Goal: Task Accomplishment & Management: Complete application form

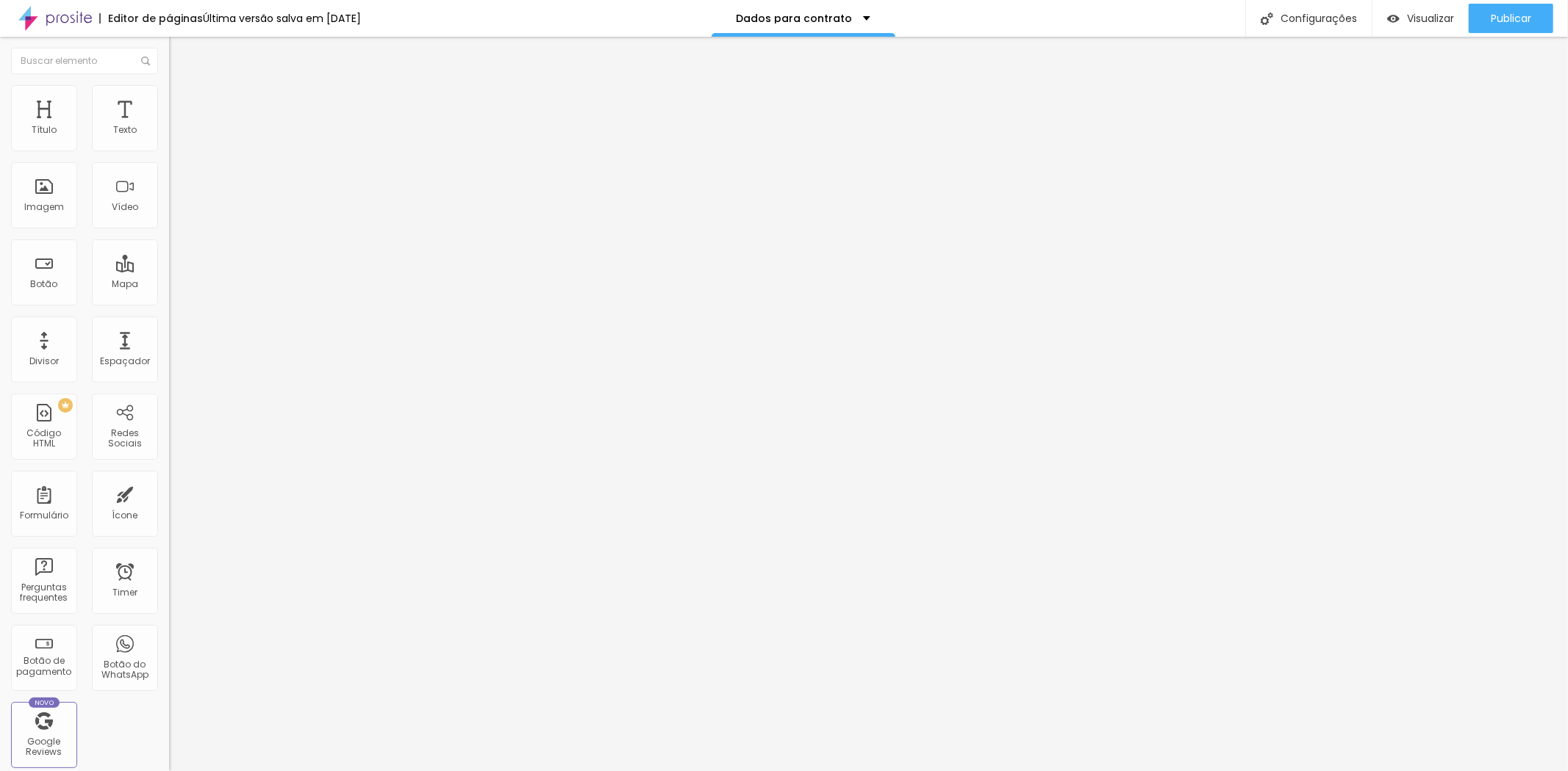
click at [179, 143] on div "Form Contrato" at bounding box center [253, 136] width 150 height 13
click at [169, 148] on img at bounding box center [173, 152] width 9 height 9
drag, startPoint x: 652, startPoint y: 437, endPoint x: 672, endPoint y: 340, distance: 99.0
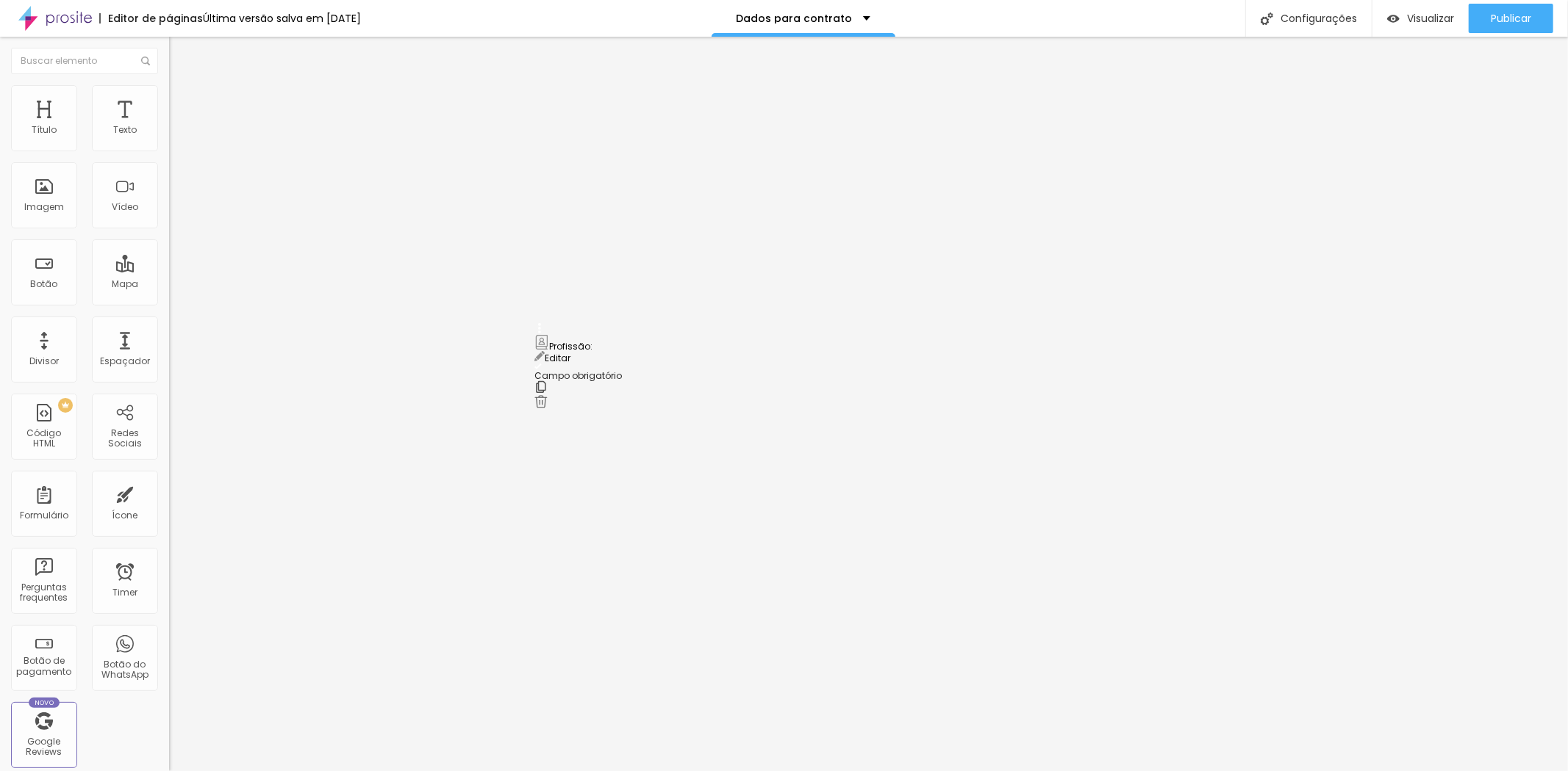
drag, startPoint x: 538, startPoint y: 442, endPoint x: 535, endPoint y: 341, distance: 101.0
drag, startPoint x: 541, startPoint y: 493, endPoint x: 544, endPoint y: 392, distance: 101.0
drag, startPoint x: 544, startPoint y: 392, endPoint x: 537, endPoint y: 478, distance: 86.3
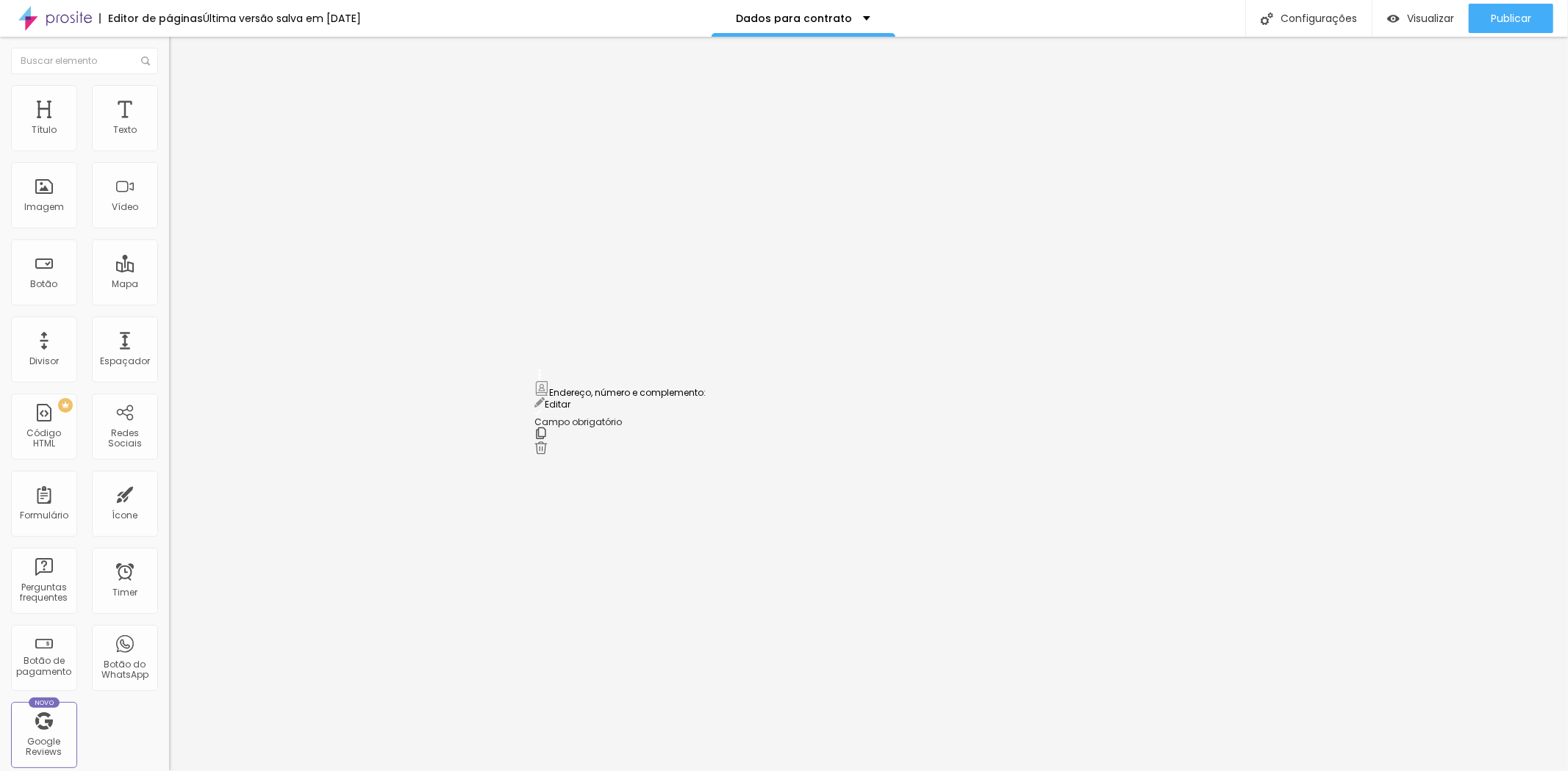
drag, startPoint x: 541, startPoint y: 490, endPoint x: 537, endPoint y: 405, distance: 85.1
drag, startPoint x: 535, startPoint y: 398, endPoint x: 538, endPoint y: 502, distance: 104.0
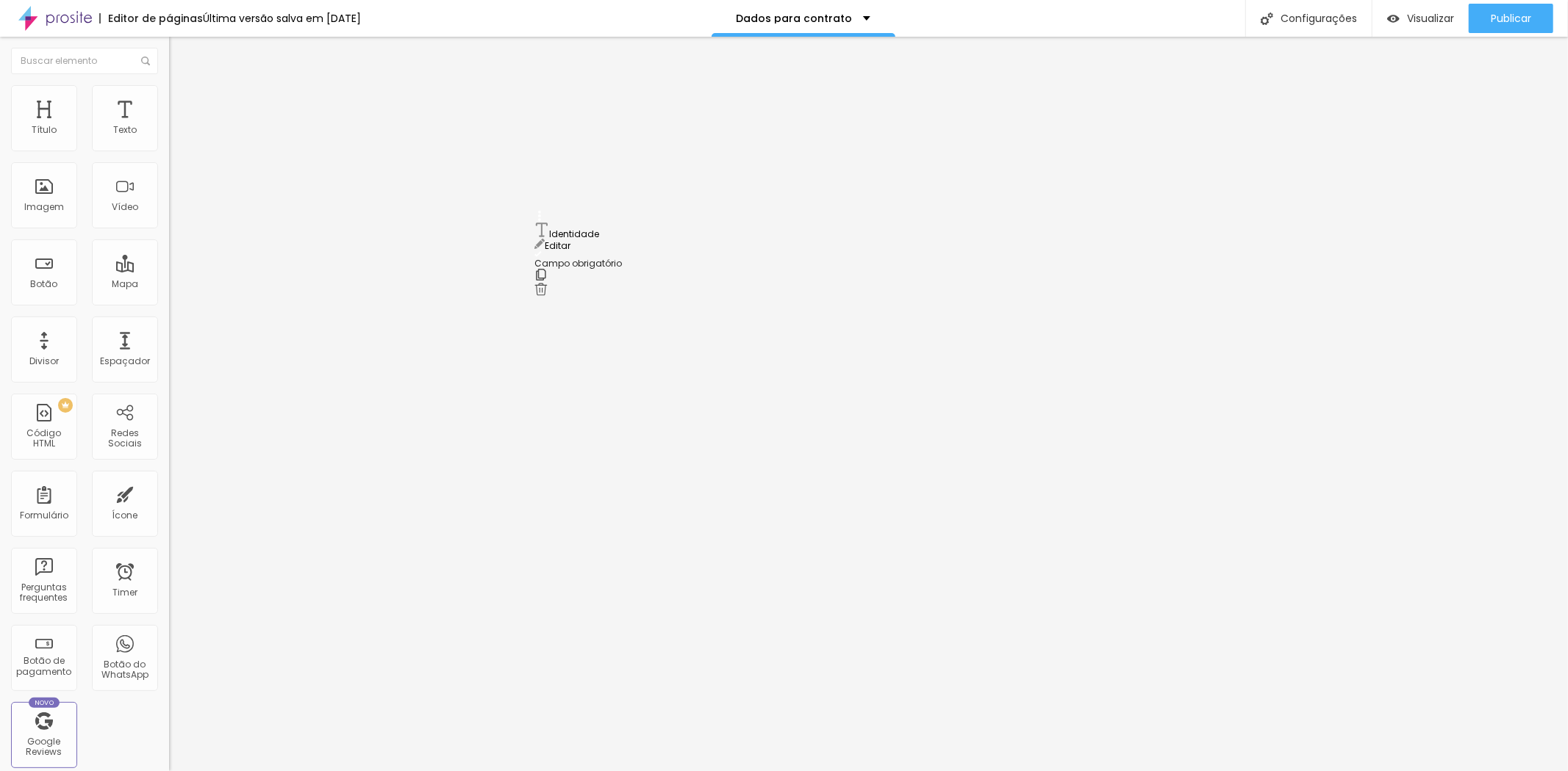
drag, startPoint x: 541, startPoint y: 484, endPoint x: 532, endPoint y: 231, distance: 253.2
drag, startPoint x: 537, startPoint y: 434, endPoint x: 538, endPoint y: 235, distance: 199.0
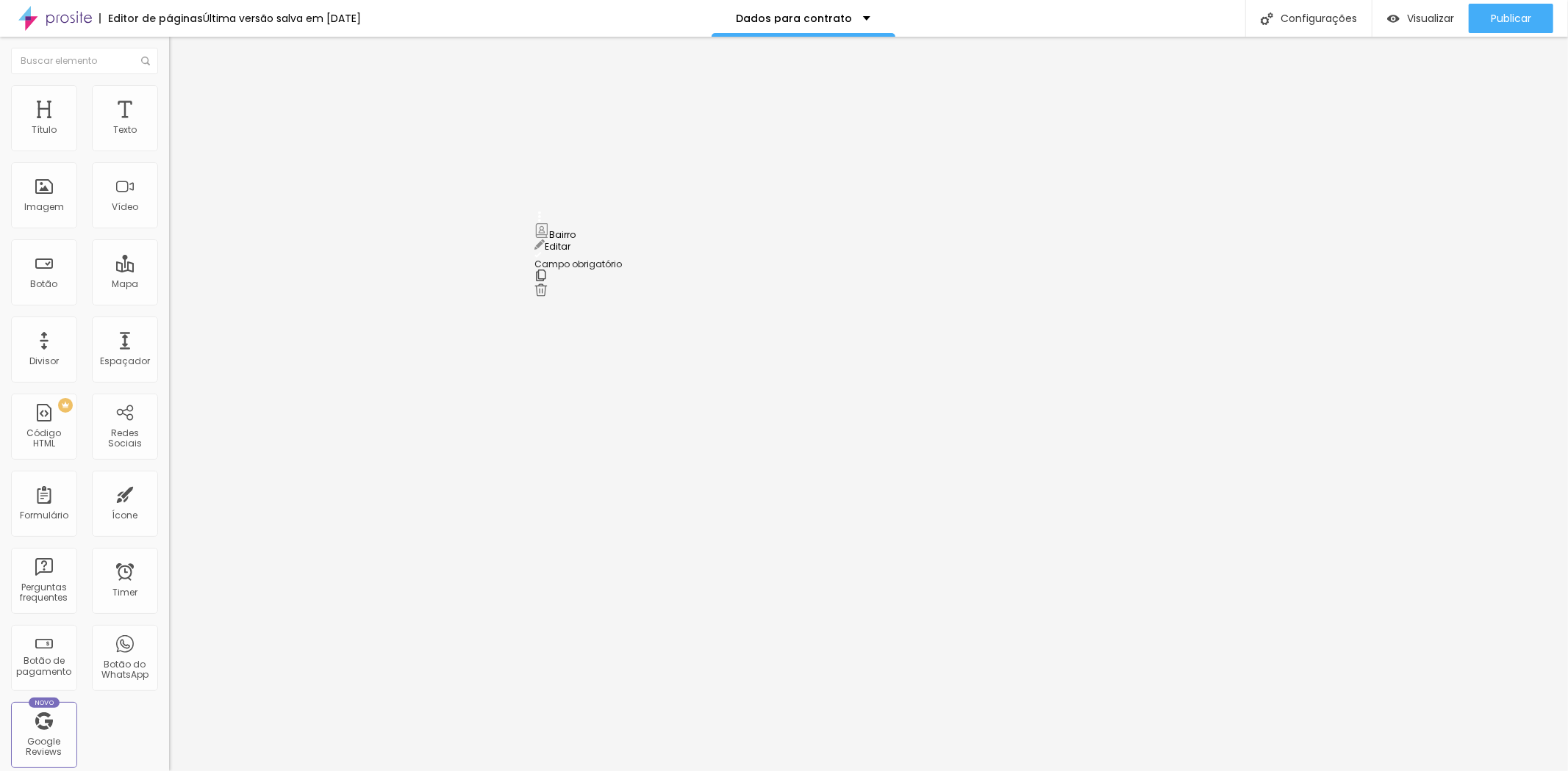
drag, startPoint x: 540, startPoint y: 571, endPoint x: 539, endPoint y: 470, distance: 101.0
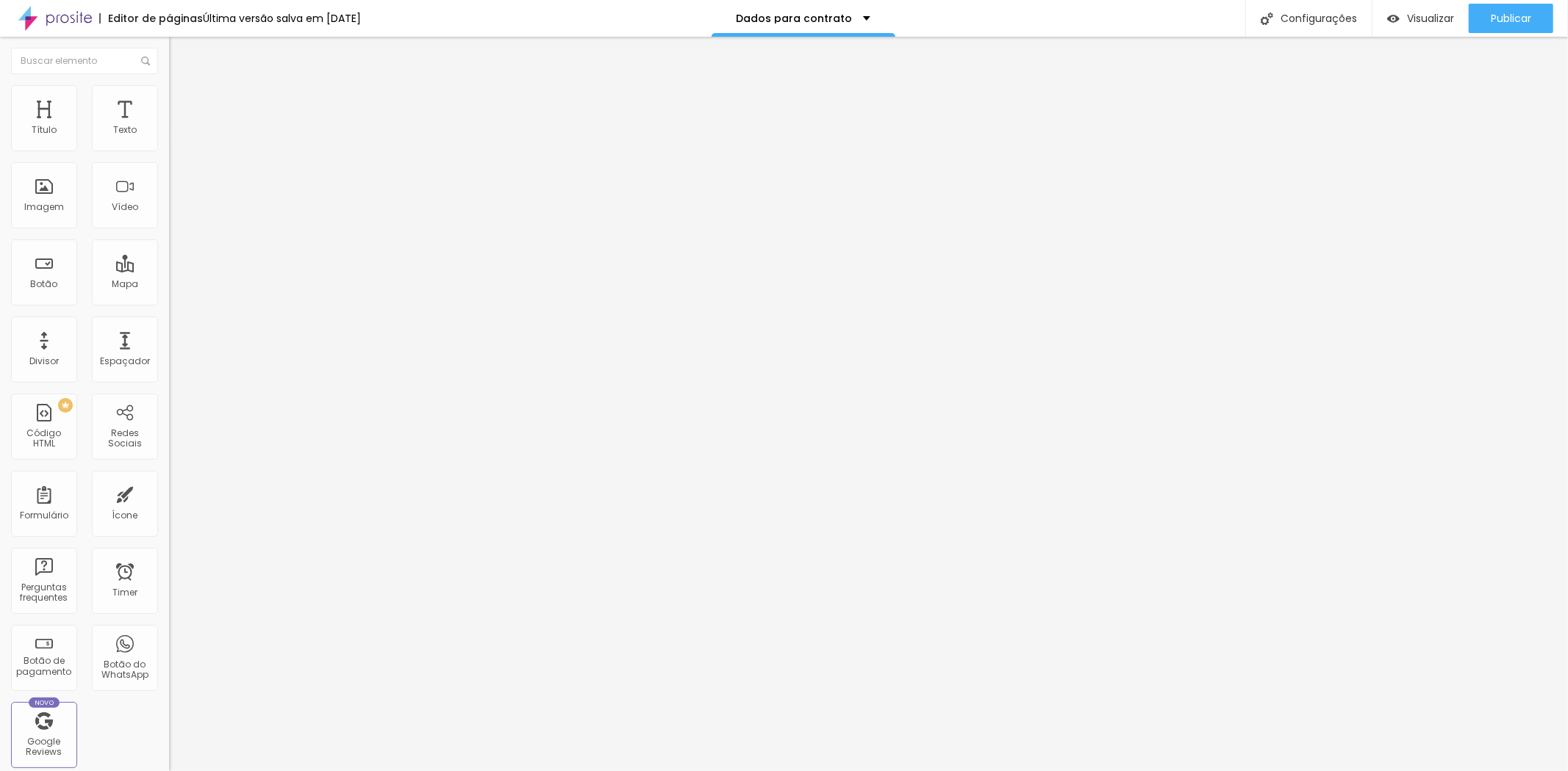
drag, startPoint x: 541, startPoint y: 490, endPoint x: 543, endPoint y: 255, distance: 235.0
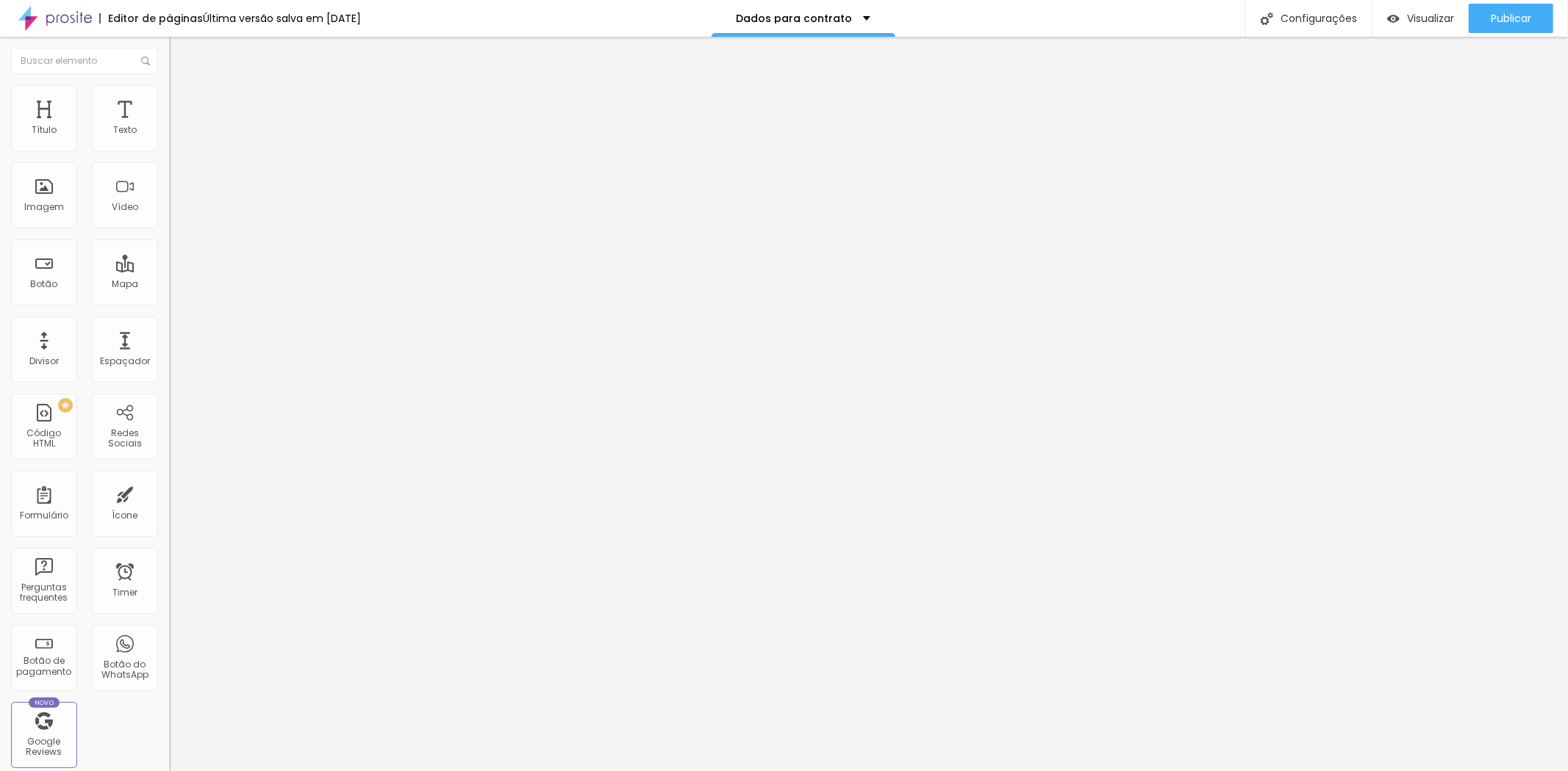
drag, startPoint x: 612, startPoint y: 315, endPoint x: 412, endPoint y: 291, distance: 201.4
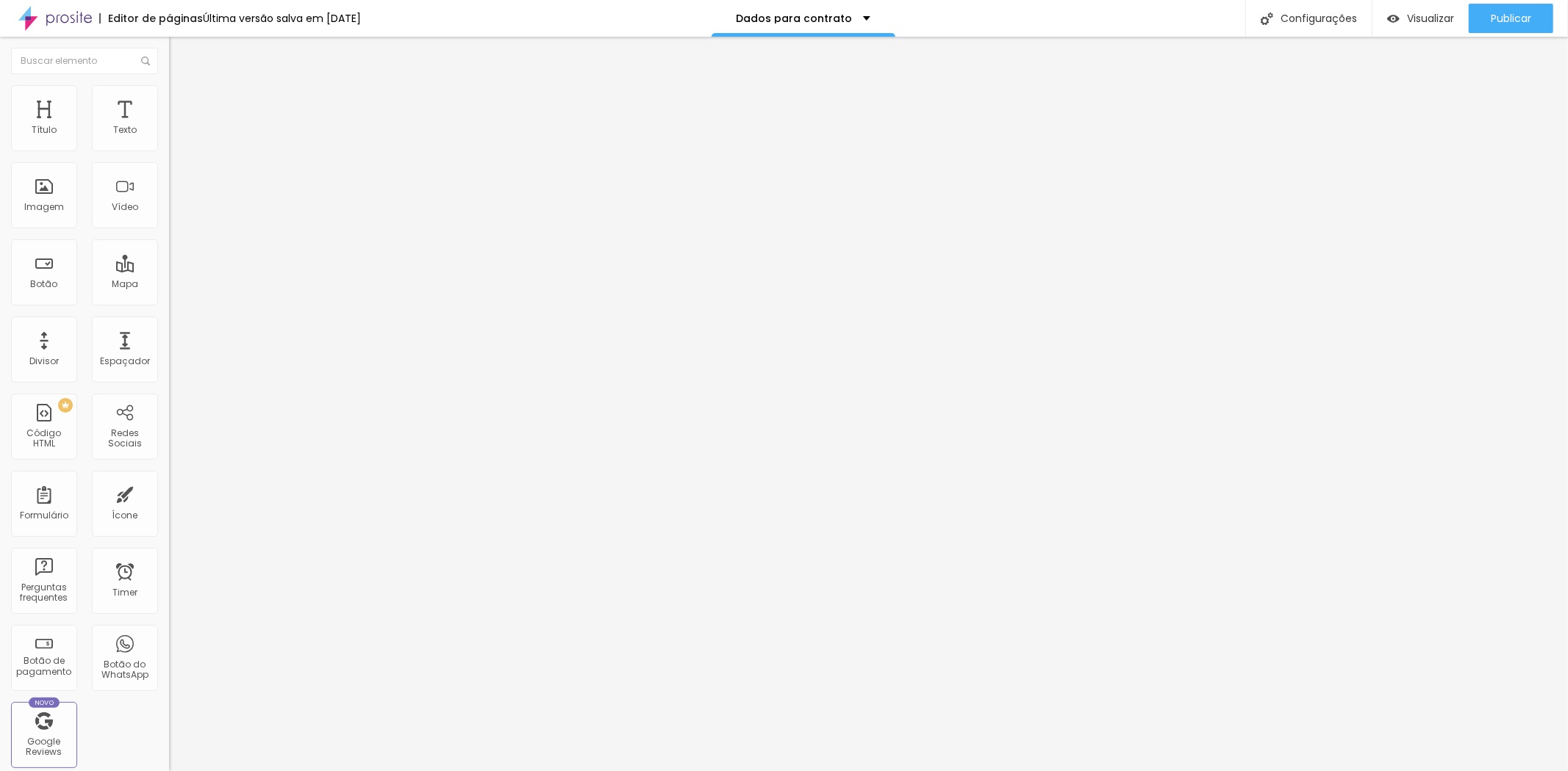
type input "CEP"
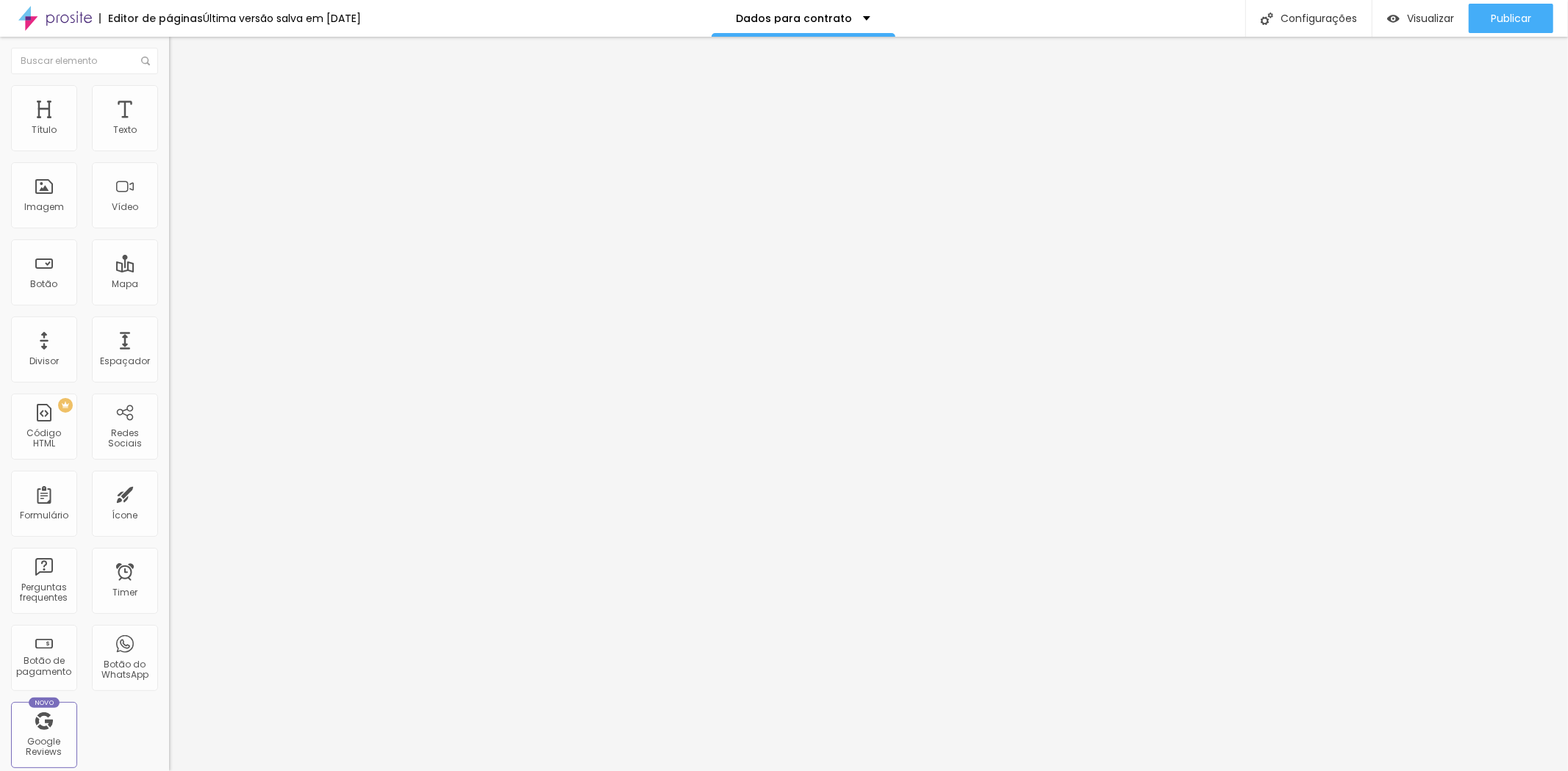
drag, startPoint x: 602, startPoint y: 257, endPoint x: 497, endPoint y: 245, distance: 105.7
type input "Cidade"
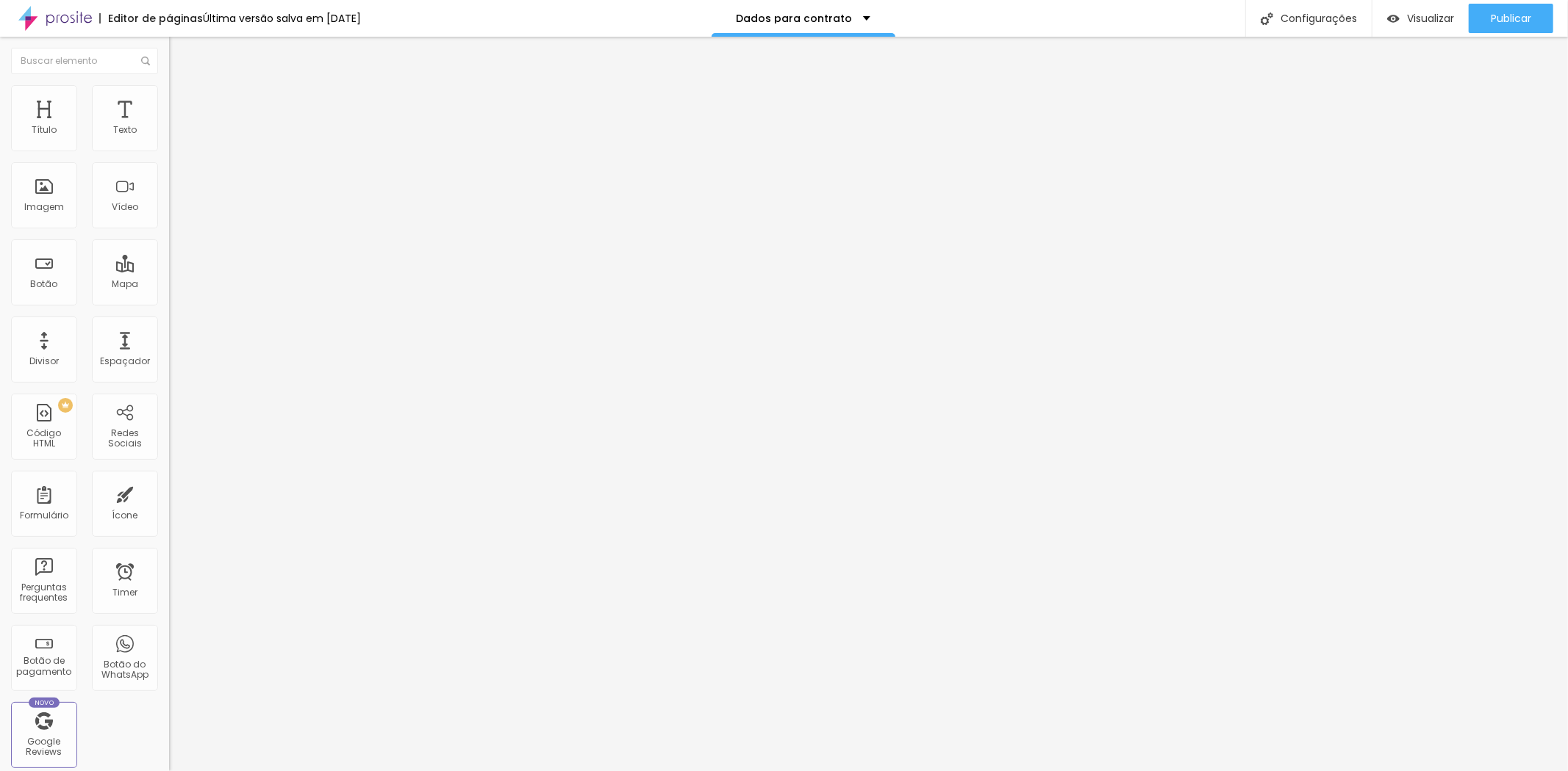
drag, startPoint x: 888, startPoint y: 259, endPoint x: 538, endPoint y: 251, distance: 350.1
type input "Cidade"
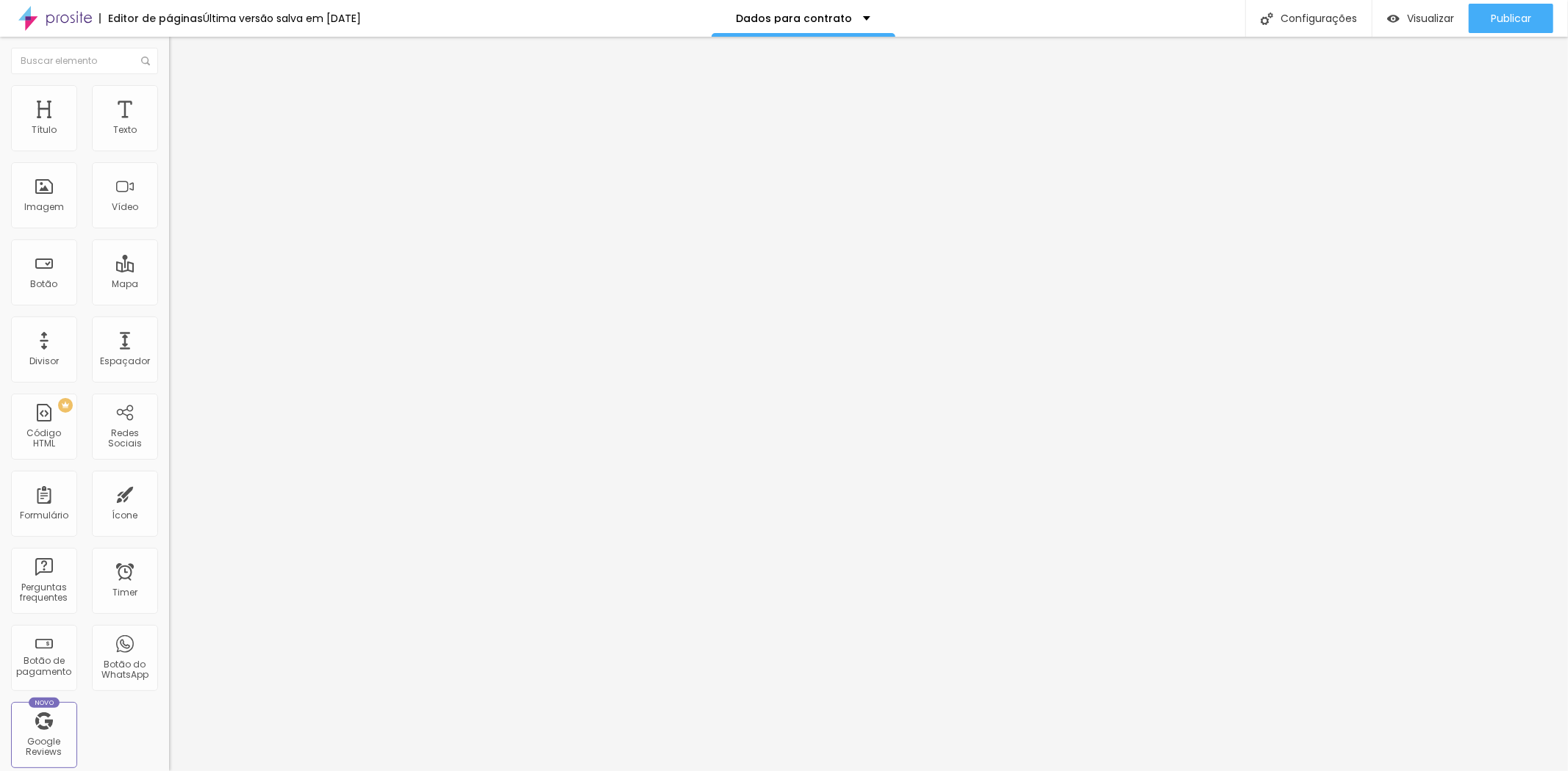
drag, startPoint x: 615, startPoint y: 476, endPoint x: 306, endPoint y: 450, distance: 310.1
type input "Instagram"
drag, startPoint x: 539, startPoint y: 425, endPoint x: 535, endPoint y: 375, distance: 50.2
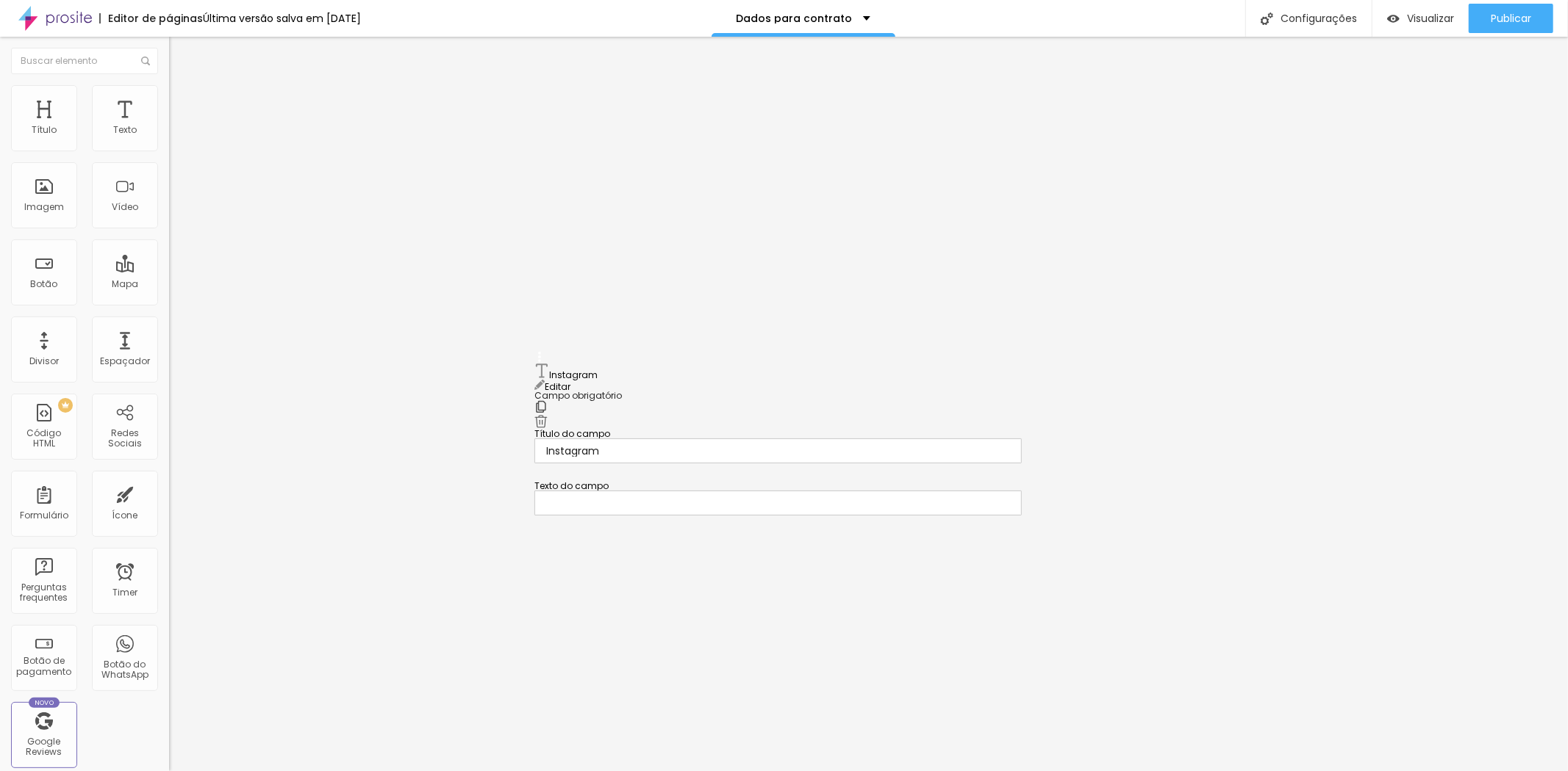
drag, startPoint x: 690, startPoint y: 479, endPoint x: 349, endPoint y: 446, distance: 342.6
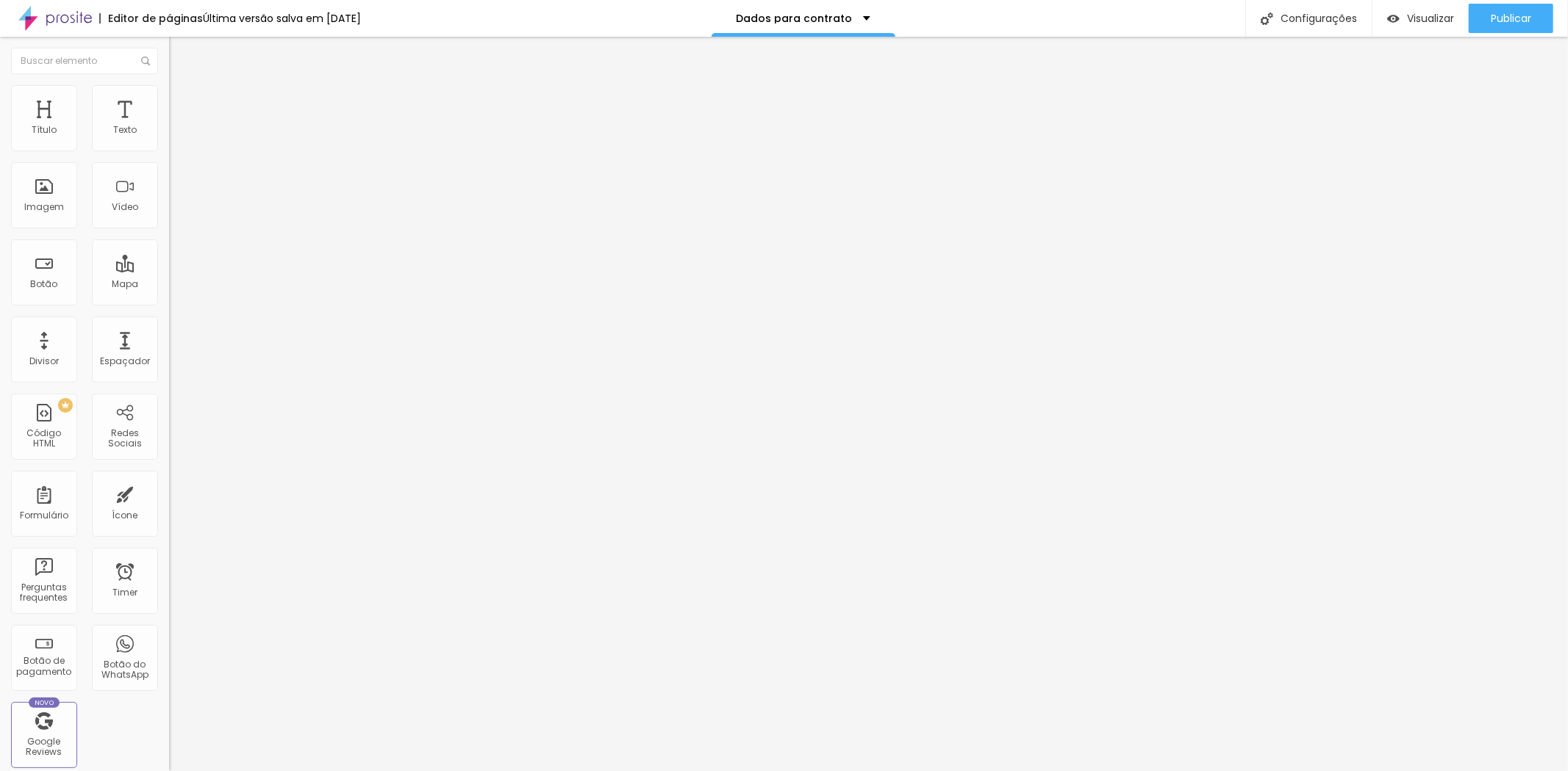
type input "Pacote"
type input "Pacote 1 - Digital"
drag, startPoint x: 646, startPoint y: 578, endPoint x: 385, endPoint y: 557, distance: 261.8
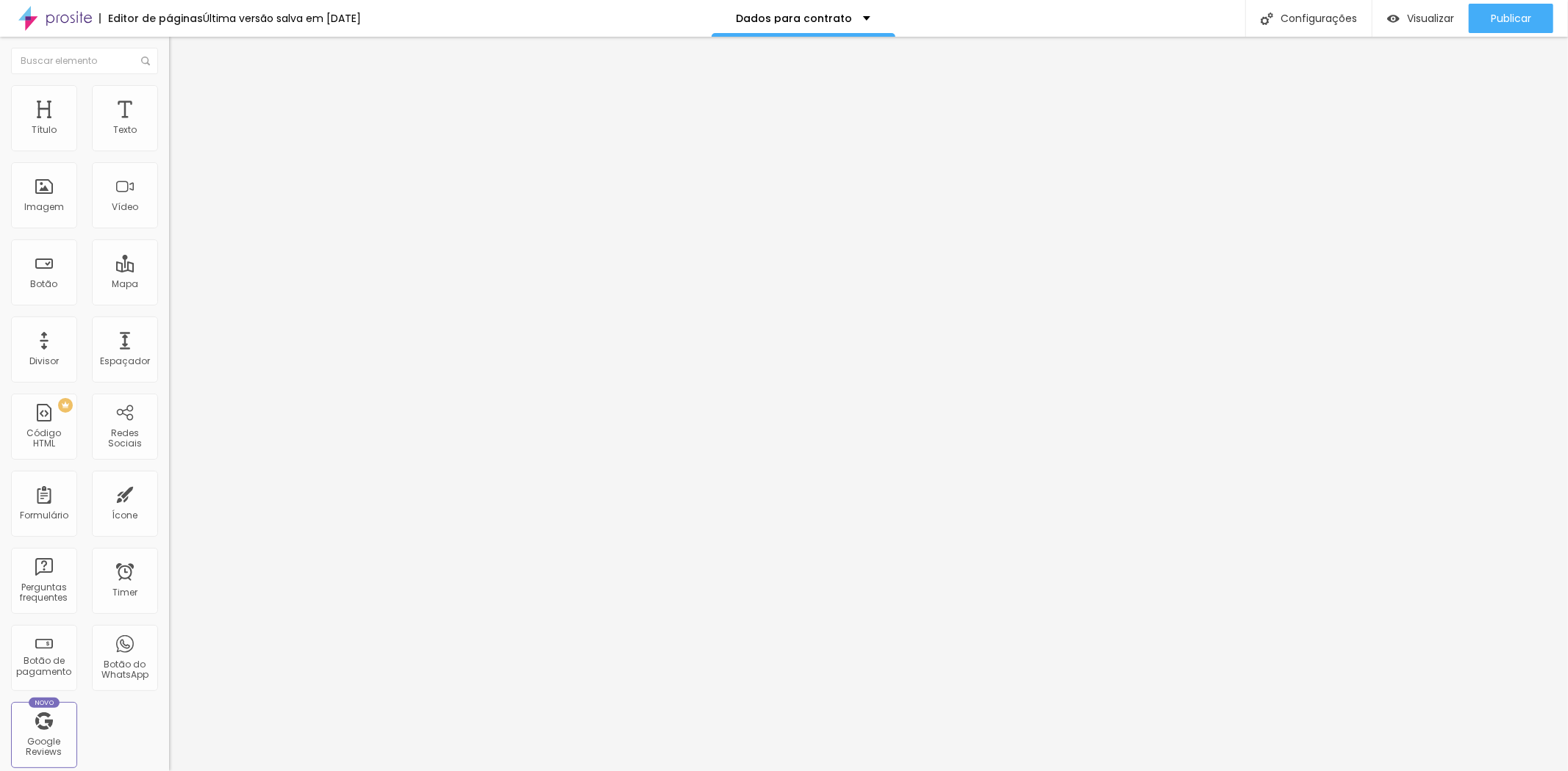
type input "Pacote 2 - Fotolivro 20x30"
drag, startPoint x: 695, startPoint y: 618, endPoint x: 468, endPoint y: 600, distance: 227.7
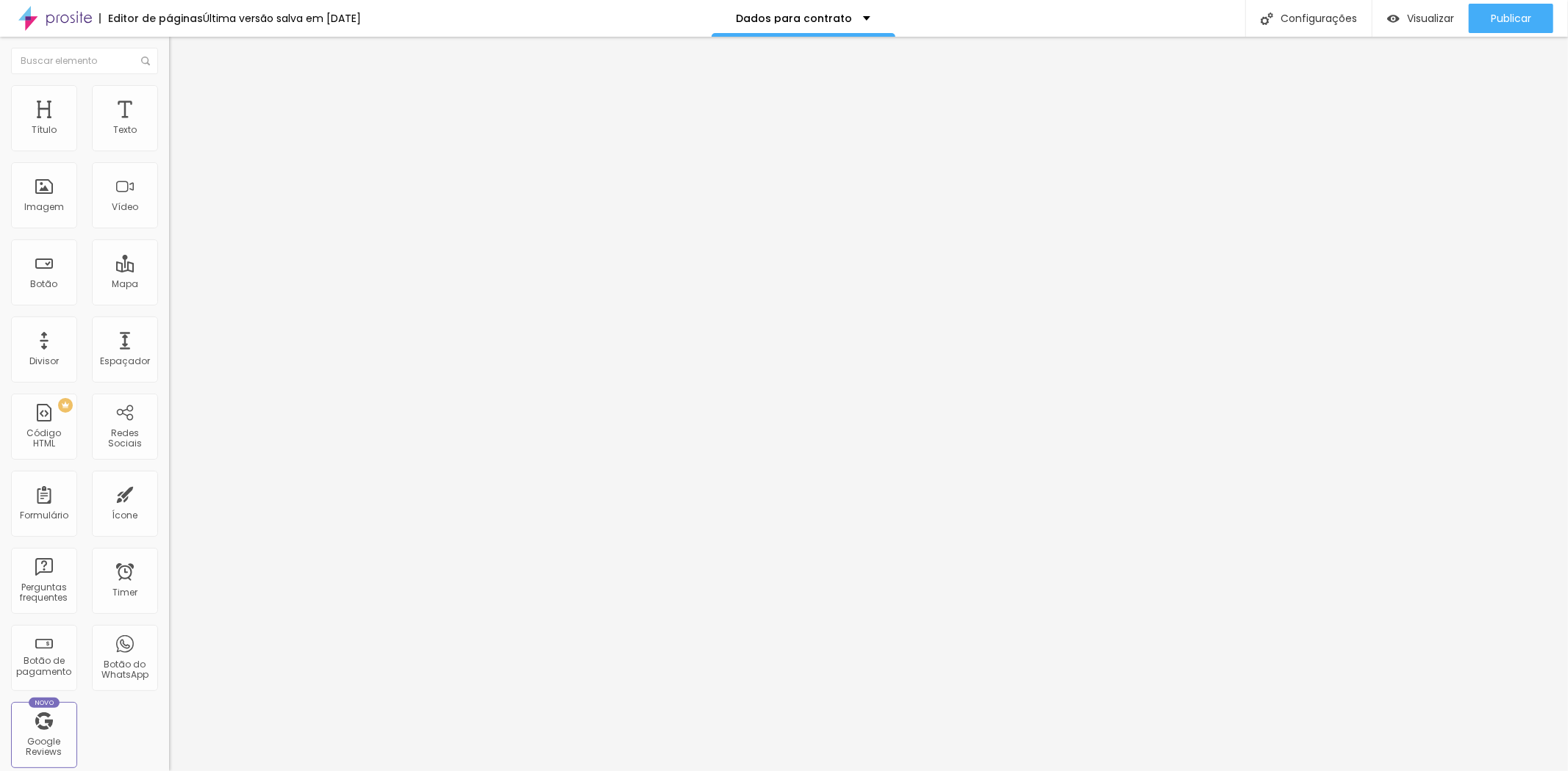
type input "Pacote 3 - Fotolivro 20x30 + Estojo"
drag, startPoint x: 654, startPoint y: 494, endPoint x: 549, endPoint y: 494, distance: 105.0
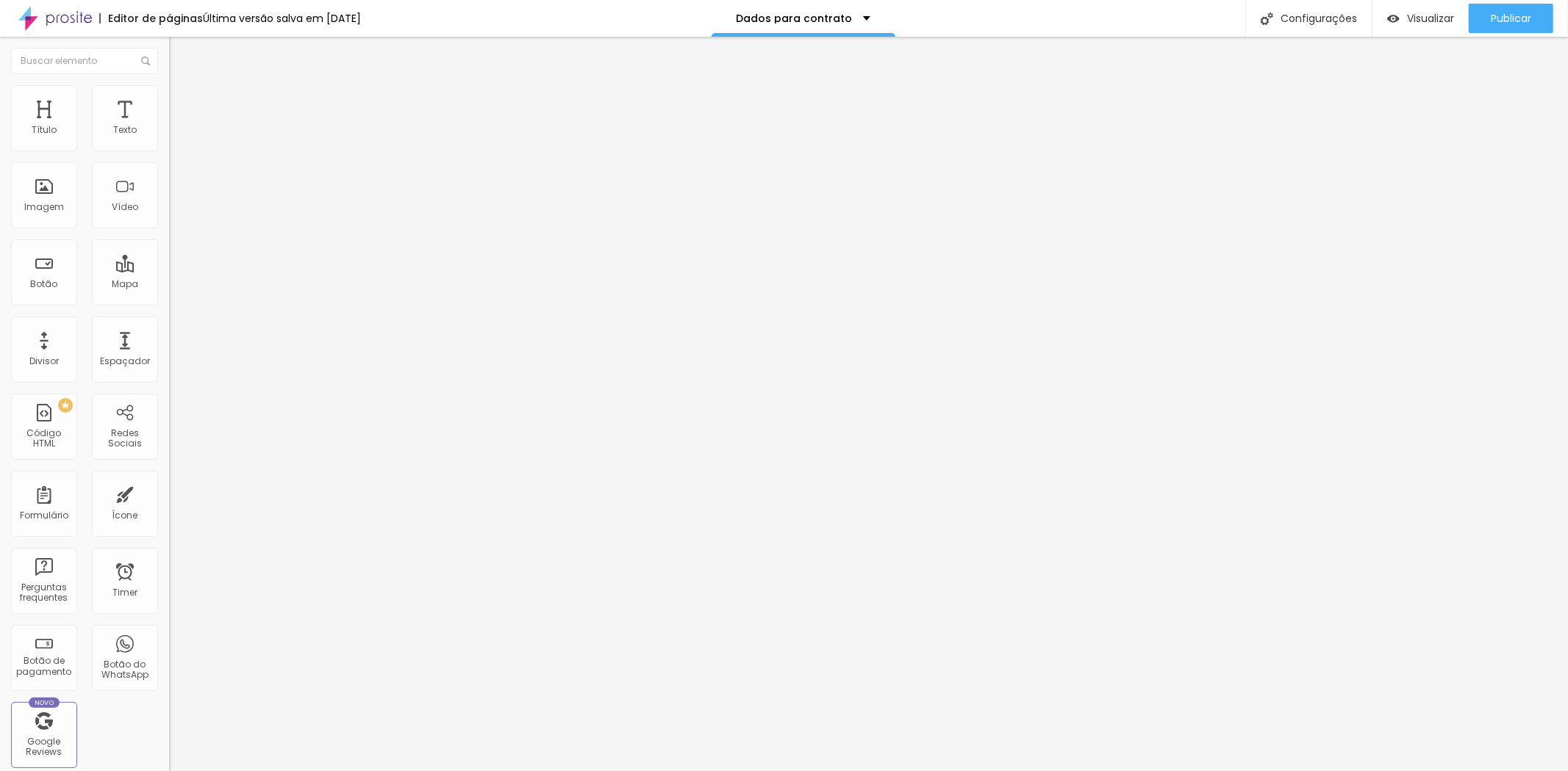
type input "Pacote 4 - Fotolivo 30x30 + Estojo"
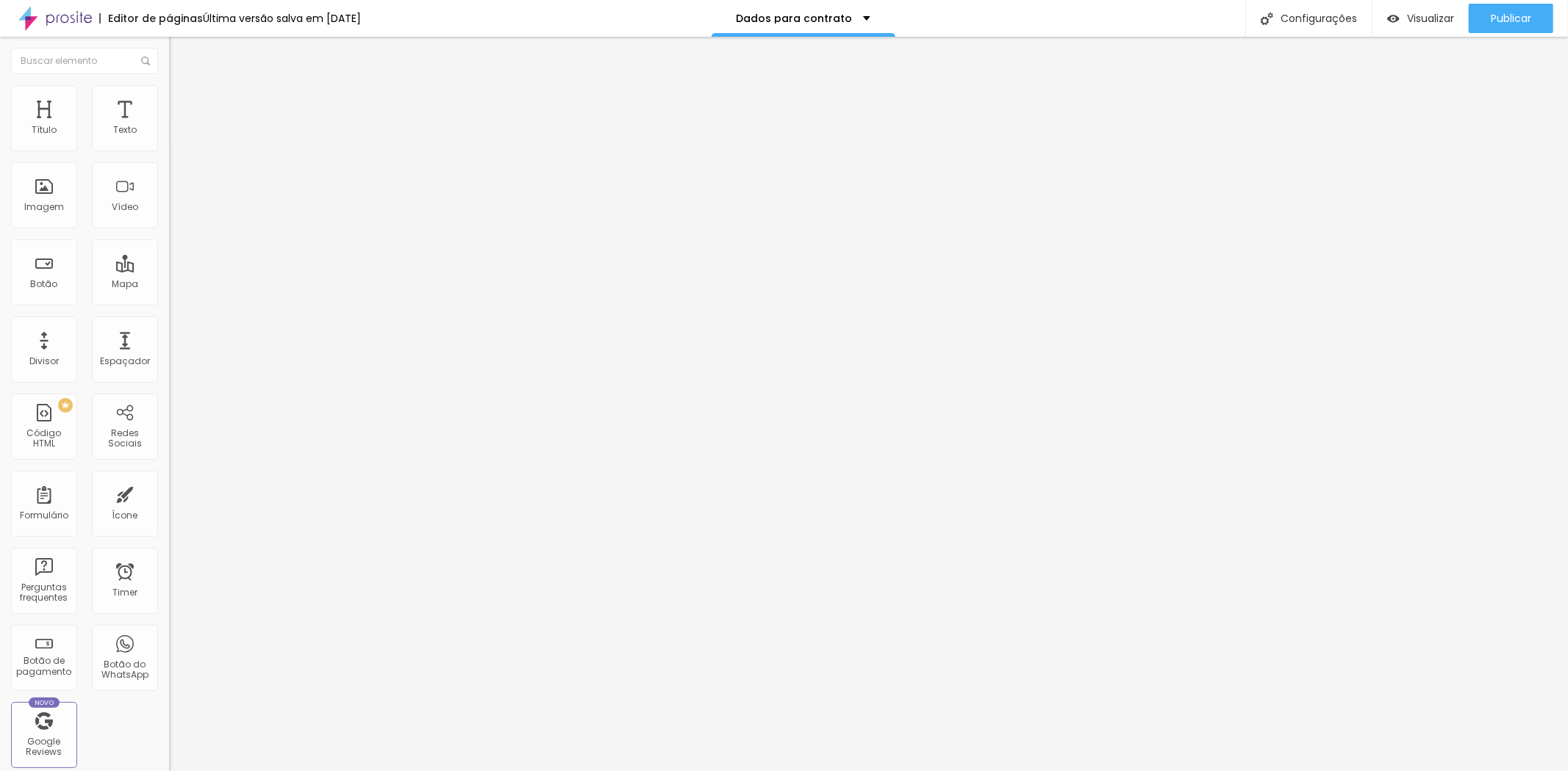
scroll to position [688, 0]
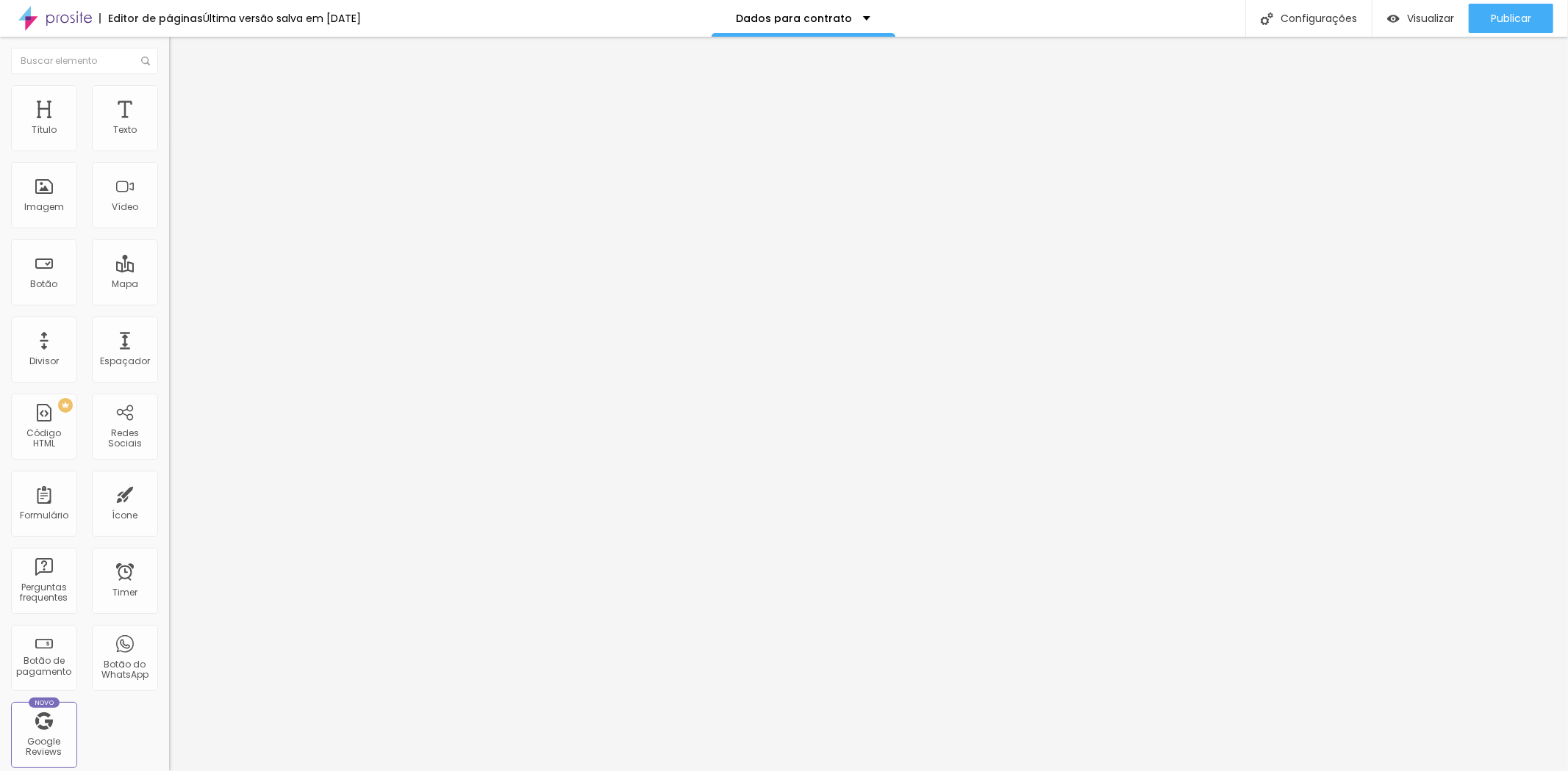
scroll to position [698, 0]
drag, startPoint x: 657, startPoint y: 487, endPoint x: 377, endPoint y: 460, distance: 281.3
type input "Forma de pagamento"
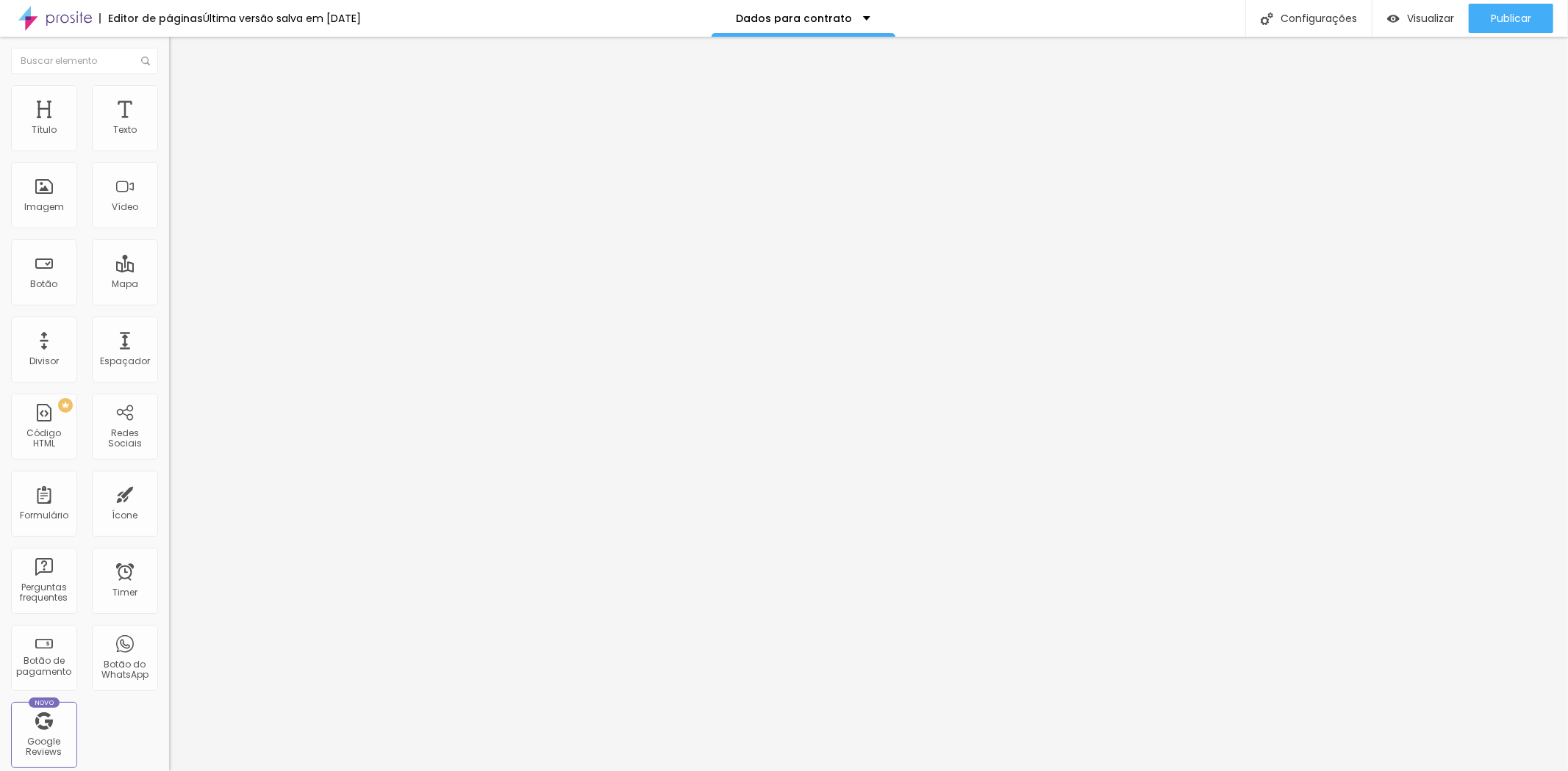
drag, startPoint x: 675, startPoint y: 519, endPoint x: 461, endPoint y: 517, distance: 214.0
paste input "ASSINATURA DO CONTRATO: DEVERÁ SER REALIZADA ATÉ DIA 05/09"
type input "ASSINATURA DO CONTRATO: DEVERÁ SER REALIZADA ATÉ DIA 05/09"
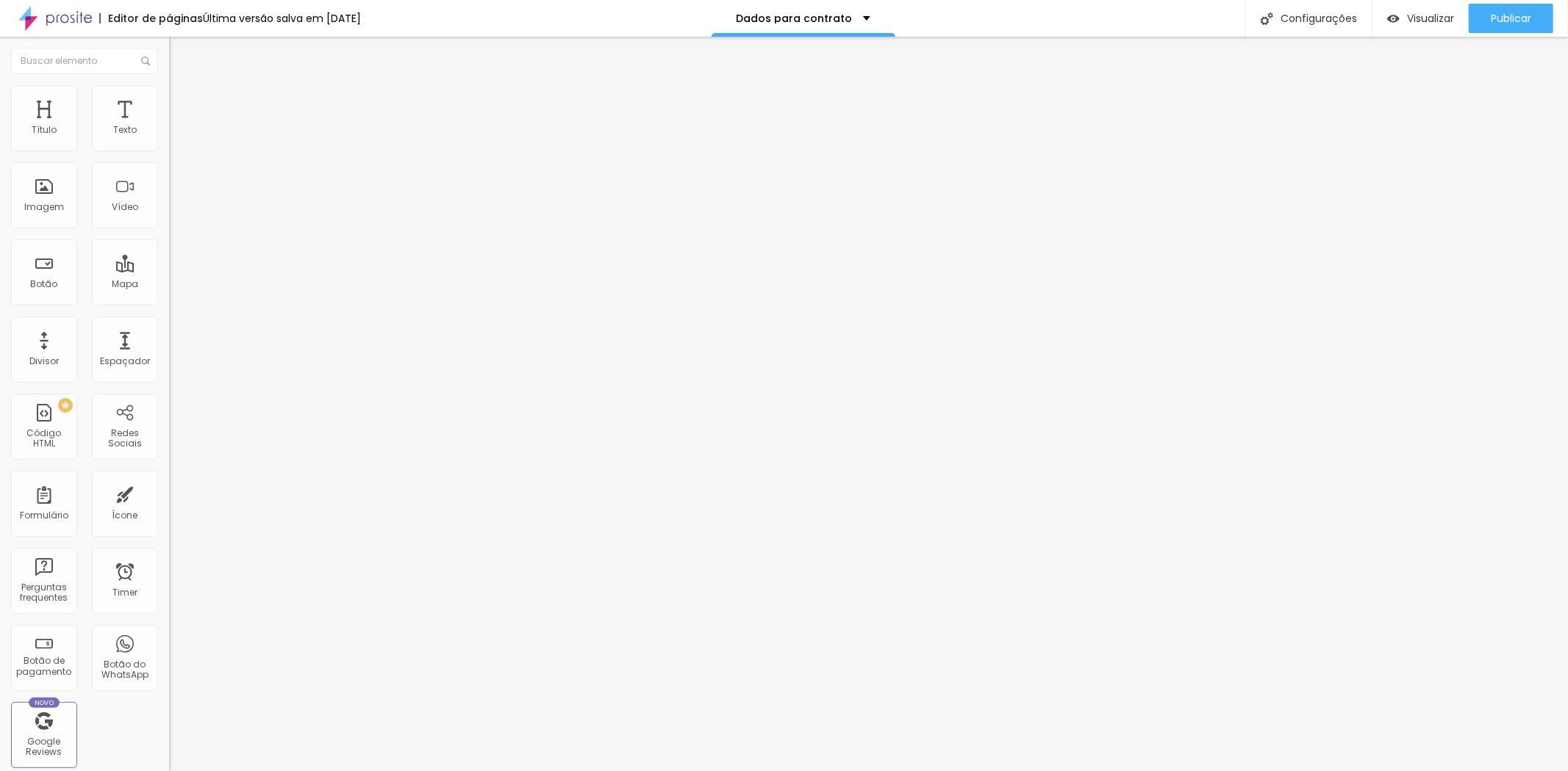
drag, startPoint x: 675, startPoint y: 420, endPoint x: 241, endPoint y: 370, distance: 436.9
type input "Forma de pagamento"
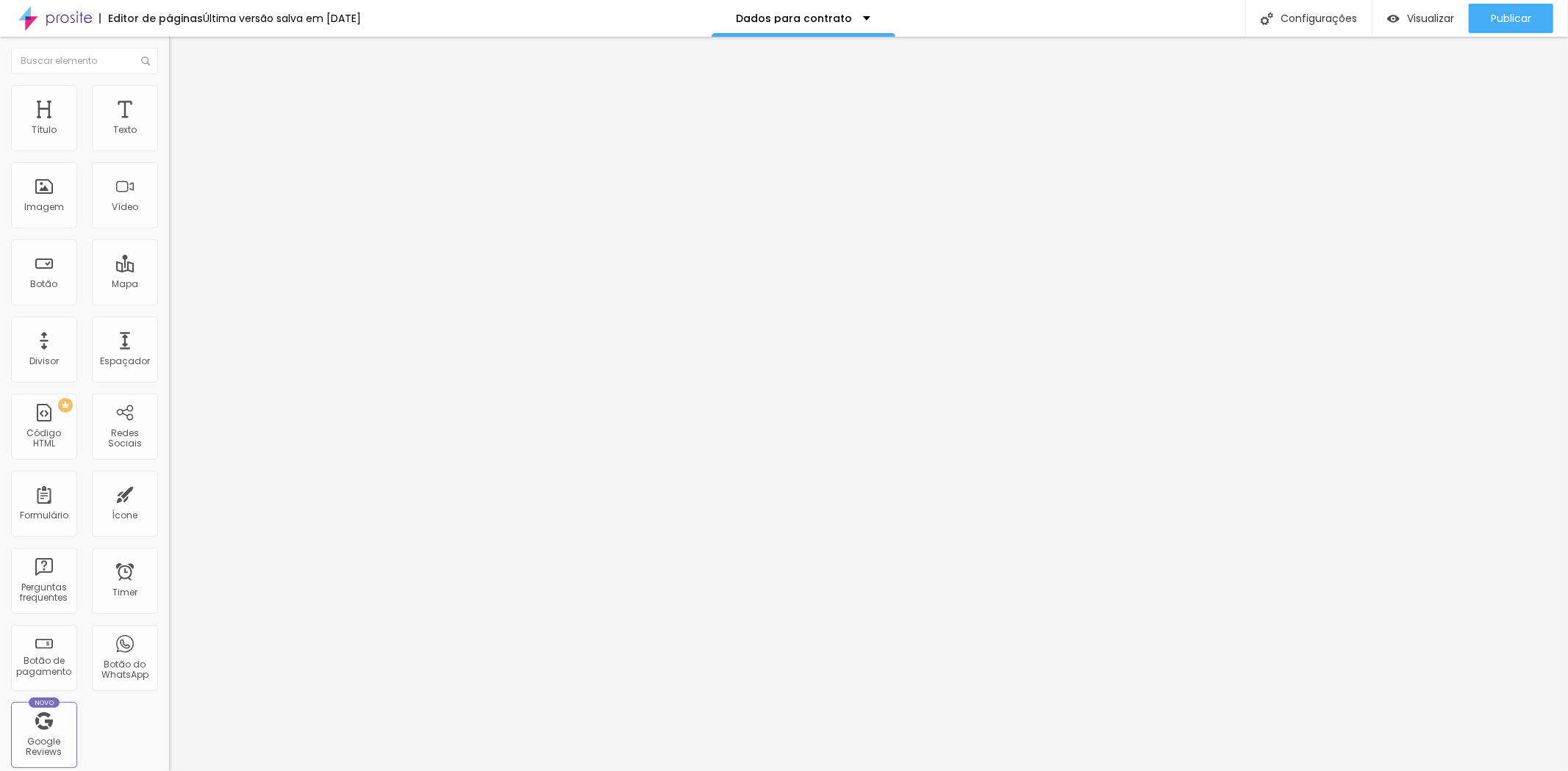
paste input "À vista, com 8% de desconto até 05/09"
type input "À vista, com 8% de desconto até 05/09"
paste input "Parcelado no cartão, em ___ vezes, (acréscimo de 5%)"
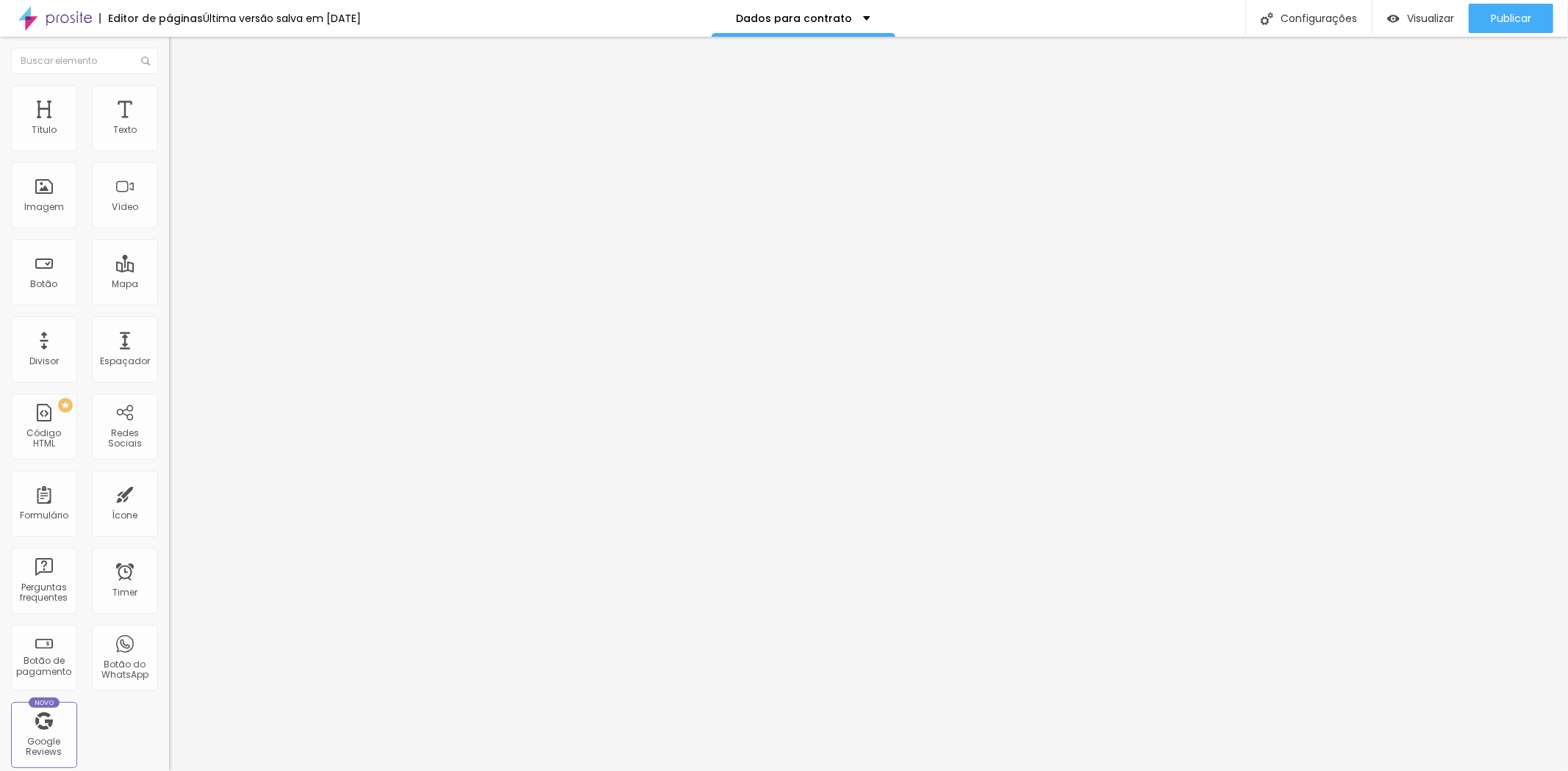
scroll to position [0, 54]
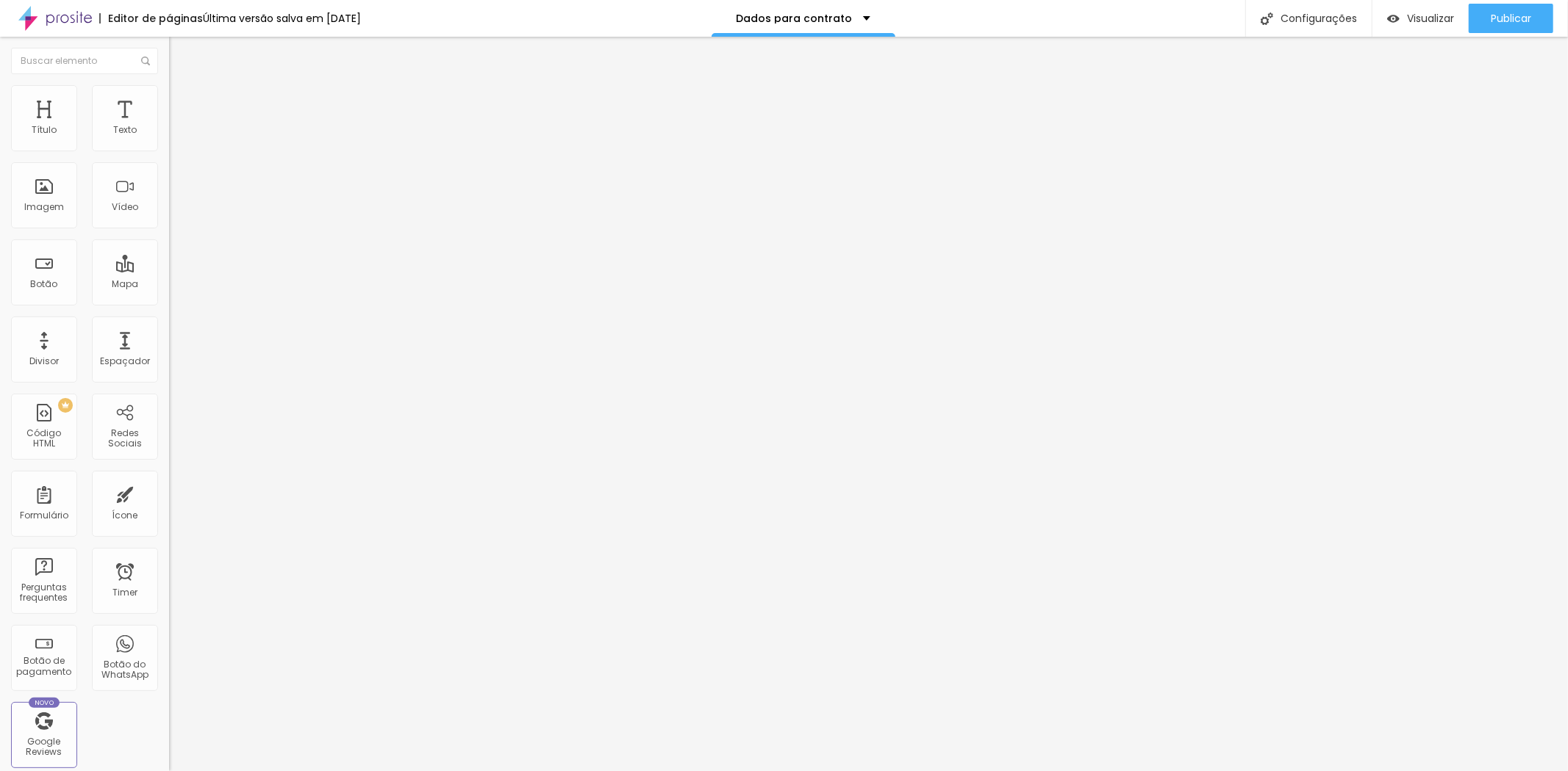
scroll to position [0, 22]
type input "Parcelado no cartão de crédito em 2 vezes, (acréscimo de 5%)"
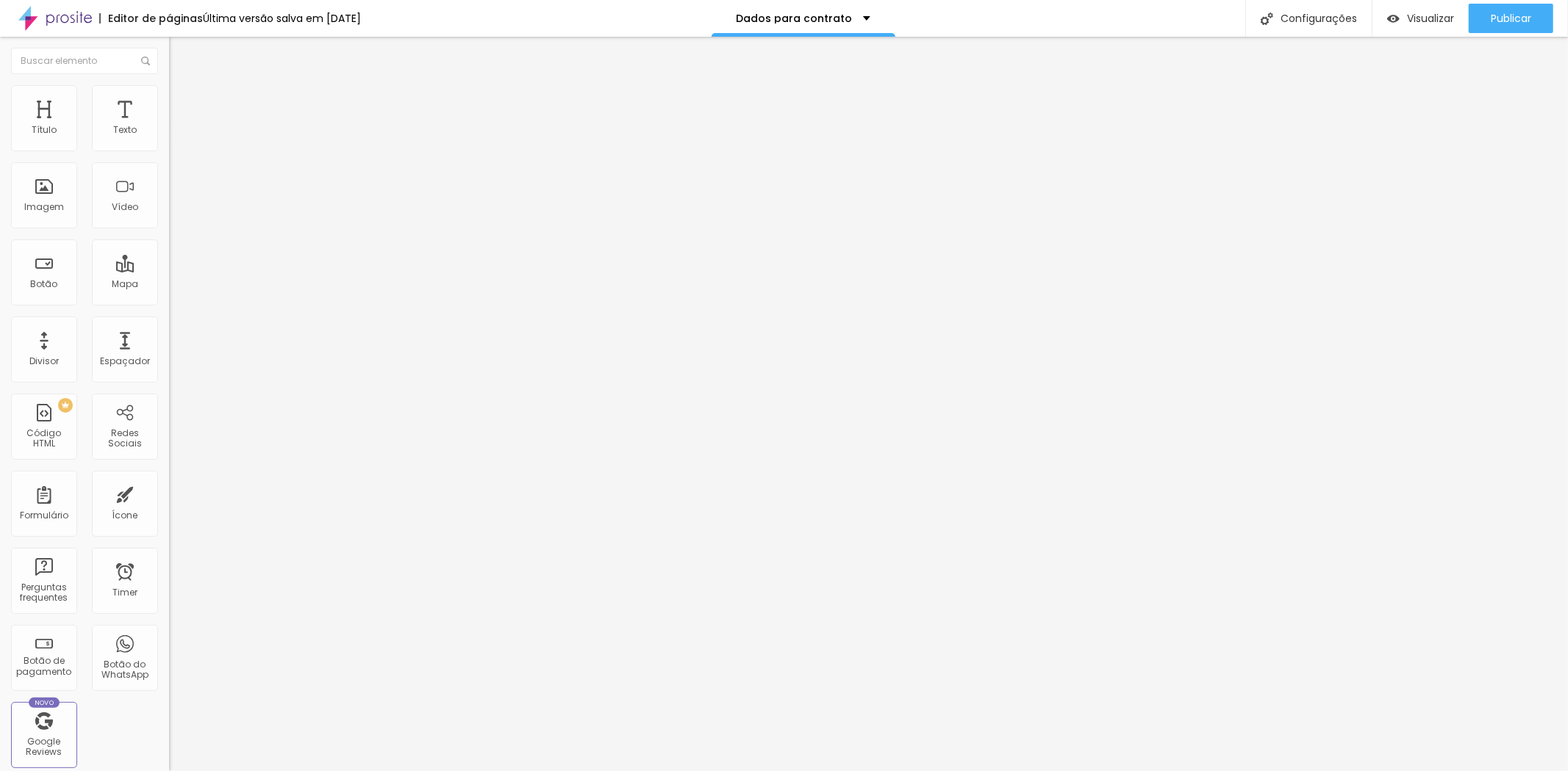
paste input "Parcelado no cartão de crédito em 2 vezes, (acréscimo de 5%)"
type input "Parcelado no cartão de crédito em 3 vezes, (acréscimo de 5%)"
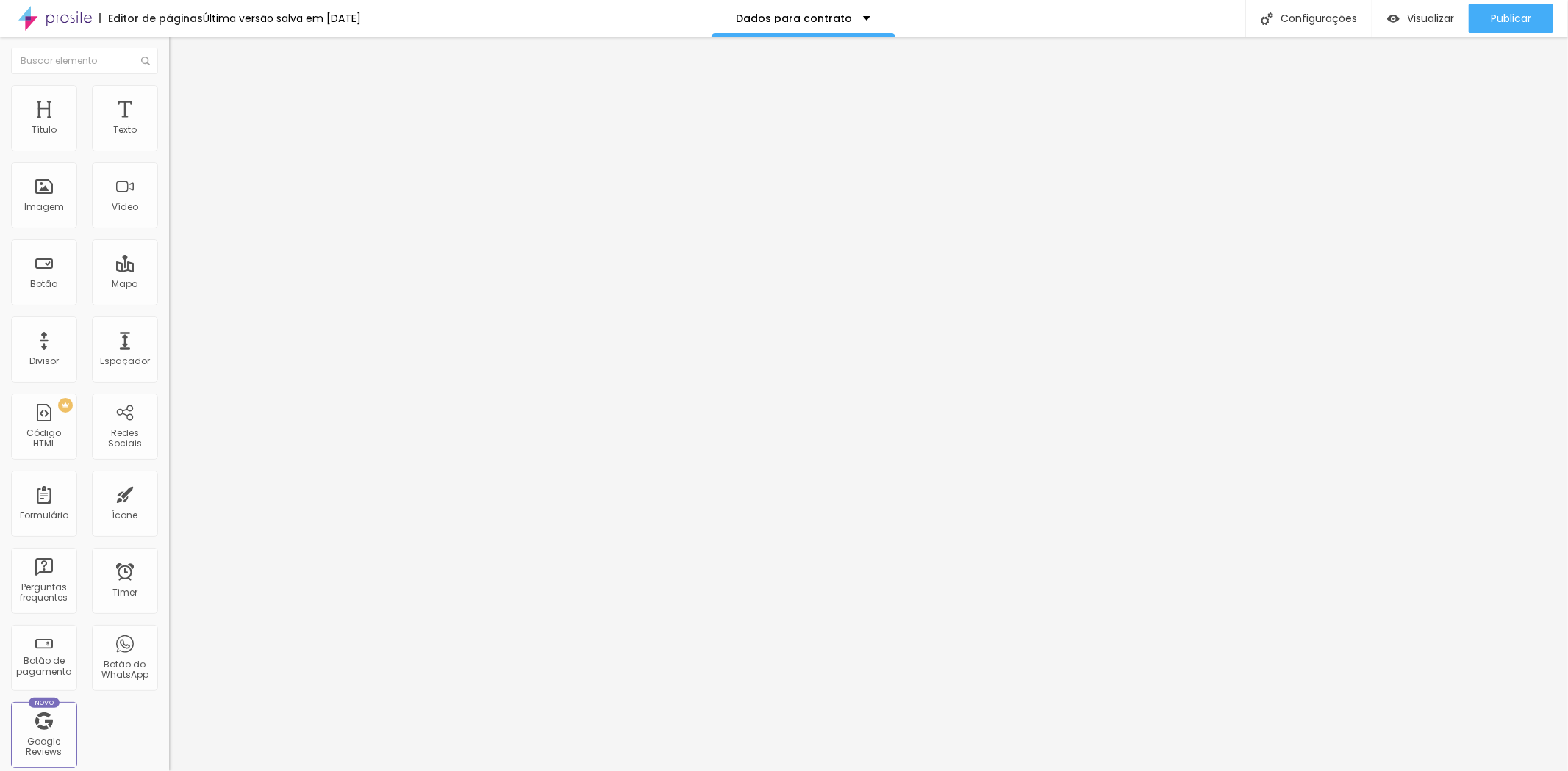
paste input "Parcelado no cartão de crédito em 2 vezes, (acréscimo de 5%)"
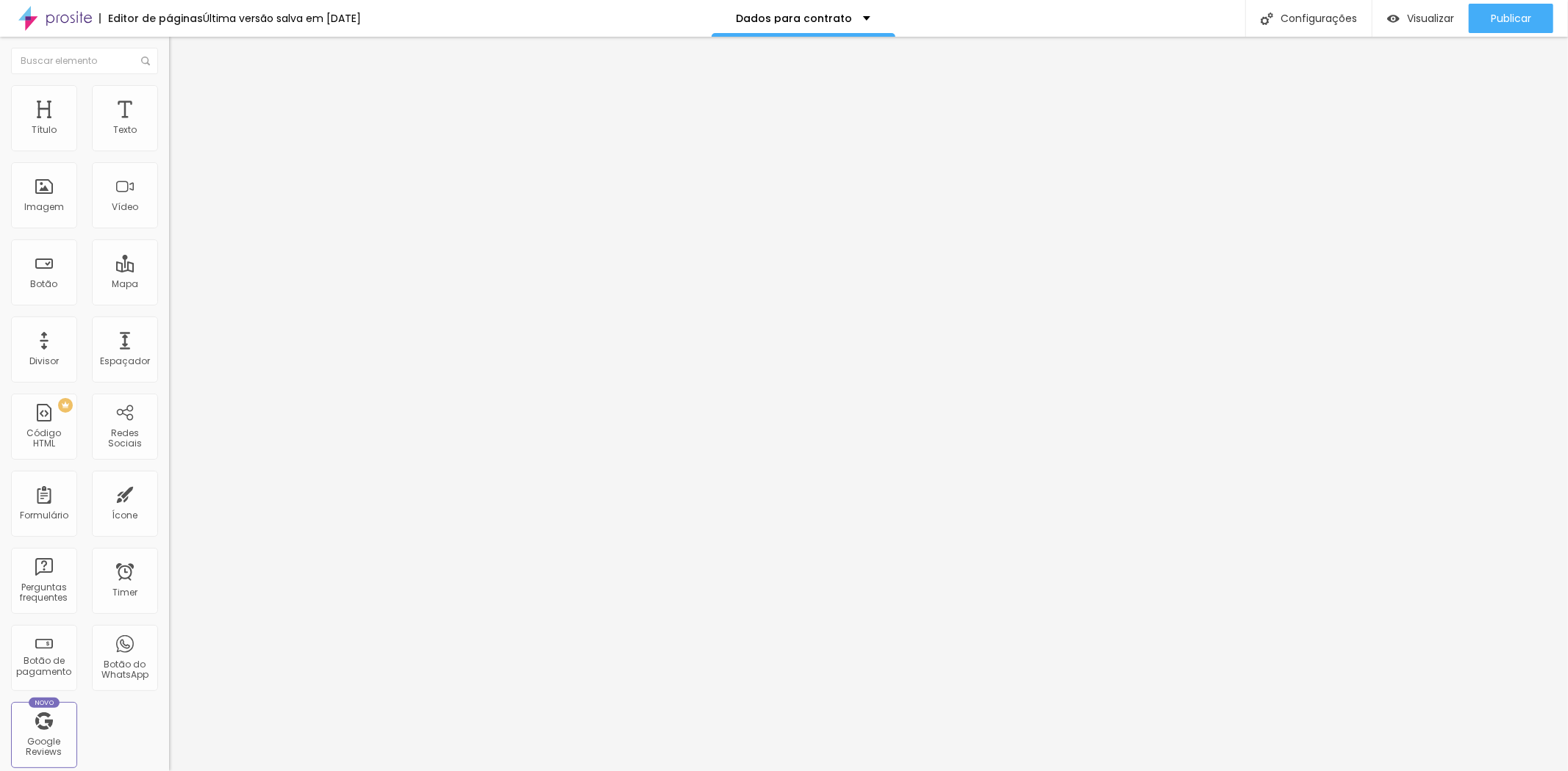
type input "Parcelado no cartão de crédito em 4 vezes, (acréscimo de 5%)"
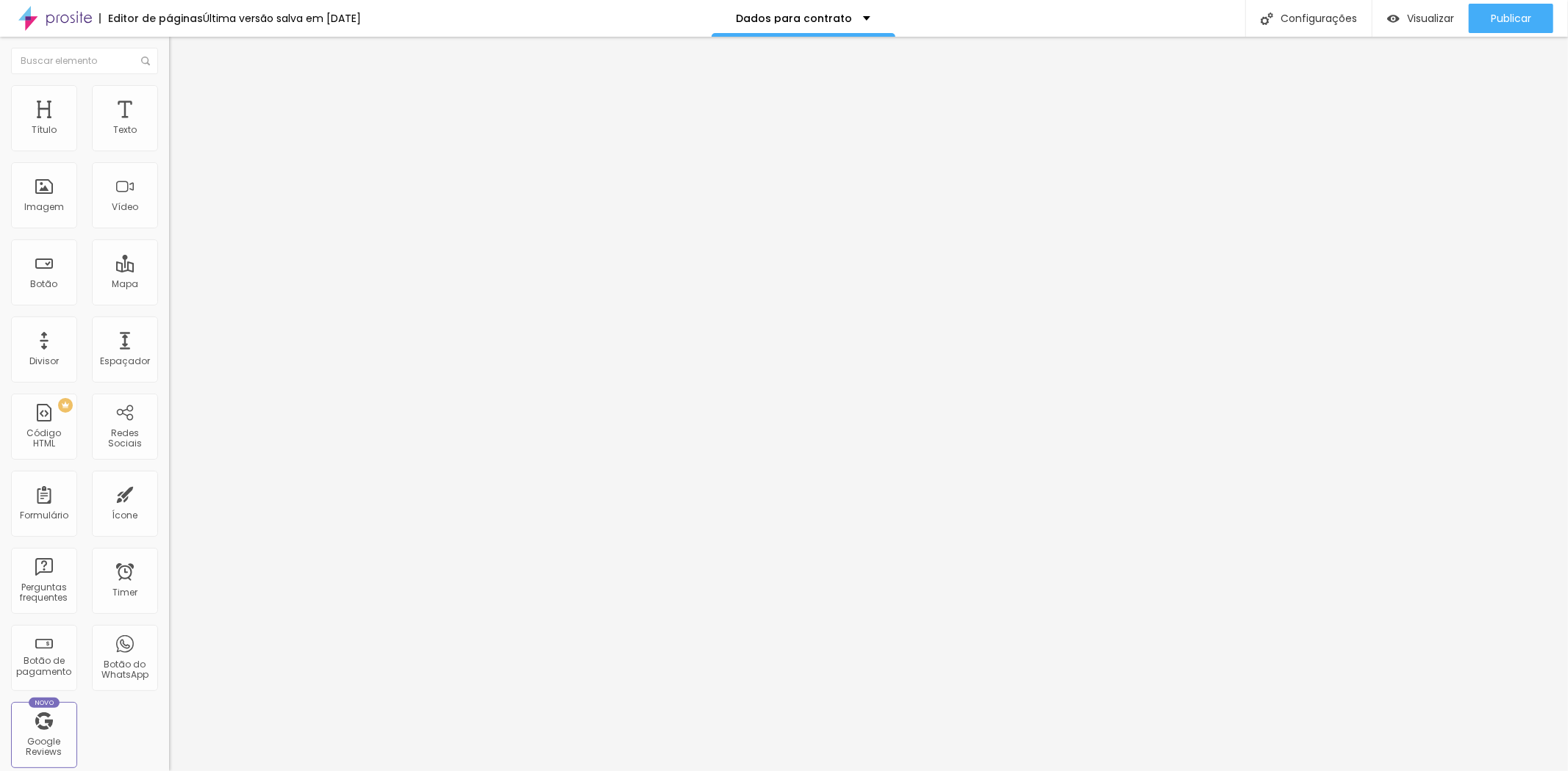
drag, startPoint x: 678, startPoint y: 485, endPoint x: 350, endPoint y: 461, distance: 328.9
paste input "Parcelado no cartão de crédito em 2 vezes, (acréscimo de 5%)"
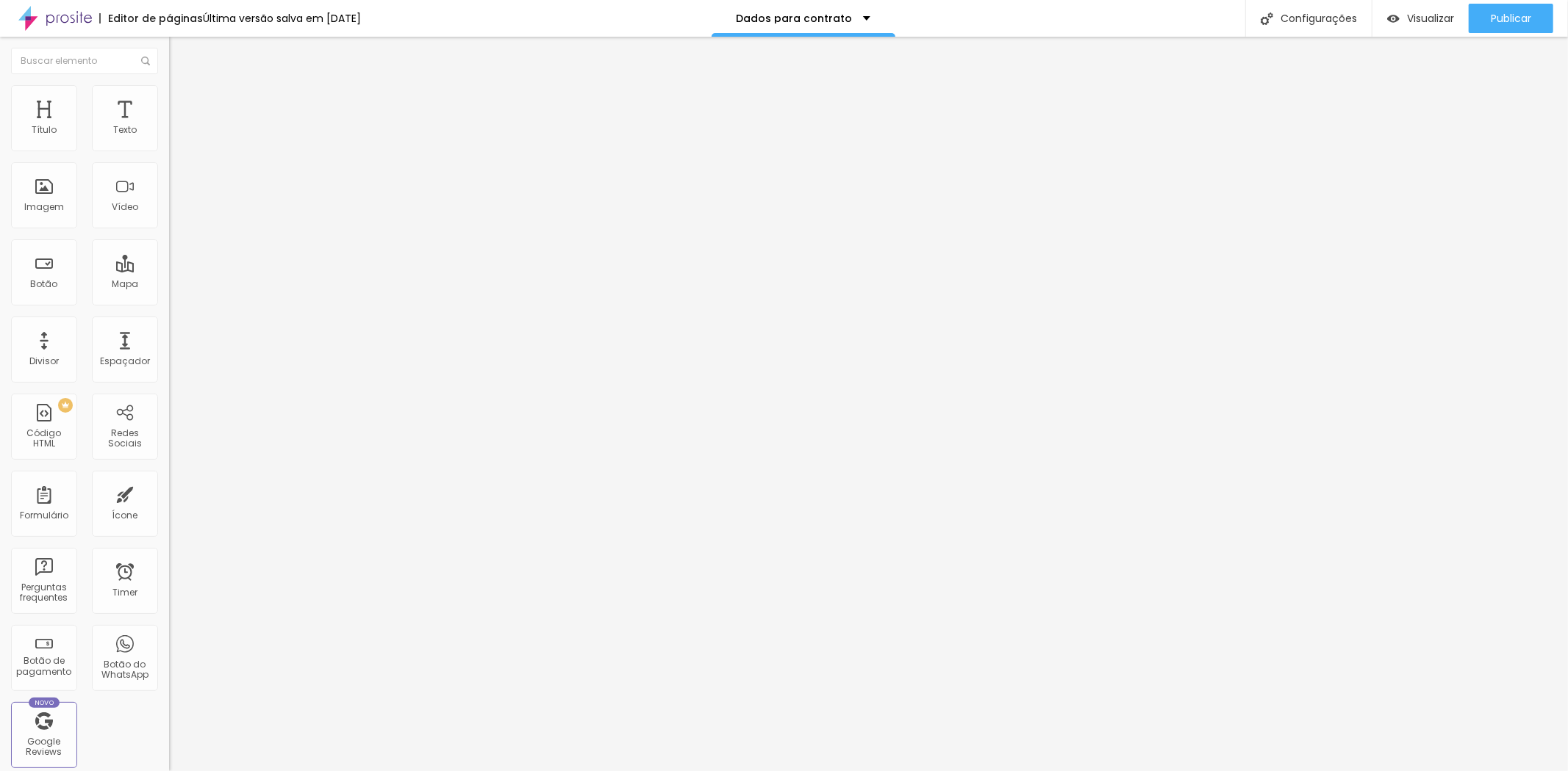
type input "Parcelado no cartão de crédito em 5 vezes, (acréscimo de 5%)"
drag, startPoint x: 672, startPoint y: 515, endPoint x: 470, endPoint y: 517, distance: 202.0
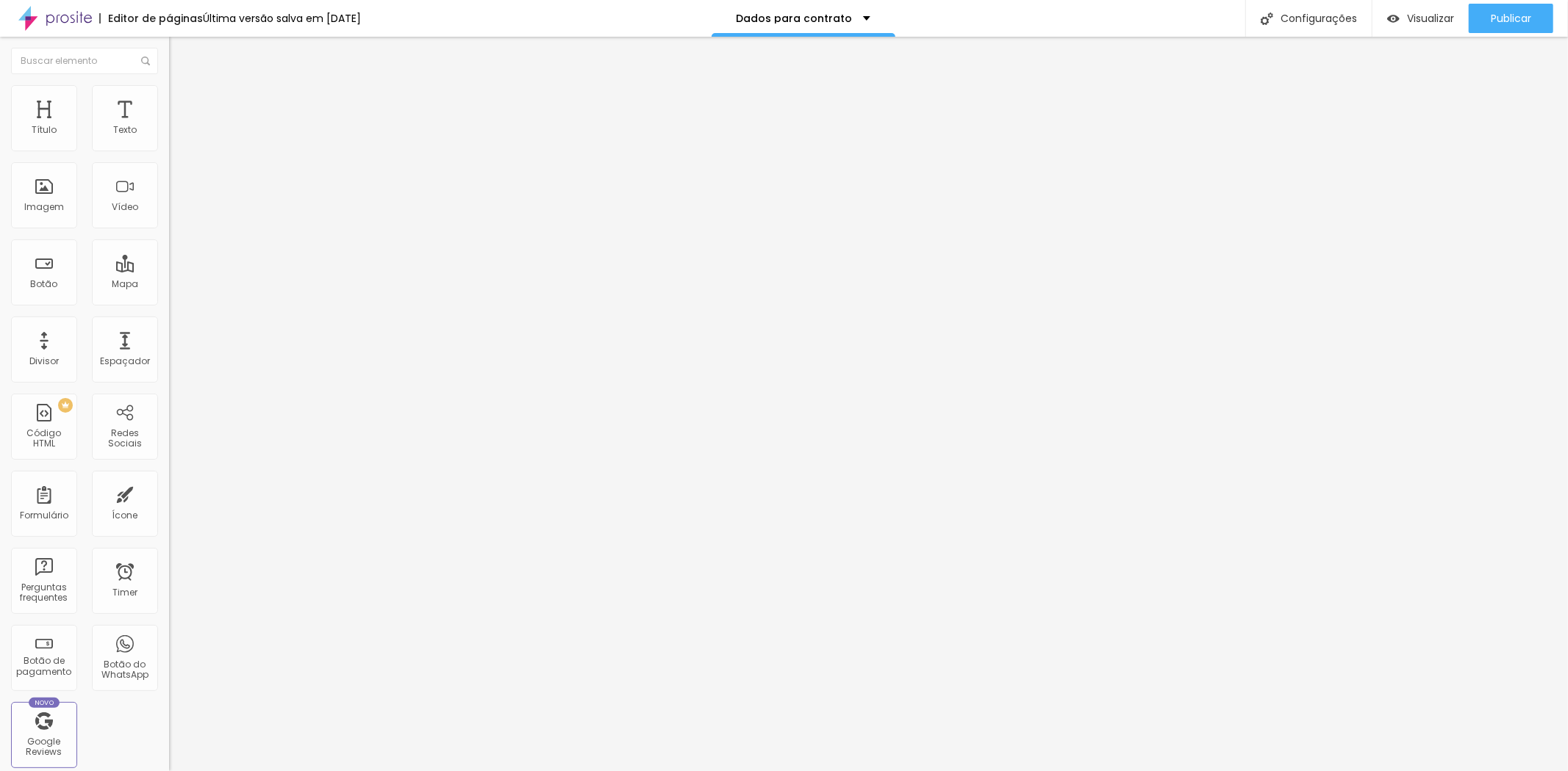
paste input "Parcelado no cartão de crédito em 2 vezes, (acréscimo de 5%)"
type input "Parcelado no cartão de crédito em 6 vezes, (acréscimo de 5%)"
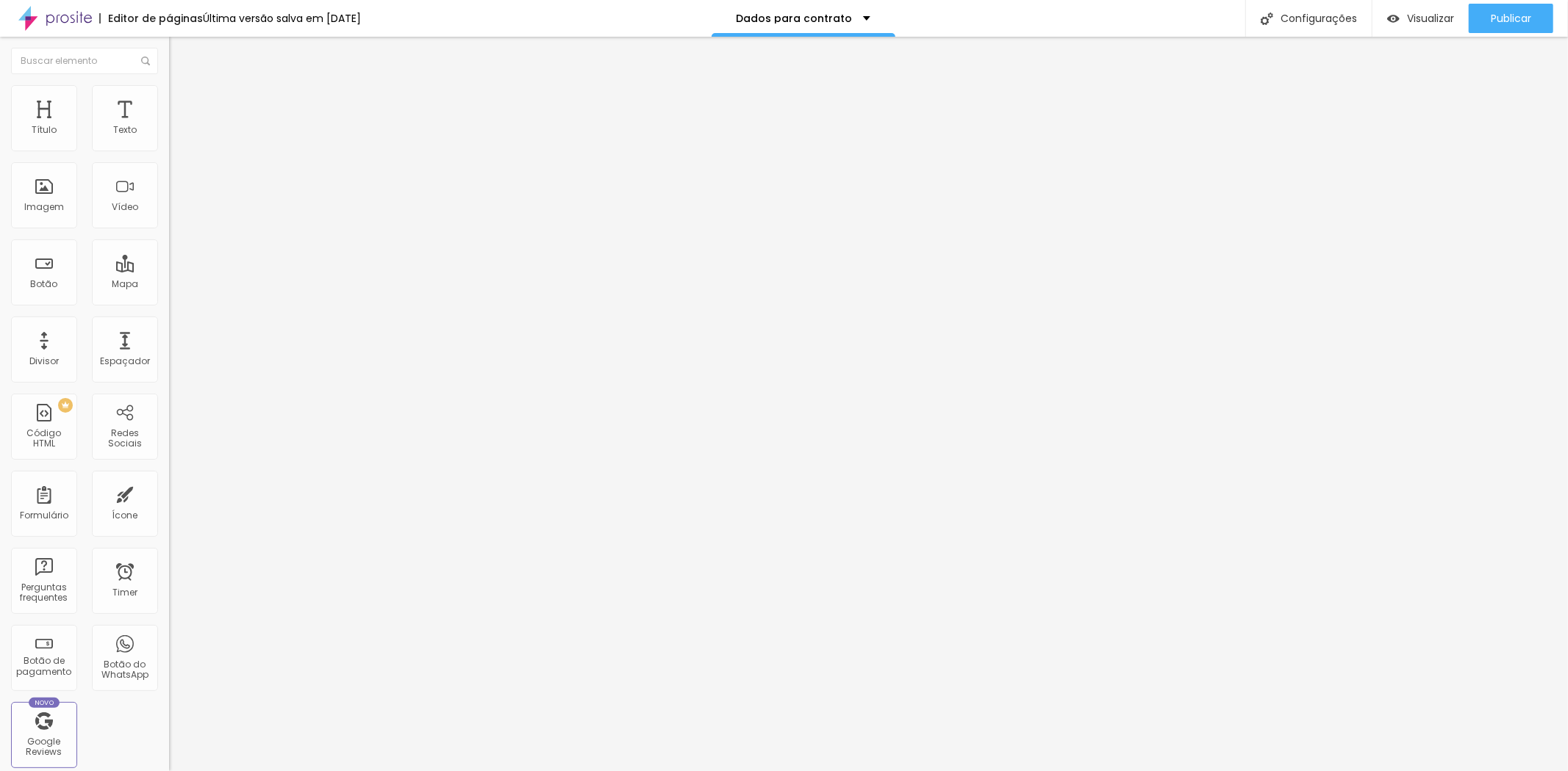
scroll to position [0, 0]
click at [1420, 13] on span "Visualizar" at bounding box center [1431, 19] width 47 height 12
click at [169, 148] on img at bounding box center [173, 152] width 9 height 9
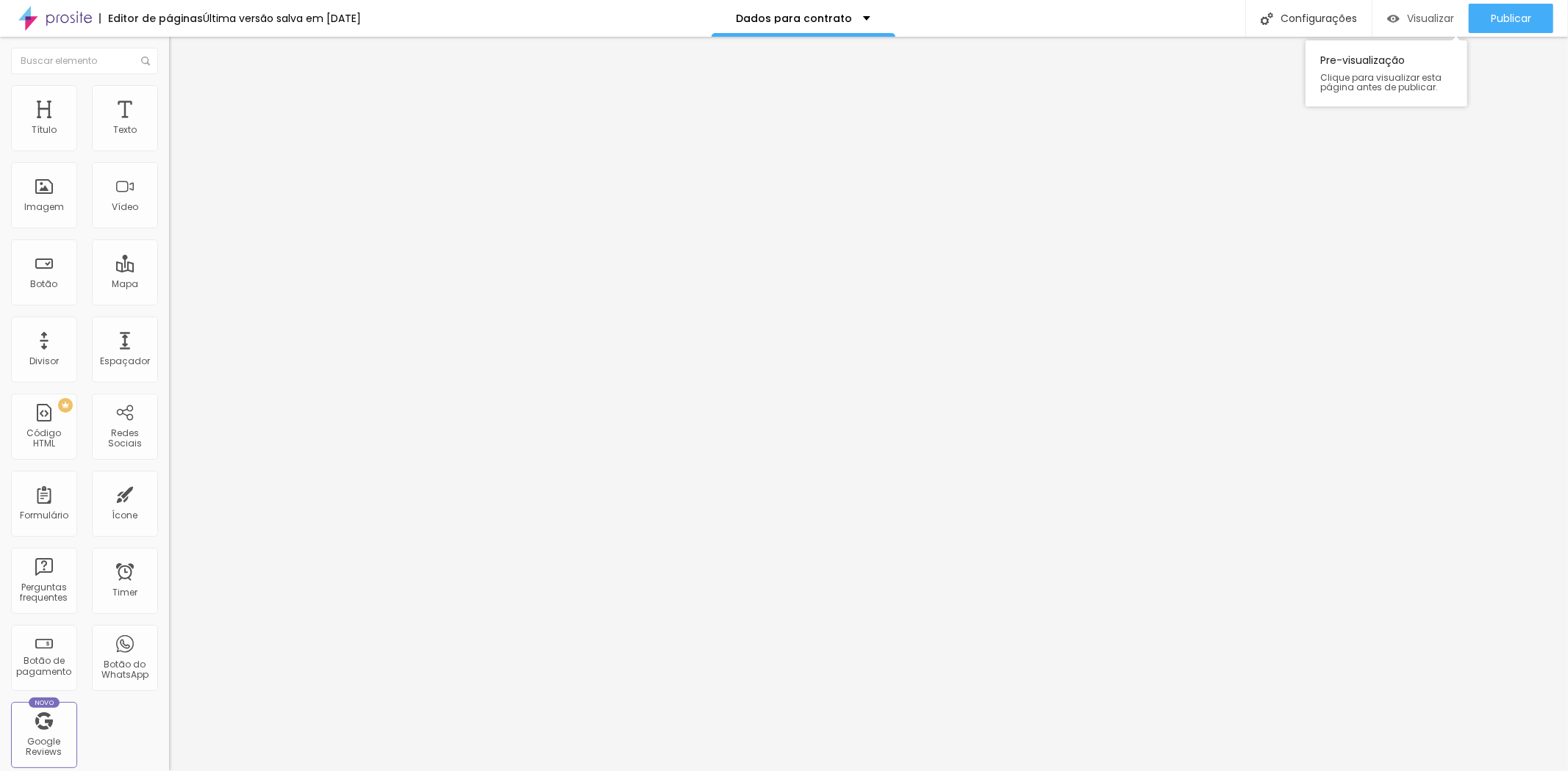
click at [1445, 19] on span "Visualizar" at bounding box center [1431, 19] width 47 height 12
click at [169, 148] on span at bounding box center [173, 154] width 9 height 13
drag, startPoint x: 682, startPoint y: 200, endPoint x: 377, endPoint y: 177, distance: 305.9
type input "C"
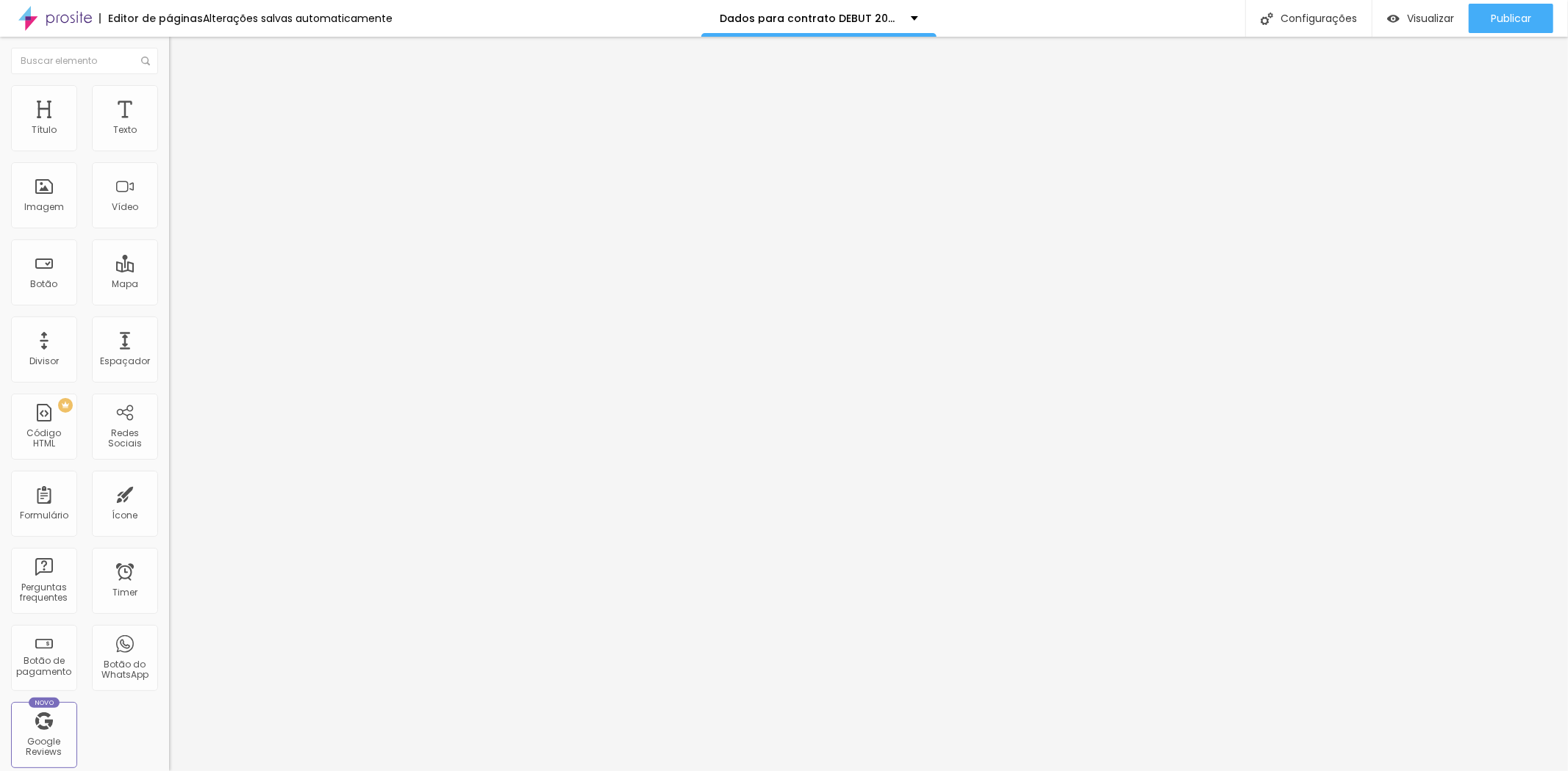
scroll to position [531, 0]
type input "Dados para contrato DEBUT 2025"
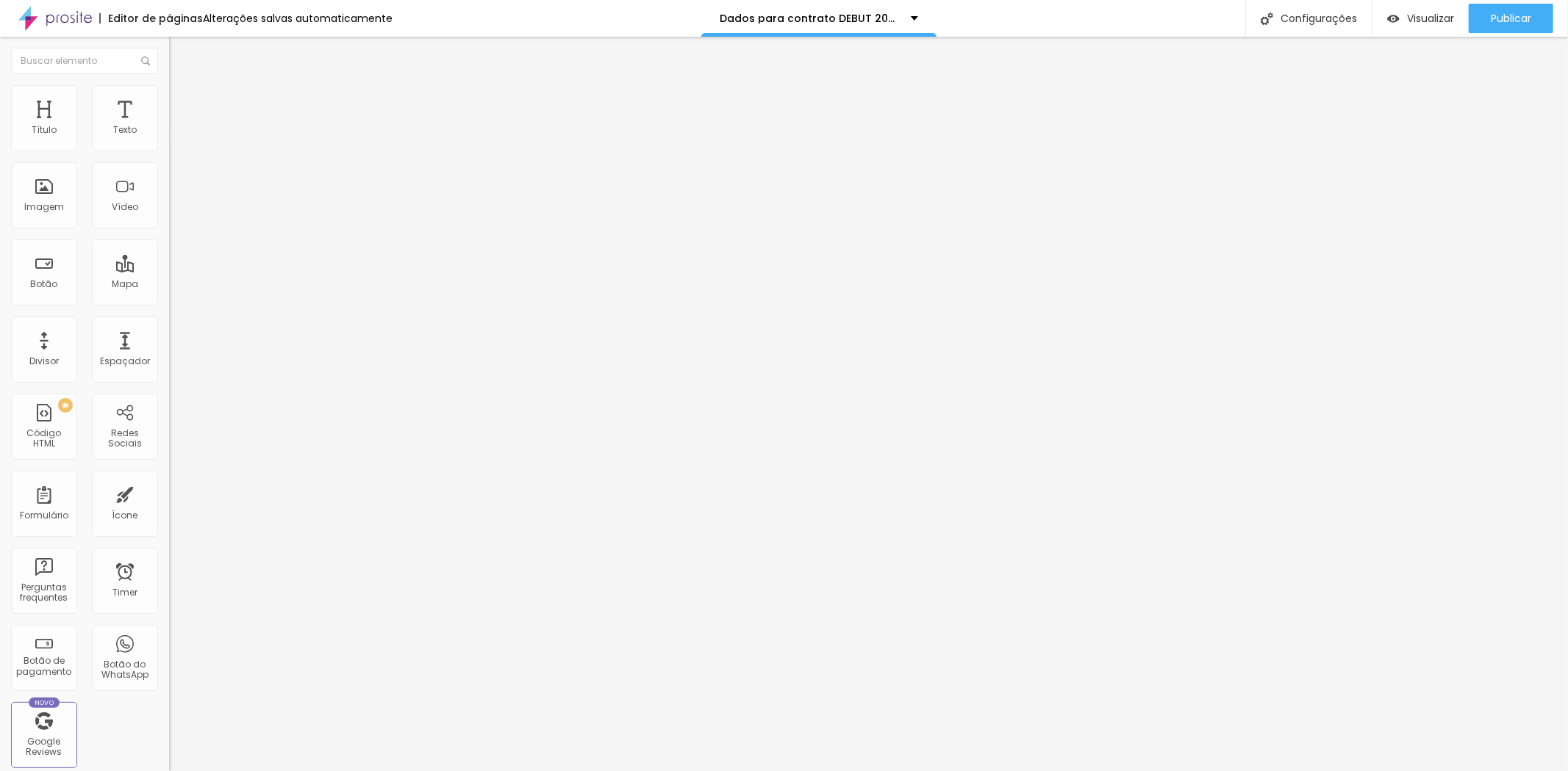
type input "Pacote 4 - Fotolivro 30x30 + Estojo"
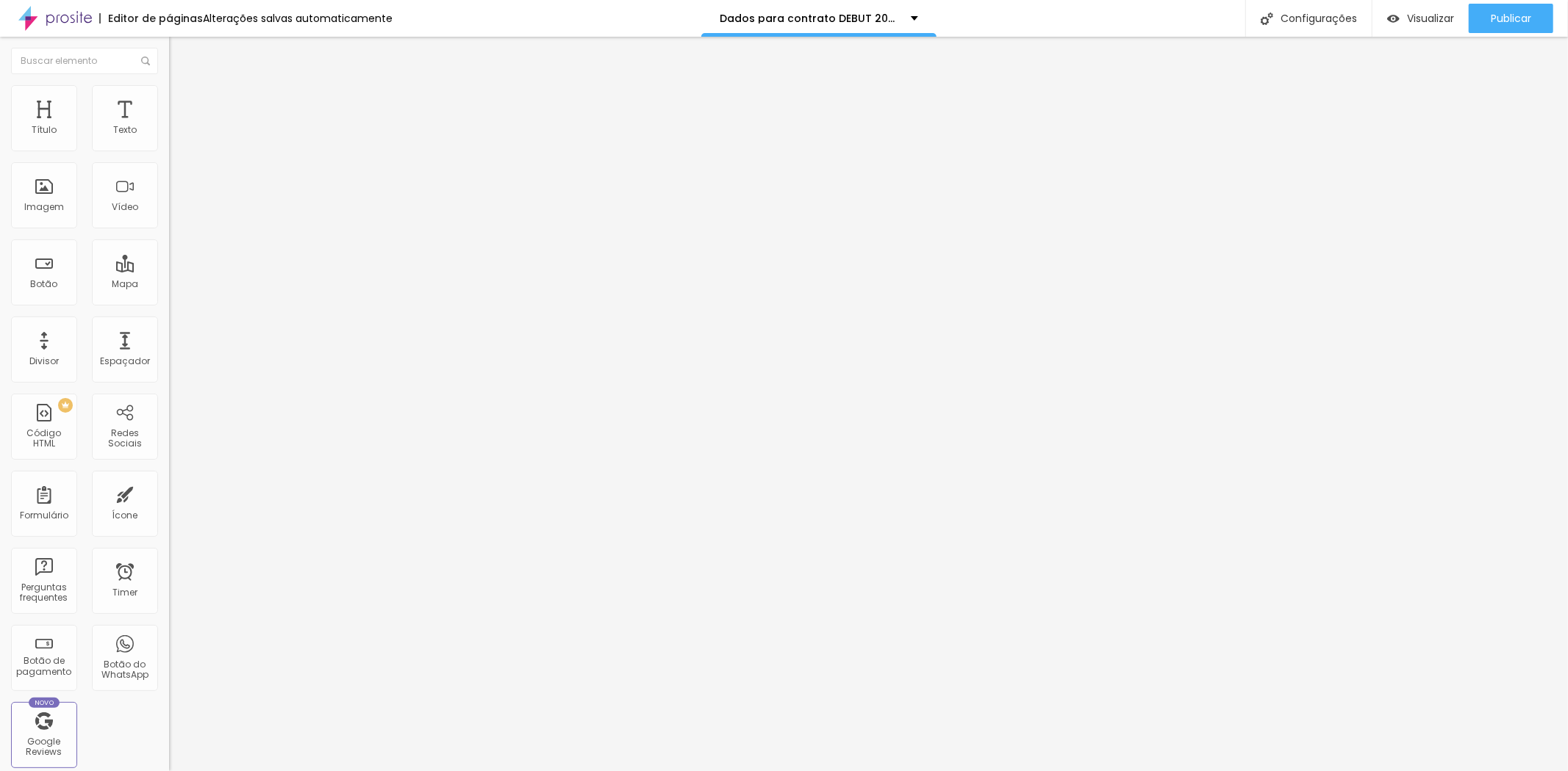
type input "Endereço, número e complemento (casa, apto..):"
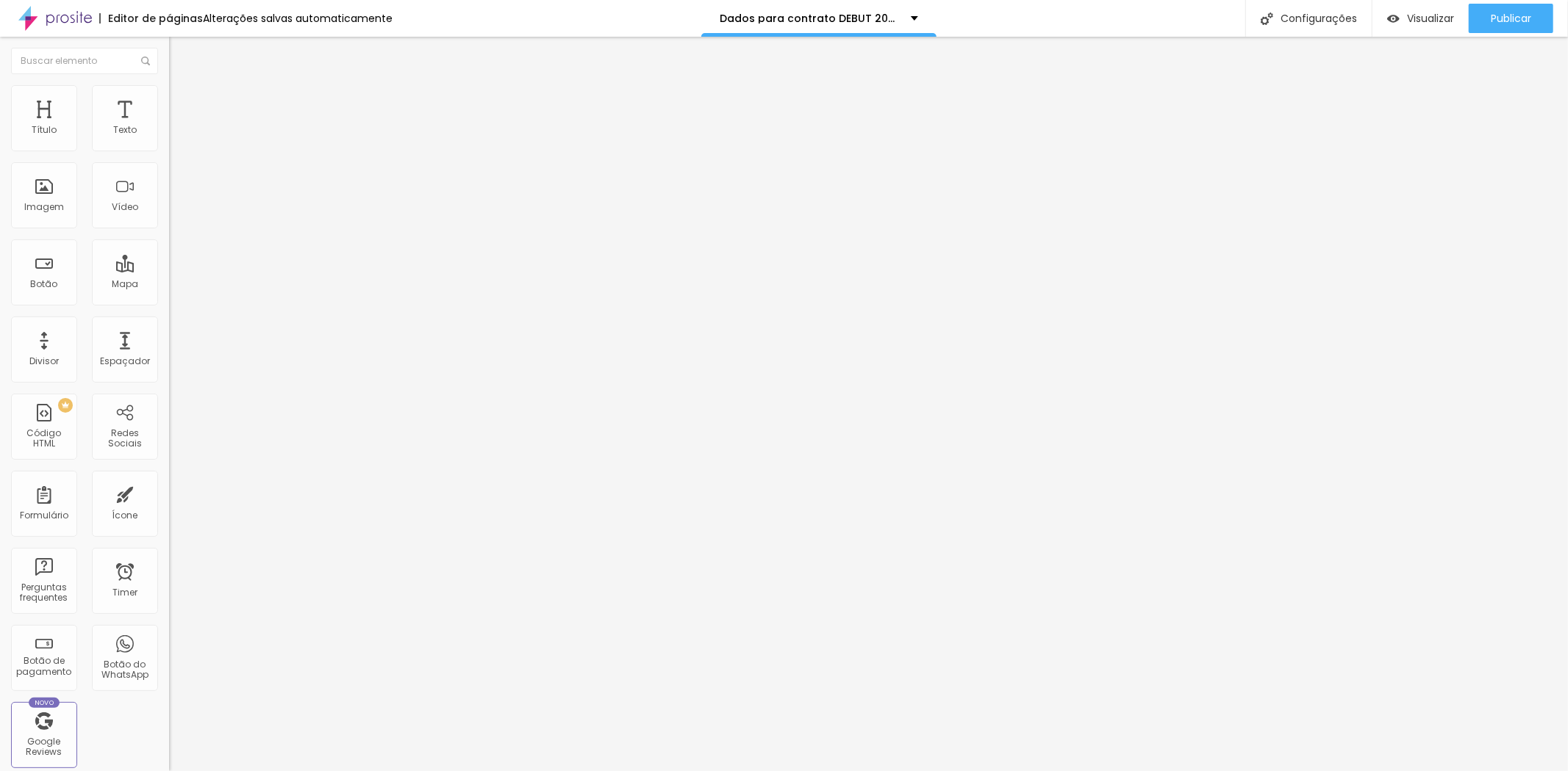
click at [169, 133] on span "Encaixotado" at bounding box center [197, 128] width 57 height 13
click at [169, 97] on li "Estilo" at bounding box center [253, 92] width 169 height 15
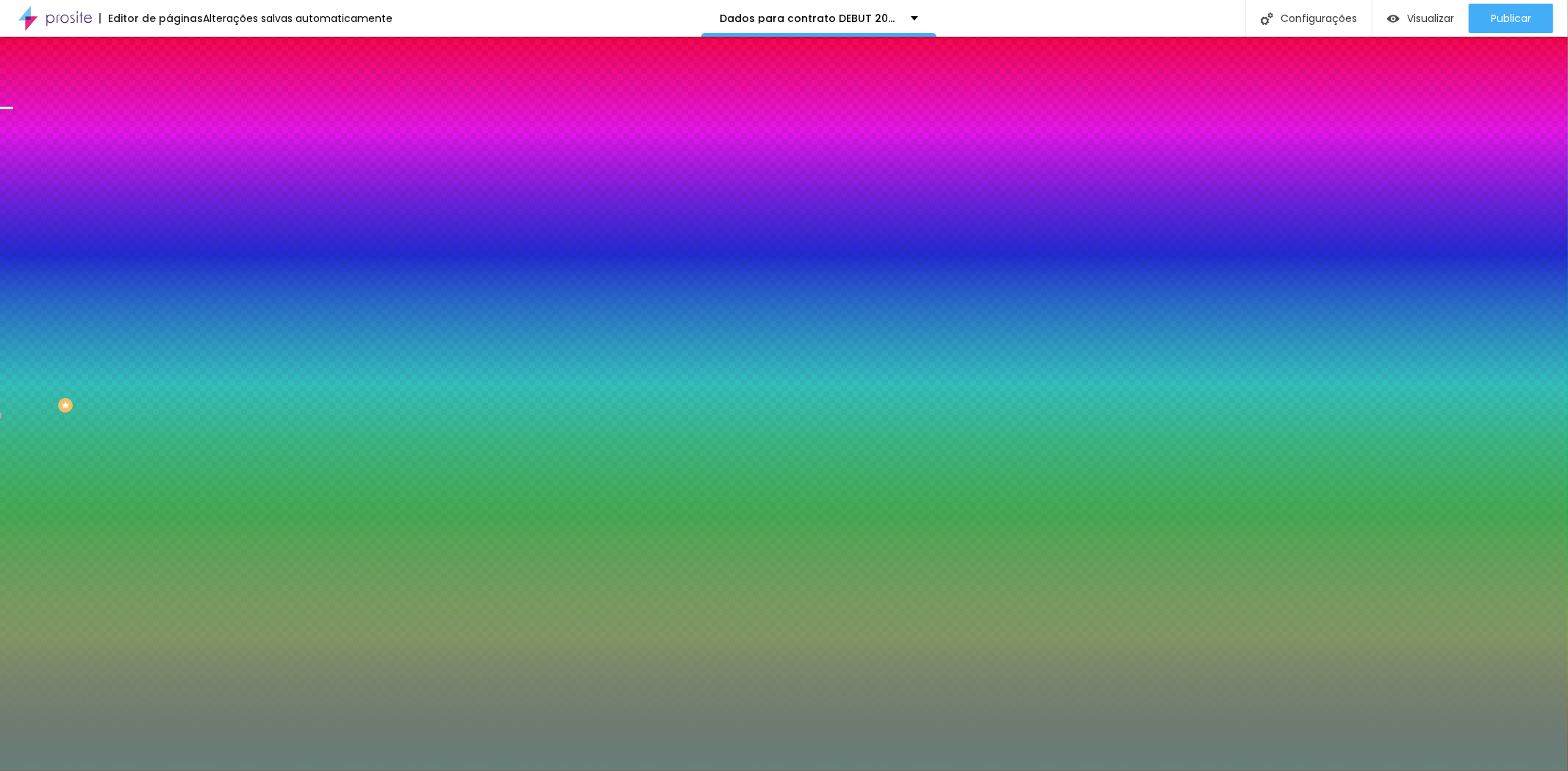
click at [169, 135] on span "Trocar imagem" at bounding box center [209, 128] width 80 height 13
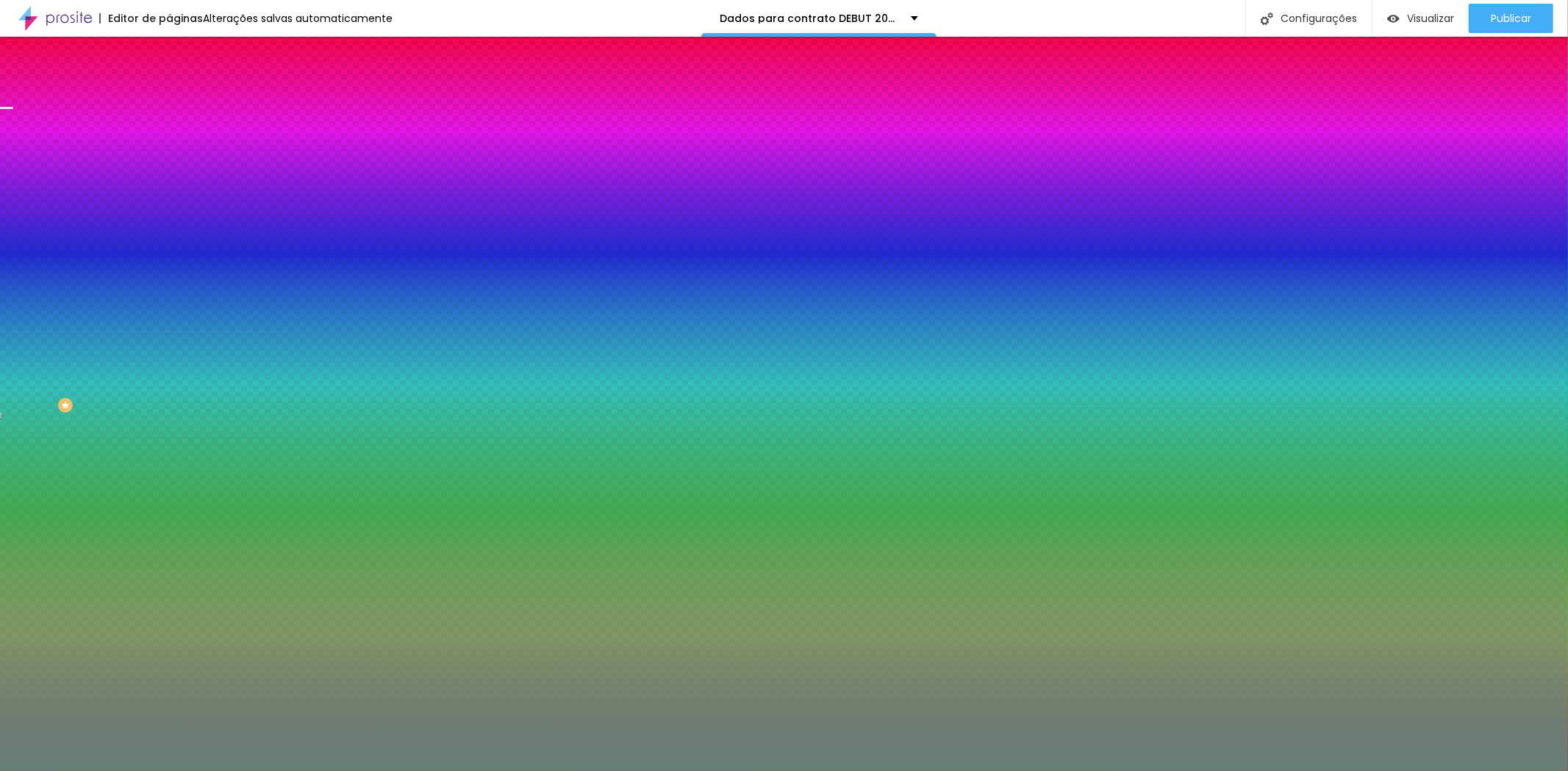
click at [169, 153] on span "Nenhum" at bounding box center [187, 146] width 38 height 13
click at [169, 176] on span "Parallax" at bounding box center [186, 169] width 36 height 13
click at [169, 162] on span "Nenhum" at bounding box center [187, 155] width 38 height 13
click at [169, 176] on span "Parallax" at bounding box center [186, 169] width 36 height 13
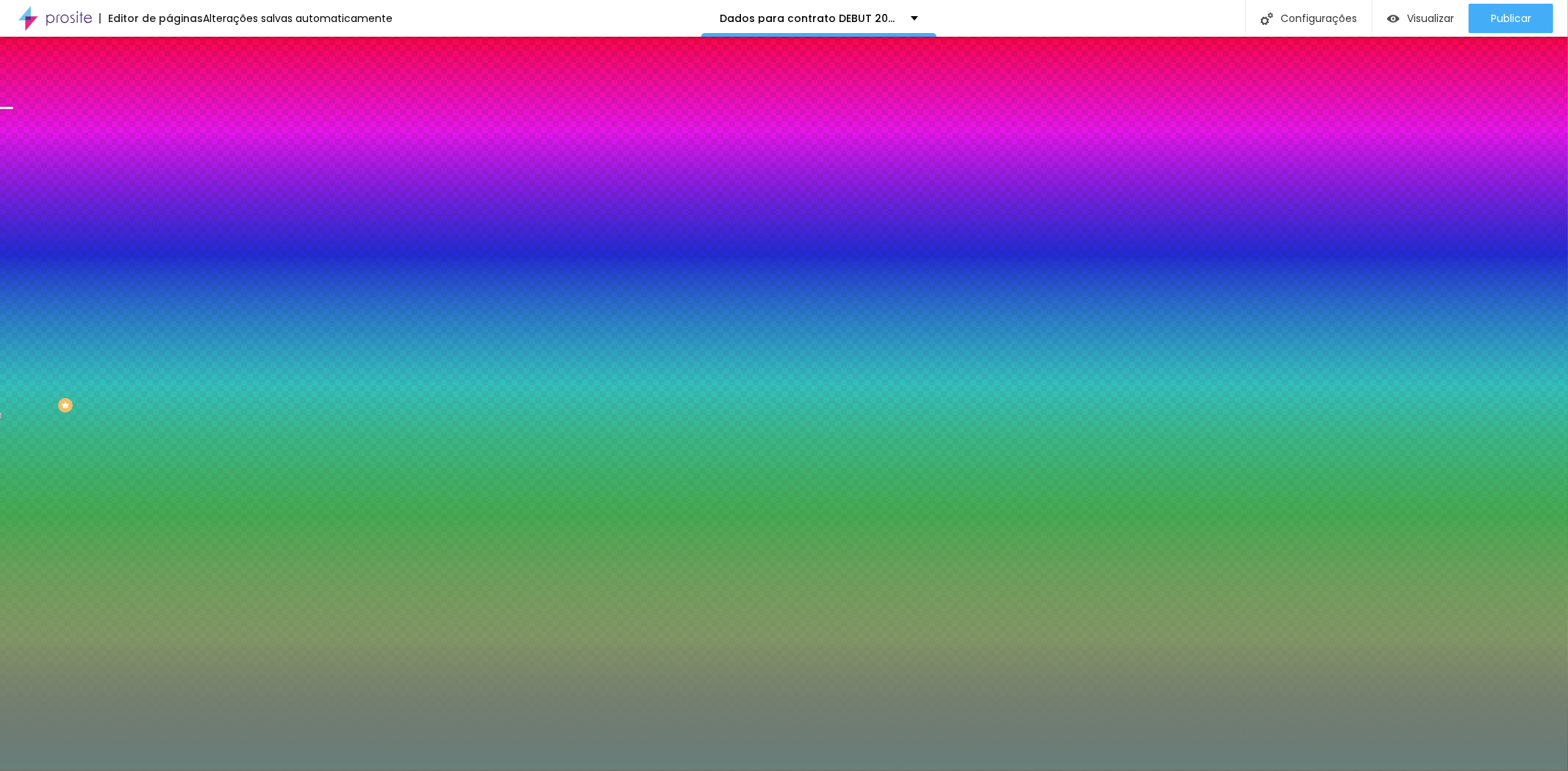
click at [169, 162] on span "Nenhum" at bounding box center [187, 155] width 38 height 13
click at [169, 176] on span "Parallax" at bounding box center [186, 169] width 36 height 13
click at [169, 160] on div "Nenhum" at bounding box center [253, 155] width 169 height 9
click at [169, 176] on span "Parallax" at bounding box center [186, 169] width 36 height 13
click at [169, 265] on div "Efeito superior DESATIVADO Voltar ao padrão" at bounding box center [253, 244] width 169 height 41
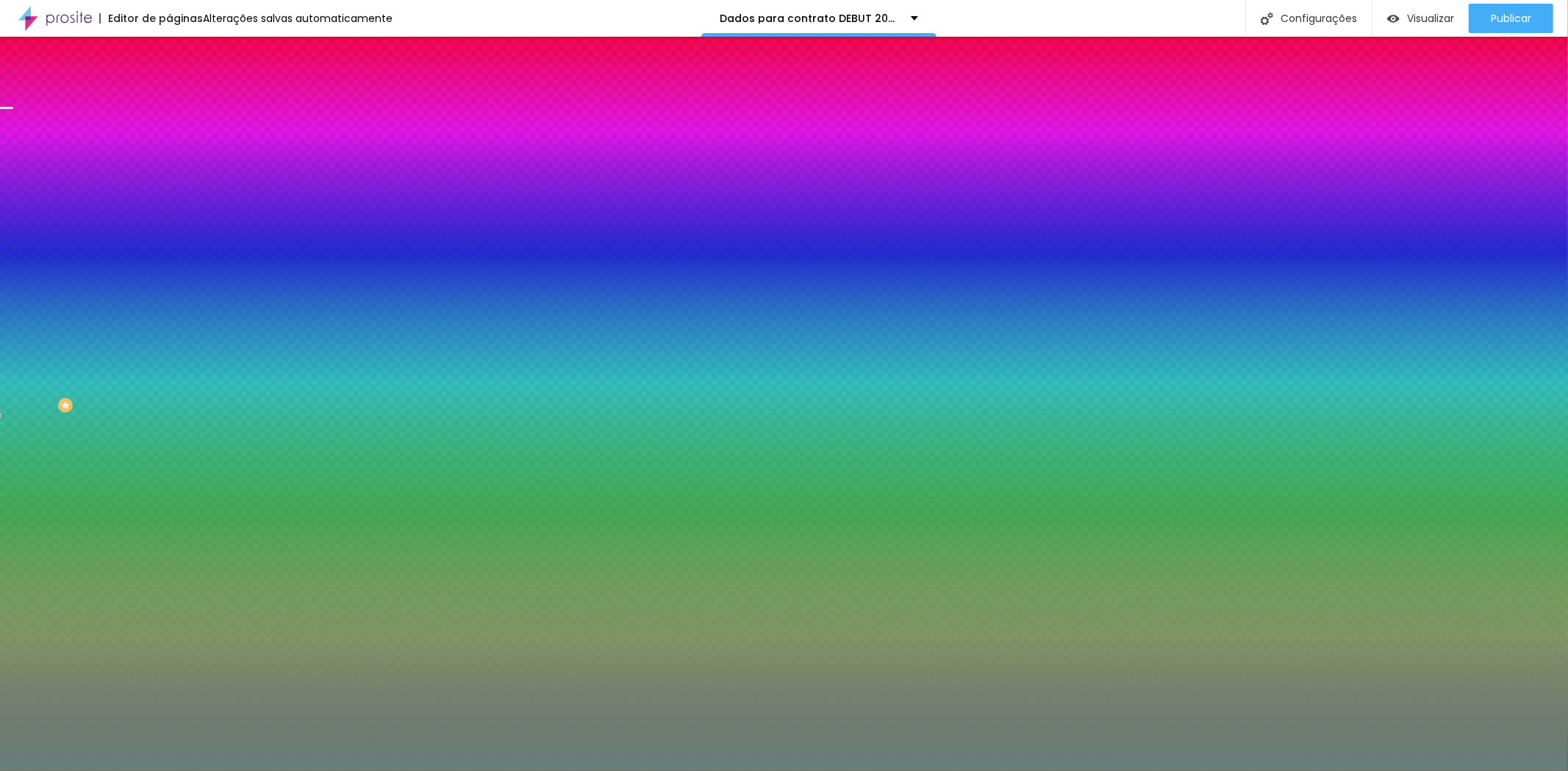
click at [169, 232] on div "Efeito superior" at bounding box center [199, 228] width 62 height 9
click at [169, 264] on button "button" at bounding box center [179, 256] width 21 height 16
click at [316, 771] on div at bounding box center [784, 780] width 1568 height 0
click at [315, 771] on div at bounding box center [784, 780] width 1568 height 0
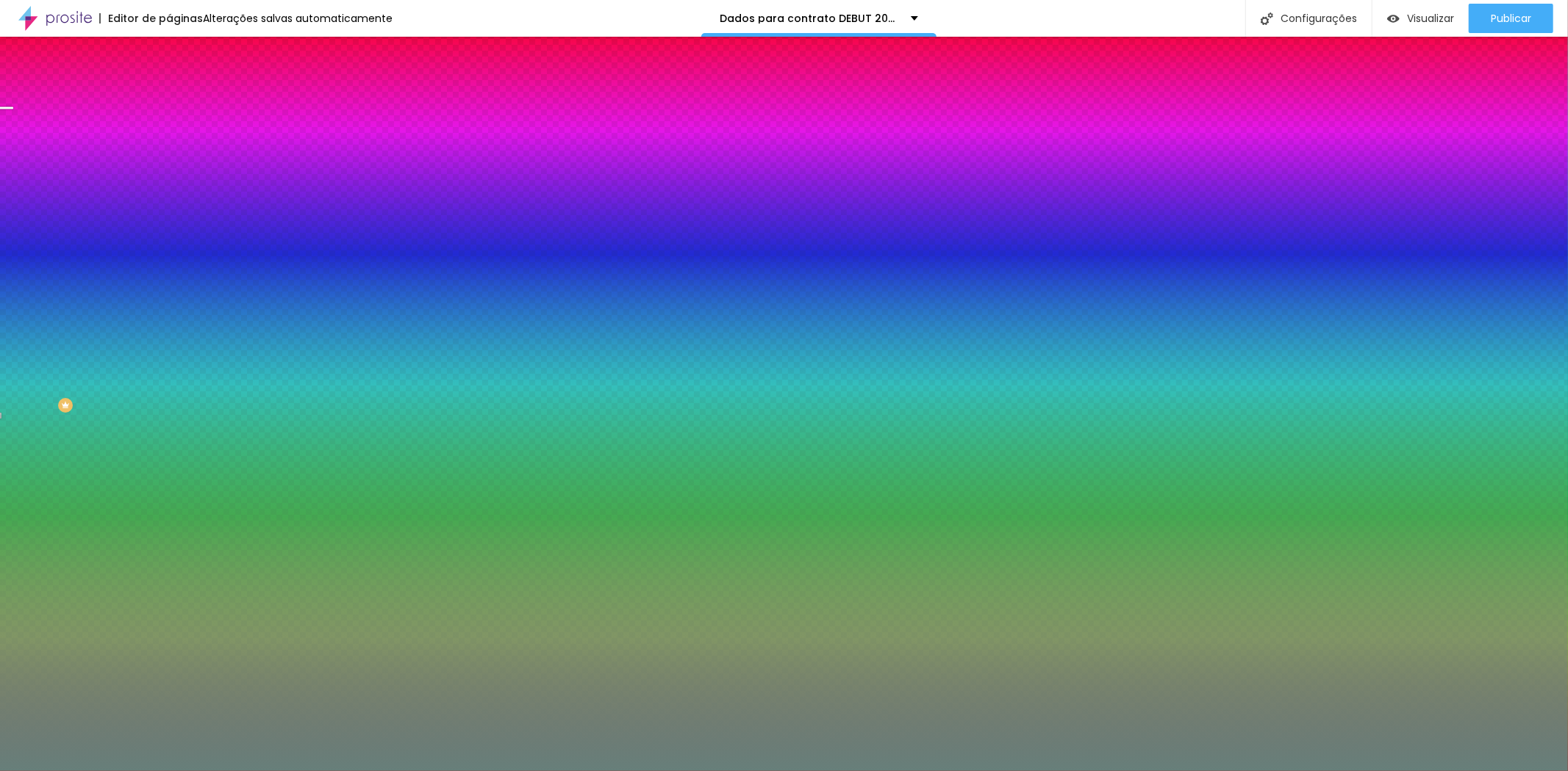
click at [314, 771] on div at bounding box center [784, 780] width 1568 height 0
radio input "false"
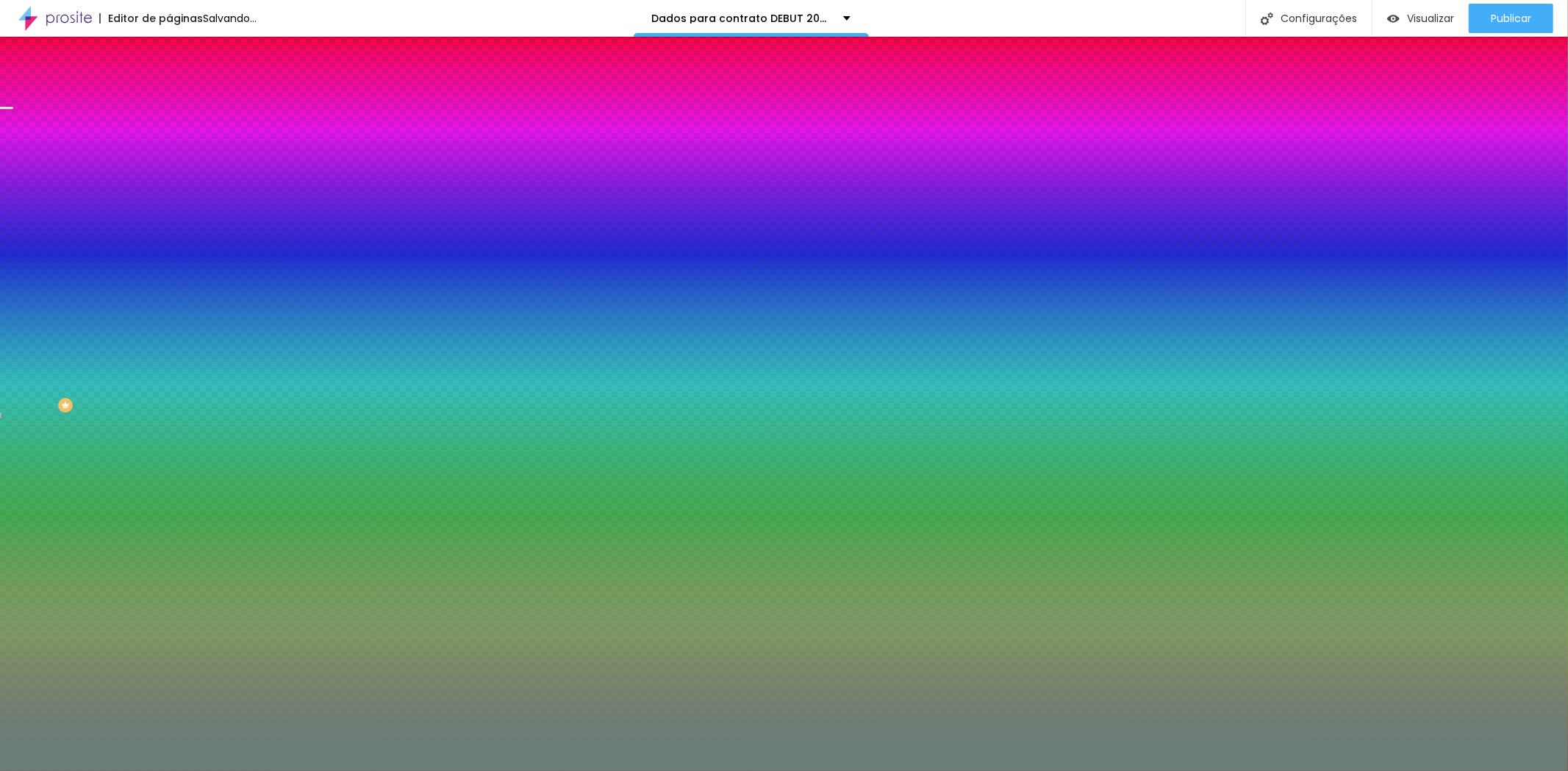
radio input "false"
radio input "true"
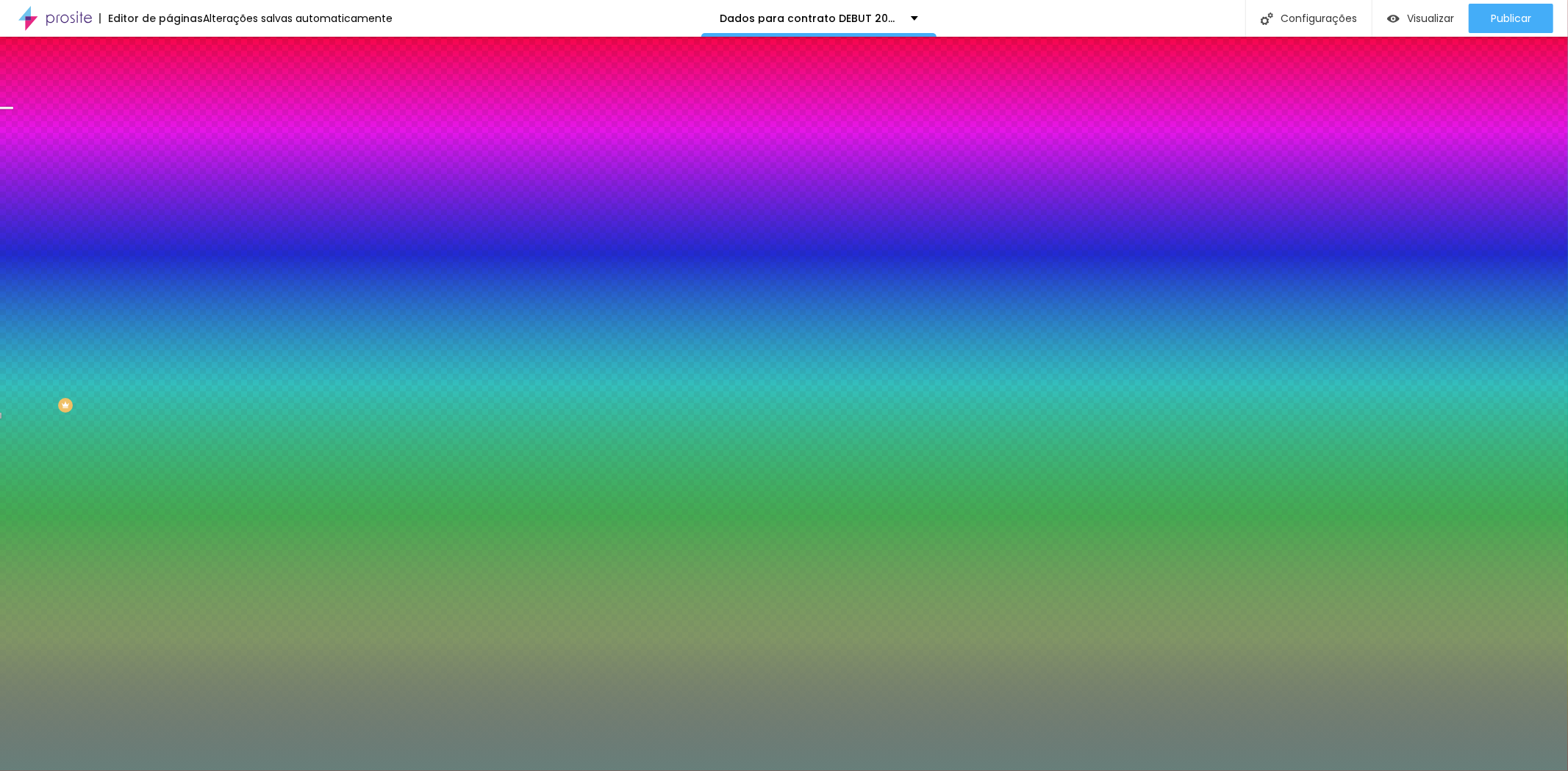
radio input "true"
radio input "false"
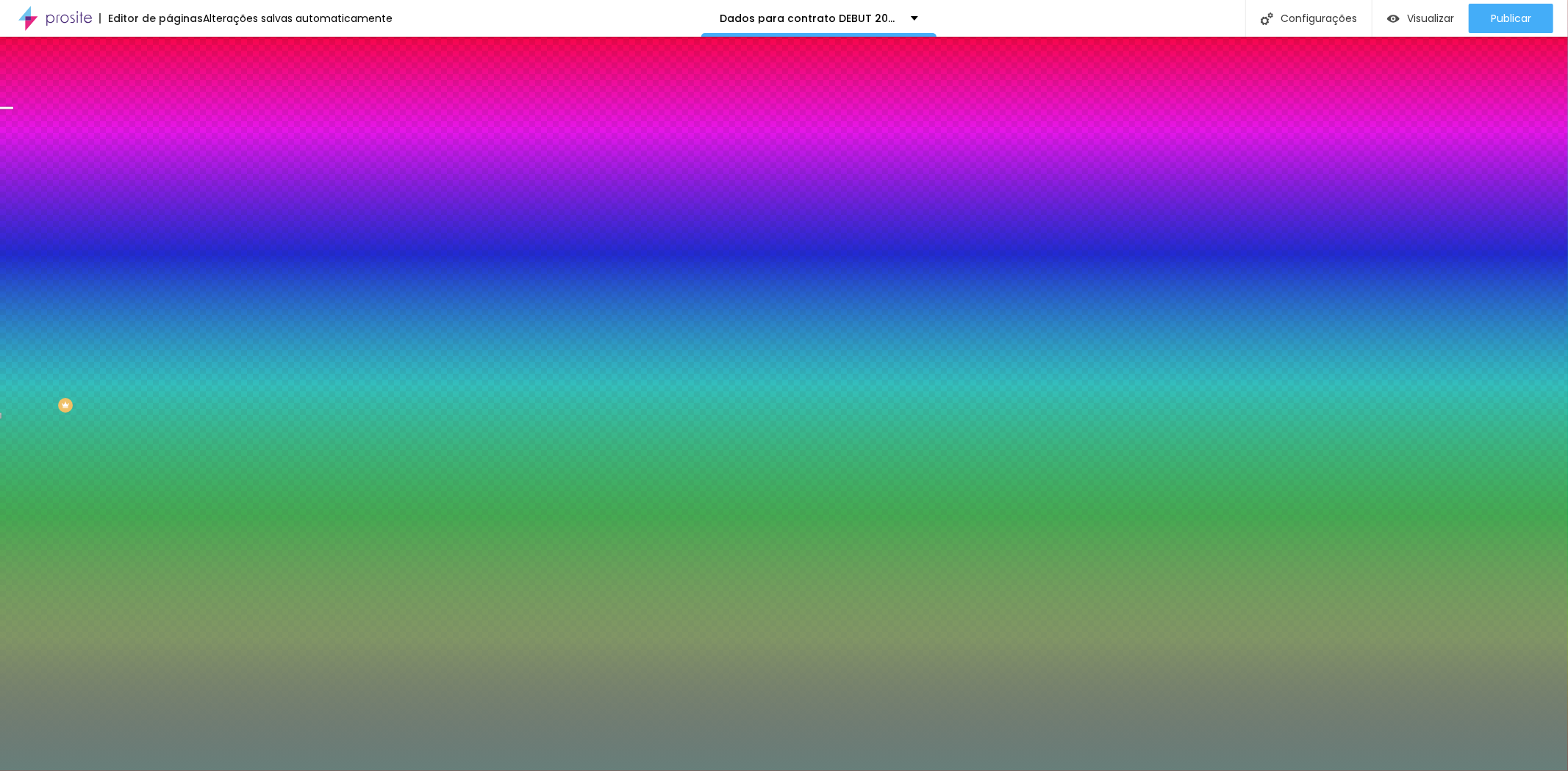
radio input "false"
radio input "true"
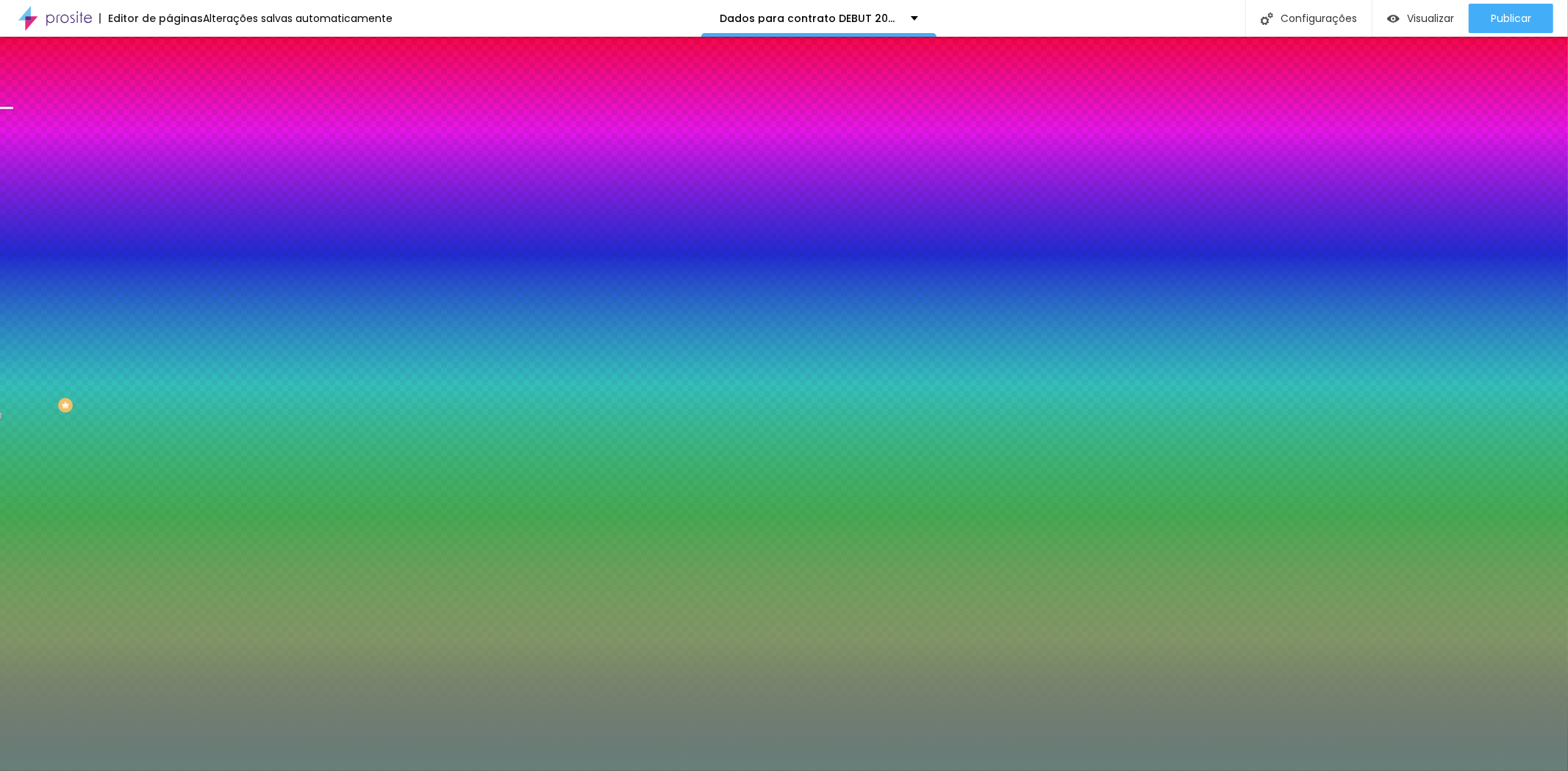
click at [318, 771] on div at bounding box center [784, 780] width 1568 height 0
click at [25, 771] on div at bounding box center [784, 771] width 1568 height 0
click at [183, 105] on span "Avançado" at bounding box center [206, 110] width 48 height 13
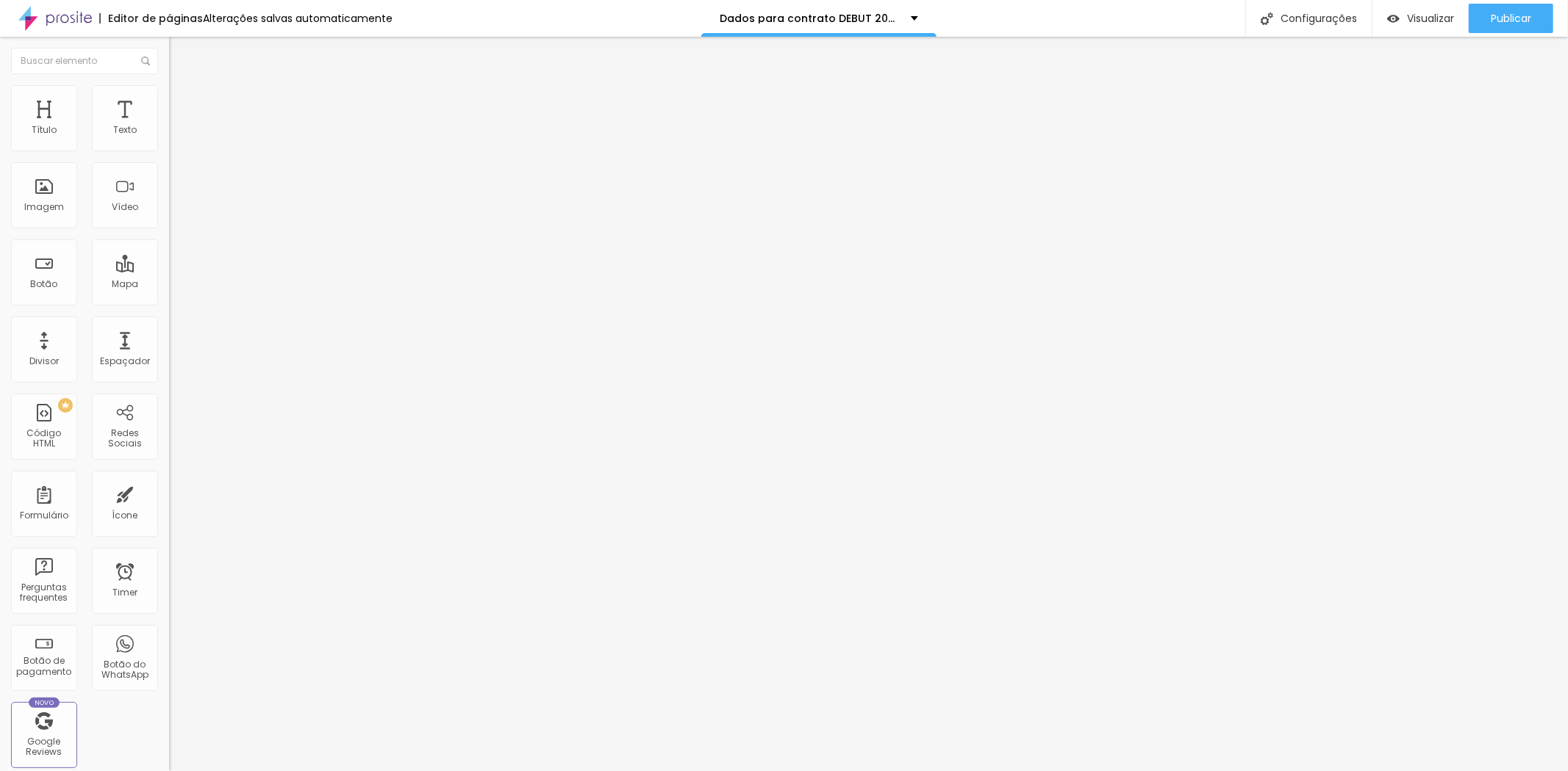
type input "20"
type input "15"
type input "20"
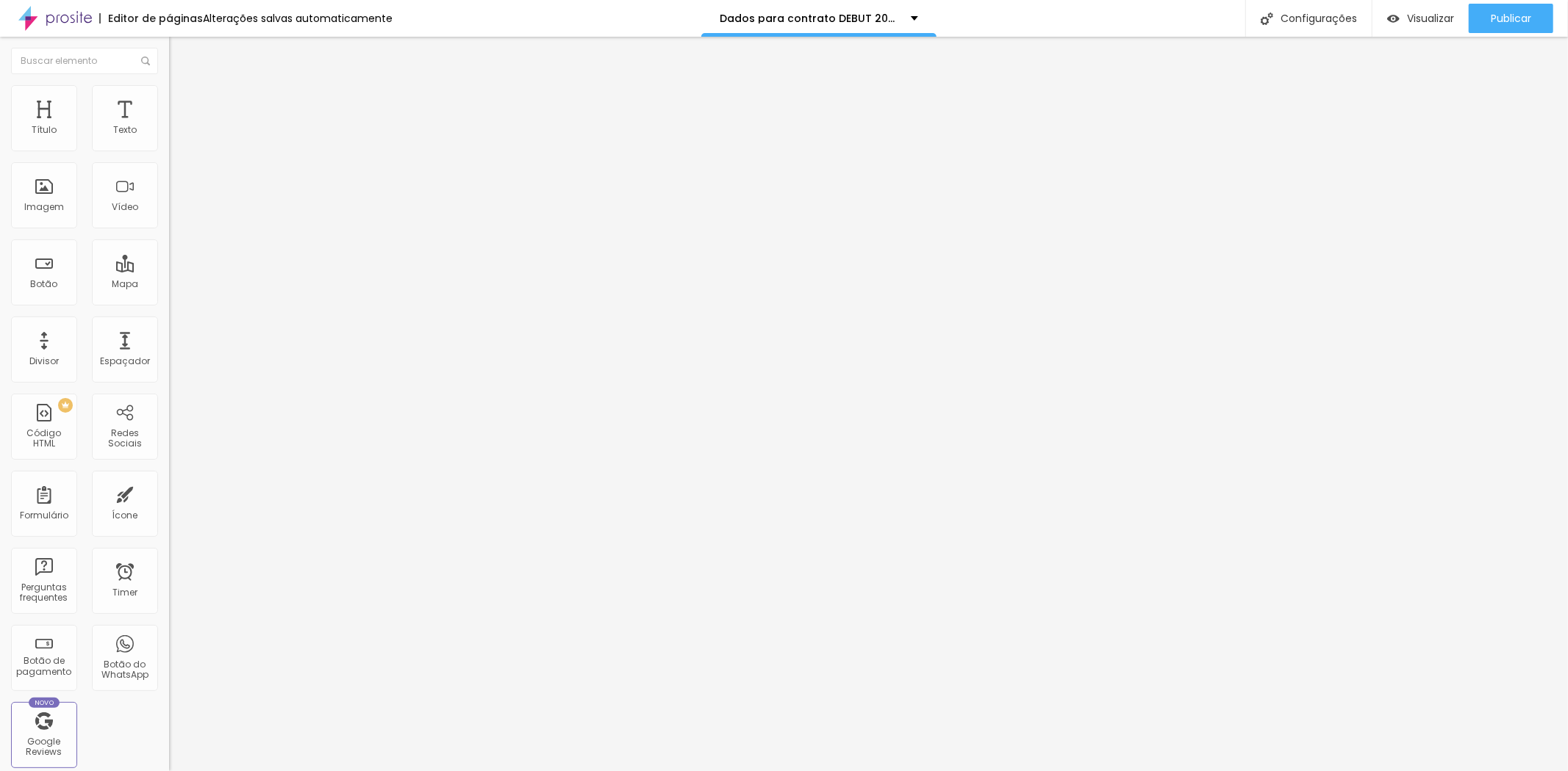
type input "20"
type input "25"
type input "30"
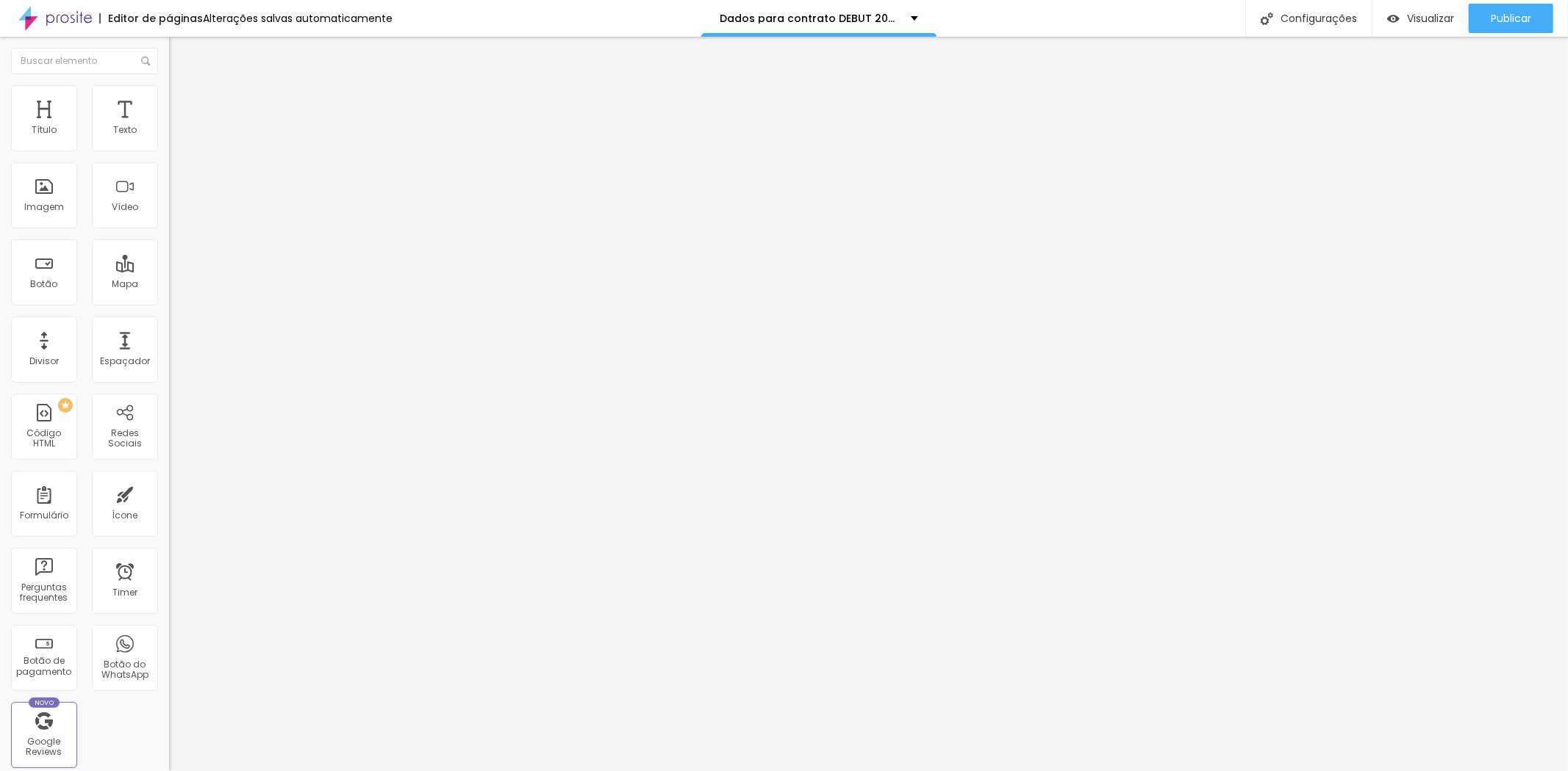
type input "25"
type input "20"
type input "25"
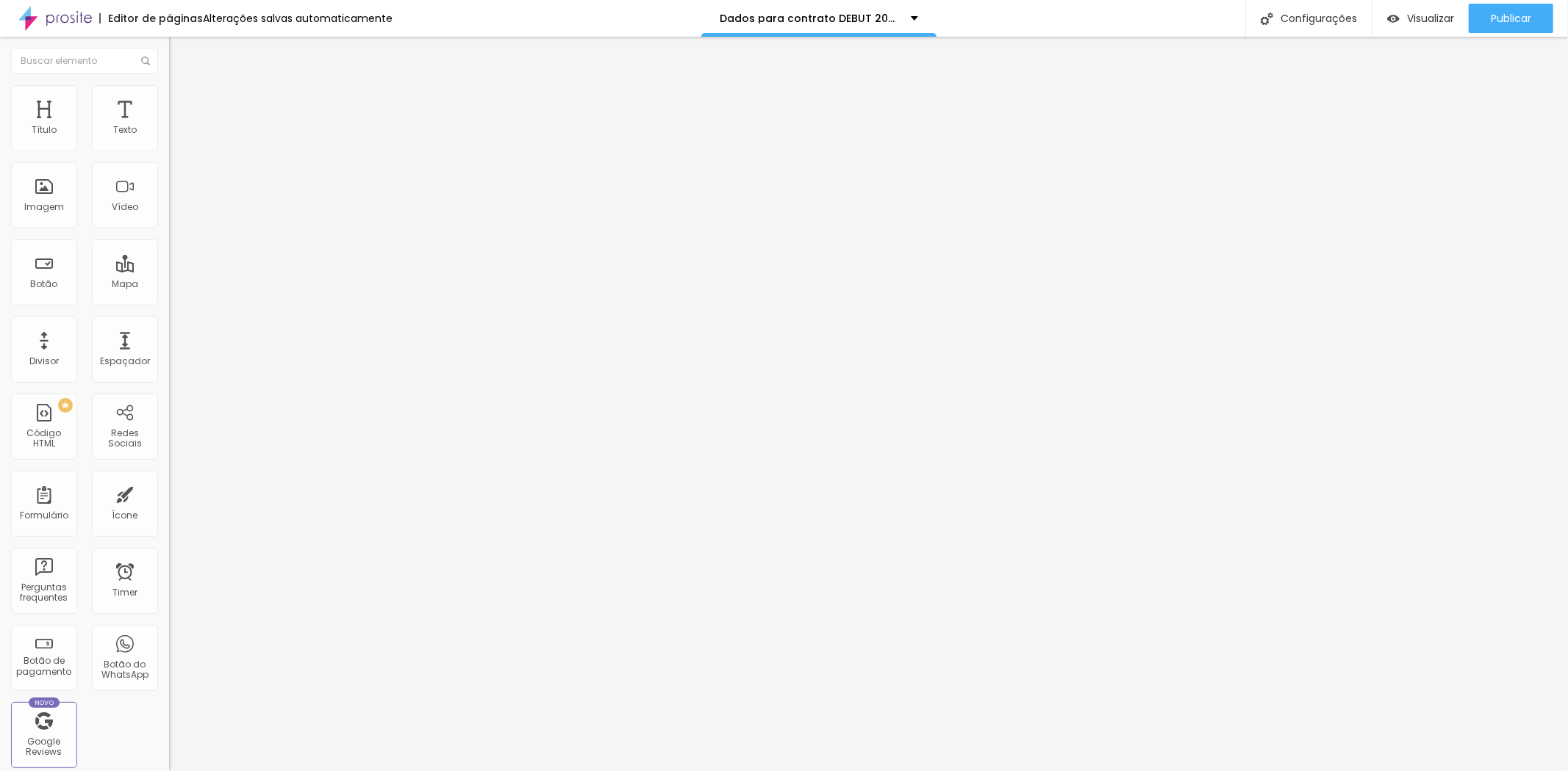
type input "25"
type input "30"
type input "25"
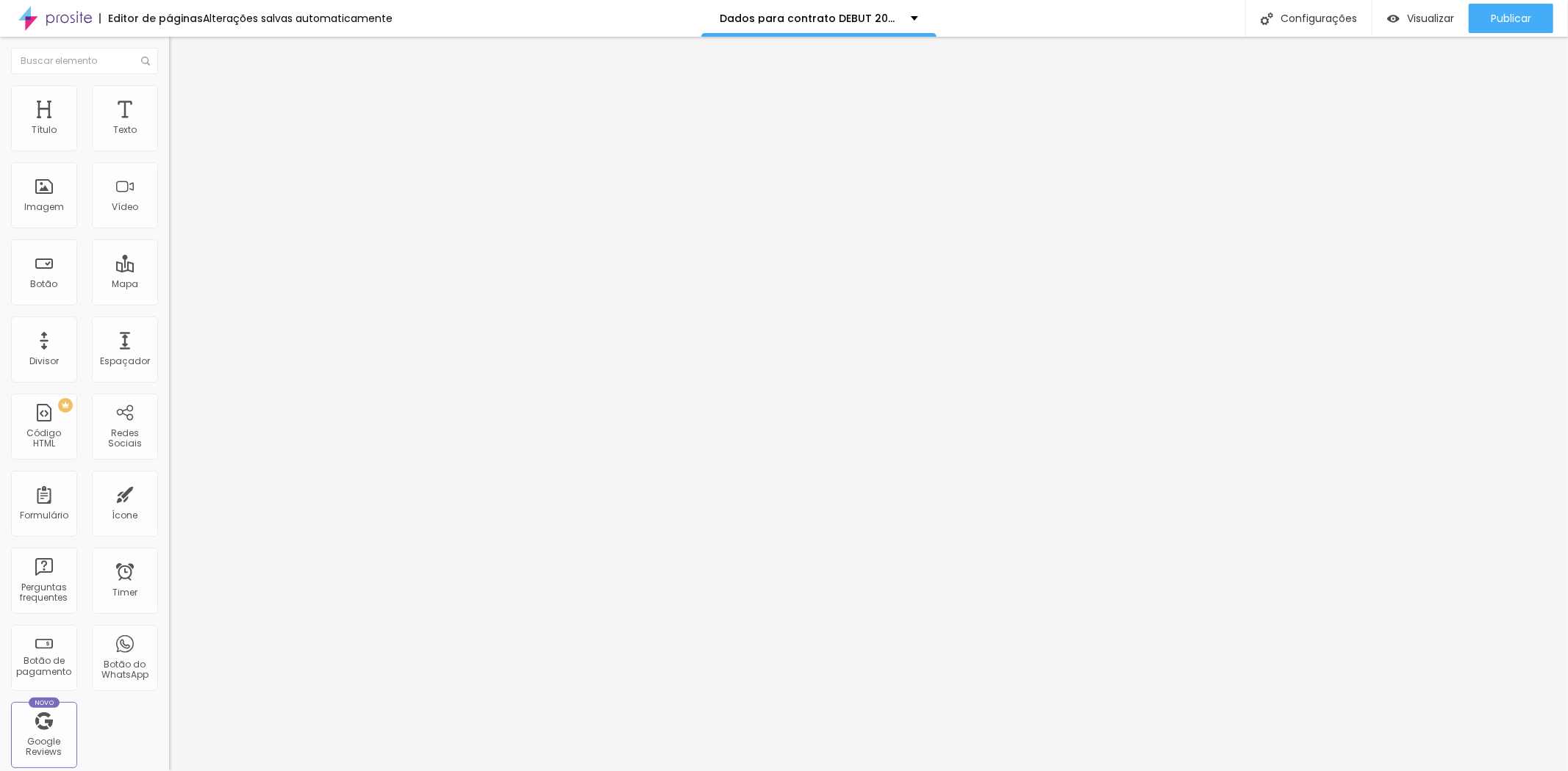
type input "20"
type input "15"
type input "10"
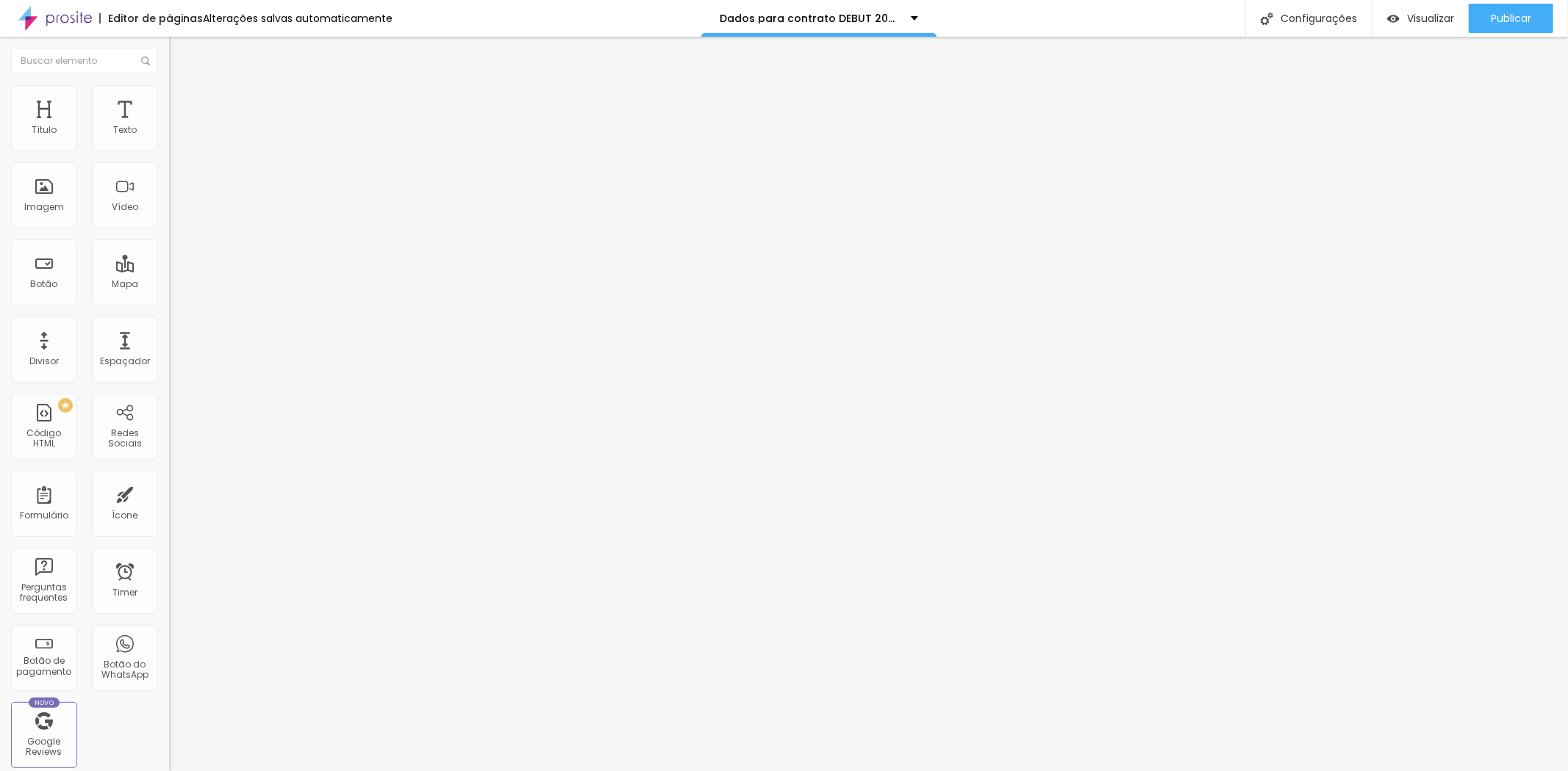
type input "10"
type input "5"
type input "0"
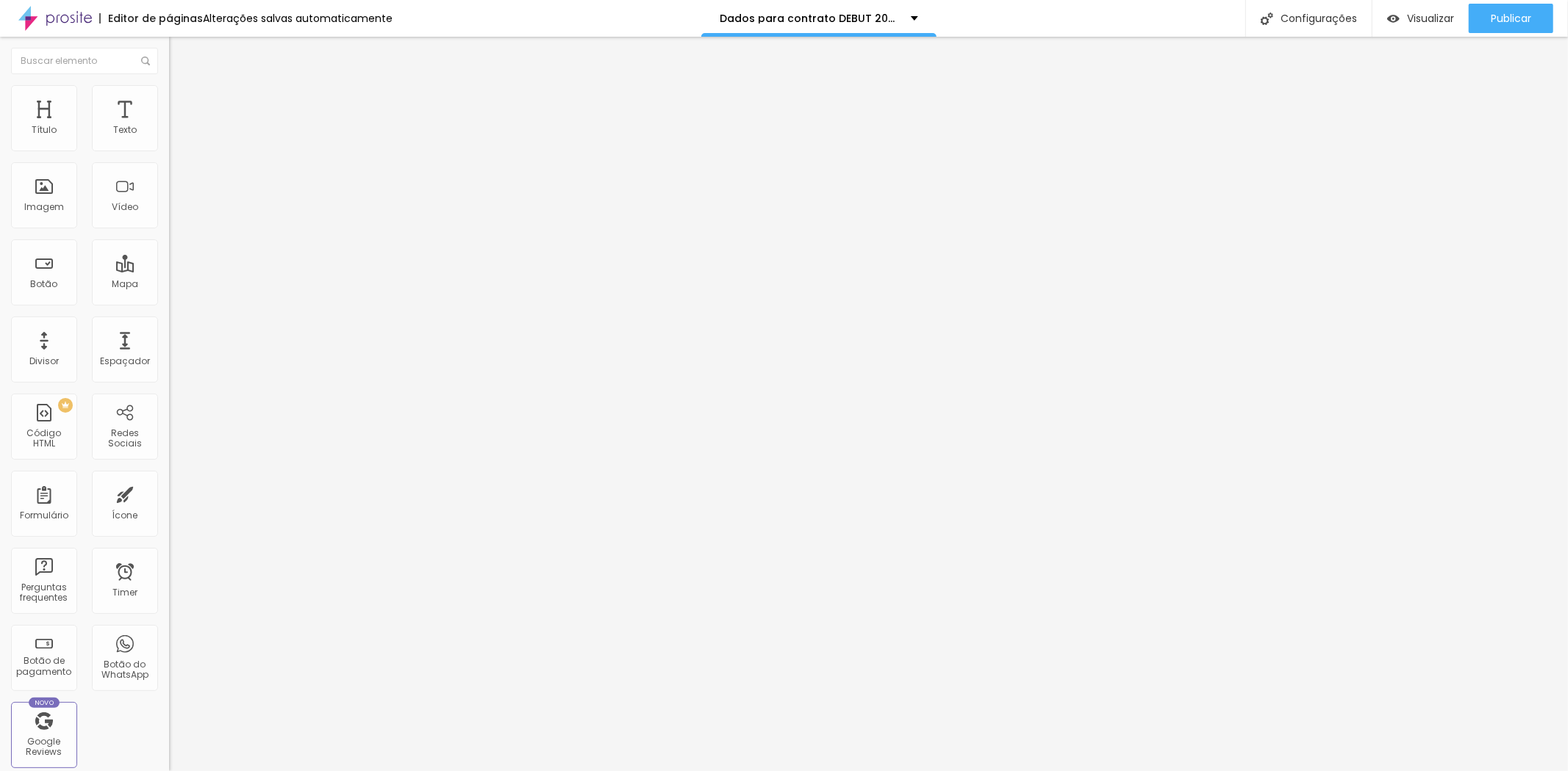
type input "5"
type input "15"
type input "20"
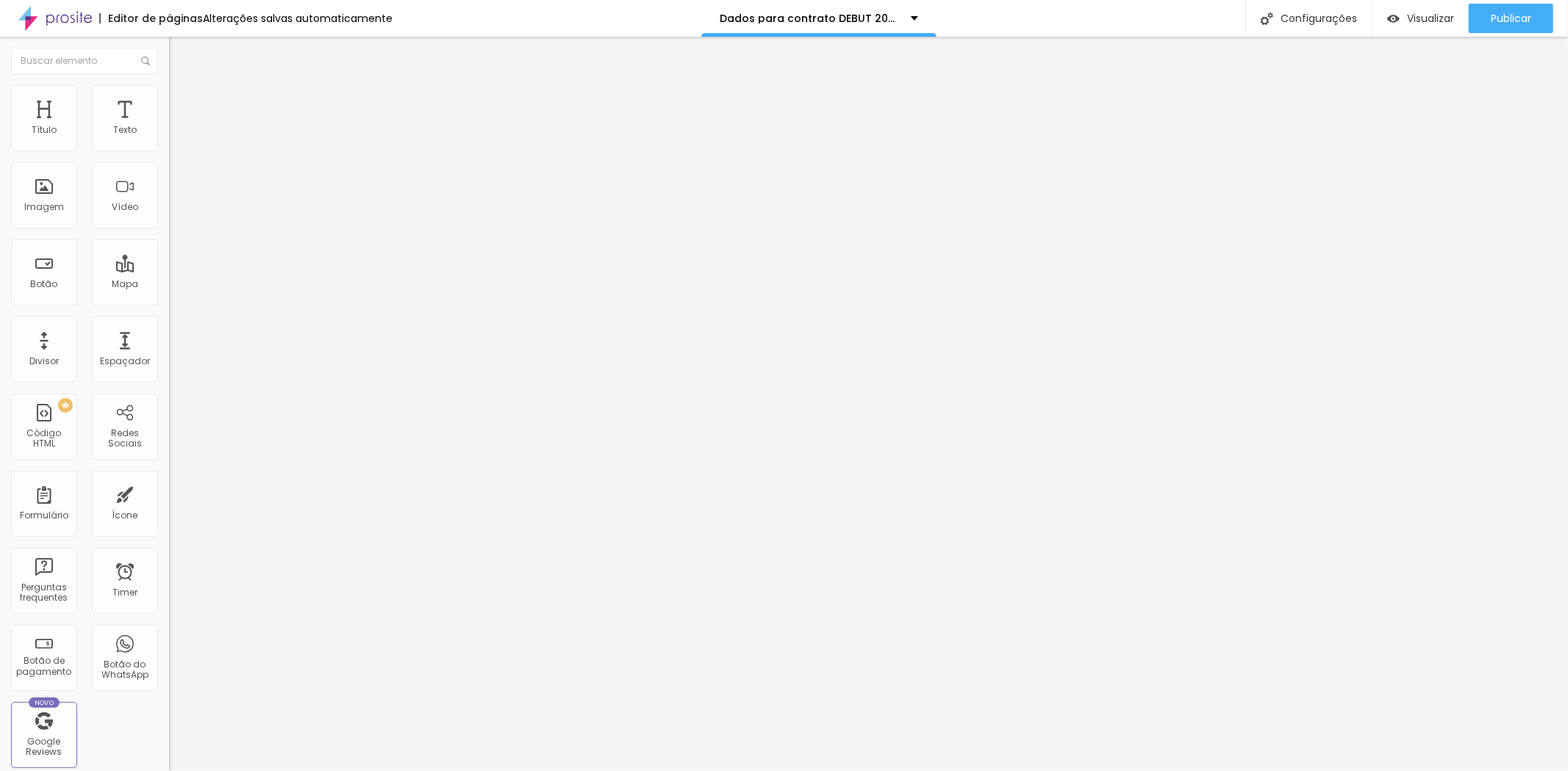
type input "20"
type input "25"
type input "30"
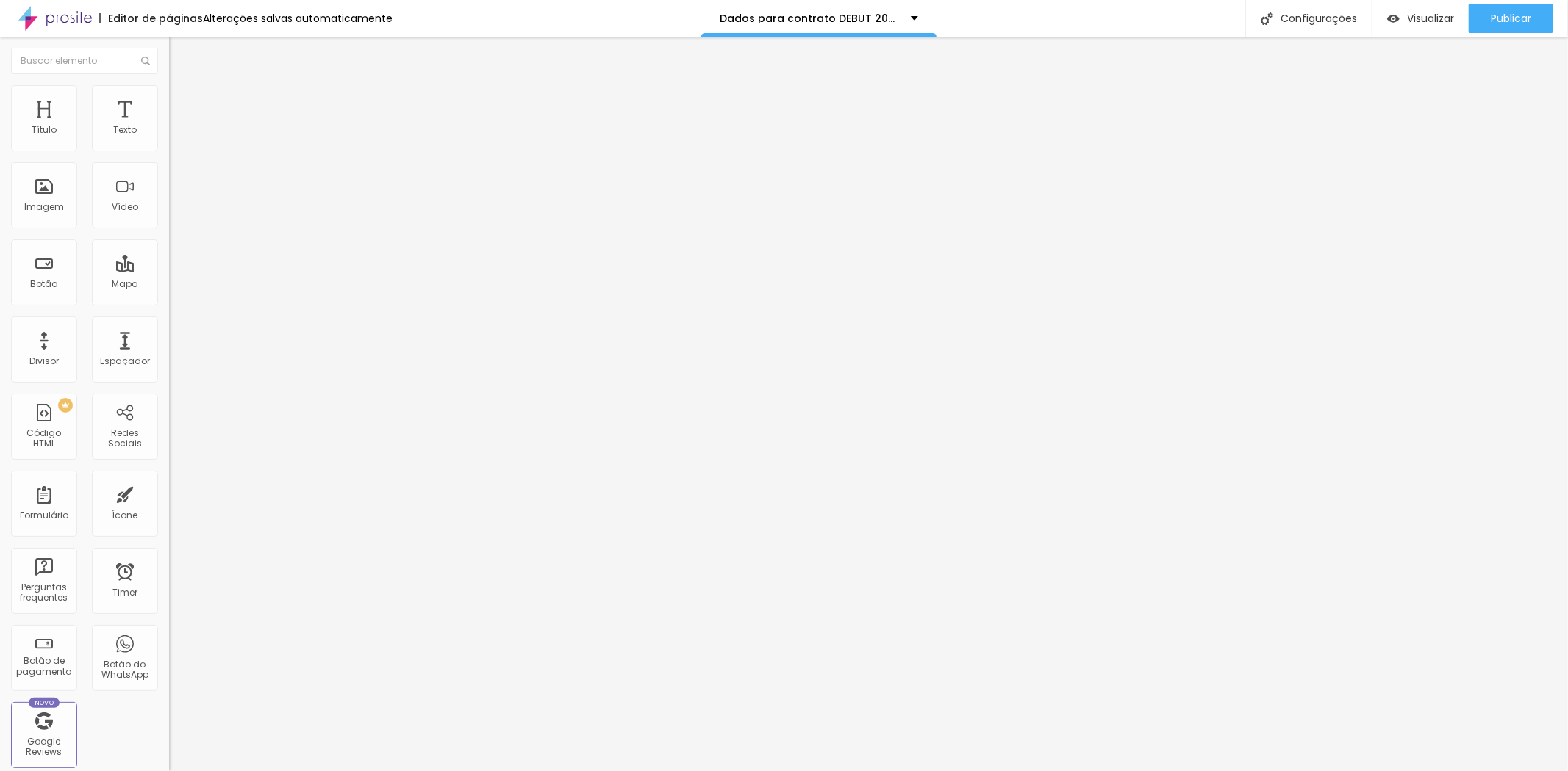
type input "15"
type input "5"
type input "0"
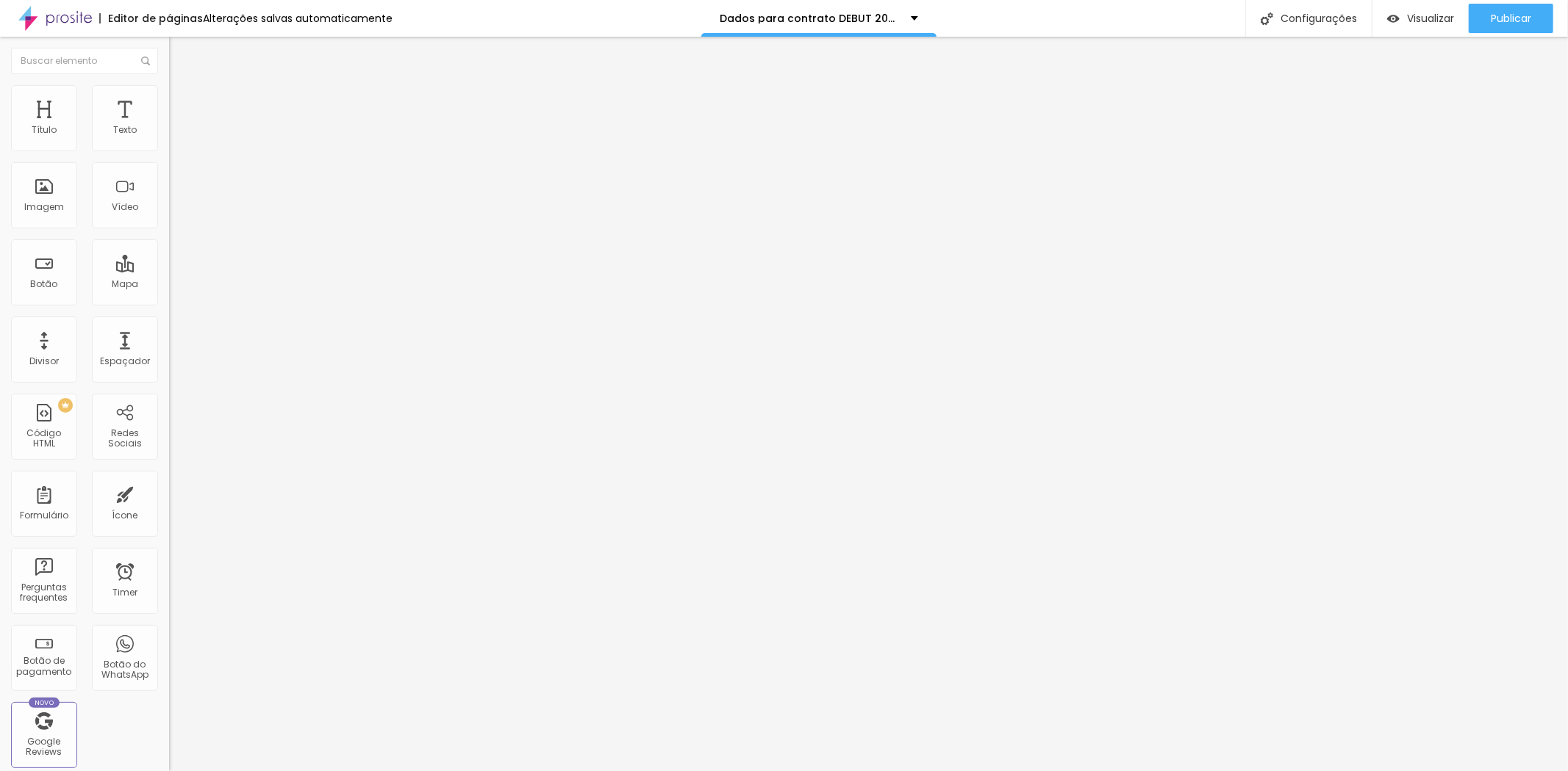
type input "0"
type input "10"
type input "20"
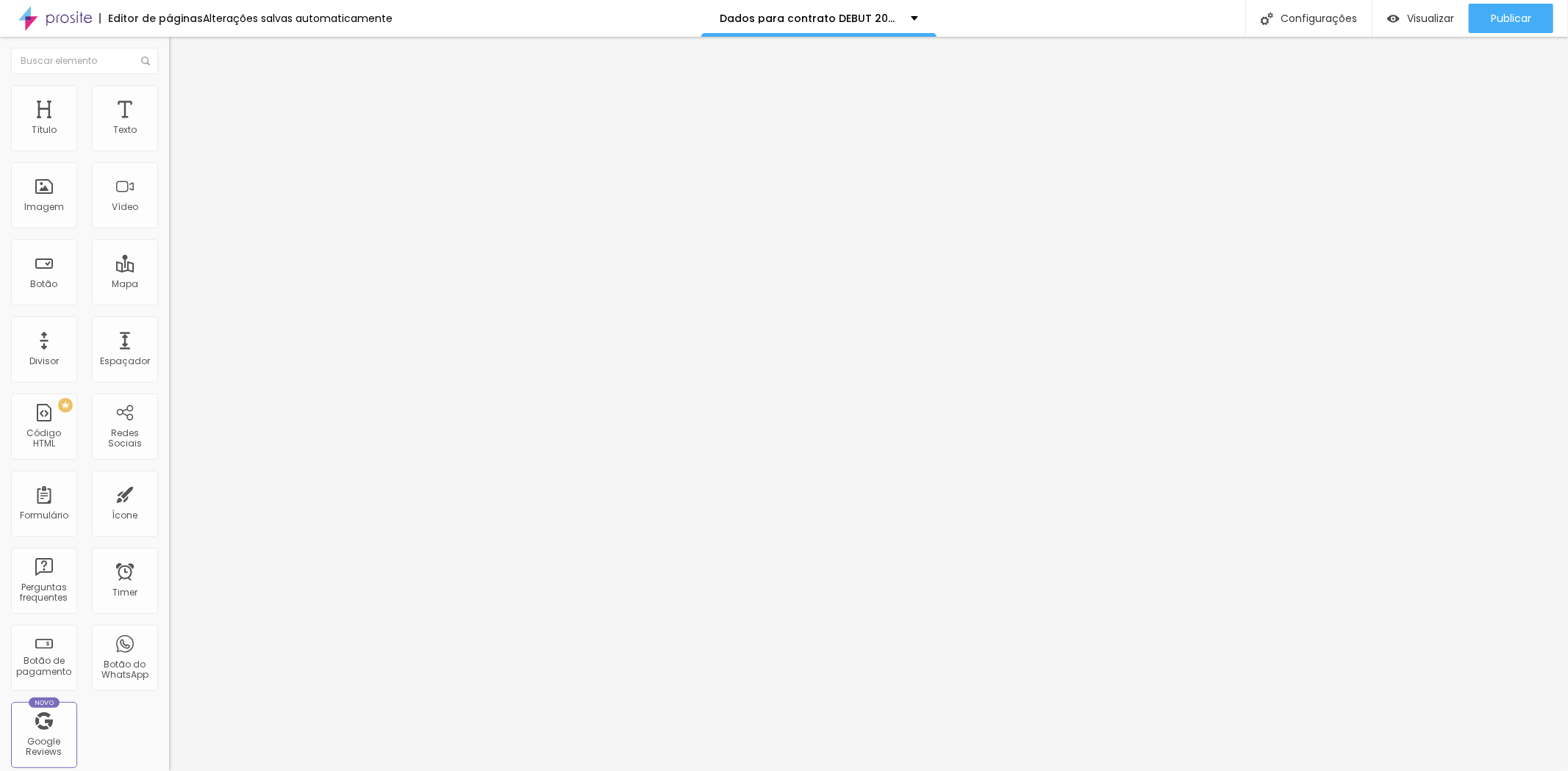
type input "30"
drag, startPoint x: 105, startPoint y: 145, endPoint x: 336, endPoint y: 143, distance: 231.0
type input "30"
click at [264, 285] on input "range" at bounding box center [216, 291] width 95 height 12
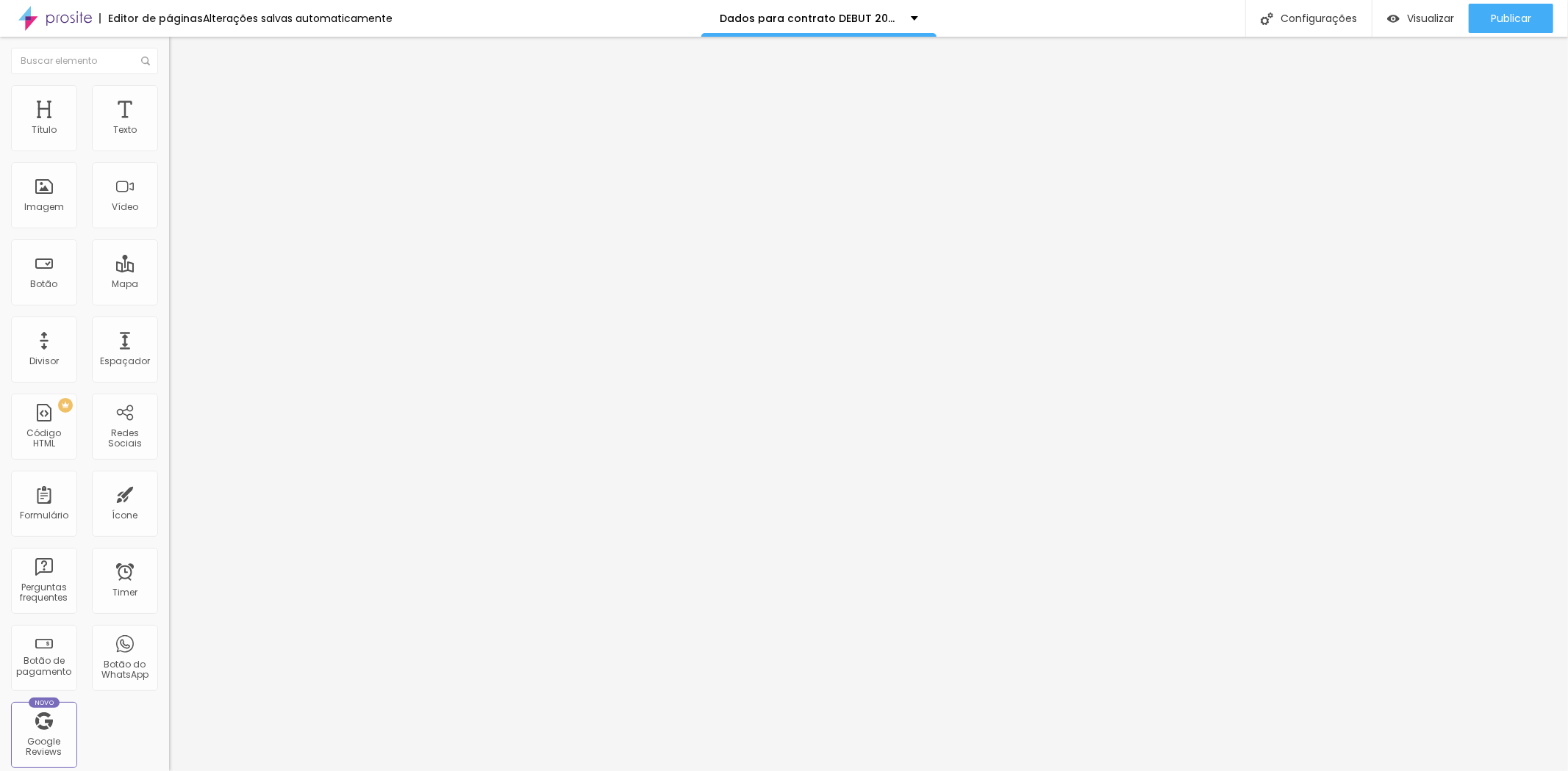
click at [169, 83] on img at bounding box center [175, 77] width 13 height 13
click at [169, 148] on div "Modo Encaixotado Encaixotado Completo" at bounding box center [253, 134] width 169 height 40
click at [169, 133] on span "Encaixotado" at bounding box center [197, 128] width 57 height 13
click at [169, 157] on span "Completo" at bounding box center [191, 150] width 45 height 13
click at [169, 142] on span "Encaixotado" at bounding box center [197, 136] width 57 height 13
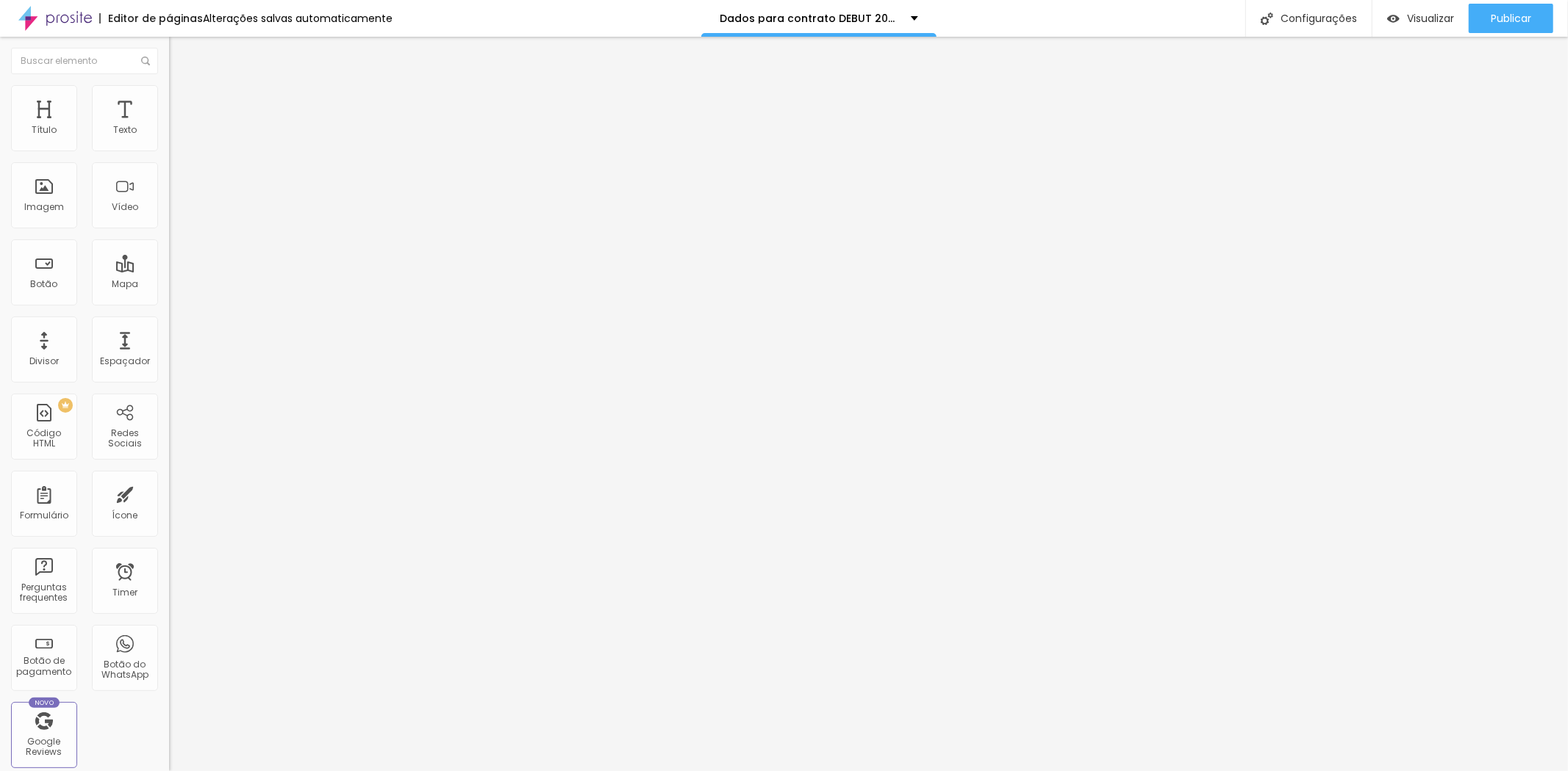
click at [169, 92] on ul "Estilo Avançado" at bounding box center [253, 85] width 169 height 29
click at [169, 98] on li "Avançado" at bounding box center [253, 92] width 169 height 15
click at [183, 86] on span "Estilo" at bounding box center [193, 80] width 23 height 13
click at [181, 54] on div "Editar Título" at bounding box center [222, 54] width 83 height 12
click at [39, 122] on div "Título" at bounding box center [43, 118] width 66 height 66
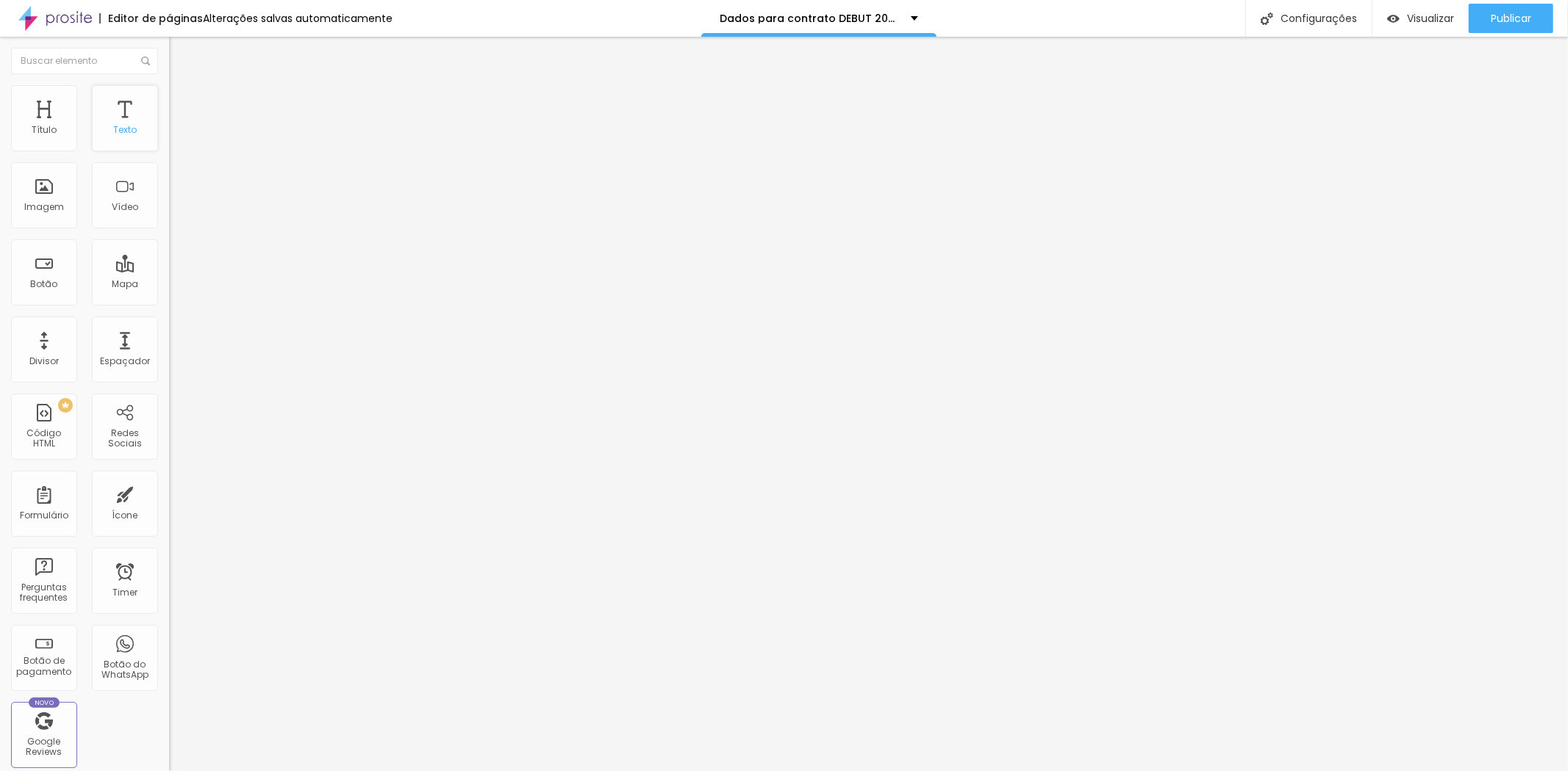
click at [121, 125] on div "Texto" at bounding box center [125, 129] width 24 height 10
click at [183, 101] on span "Avançado" at bounding box center [206, 95] width 48 height 13
click at [169, 85] on li "Estilo" at bounding box center [253, 77] width 169 height 15
click at [183, 101] on span "Estilo" at bounding box center [193, 95] width 23 height 13
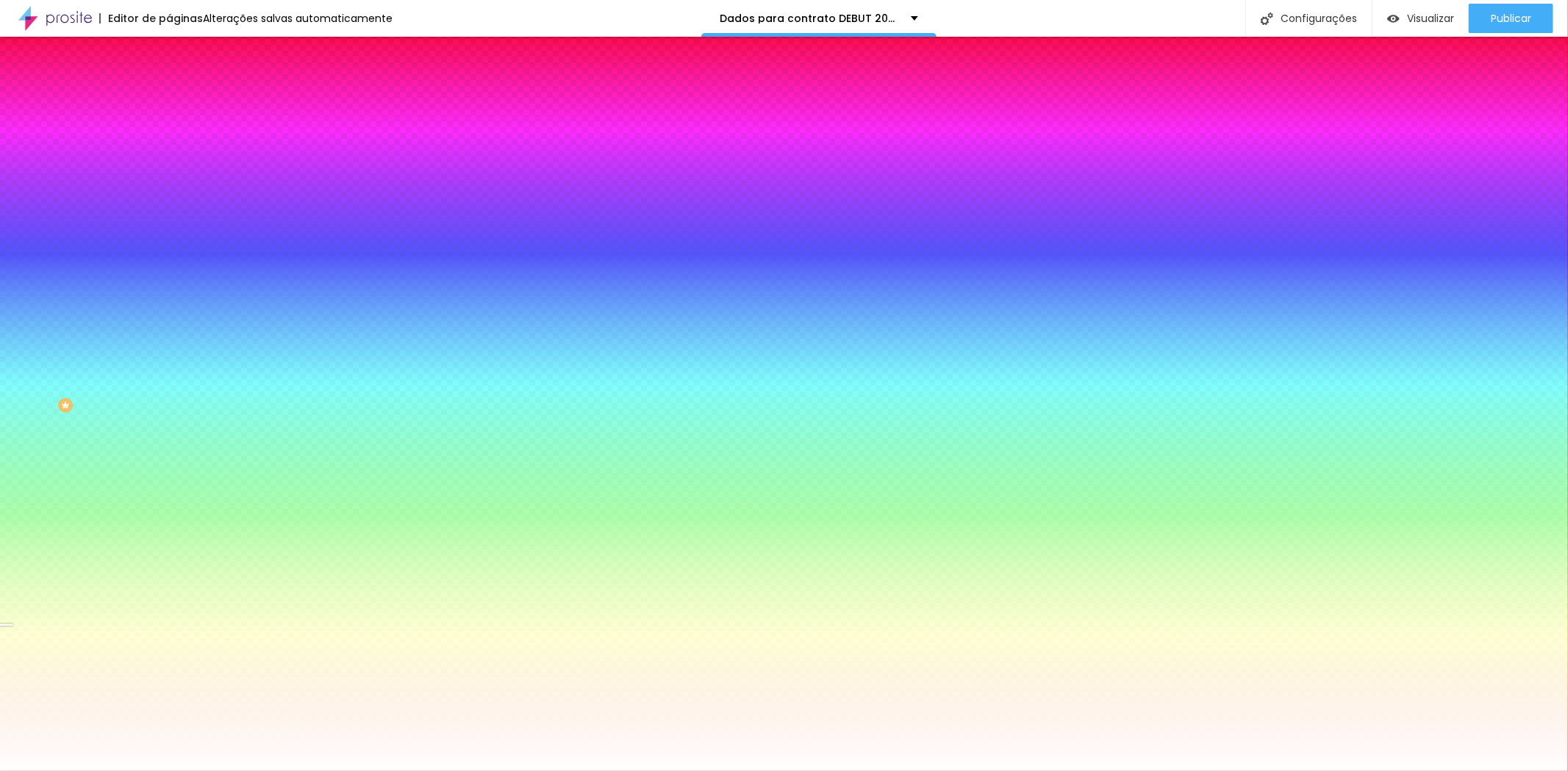
type input "41"
type input "45"
type input "49"
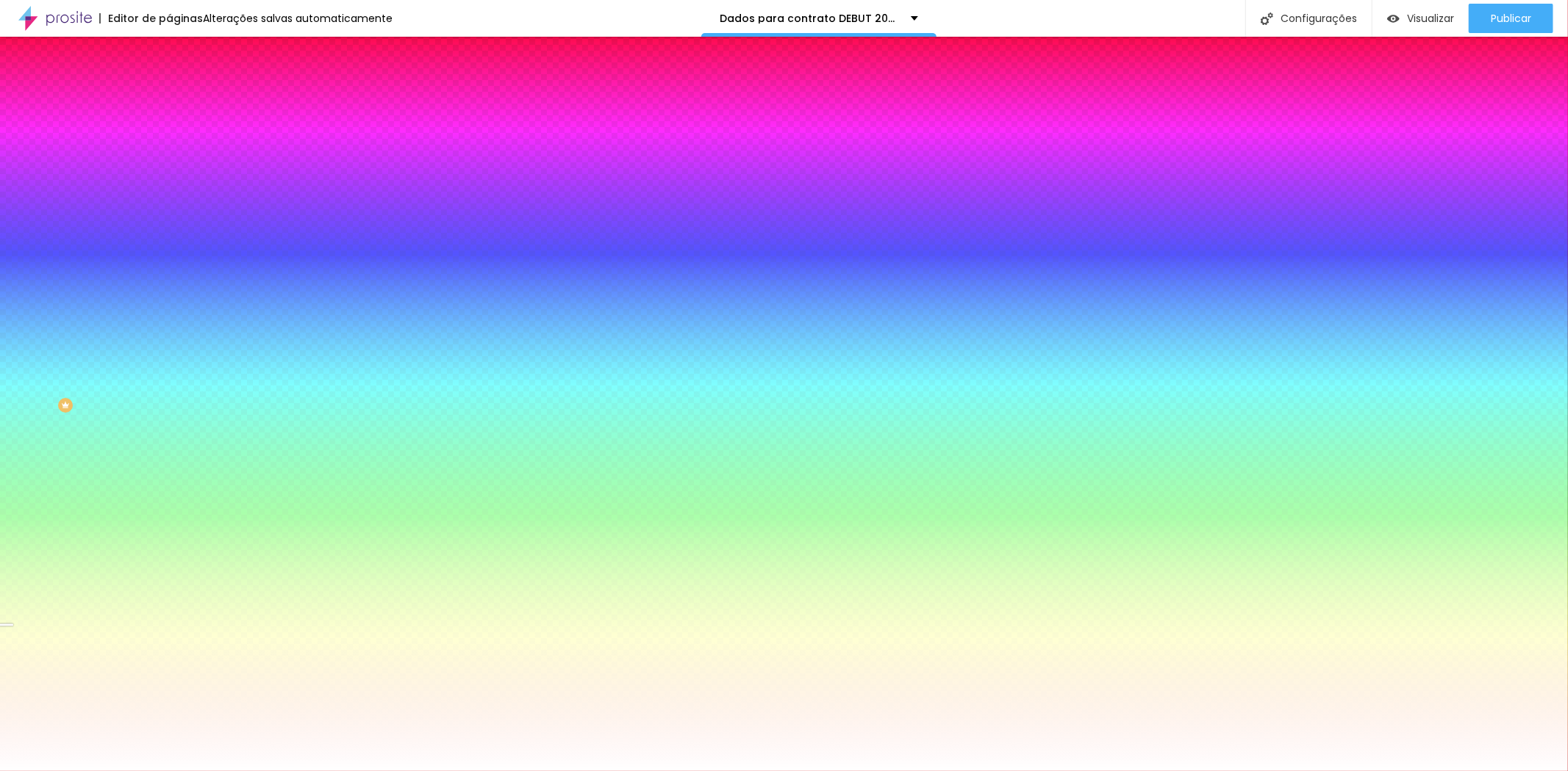
type input "49"
type input "56"
type input "60"
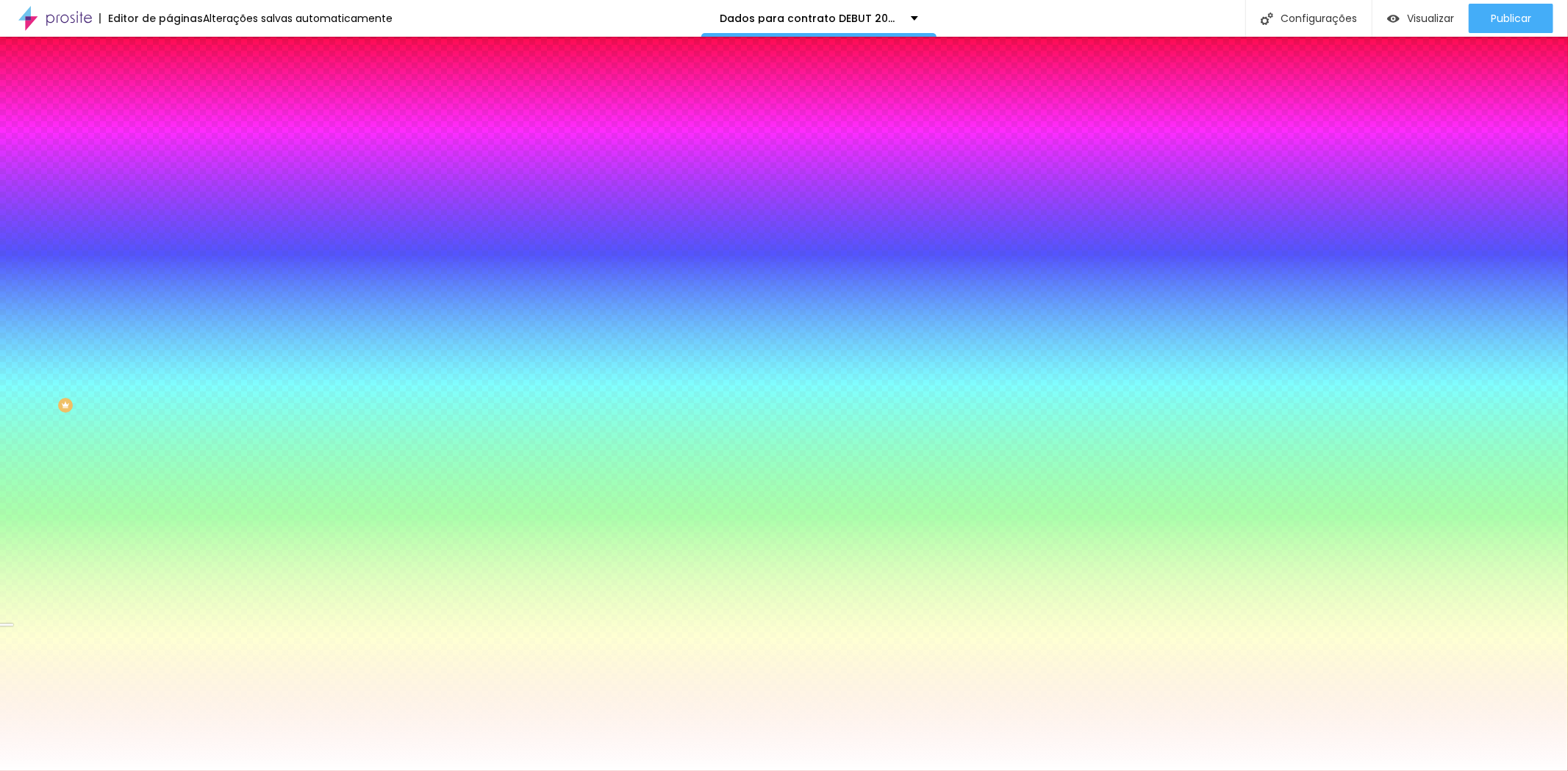
type input "65"
type input "71"
type input "76"
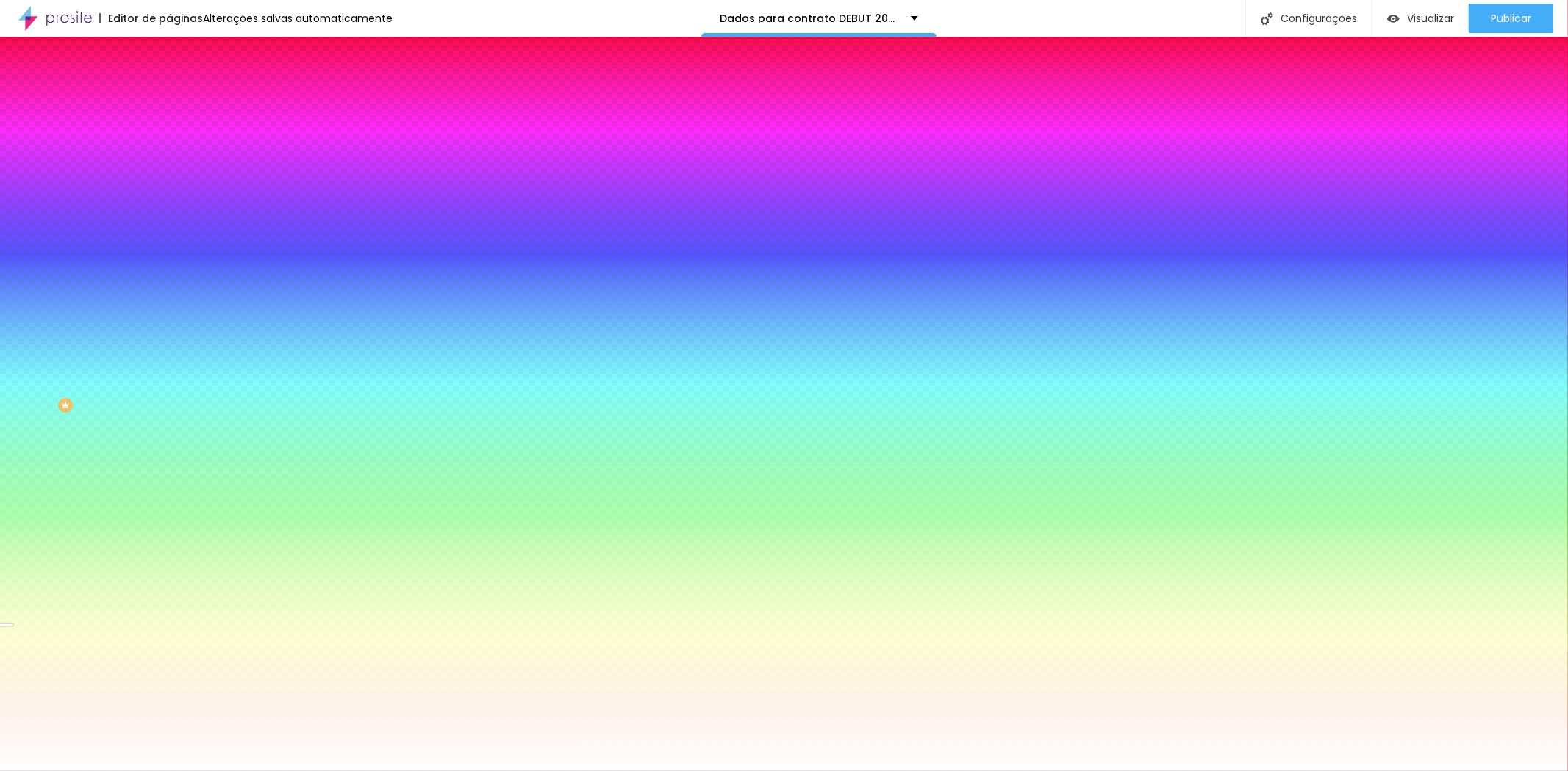
type input "76"
type input "85"
type input "100"
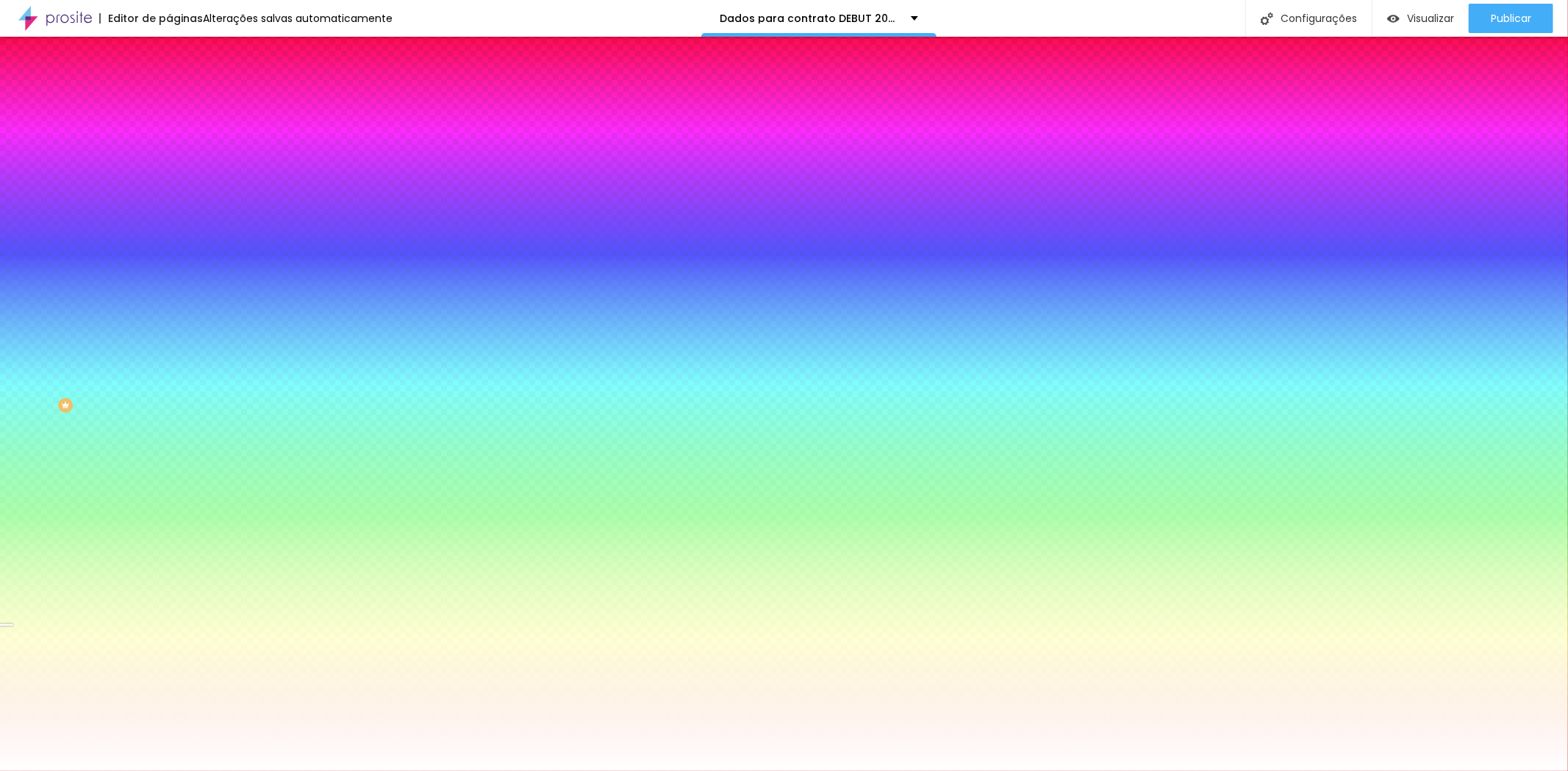
type input "104"
type input "111"
type input "115"
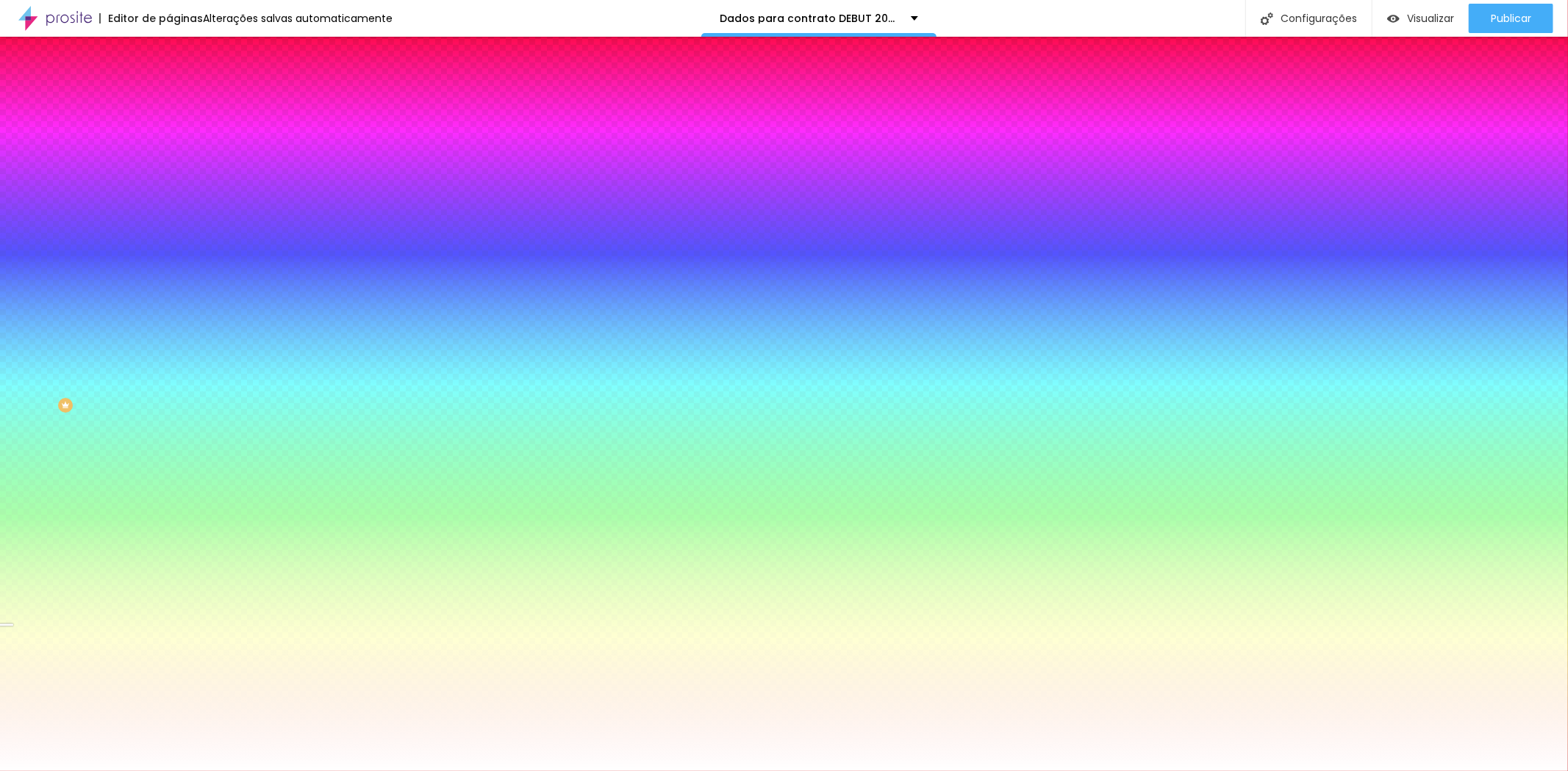
type input "115"
type input "116"
type input "124"
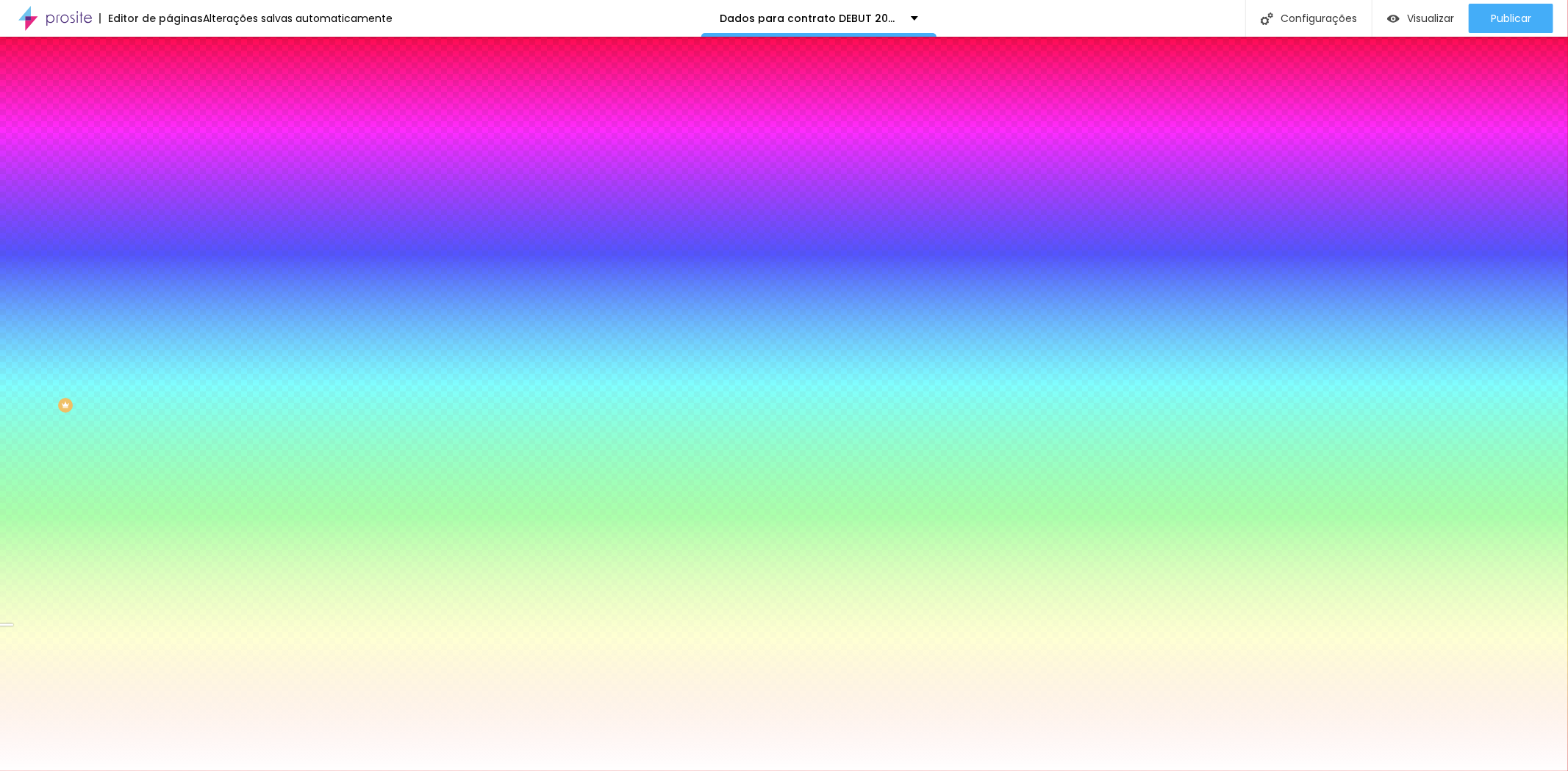
type input "126"
type input "131"
type input "135"
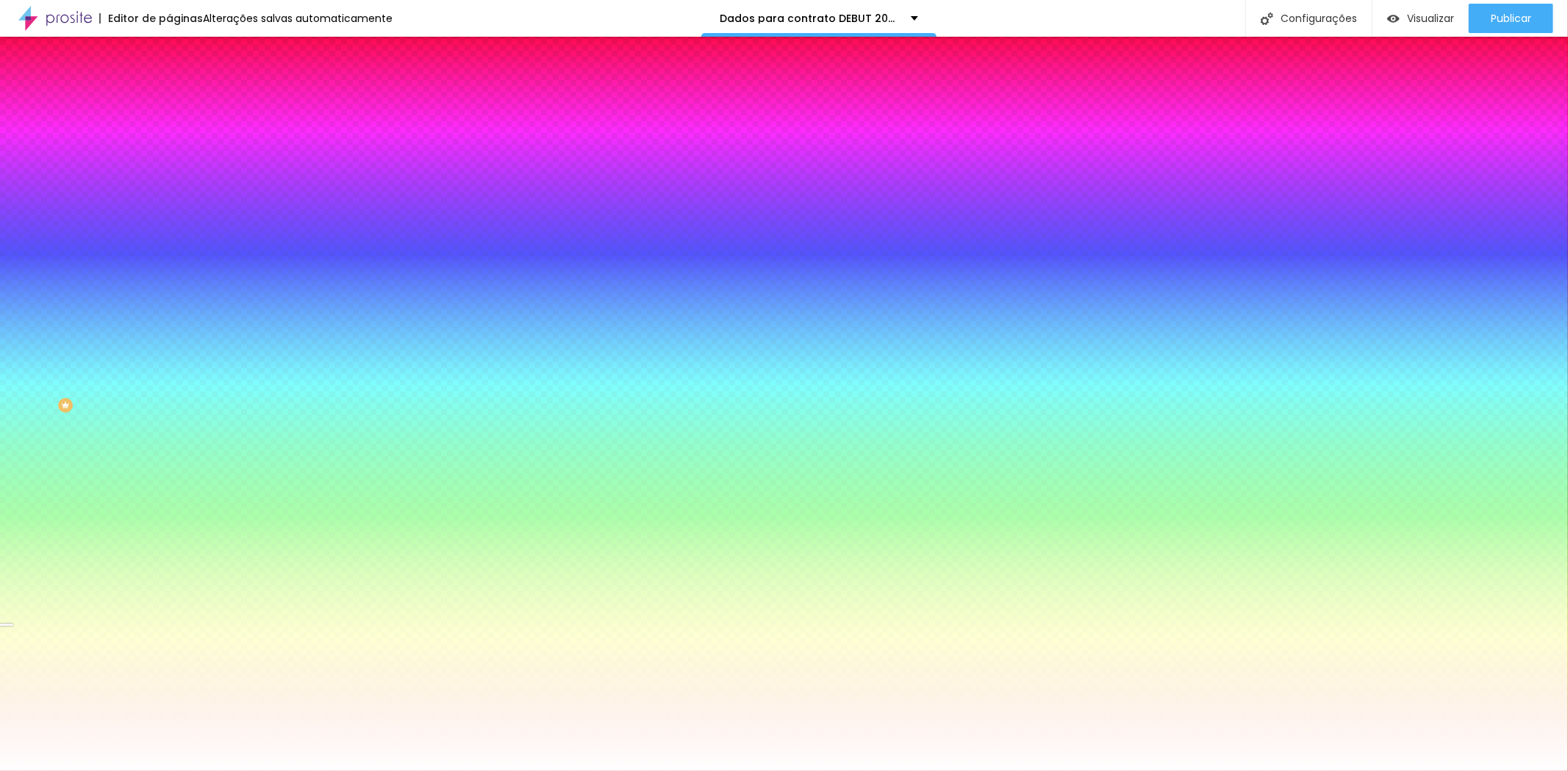
type input "135"
type input "138"
type input "140"
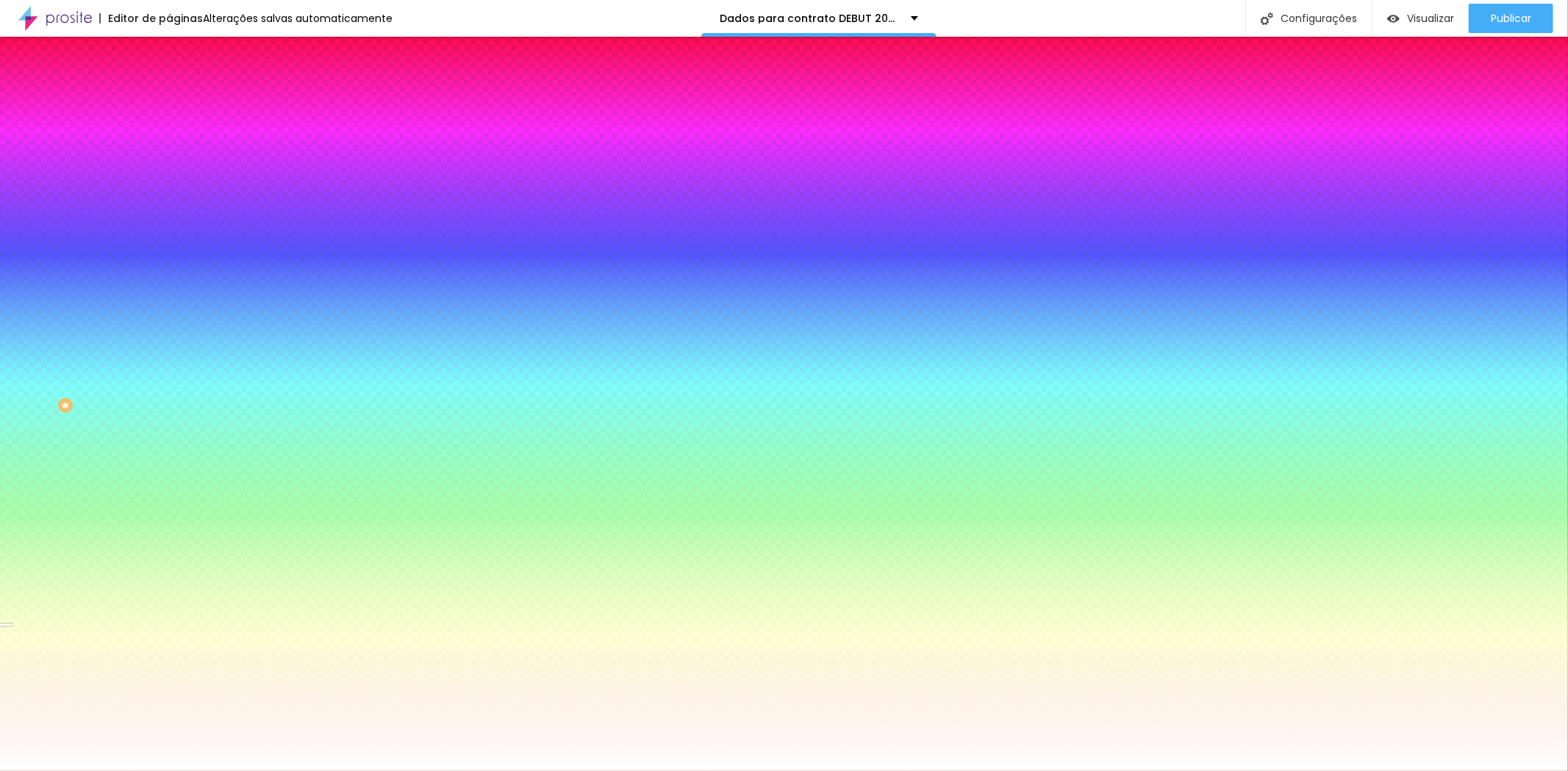
type input "142"
type input "144"
type input "148"
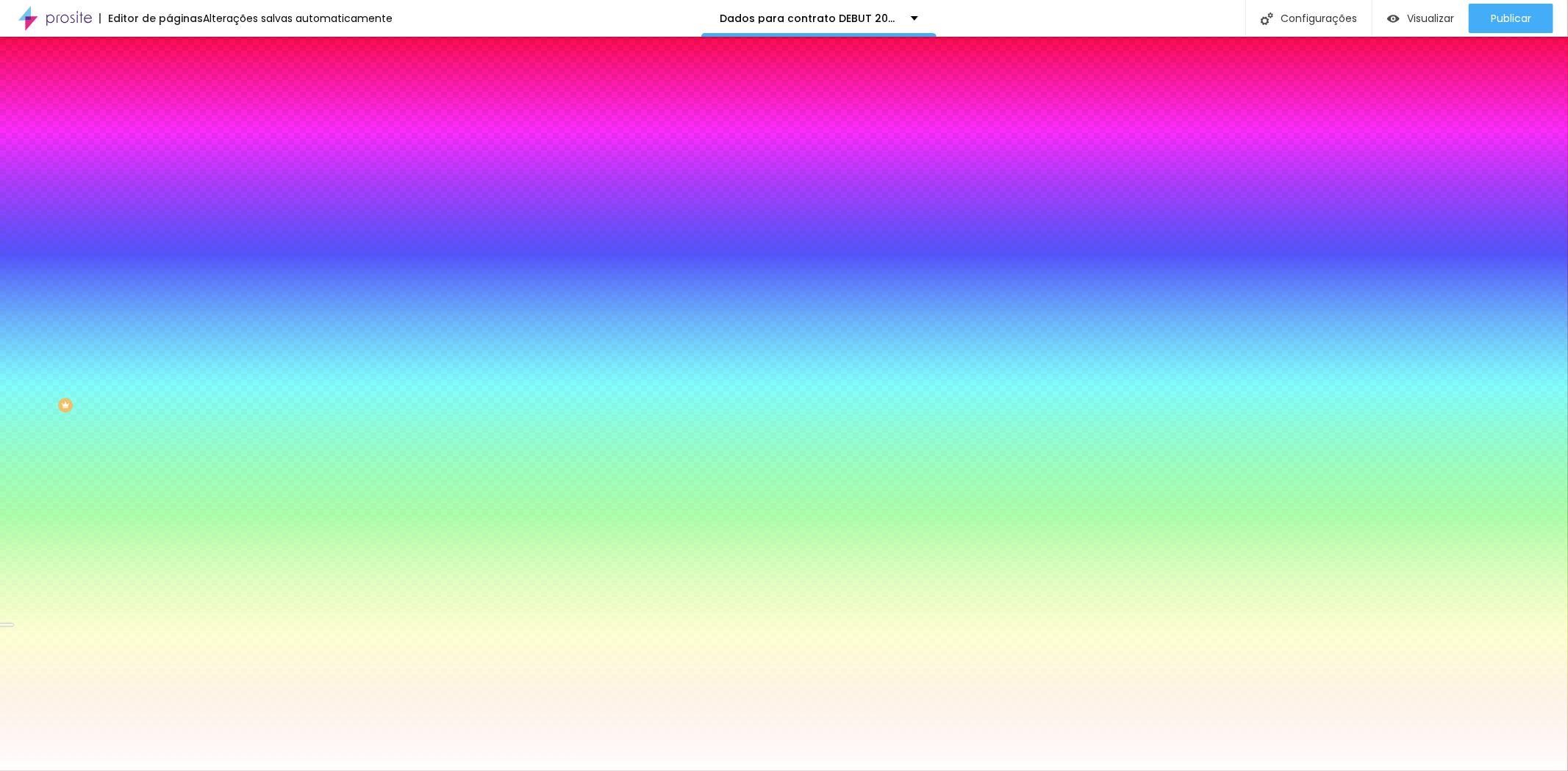
type input "148"
type input "149"
drag, startPoint x: 72, startPoint y: 180, endPoint x: 101, endPoint y: 180, distance: 29.0
click at [169, 326] on input "range" at bounding box center [216, 332] width 95 height 12
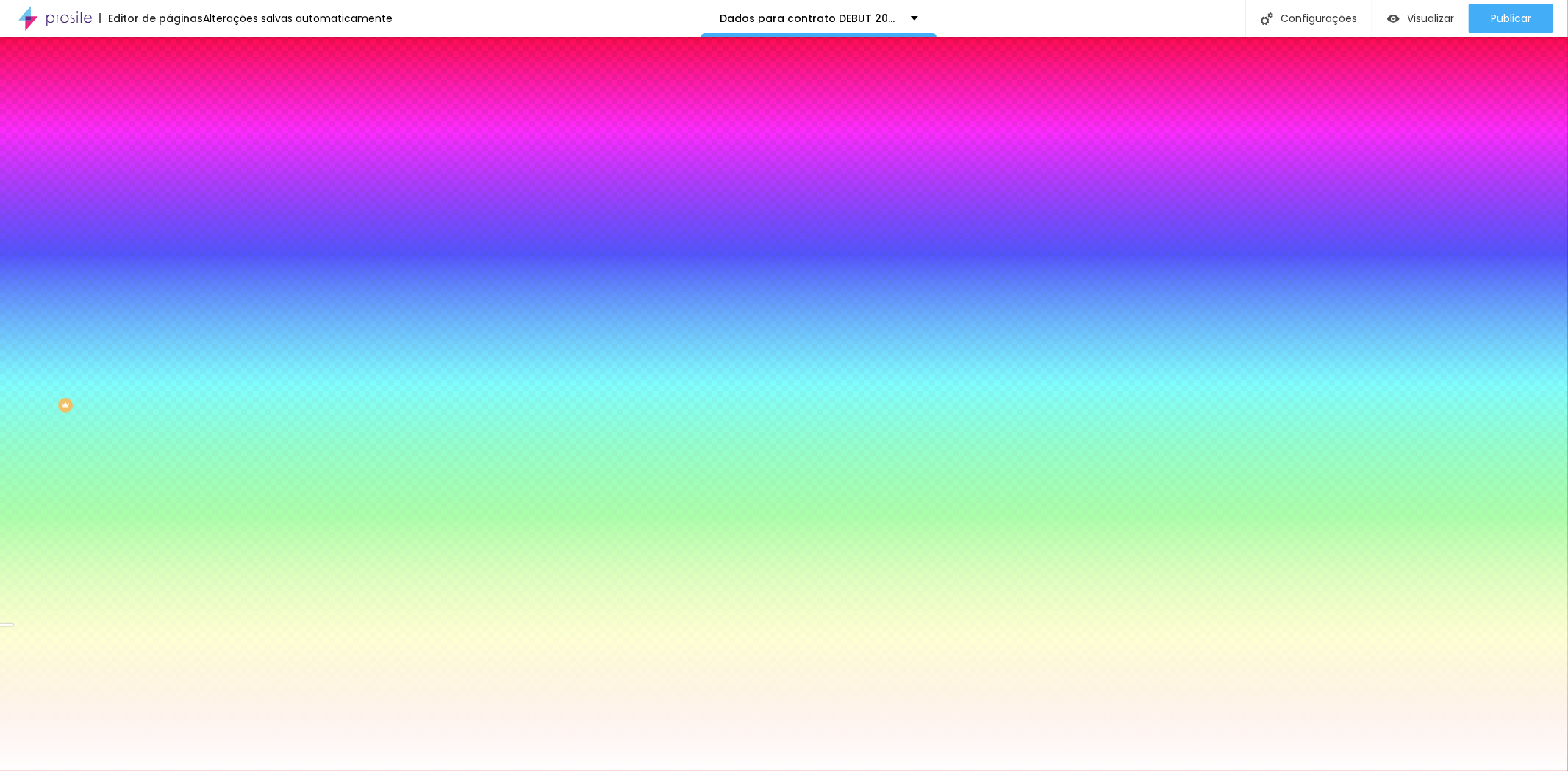
type input "138"
type input "122"
type input "89"
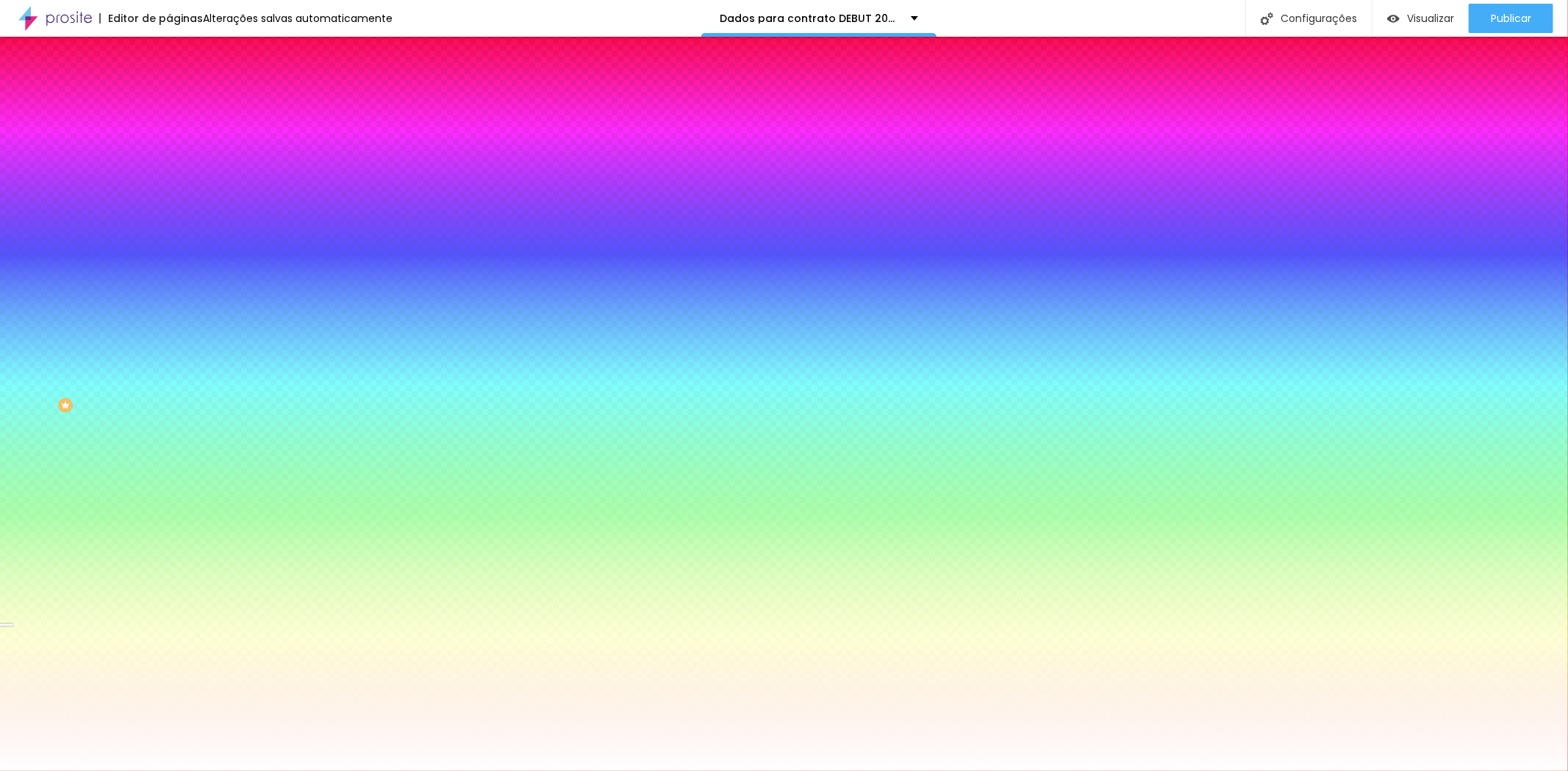
type input "89"
type input "45"
type input "0"
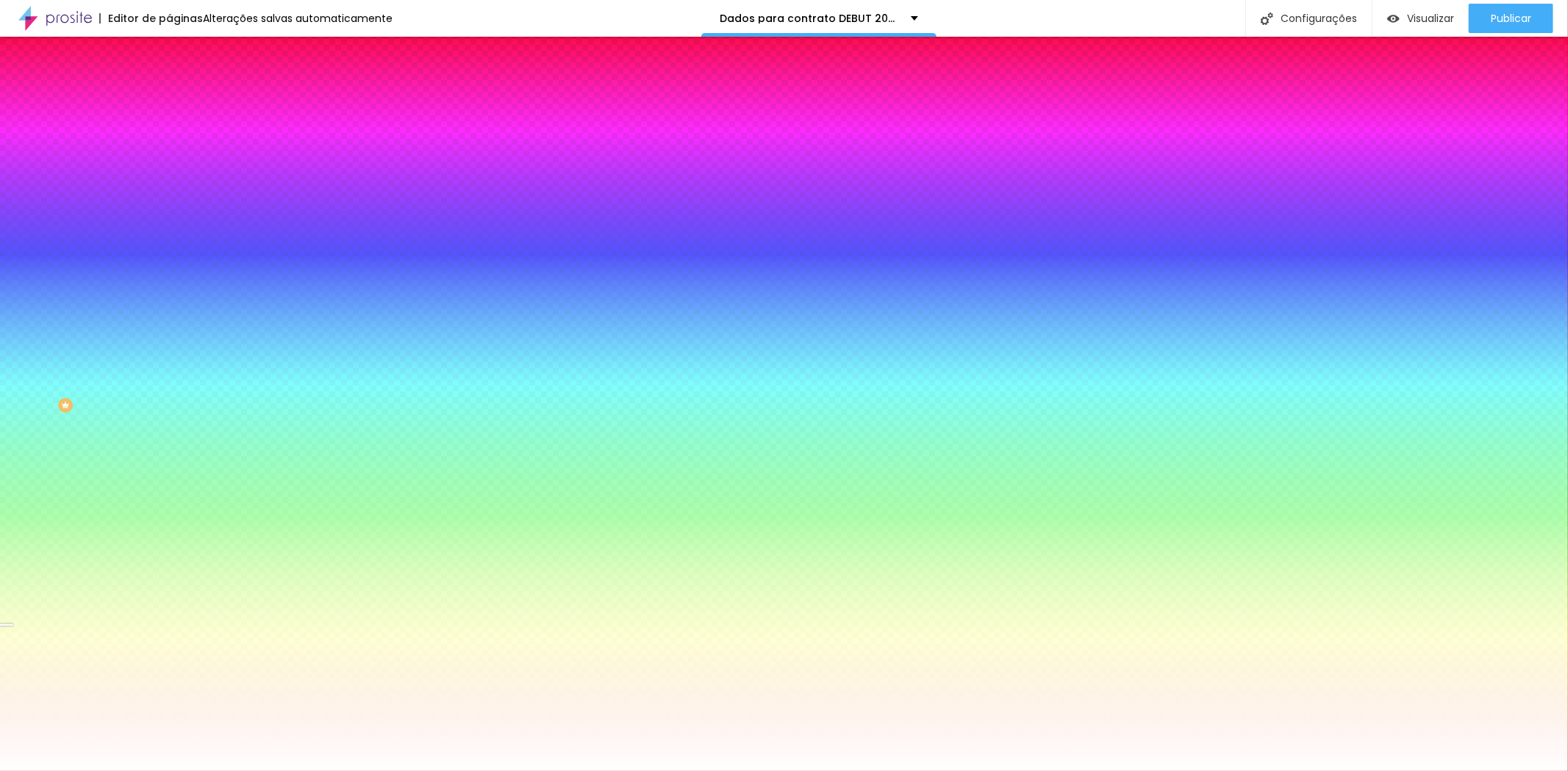
drag, startPoint x: 99, startPoint y: 179, endPoint x: 0, endPoint y: 171, distance: 99.3
type input "0"
click at [169, 326] on input "range" at bounding box center [216, 332] width 95 height 12
click at [169, 100] on img at bounding box center [175, 106] width 13 height 13
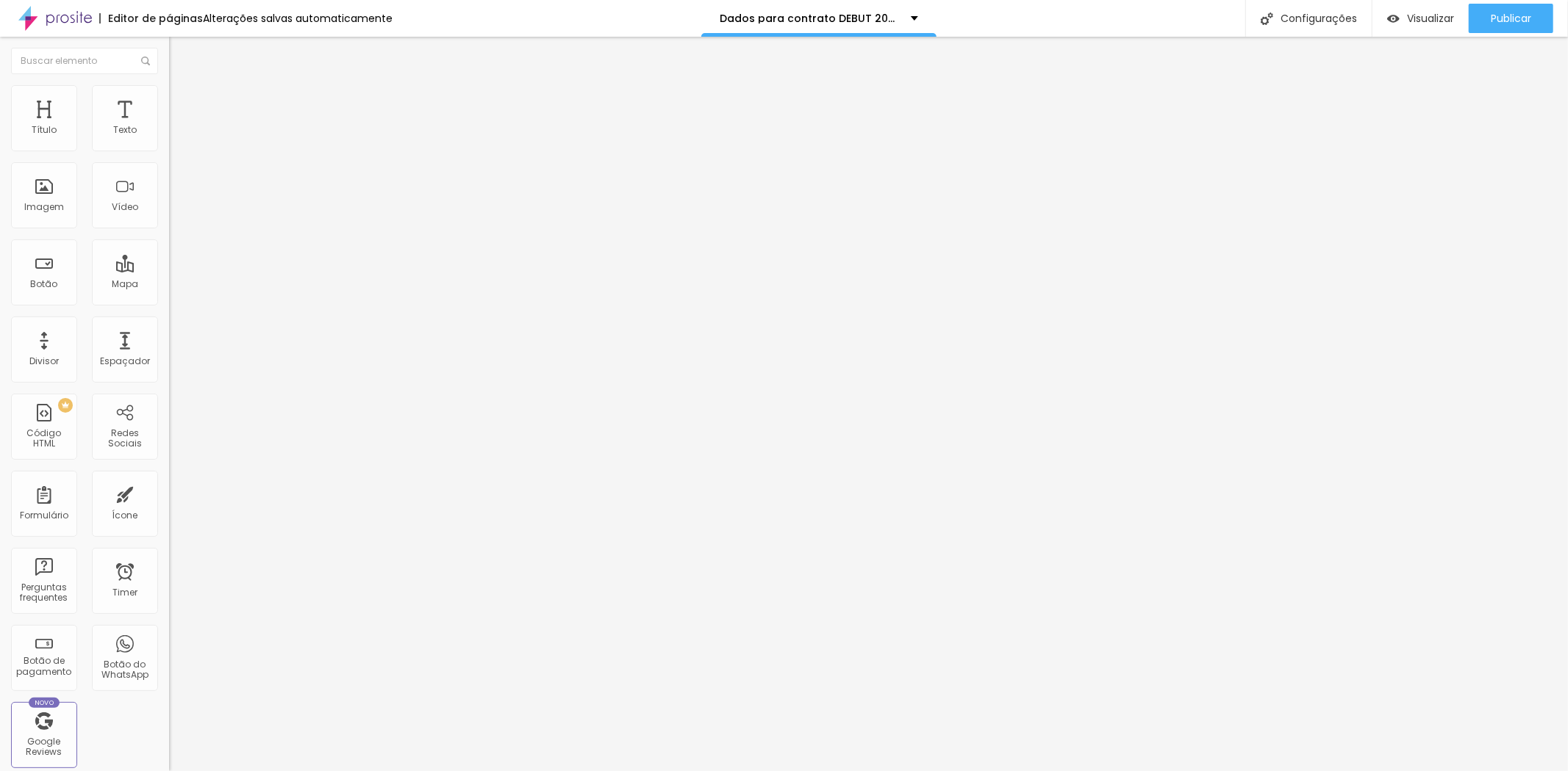
type input "45"
type input "40"
type input "35"
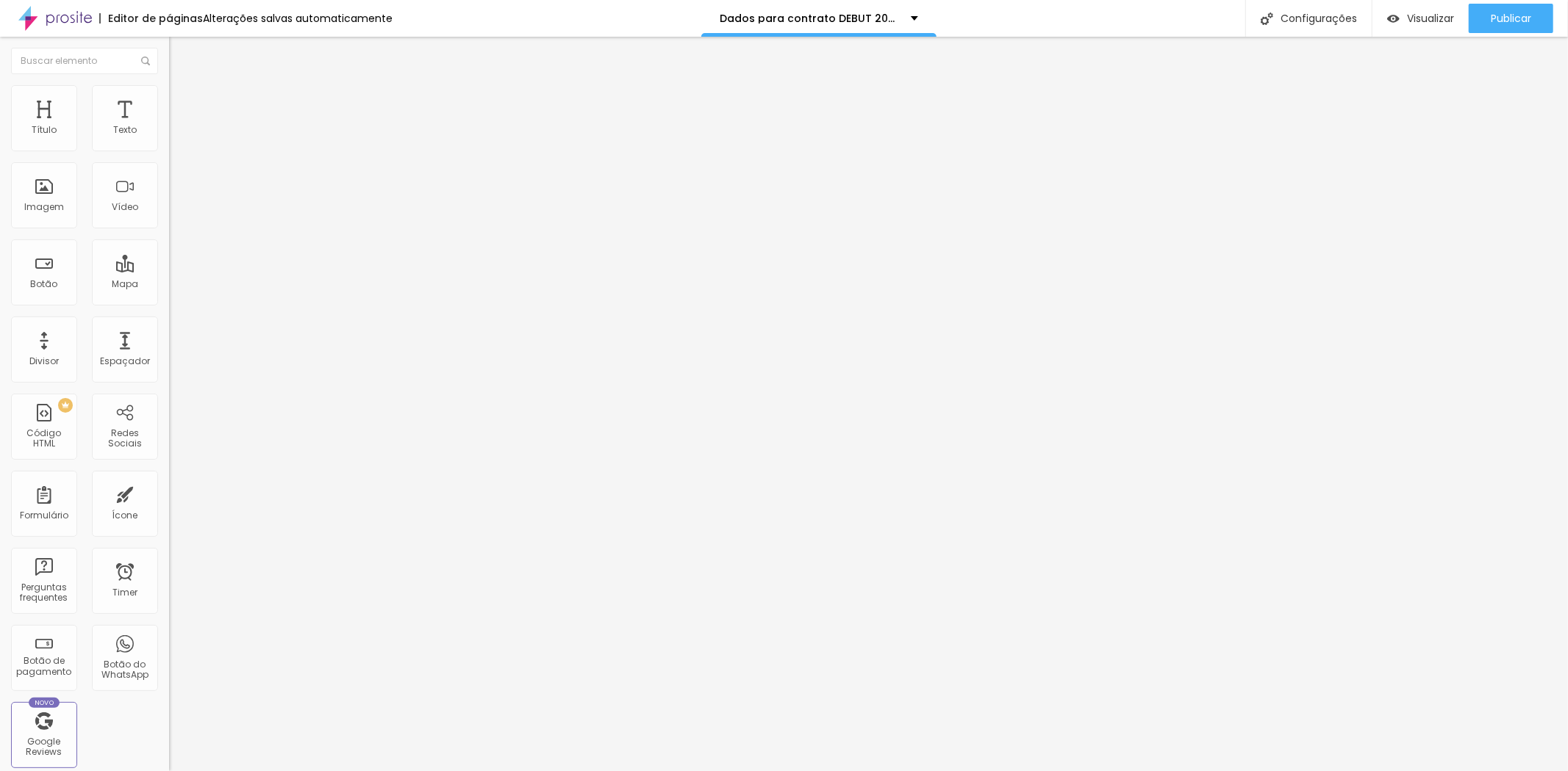
type input "35"
type input "30"
type input "25"
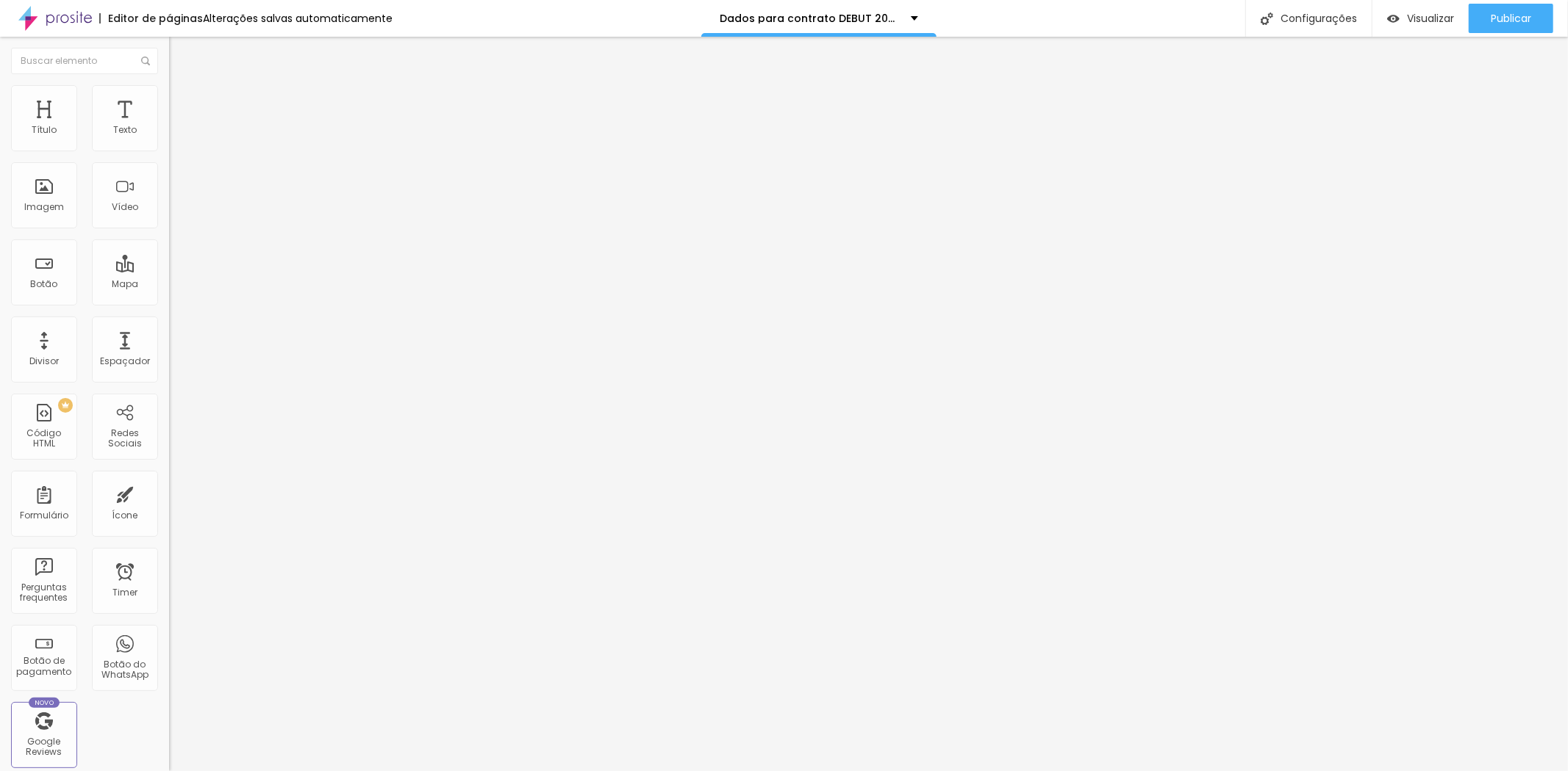
type input "20"
type input "15"
type input "10"
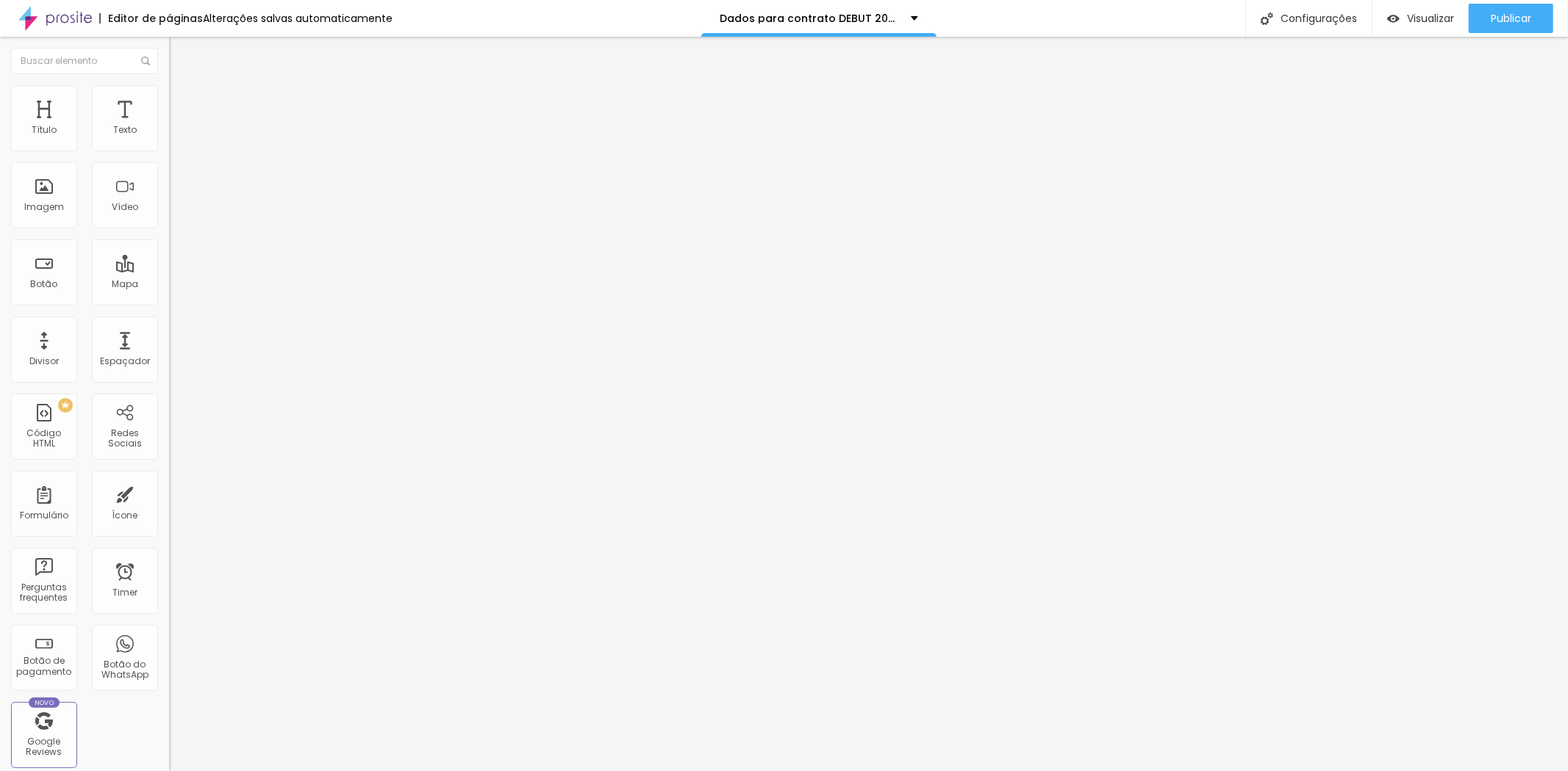
type input "10"
type input "5"
type input "0"
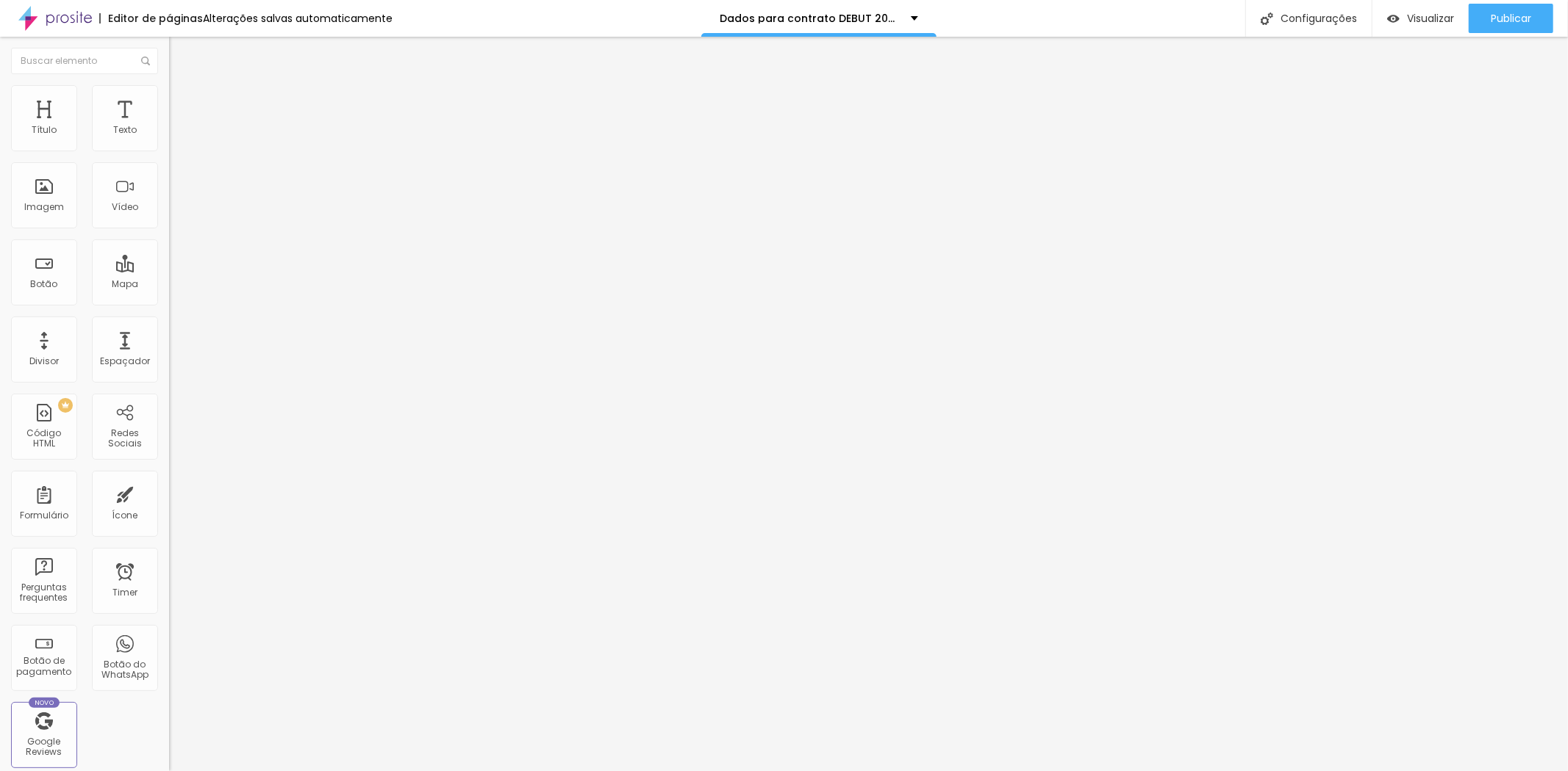
type input "5"
type input "20"
type input "30"
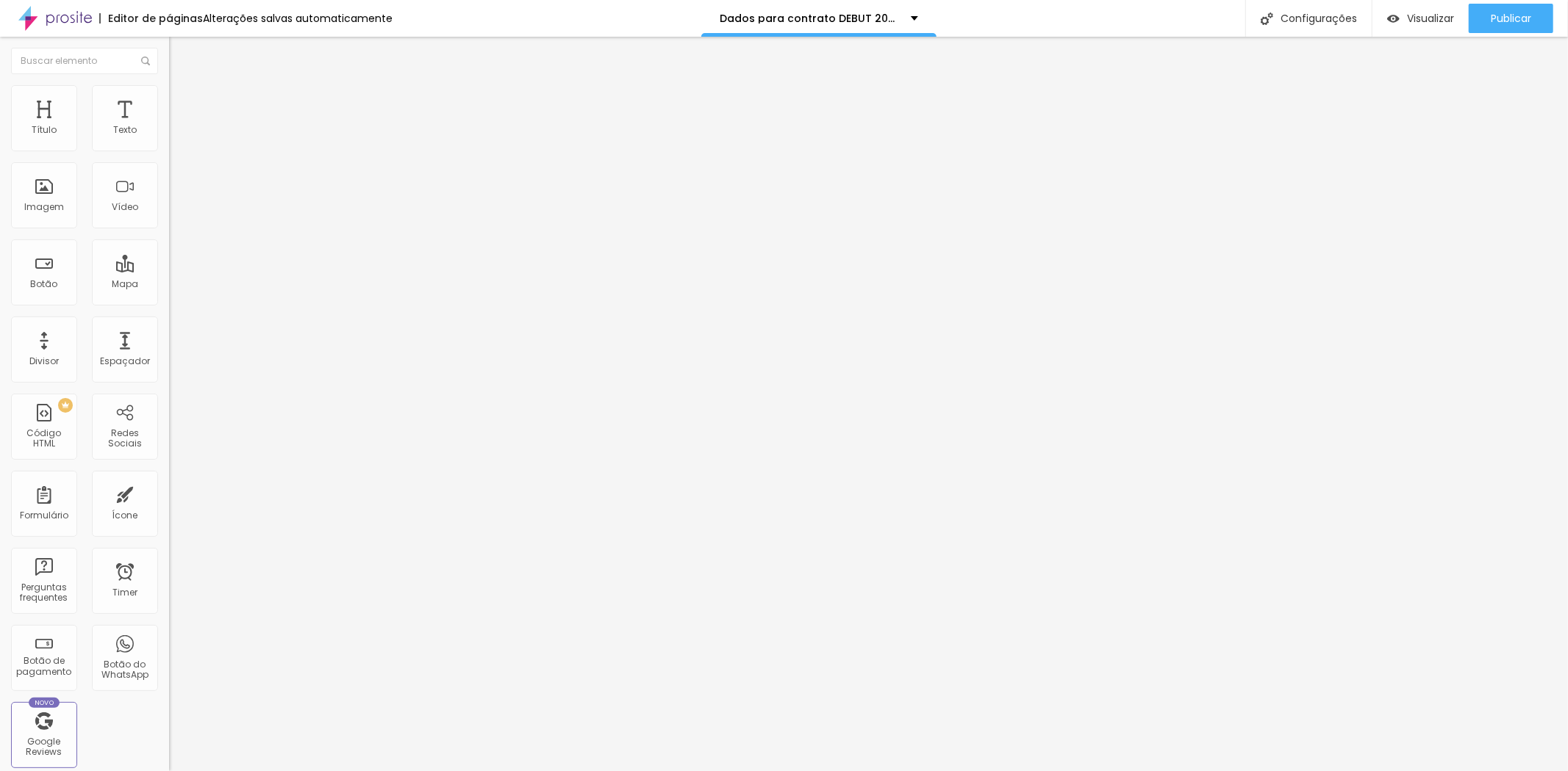
type input "30"
type input "40"
type input "45"
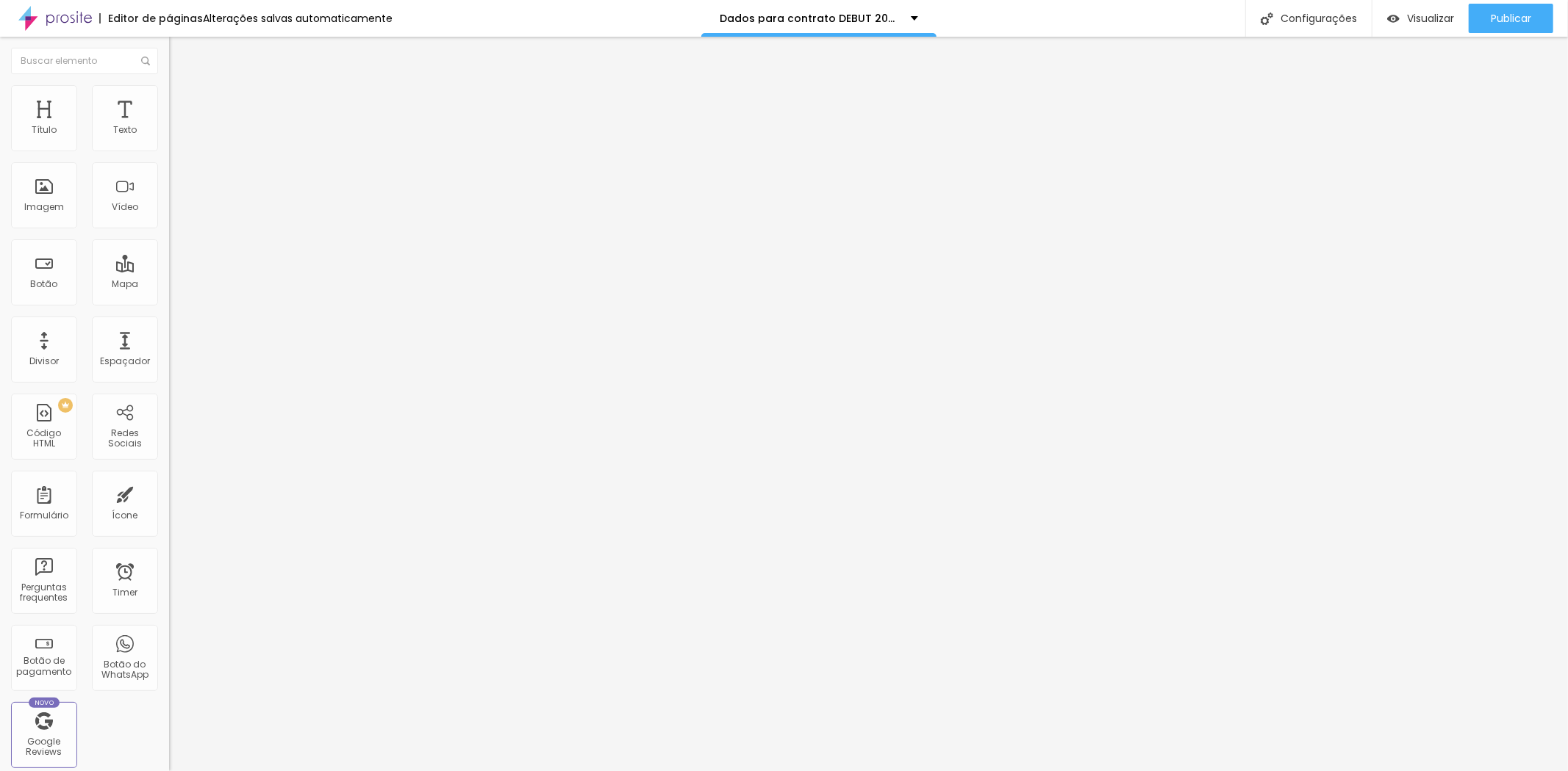
type input "50"
drag, startPoint x: 101, startPoint y: 143, endPoint x: 181, endPoint y: 151, distance: 80.4
click at [181, 285] on input "range" at bounding box center [216, 291] width 95 height 12
click at [169, 74] on ul "Conteúdo Estilo Avançado" at bounding box center [253, 92] width 169 height 44
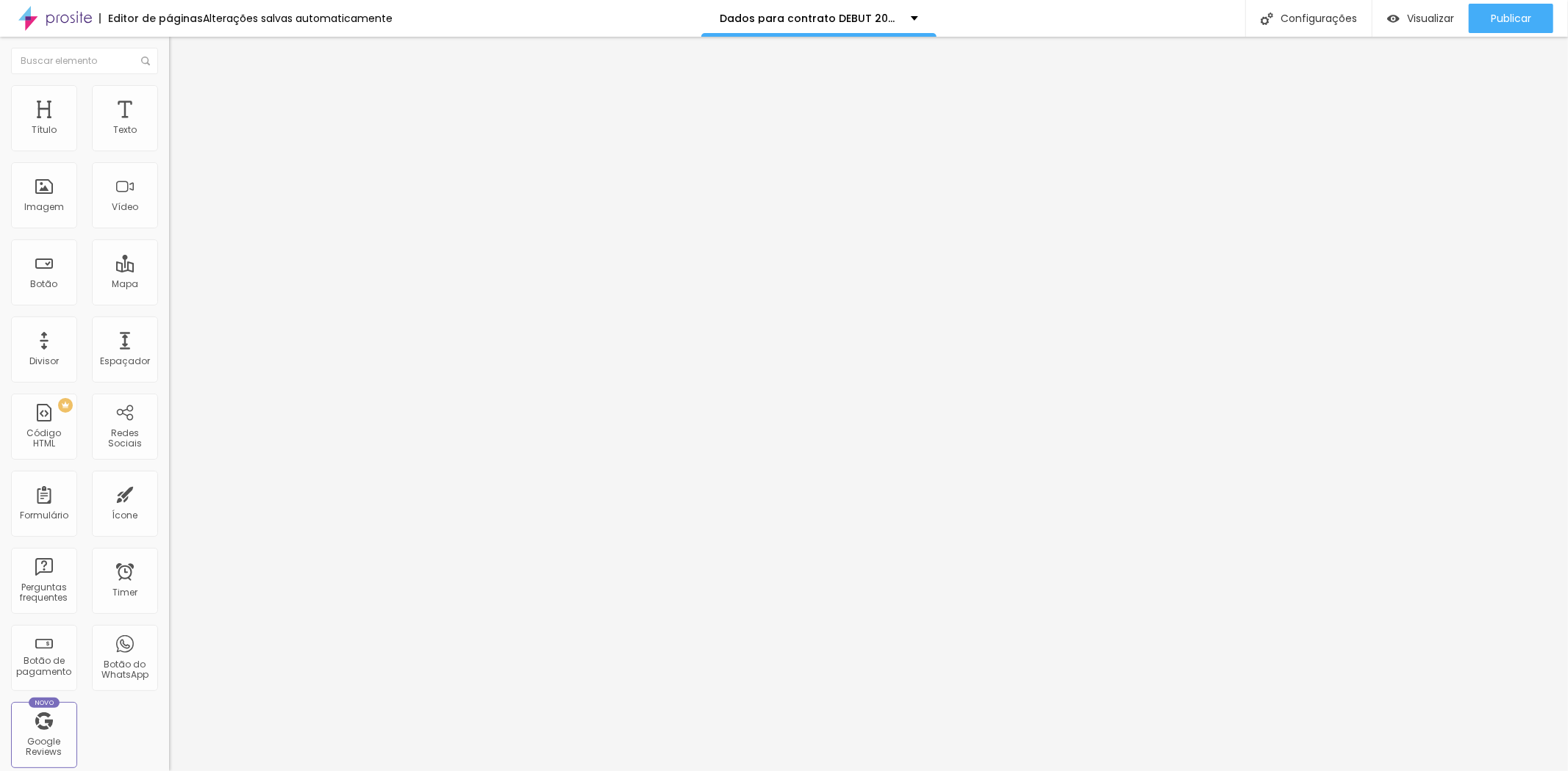
click at [169, 88] on img at bounding box center [175, 91] width 13 height 13
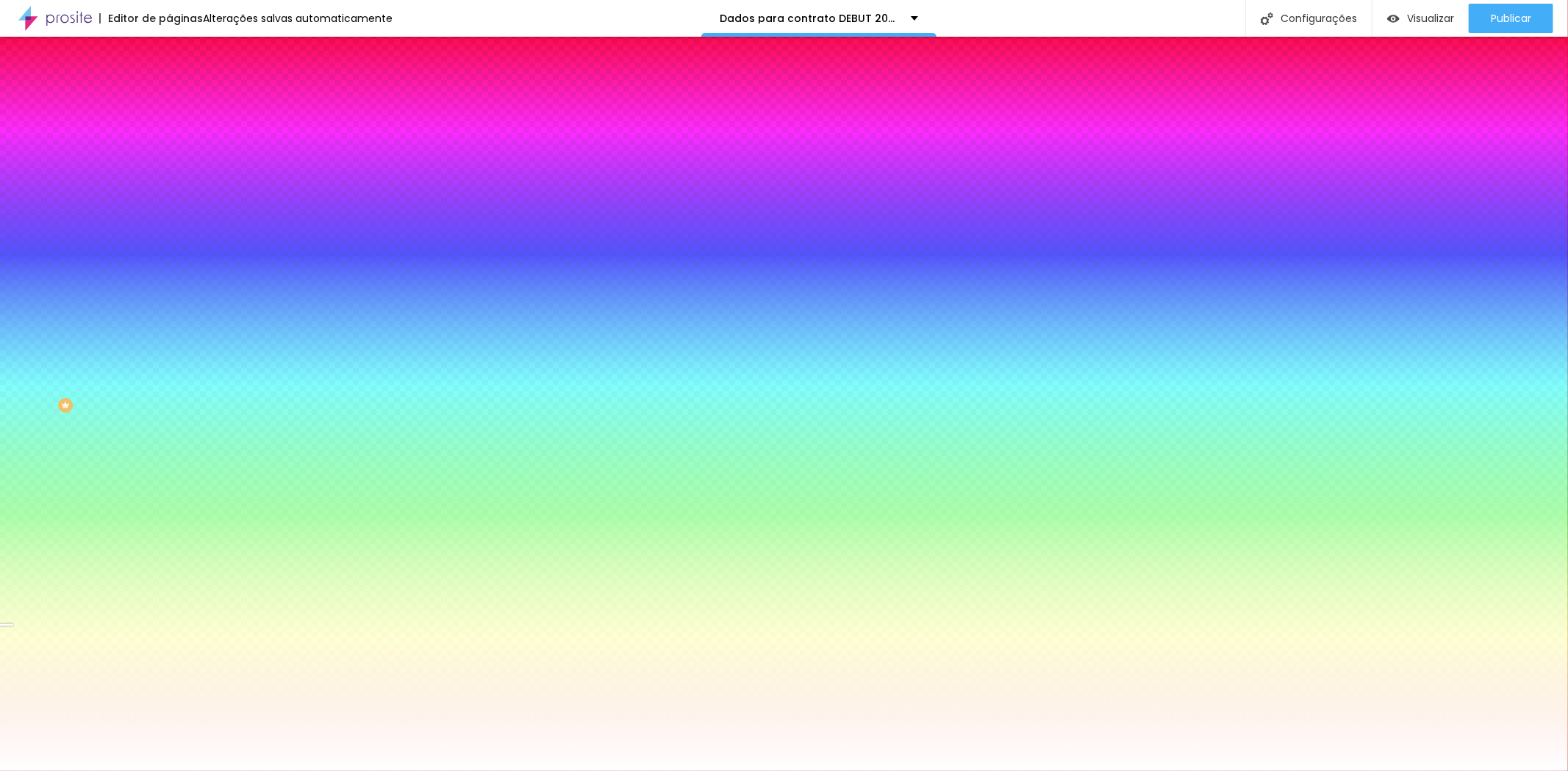
click at [169, 140] on div at bounding box center [253, 140] width 169 height 0
click at [13, 601] on div at bounding box center [6, 602] width 15 height 2
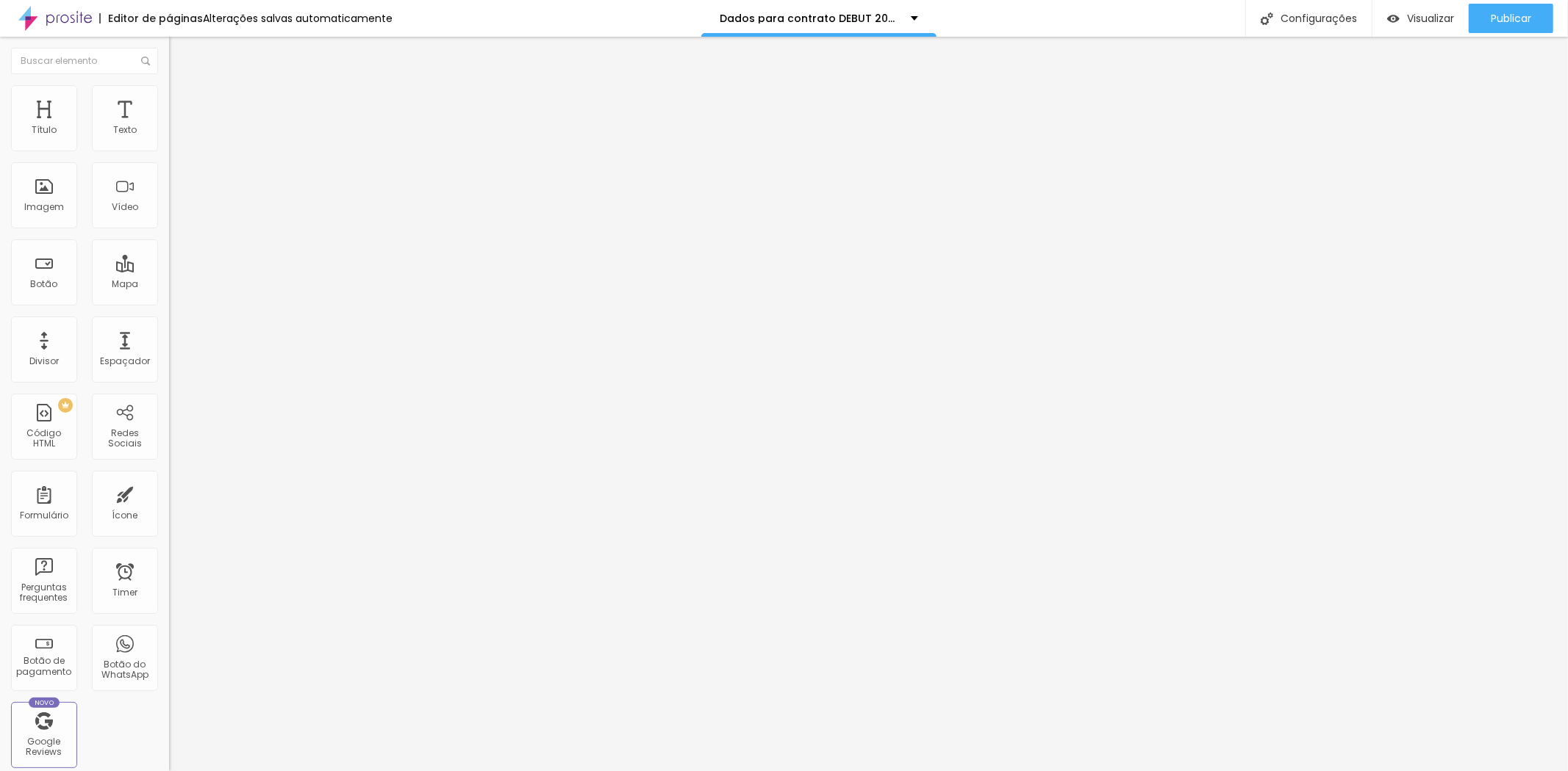
click at [169, 173] on span "Sólido" at bounding box center [183, 172] width 28 height 13
click at [169, 98] on li "Estilo" at bounding box center [253, 92] width 169 height 15
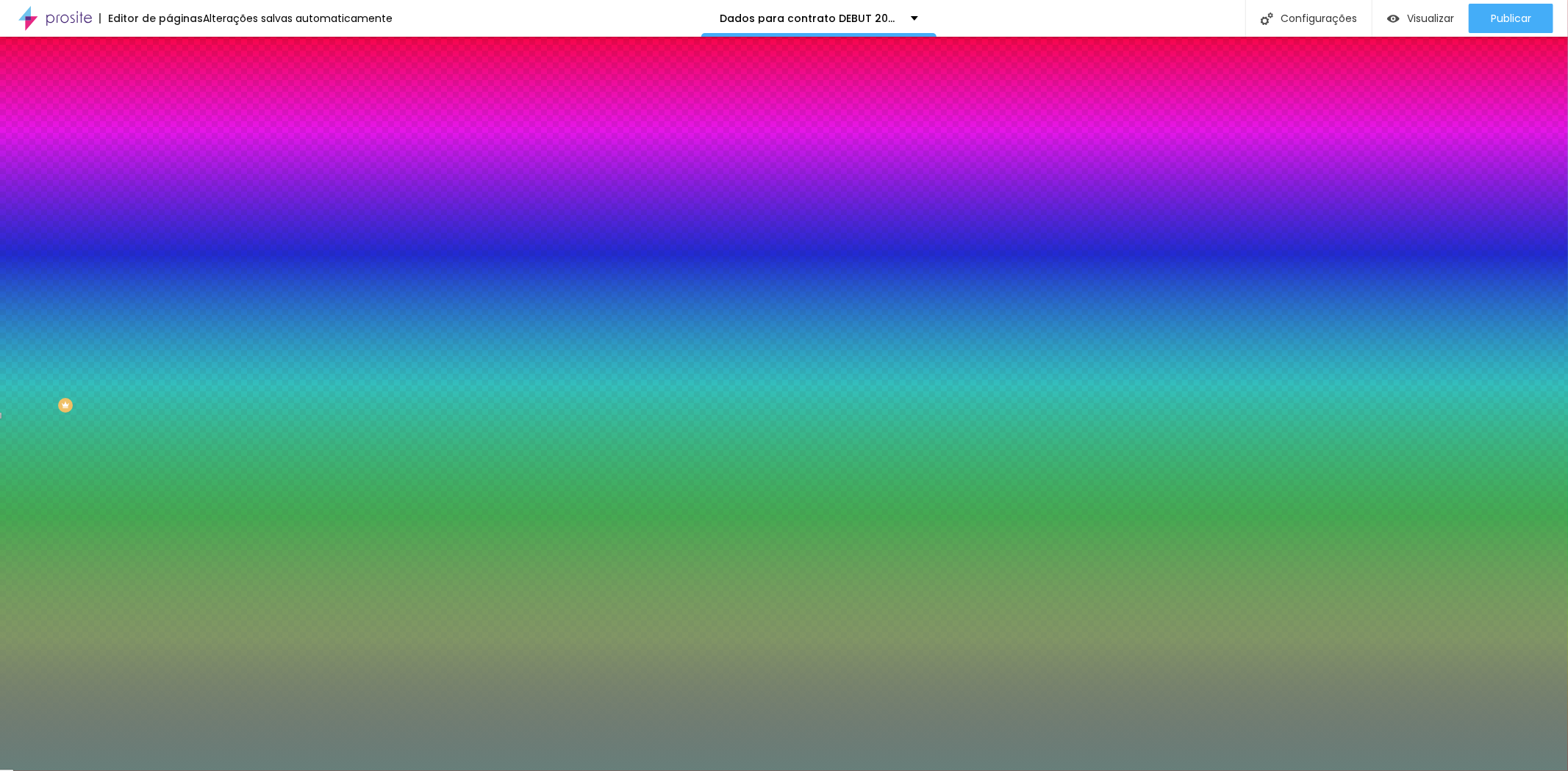
click at [169, 140] on div at bounding box center [253, 140] width 169 height 0
click at [169, 142] on input "#677F7A" at bounding box center [257, 147] width 177 height 15
paste input "A56322"
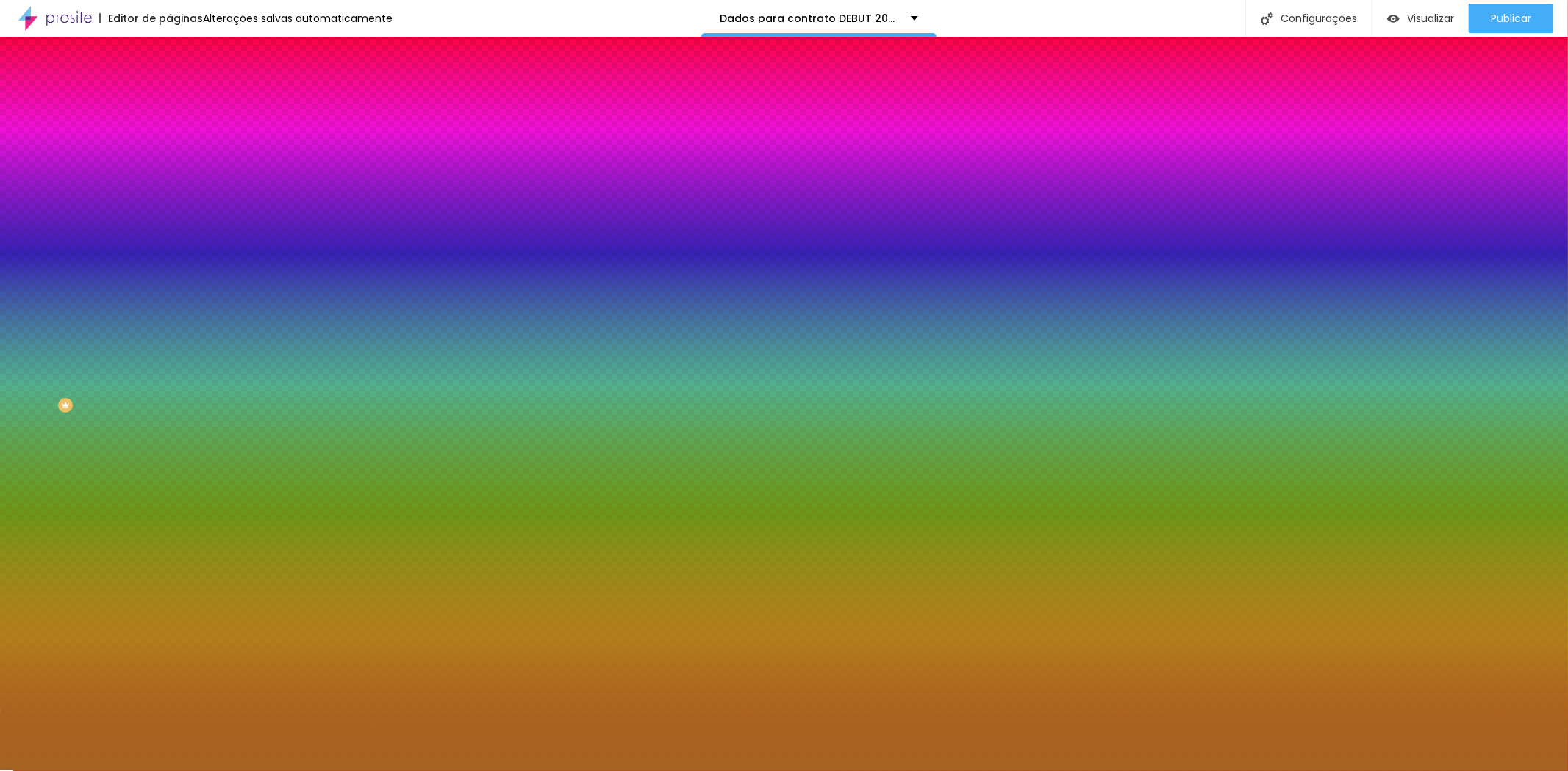
type input "#A56322"
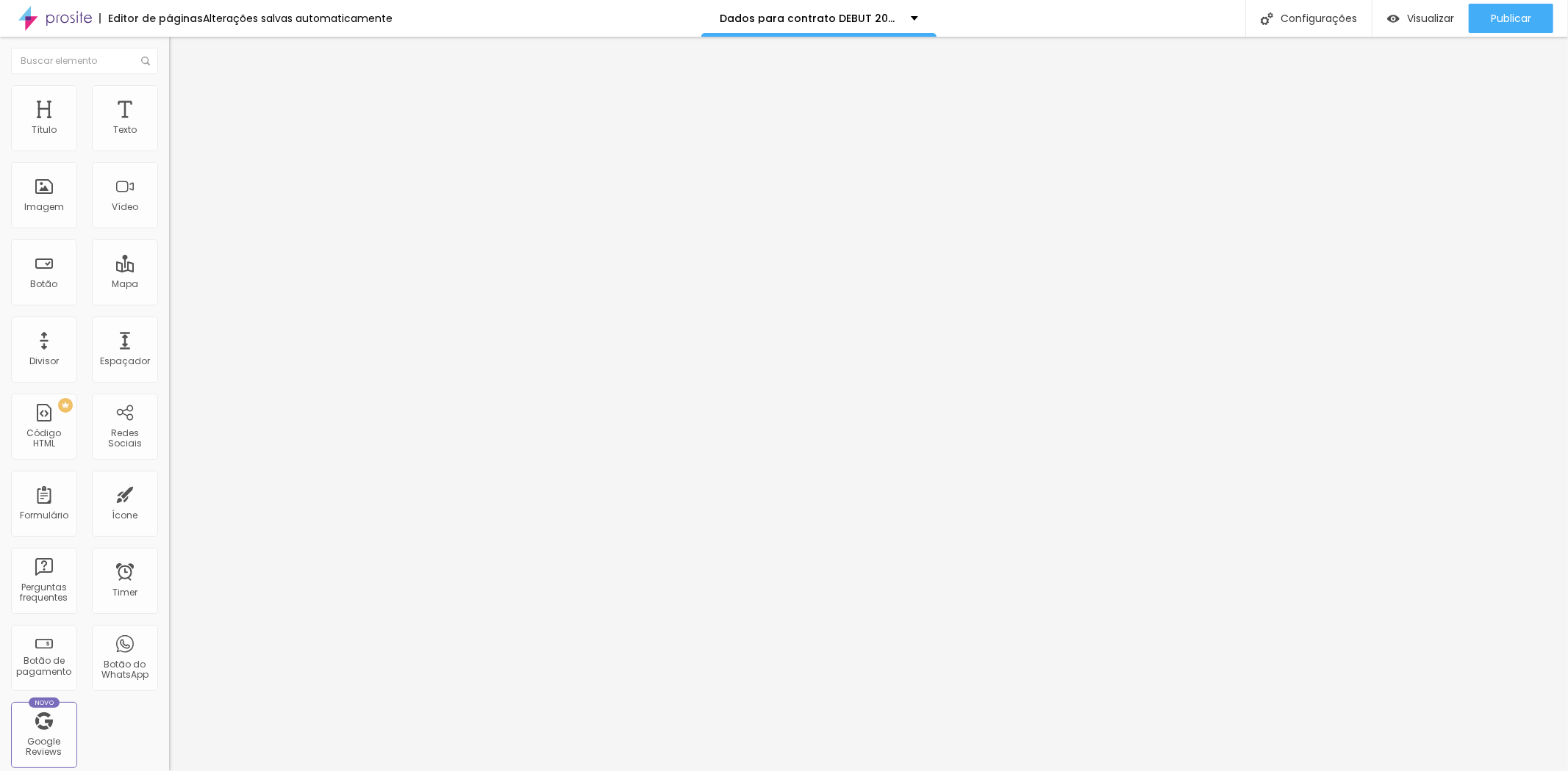
click at [169, 86] on ul "Conteúdo Estilo Avançado" at bounding box center [253, 92] width 169 height 44
click at [169, 92] on img at bounding box center [175, 91] width 13 height 13
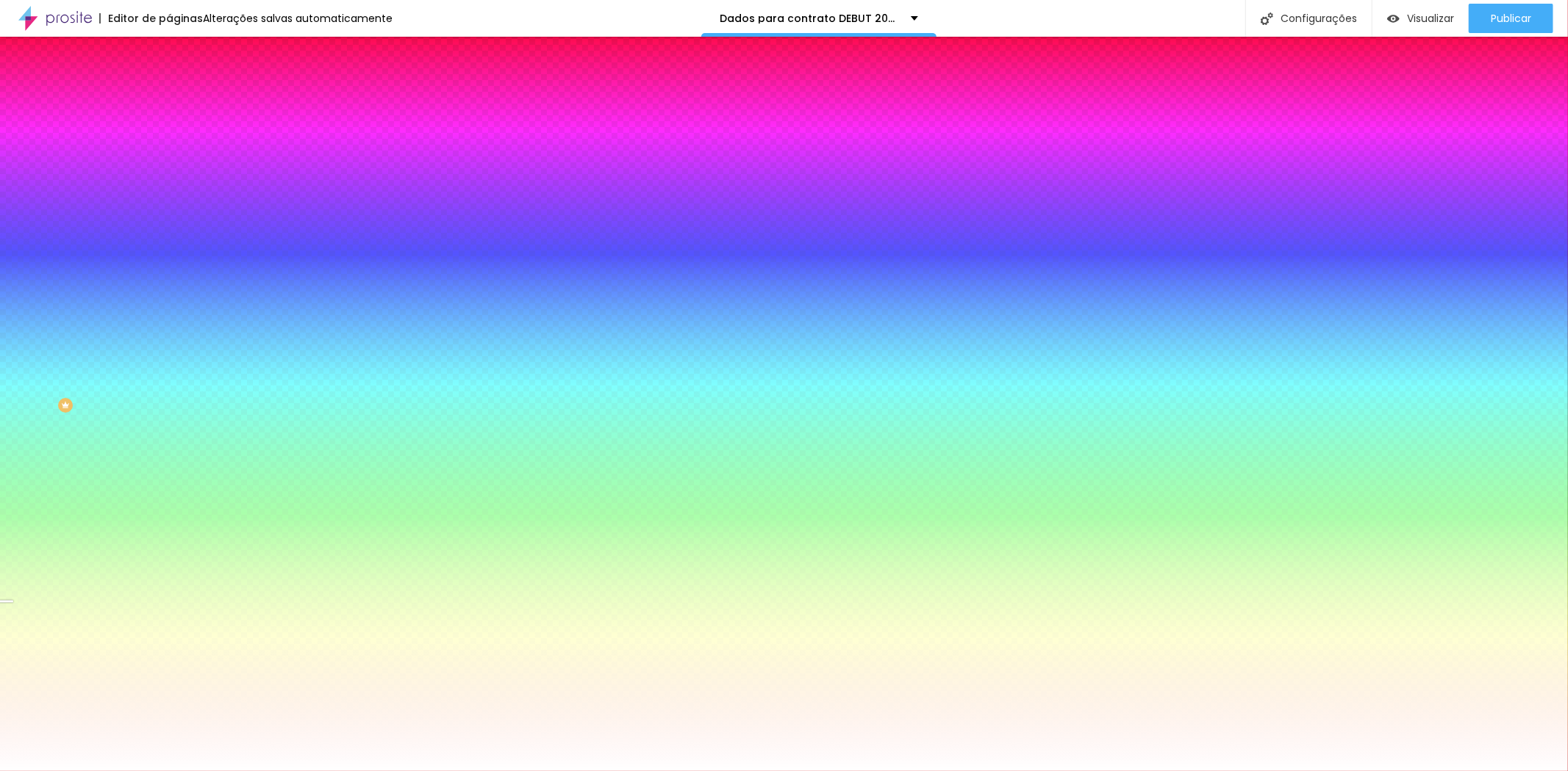
click at [169, 140] on div at bounding box center [253, 140] width 169 height 0
drag, startPoint x: 150, startPoint y: 252, endPoint x: 151, endPoint y: 271, distance: 19.0
click at [15, 725] on div at bounding box center [7, 726] width 15 height 2
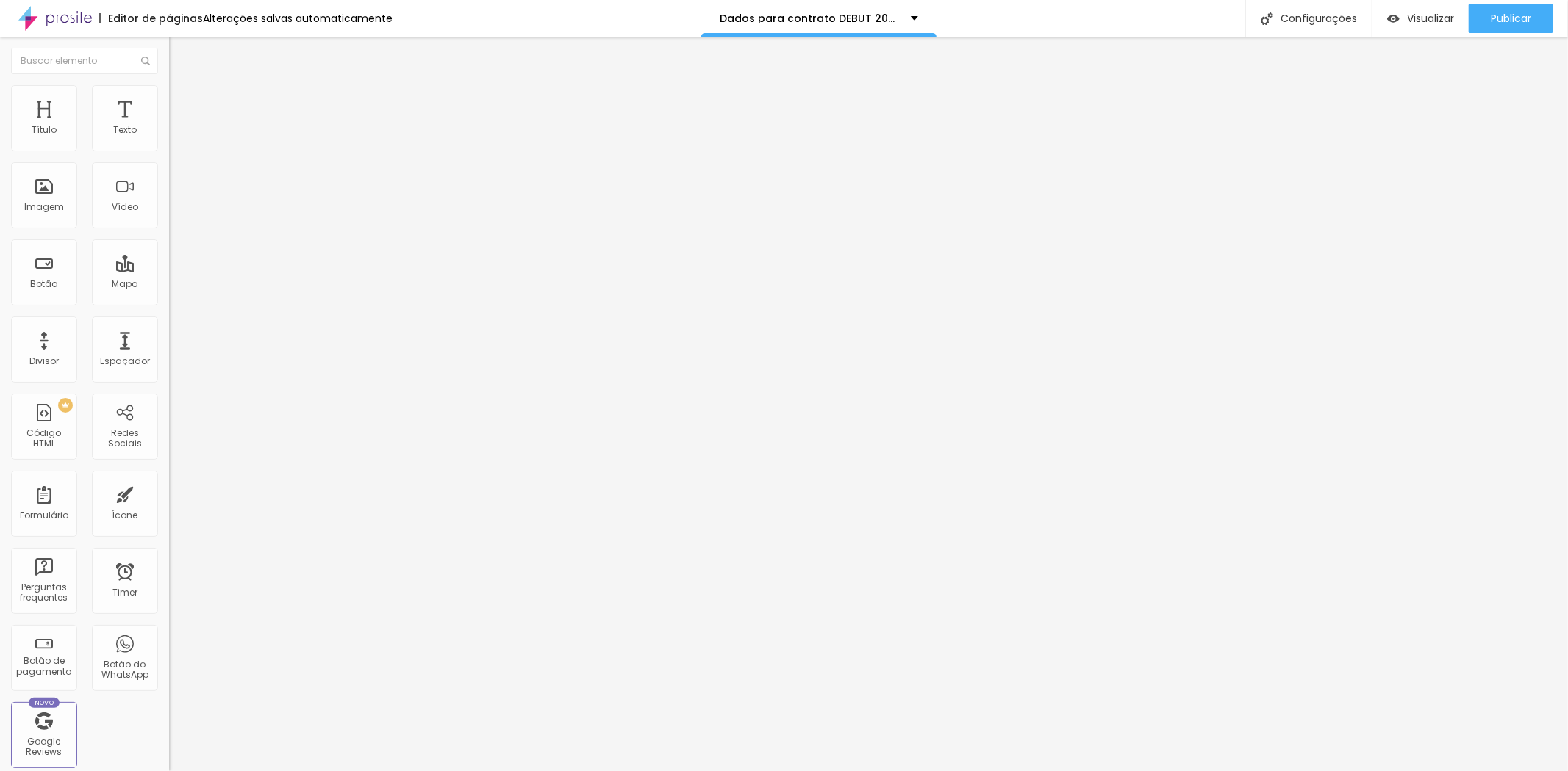
click at [169, 148] on img at bounding box center [173, 152] width 9 height 9
drag, startPoint x: 652, startPoint y: 396, endPoint x: 449, endPoint y: 397, distance: 203.0
type input "Complemento"
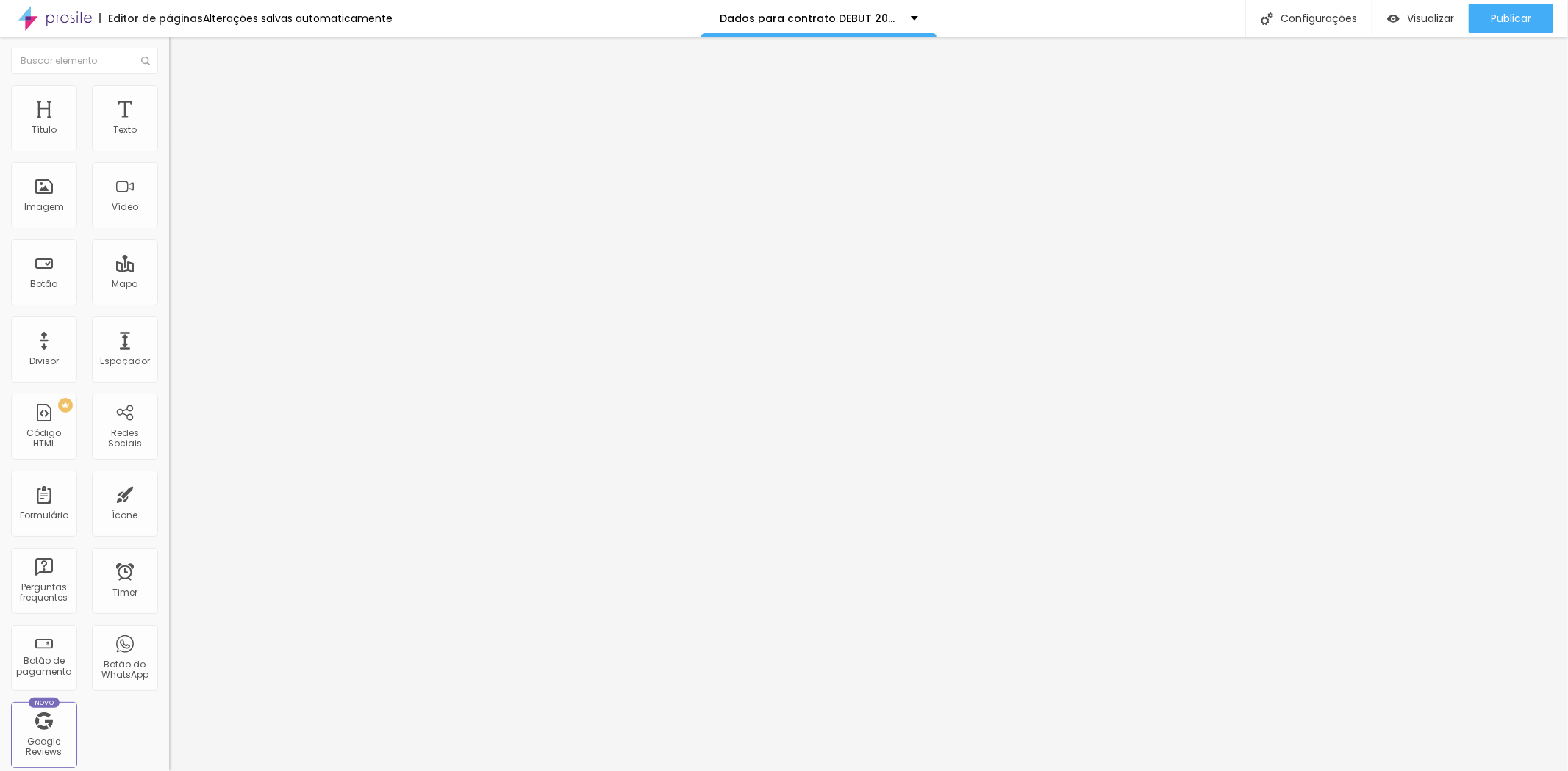
drag, startPoint x: 844, startPoint y: 402, endPoint x: 953, endPoint y: 397, distance: 109.1
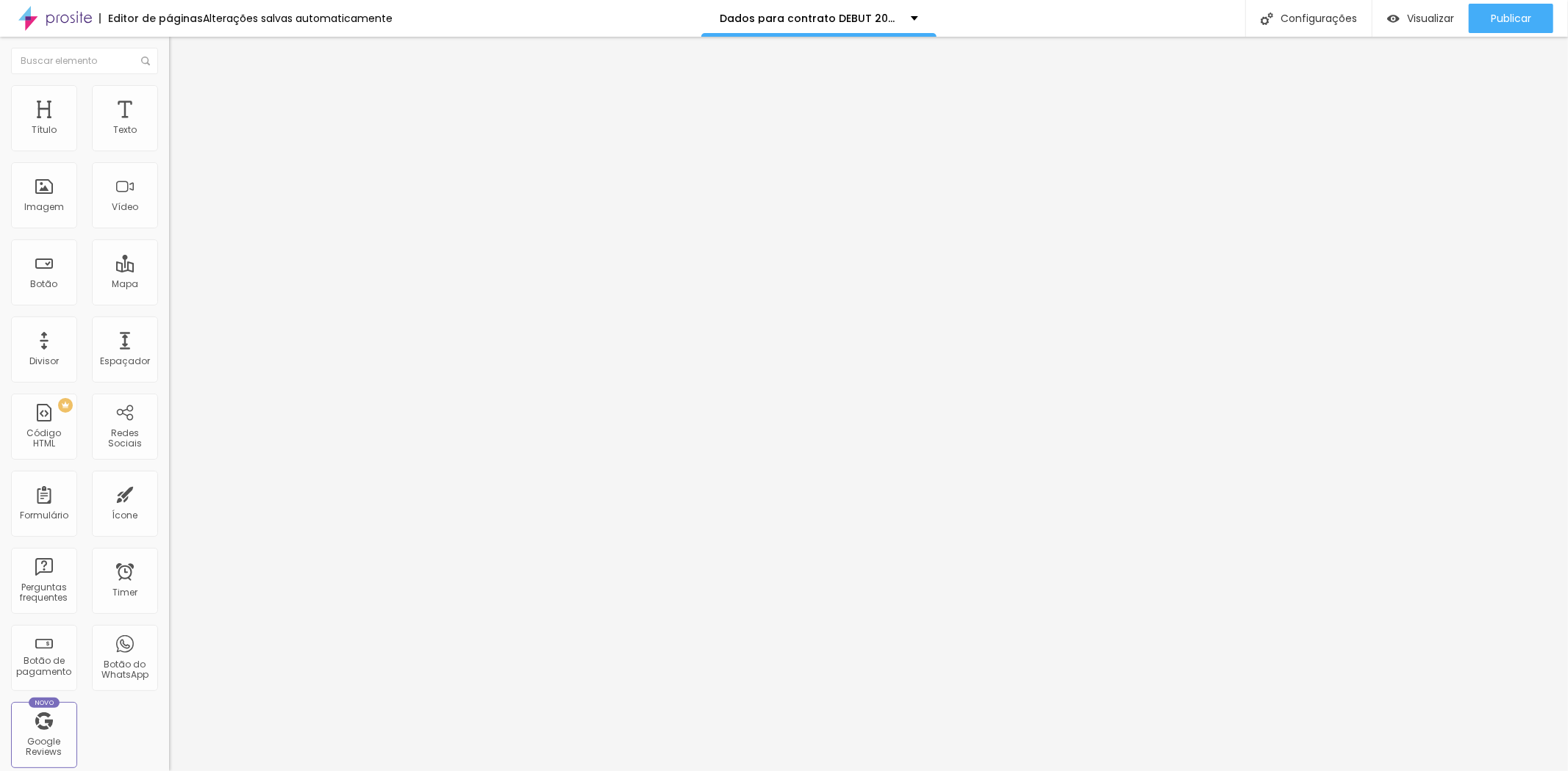
scroll to position [0, 51]
type input "Coloque o complemento aqui (ex: apartamento 001)"
drag, startPoint x: 538, startPoint y: 341, endPoint x: 538, endPoint y: 452, distance: 111.0
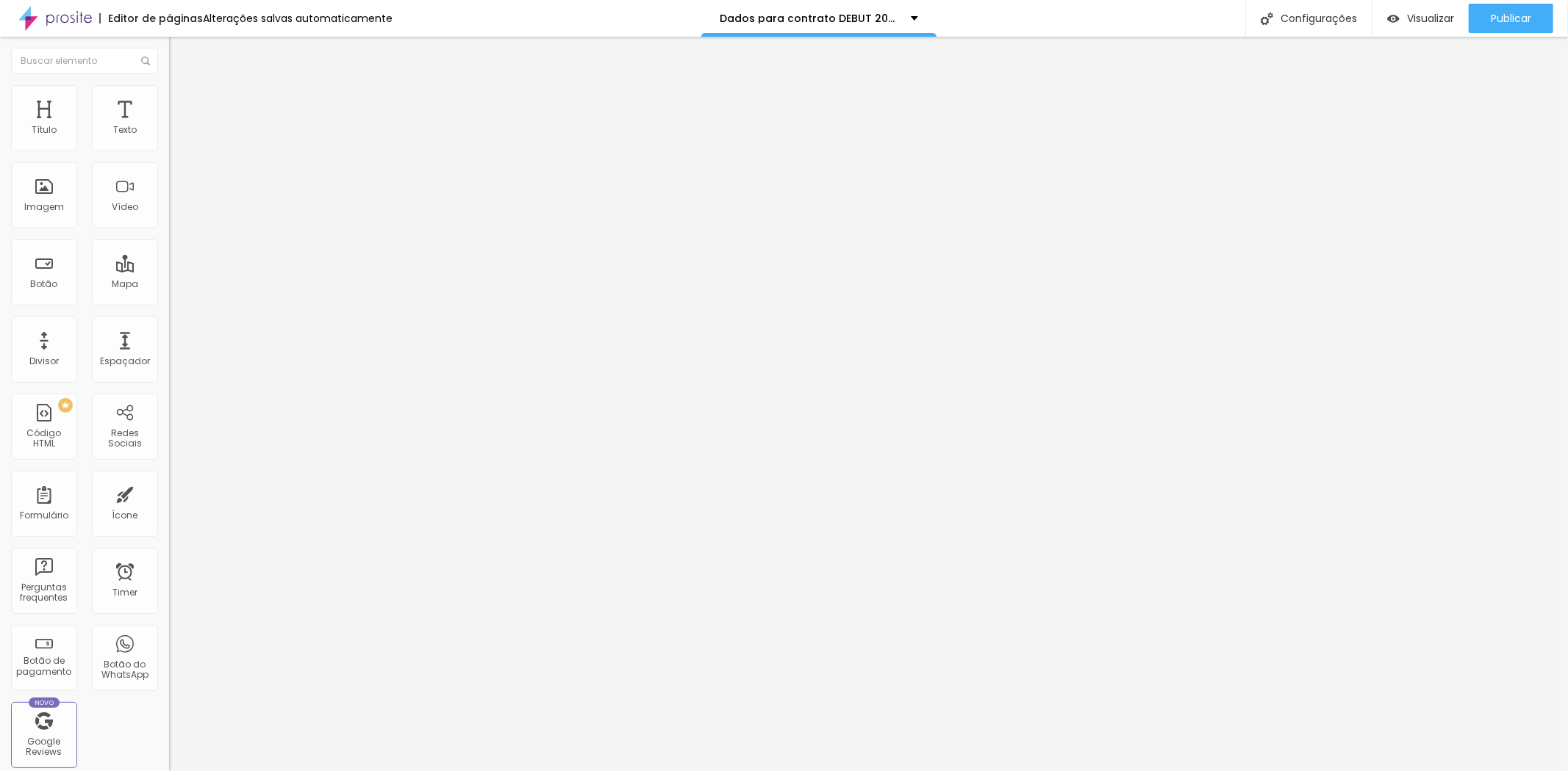
scroll to position [0, 57]
drag, startPoint x: 746, startPoint y: 400, endPoint x: 883, endPoint y: 395, distance: 137.1
type input "Endereço"
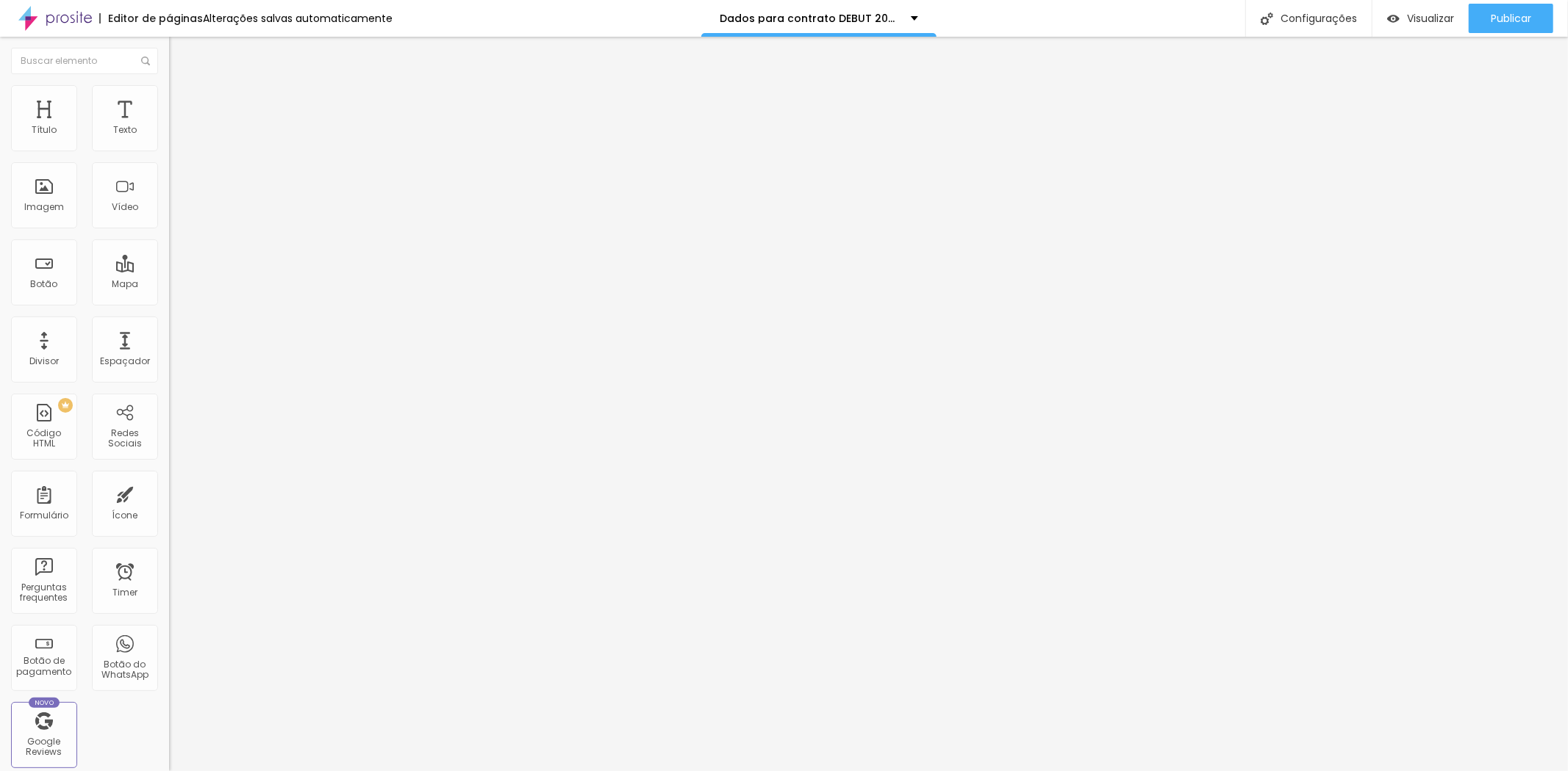
scroll to position [891, 0]
drag, startPoint x: 625, startPoint y: 554, endPoint x: 412, endPoint y: 543, distance: 213.3
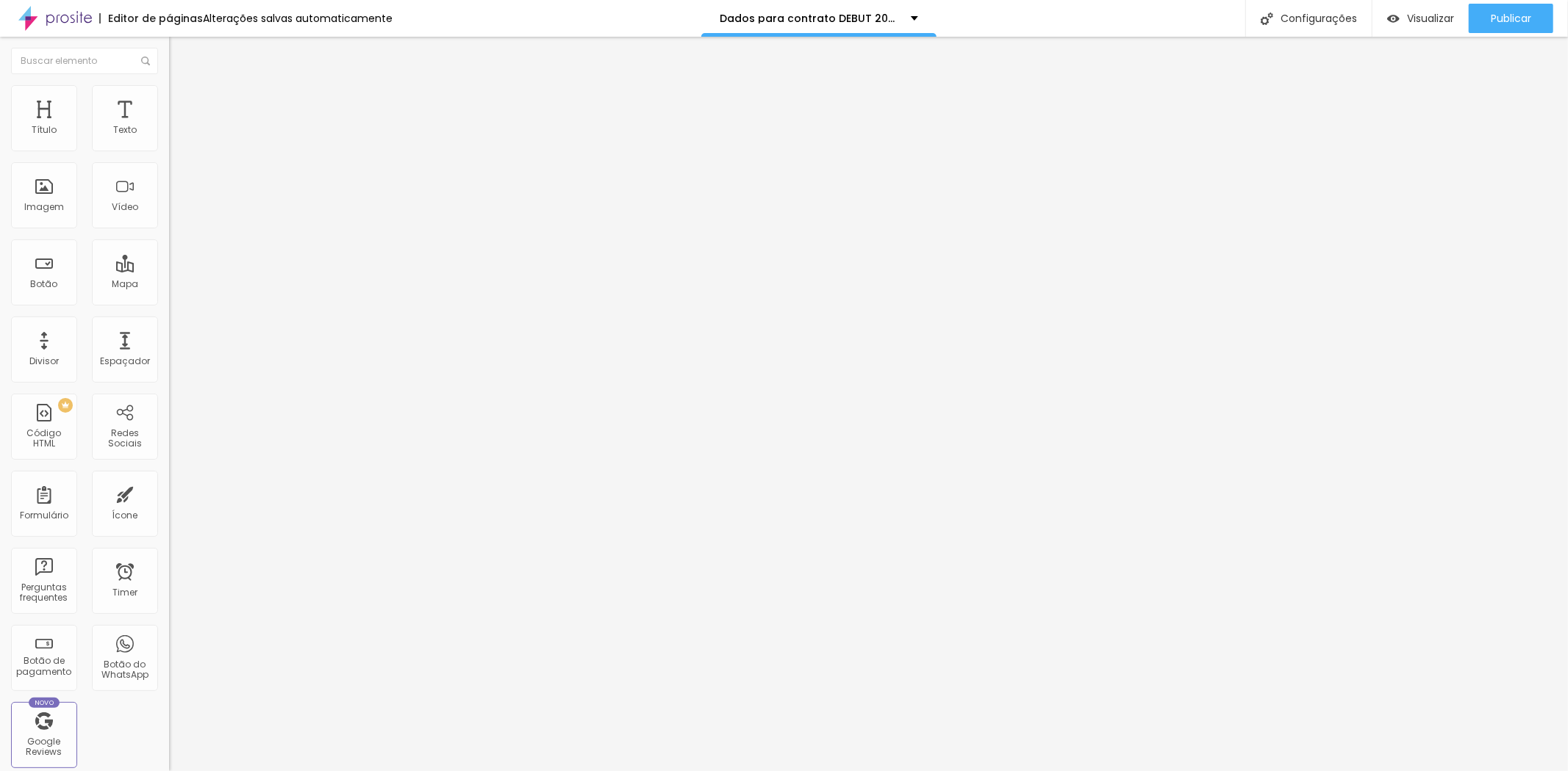
type input "Número"
drag, startPoint x: 539, startPoint y: 486, endPoint x: 502, endPoint y: 386, distance: 106.6
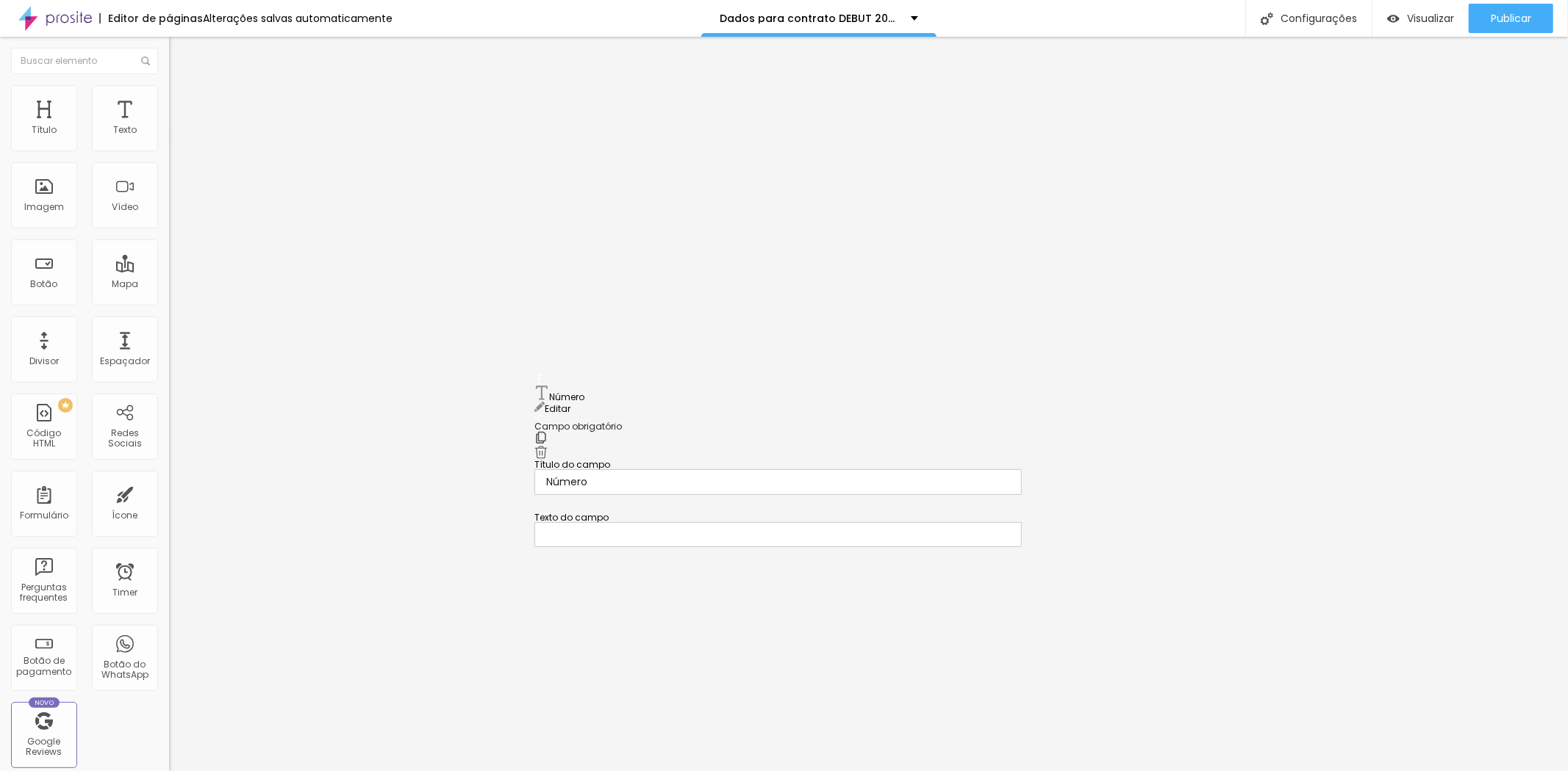
click at [1398, 18] on div "Visualizar" at bounding box center [1420, 19] width 67 height 13
click at [169, 148] on span at bounding box center [173, 154] width 9 height 13
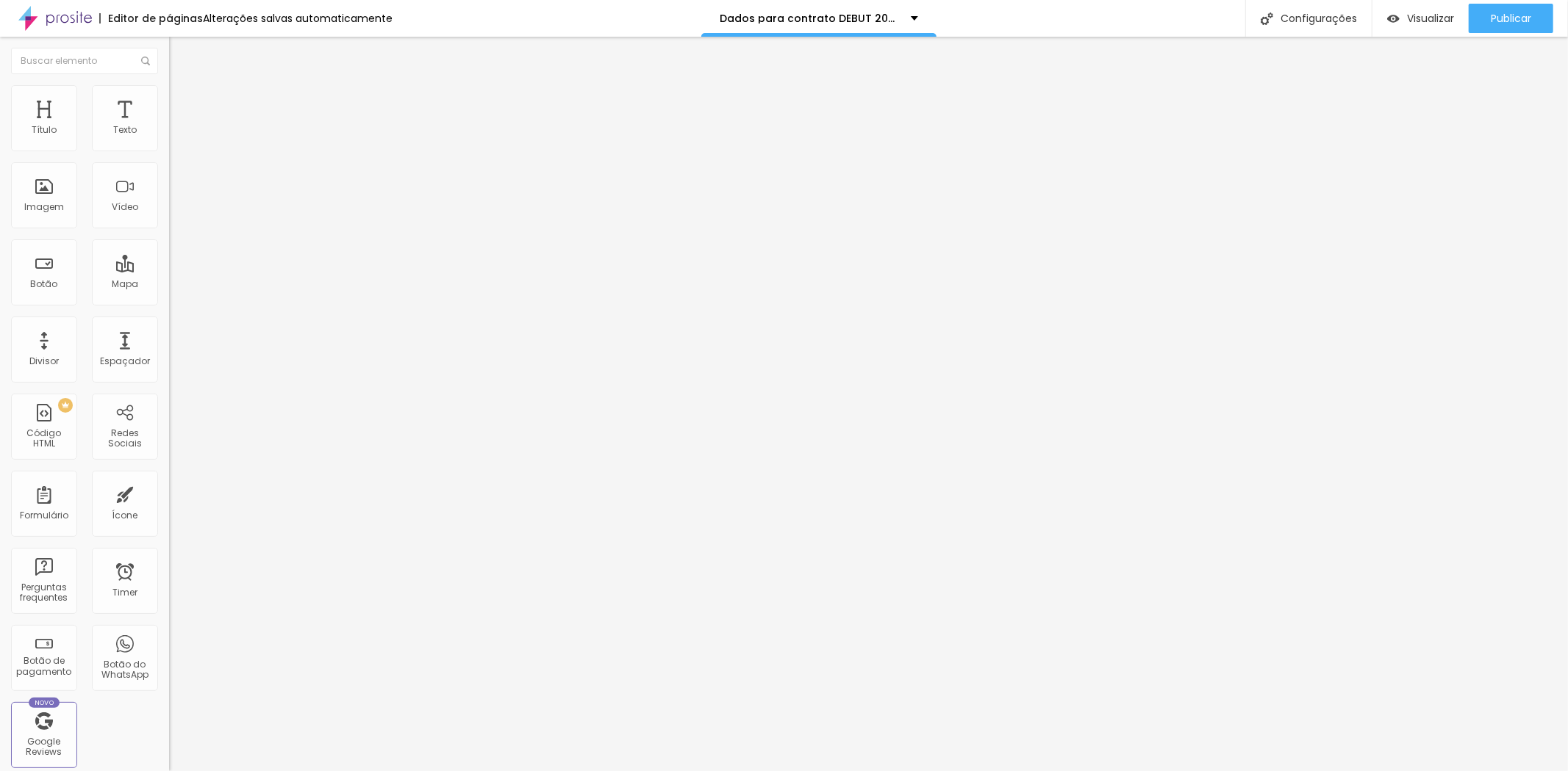
type input "Instagram da Debutante"
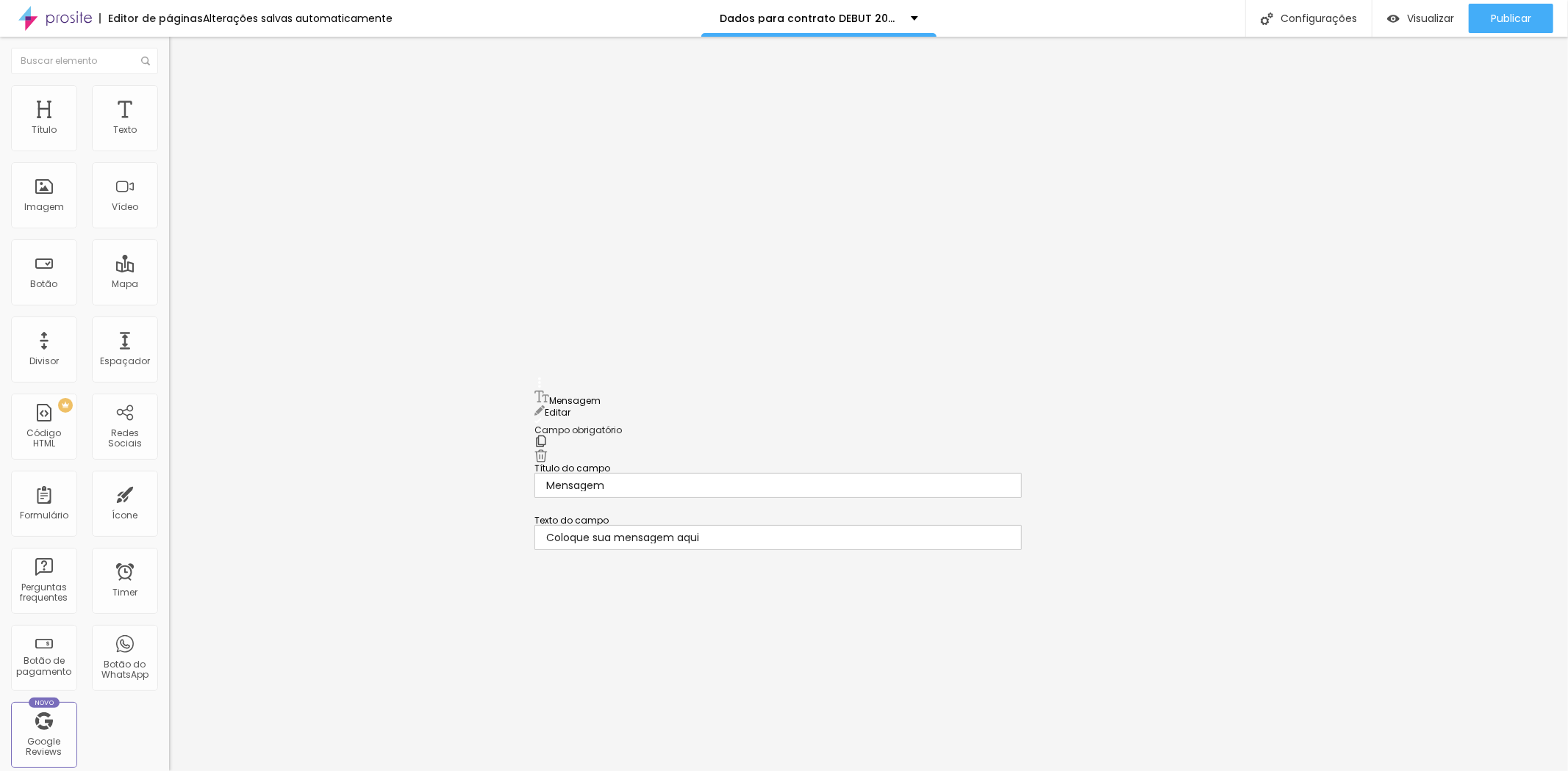
drag, startPoint x: 540, startPoint y: 357, endPoint x: 505, endPoint y: 395, distance: 51.7
drag, startPoint x: 981, startPoint y: 423, endPoint x: 640, endPoint y: 410, distance: 341.2
type input "Tem alguma dúvida ou observação?"
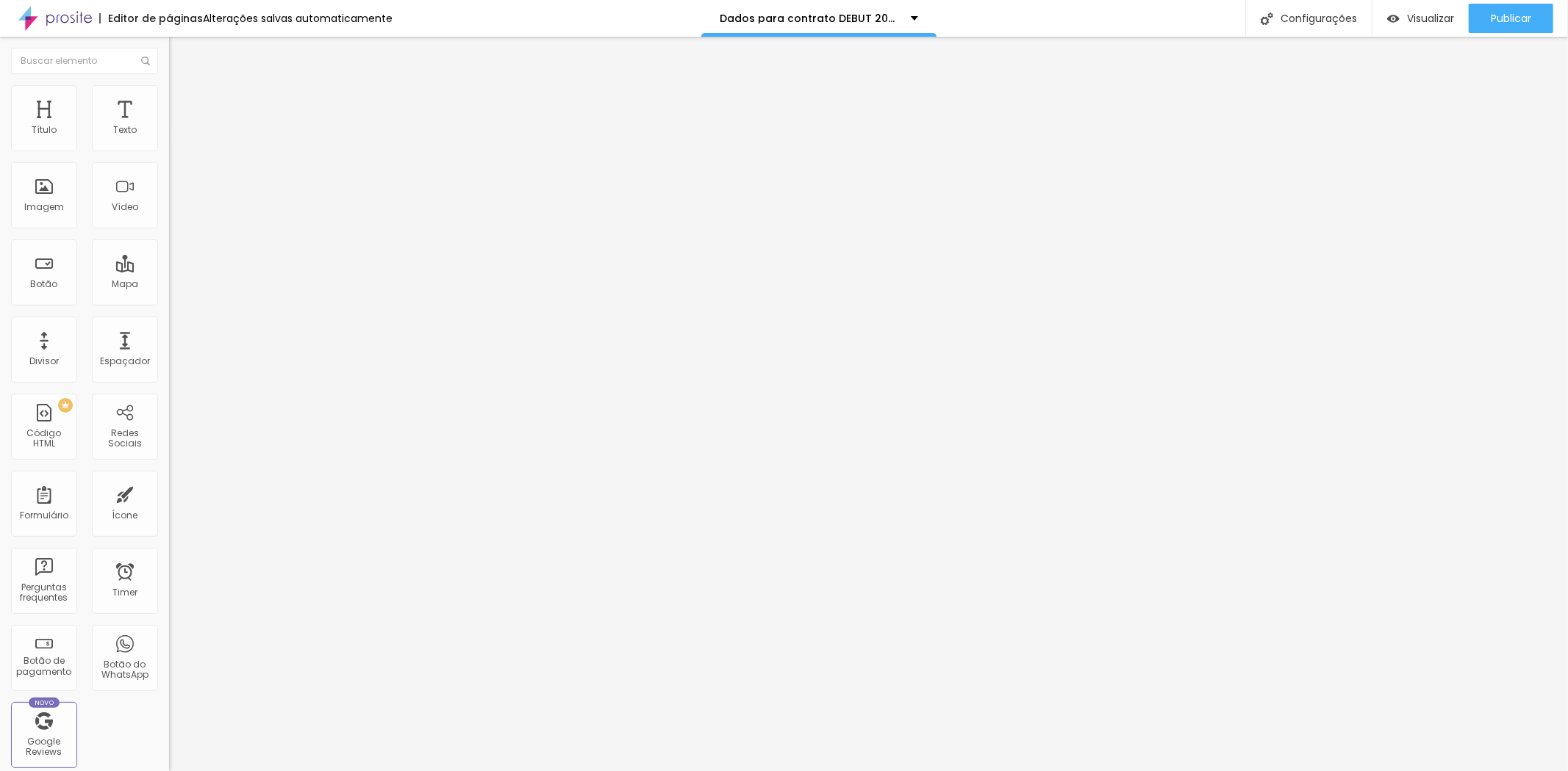
click at [169, 148] on img at bounding box center [173, 152] width 9 height 9
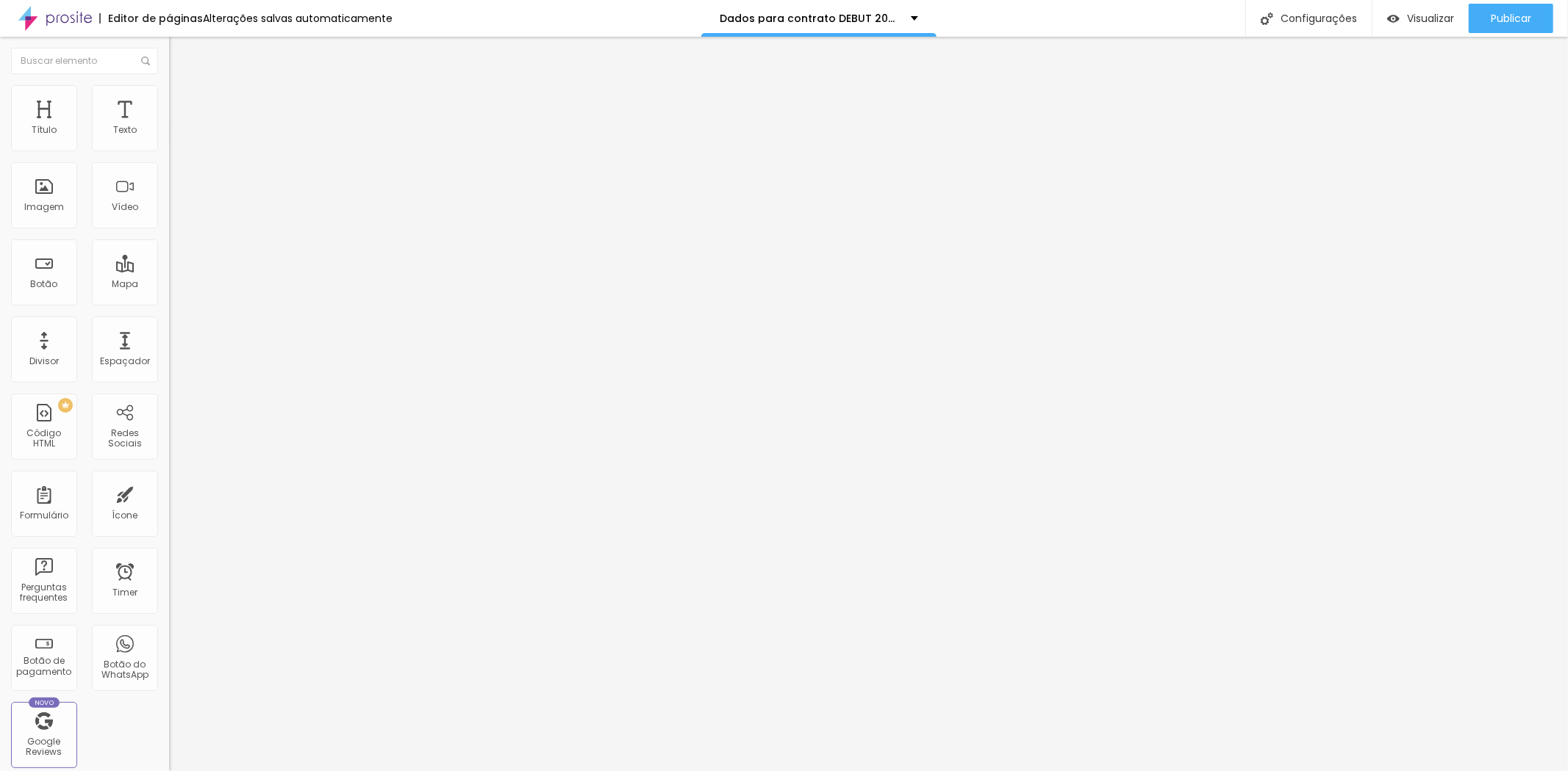
scroll to position [0, 6]
type input "À vista, com 8% de desconto até [DATE]"
click at [169, 148] on img at bounding box center [173, 152] width 9 height 9
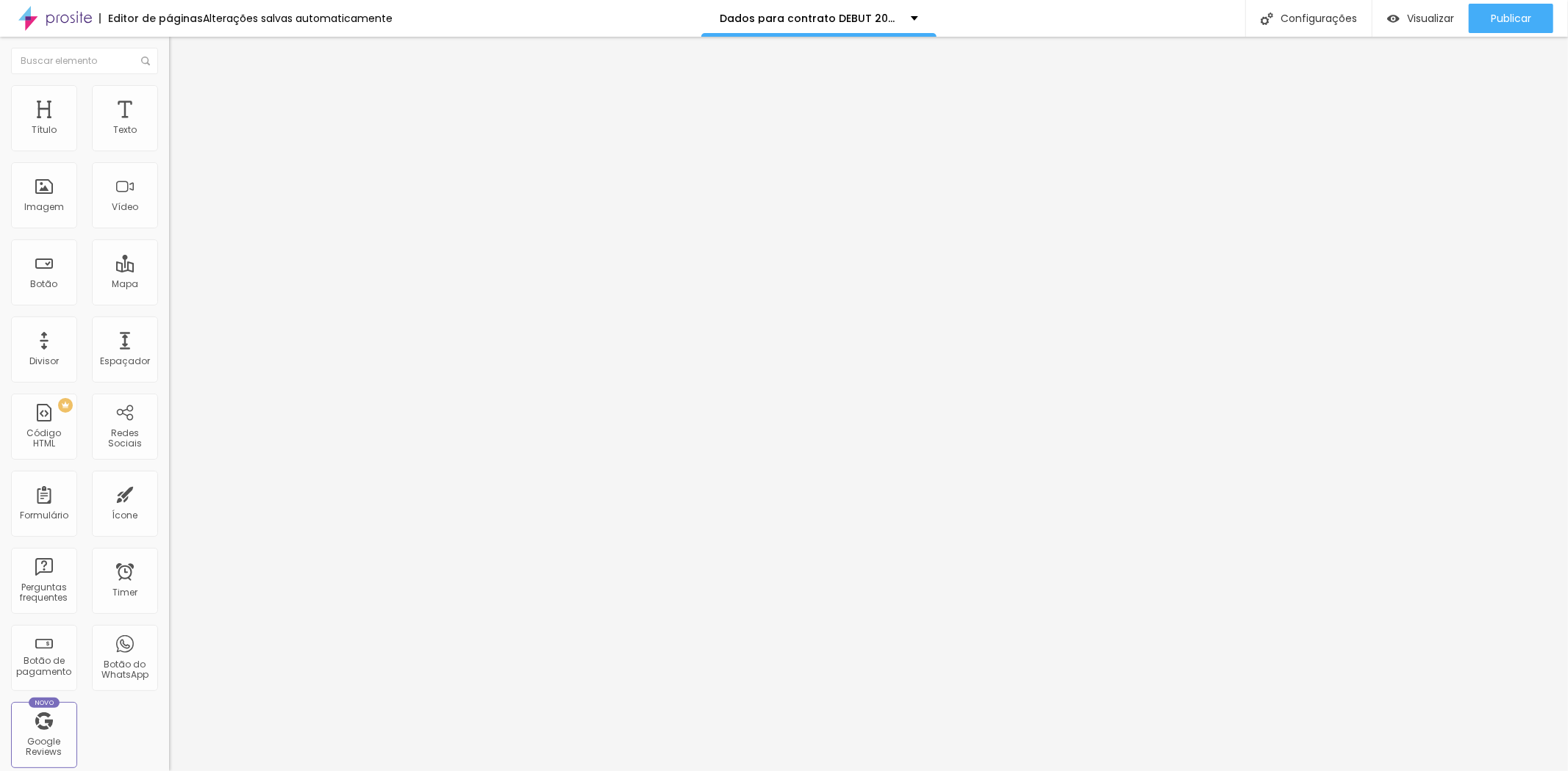
drag, startPoint x: 789, startPoint y: 350, endPoint x: 707, endPoint y: 350, distance: 82.0
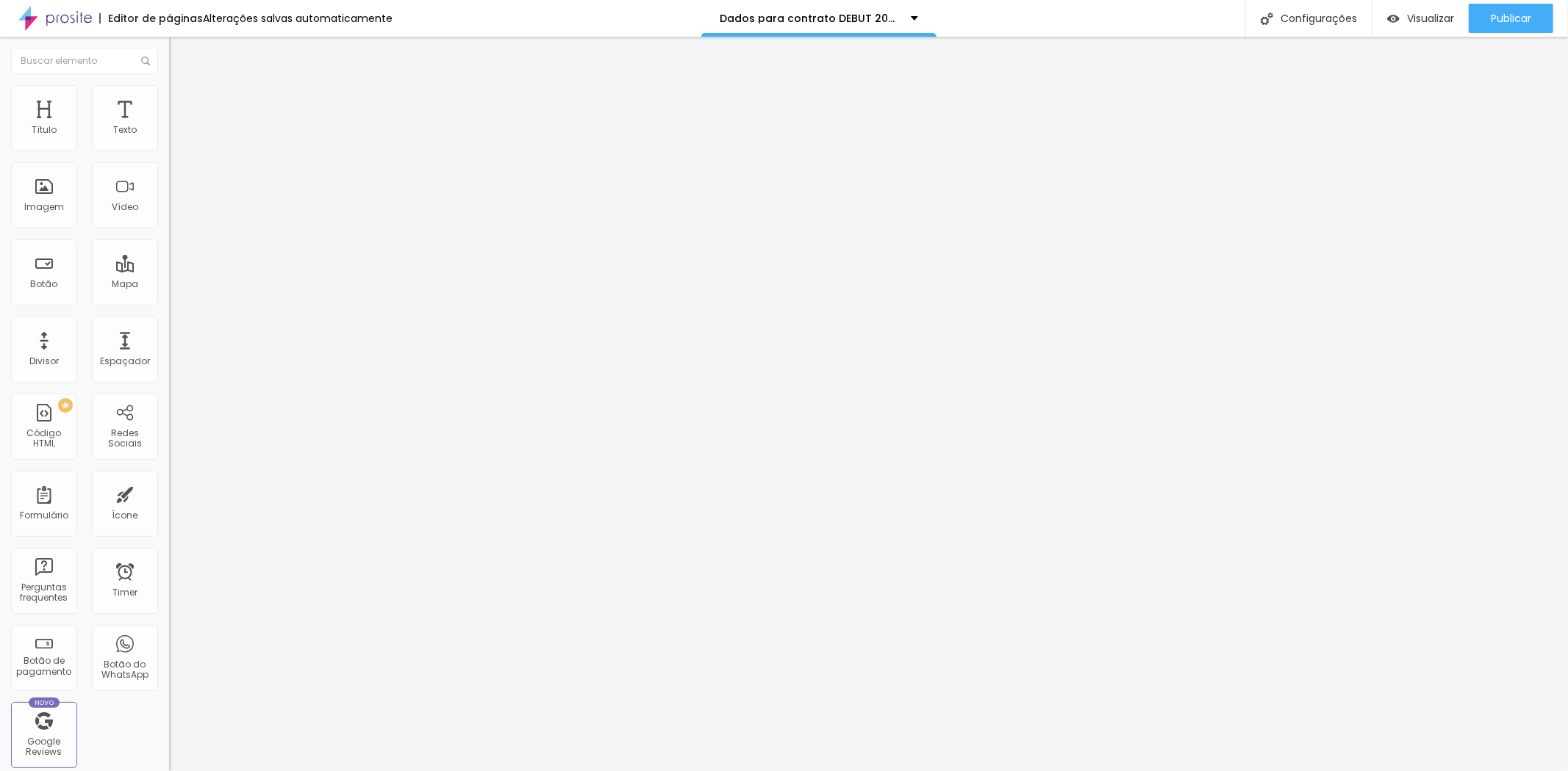
paste input "Coloque seu nome aqui"
drag, startPoint x: 843, startPoint y: 450, endPoint x: 959, endPoint y: 440, distance: 116.4
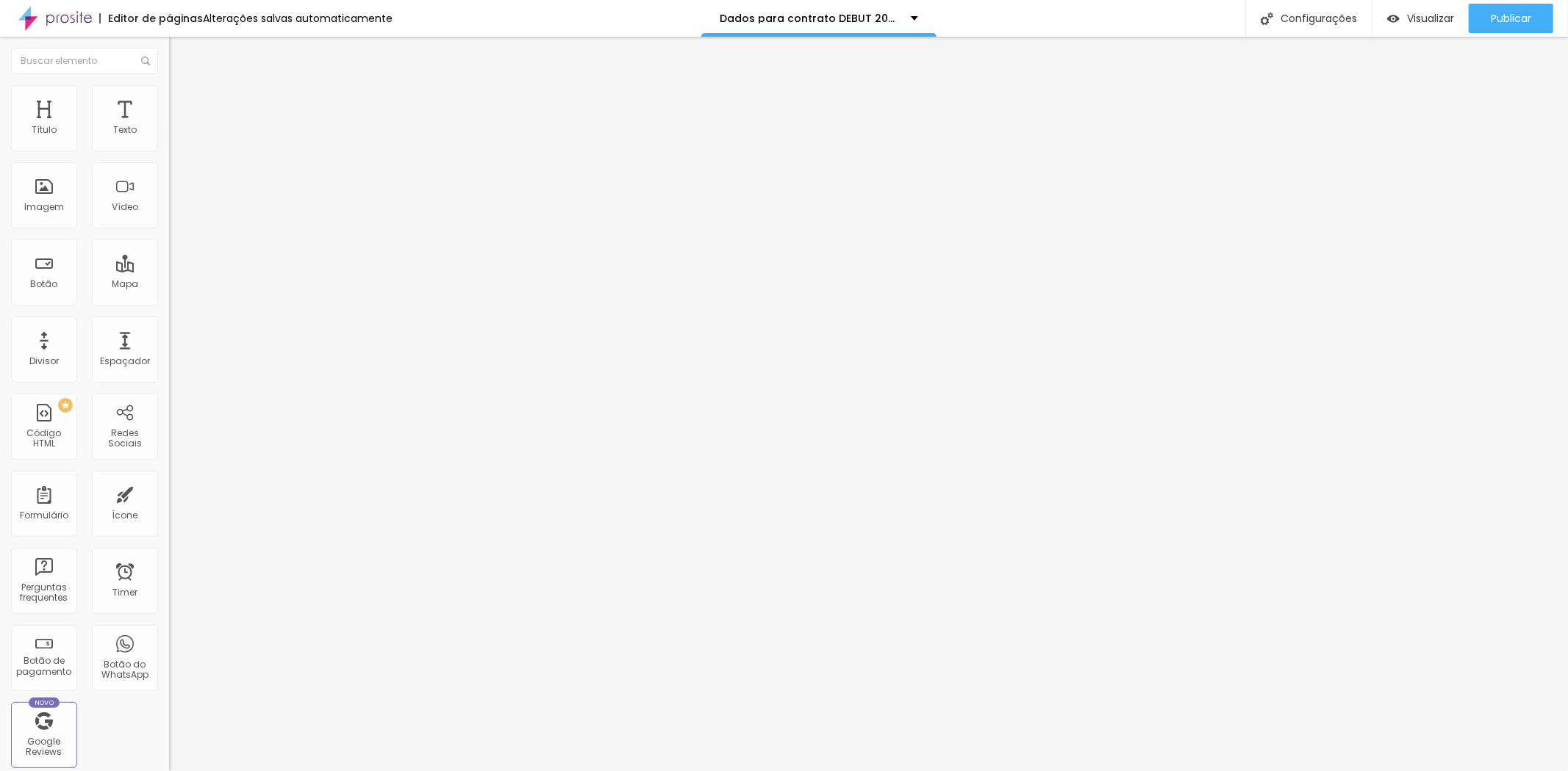
type input "Coloque o número da sua casa ou prédio aqui"
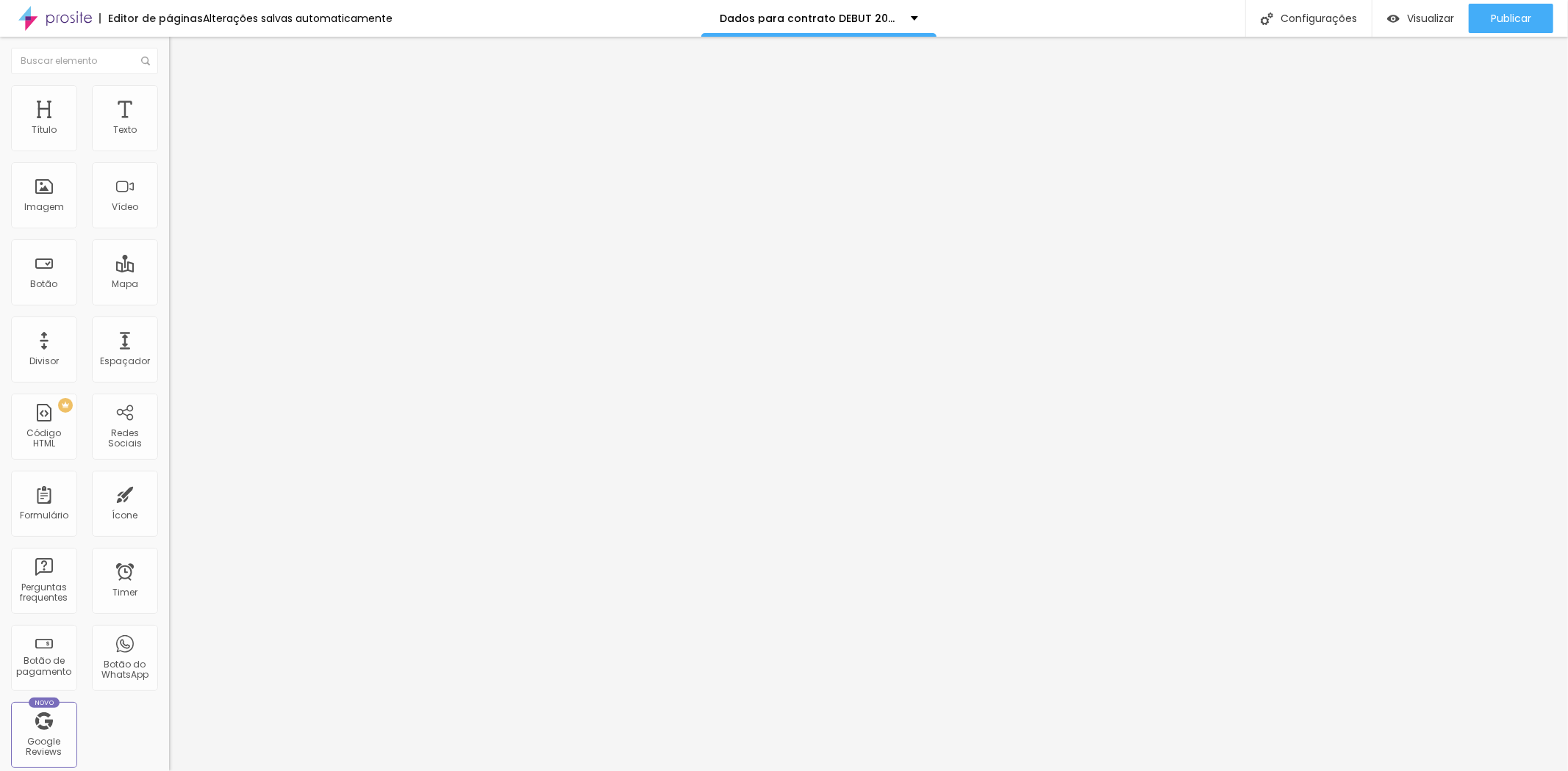
type input "Coloque o complemento aqui (ex: Casa ou apartamento XXX)"
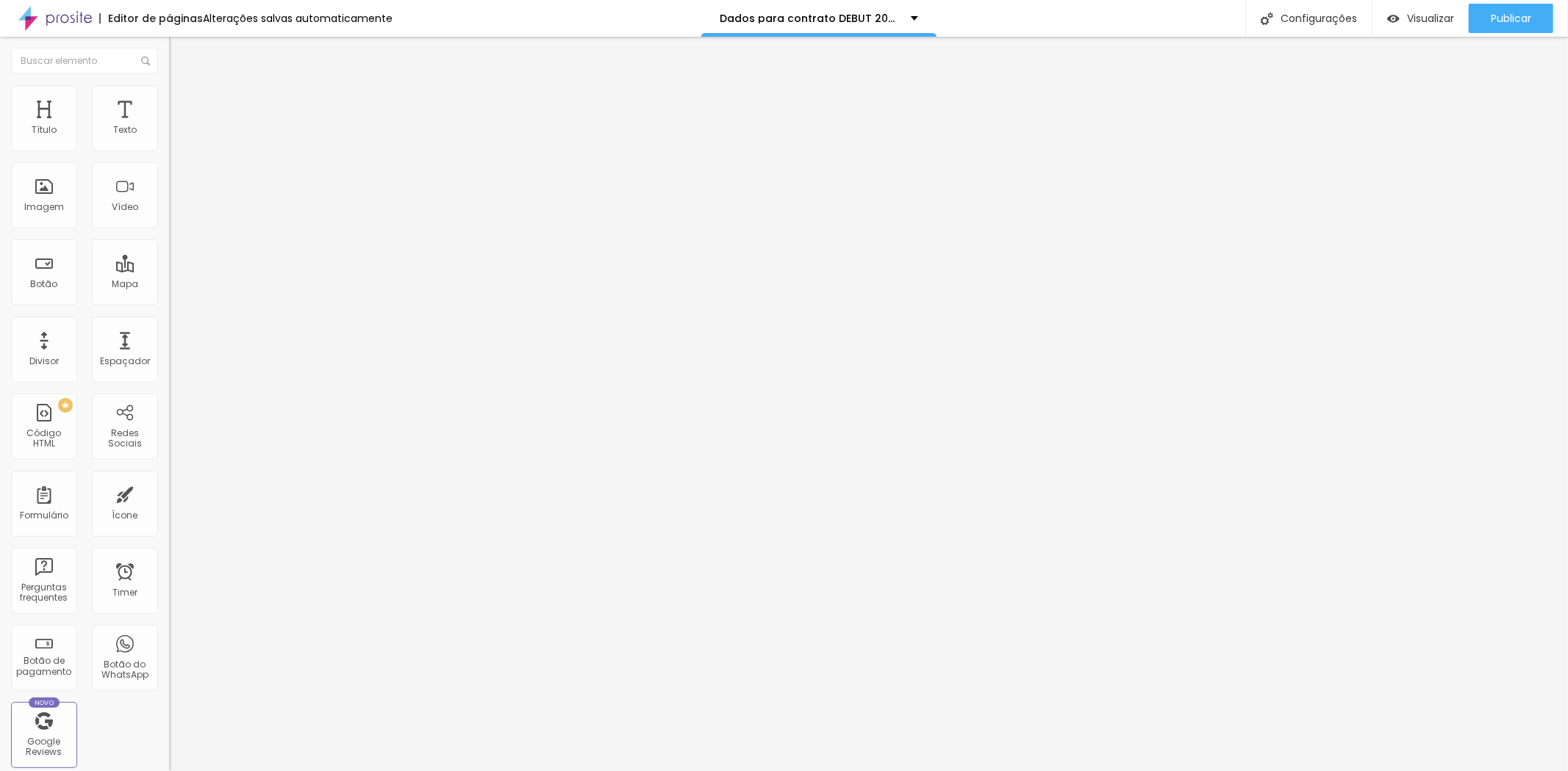
click at [169, 148] on span at bounding box center [173, 154] width 9 height 13
type input "Coloque o complemento aqui (exemplo: Casa ou apartamento XXX)"
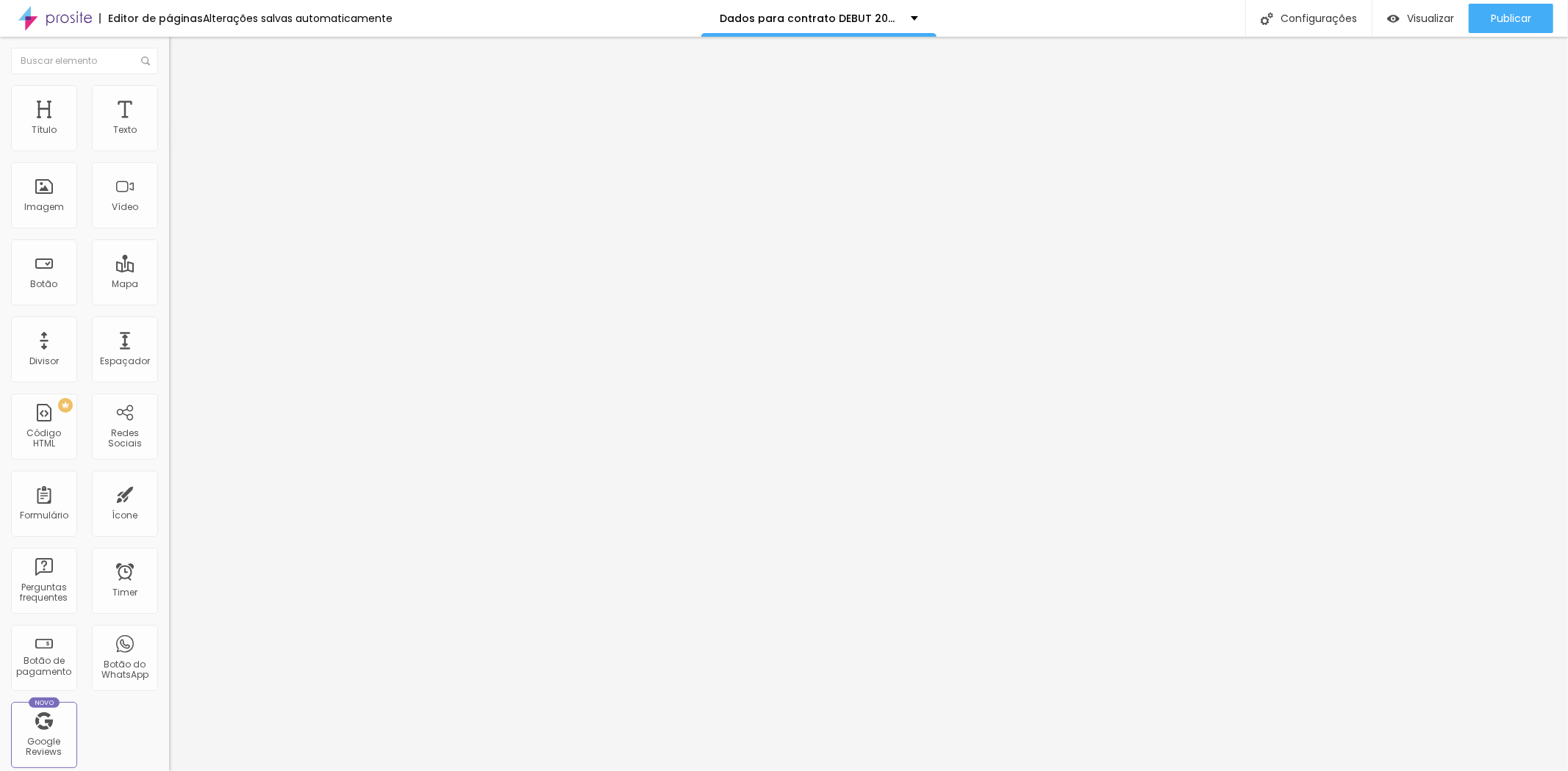
type input "Digite seu CEP"
type input "Digite o número da sua identidade"
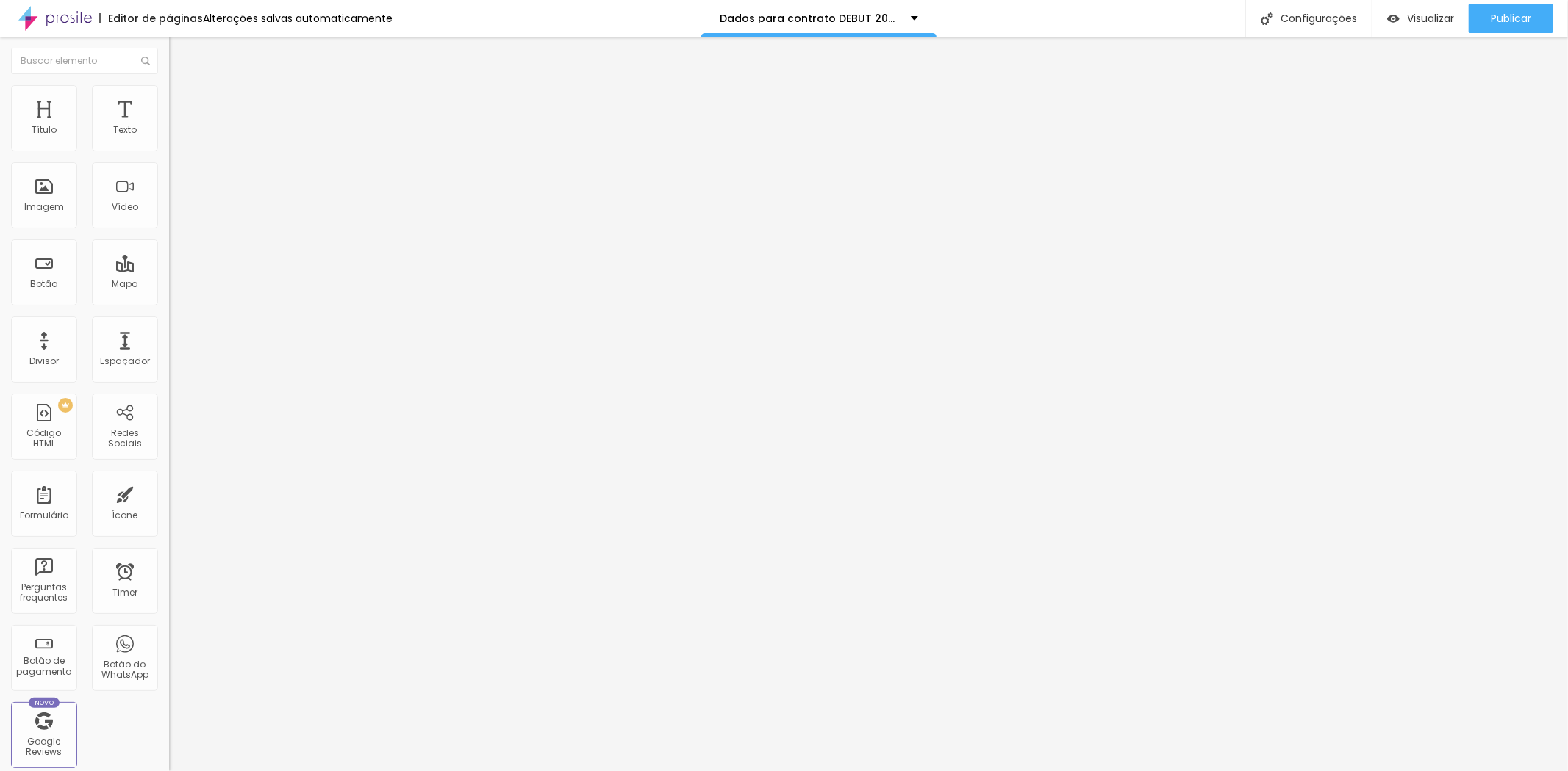
type input "Digite o número do seu telefone com DDD"
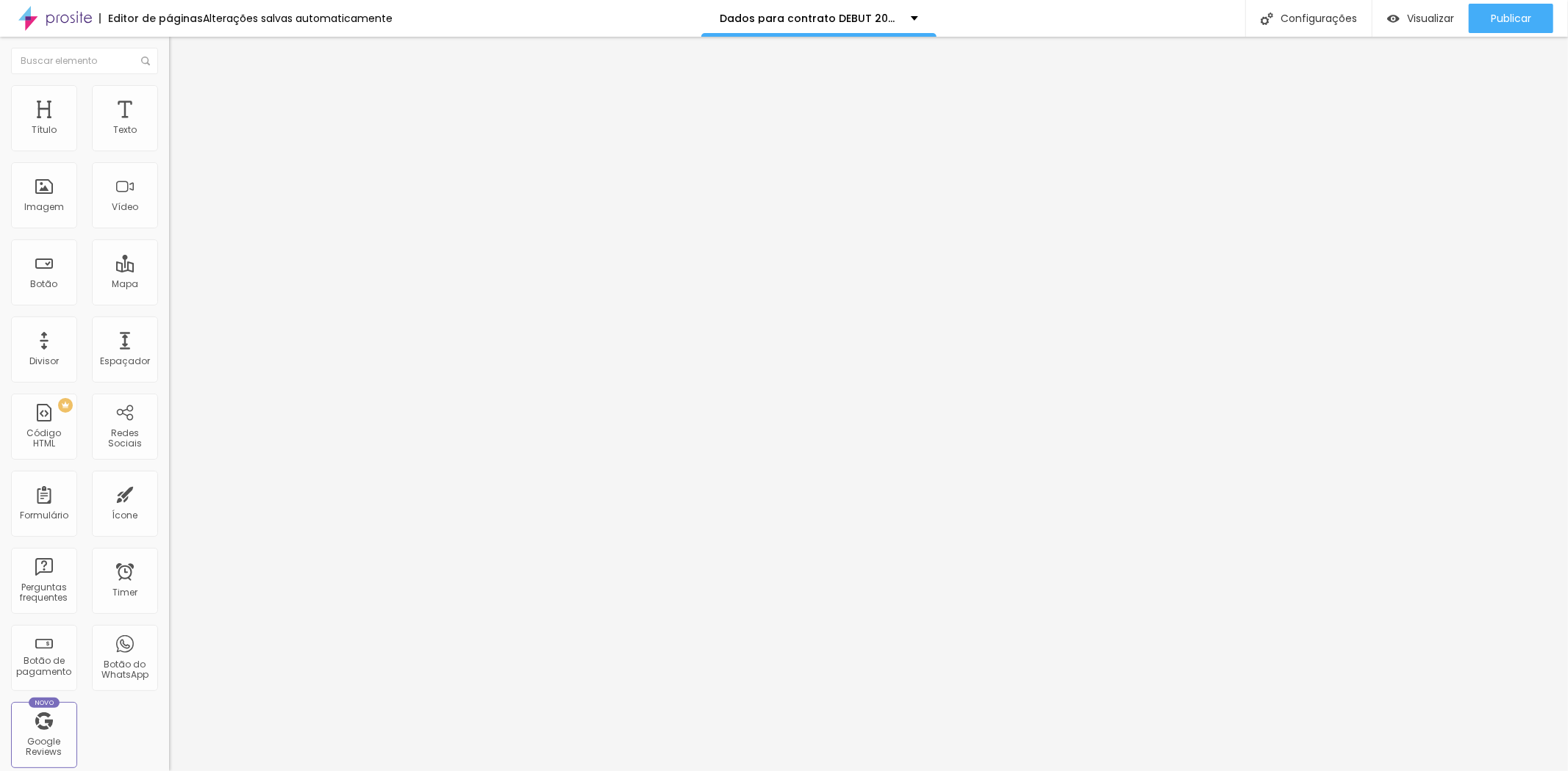
click at [169, 148] on img at bounding box center [173, 152] width 9 height 9
drag, startPoint x: 663, startPoint y: 243, endPoint x: 699, endPoint y: 245, distance: 36.1
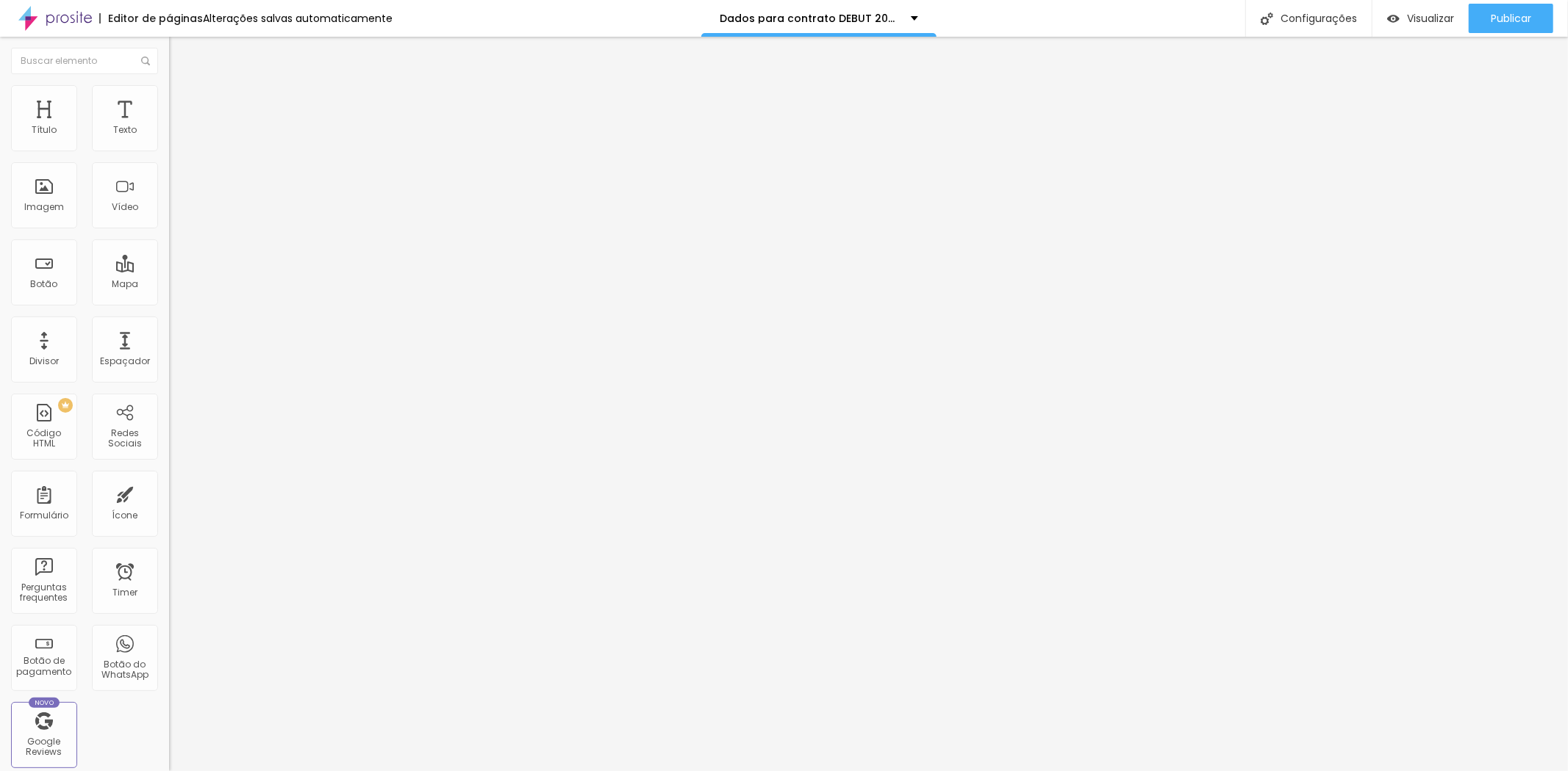
type input "jeanortiz"
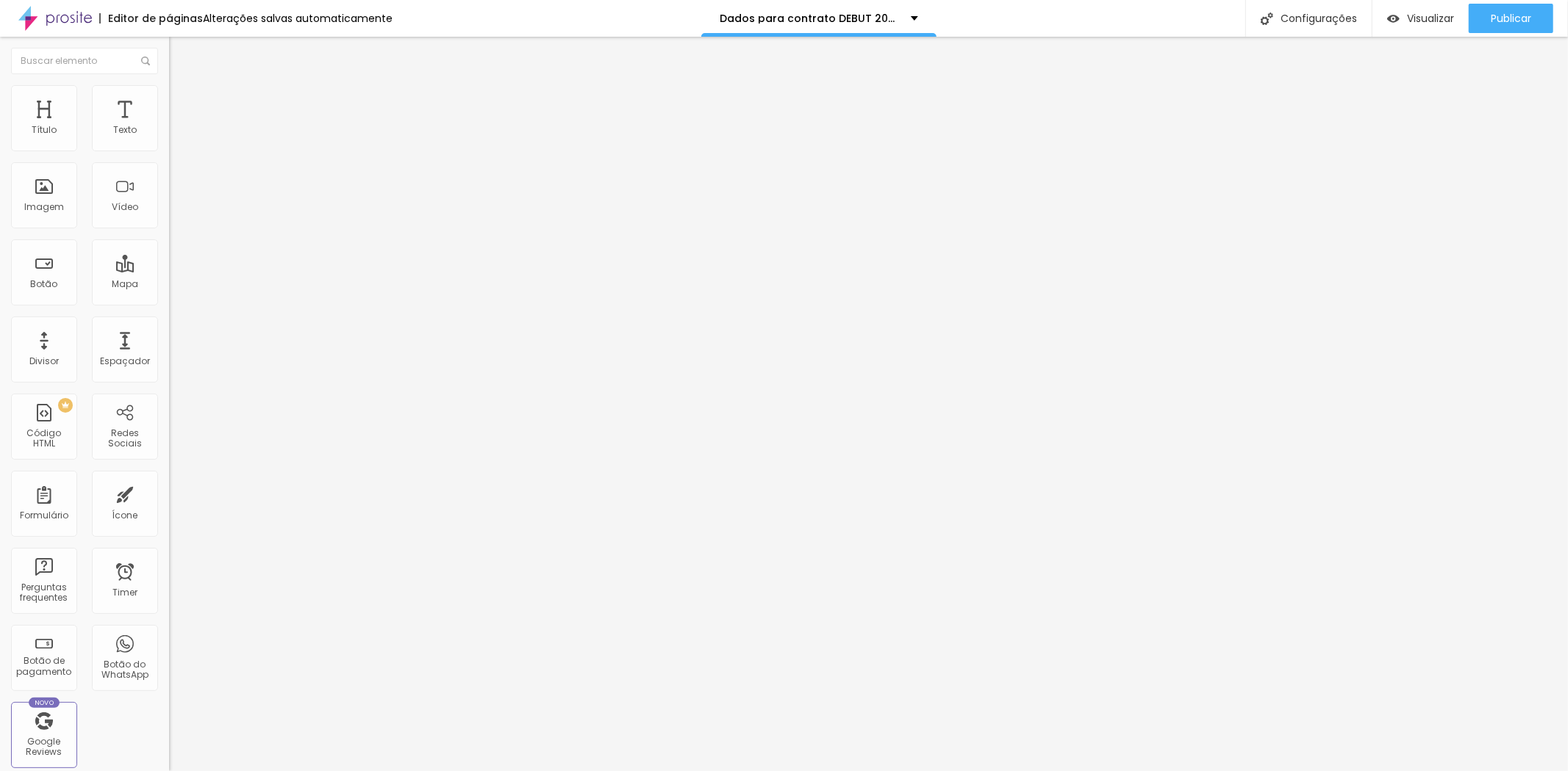
click at [169, 100] on li "Estilo" at bounding box center [253, 92] width 169 height 15
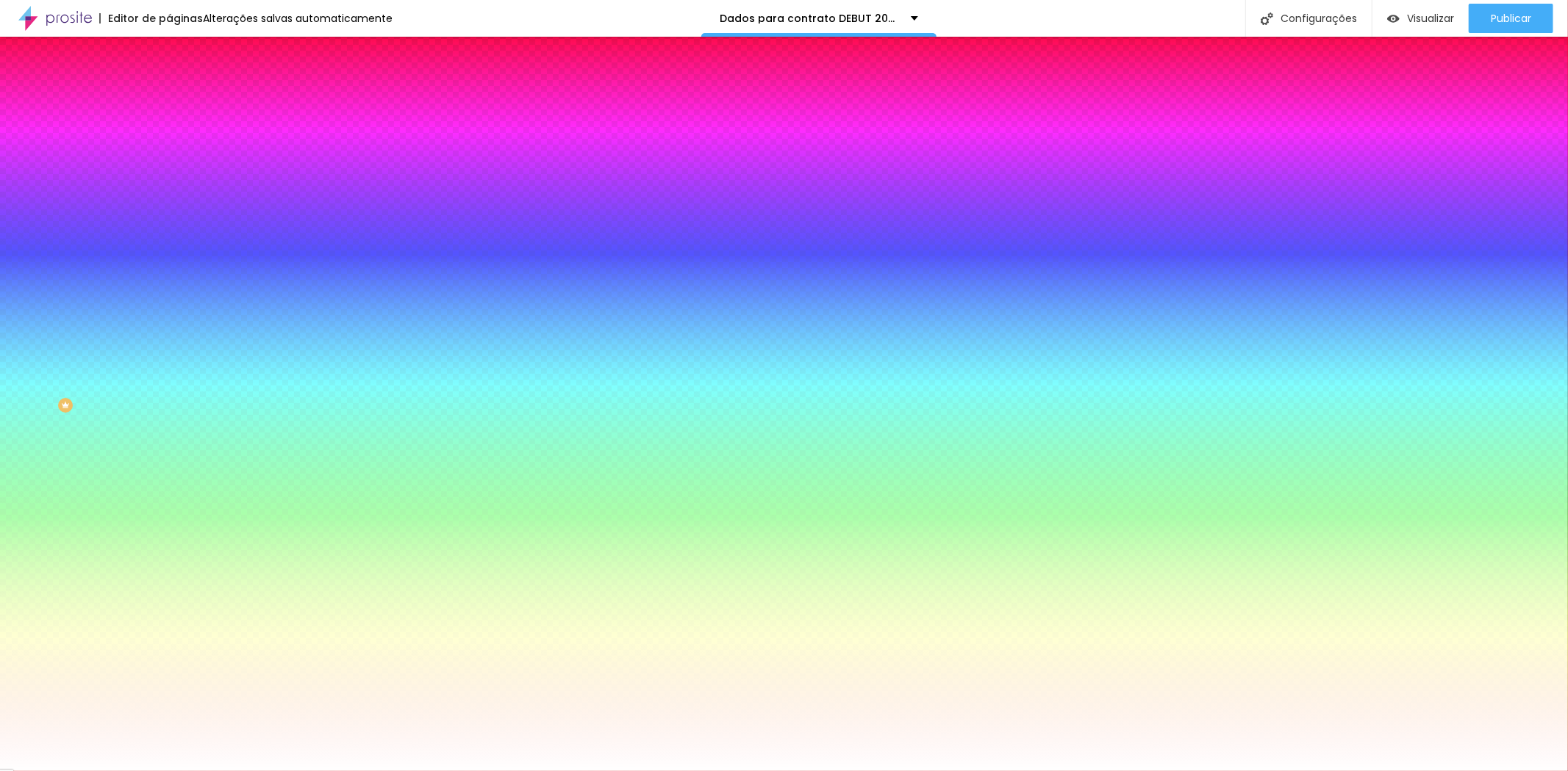
click at [183, 104] on span "Avançado" at bounding box center [206, 110] width 48 height 13
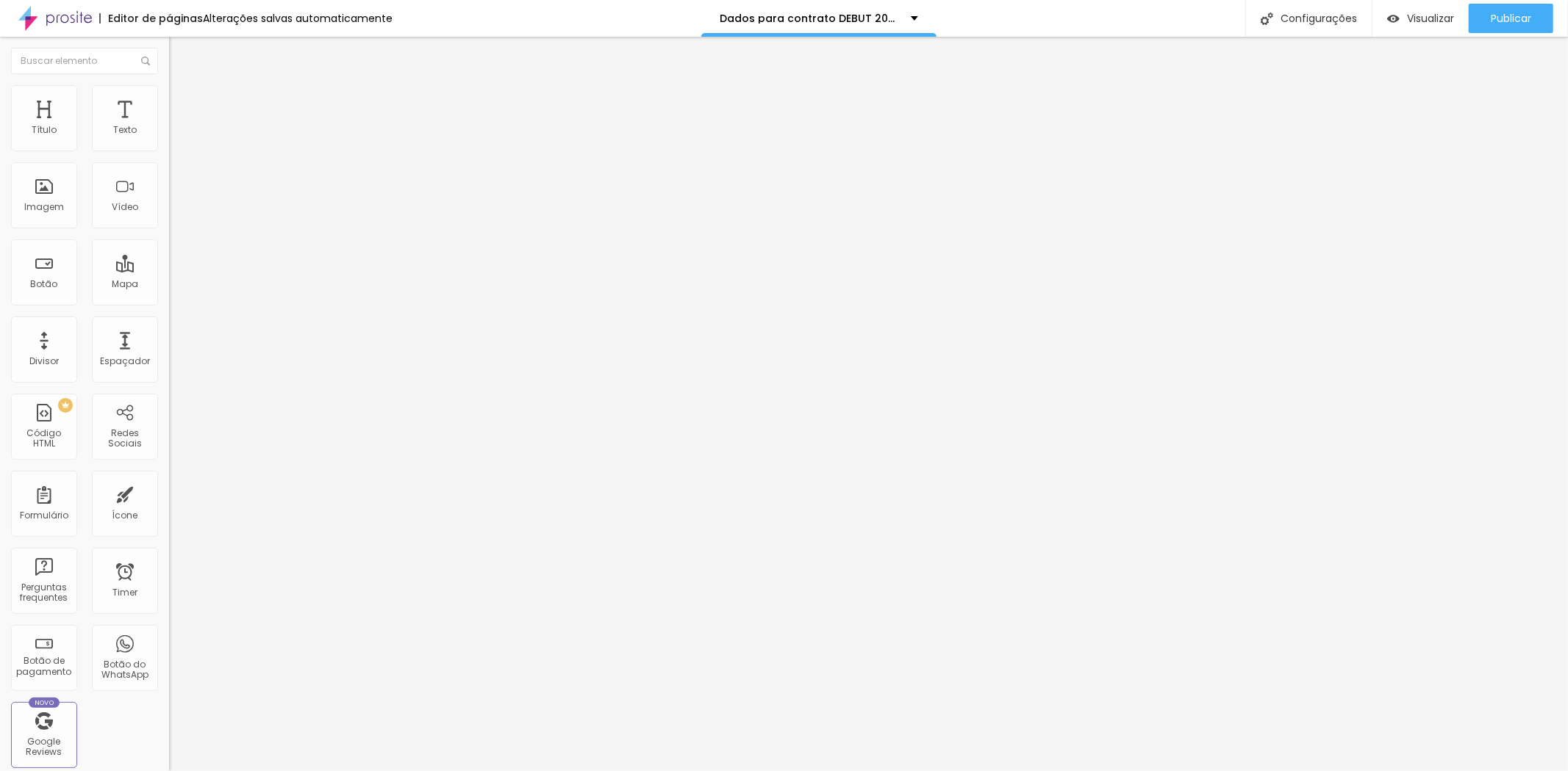
click at [169, 92] on img at bounding box center [175, 91] width 13 height 13
click at [169, 107] on ul "Conteúdo Estilo Avançado" at bounding box center [253, 92] width 169 height 44
click at [183, 101] on span "Estilo" at bounding box center [193, 95] width 23 height 13
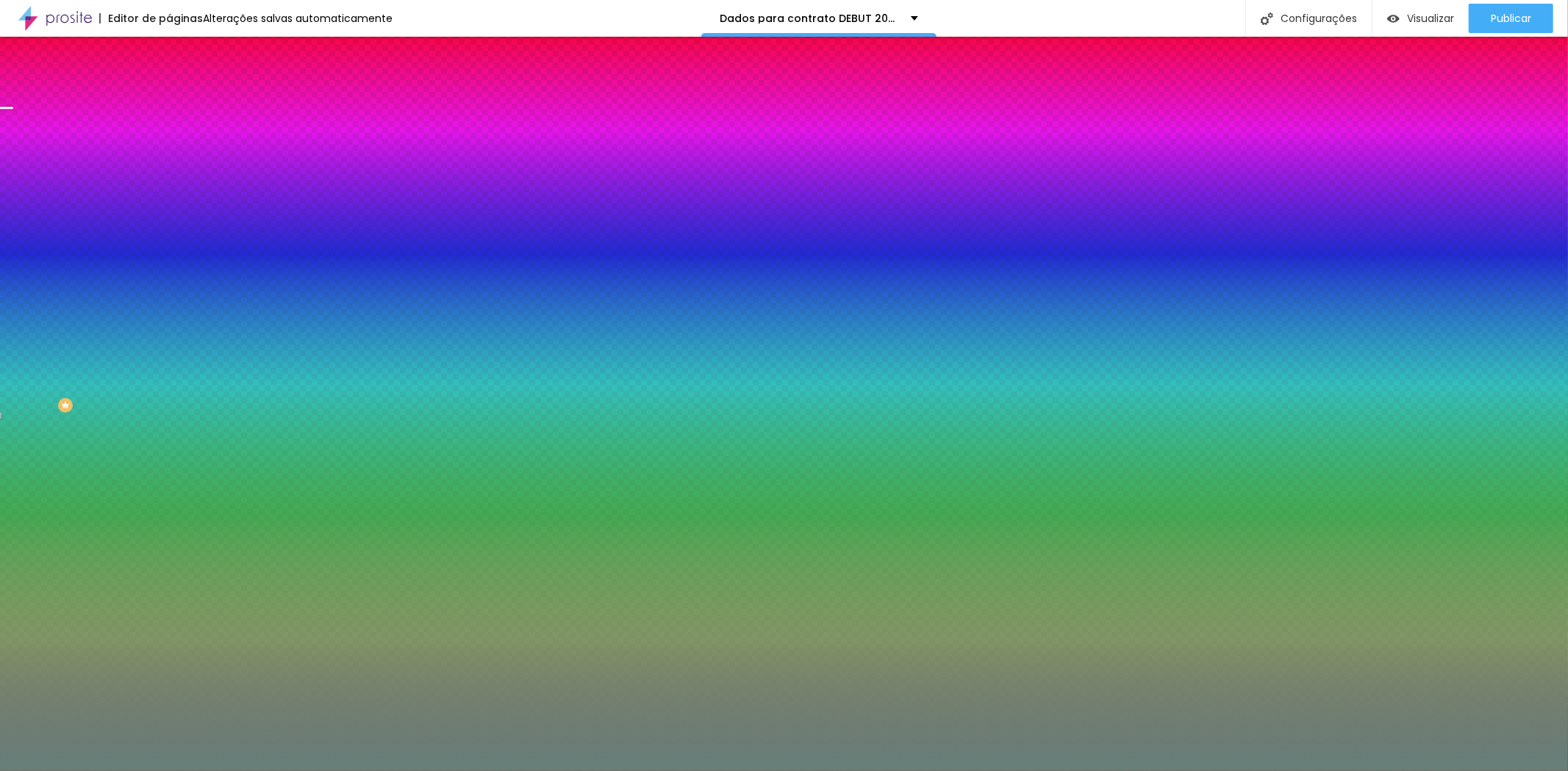
click at [169, 135] on span "Trocar imagem" at bounding box center [209, 128] width 80 height 13
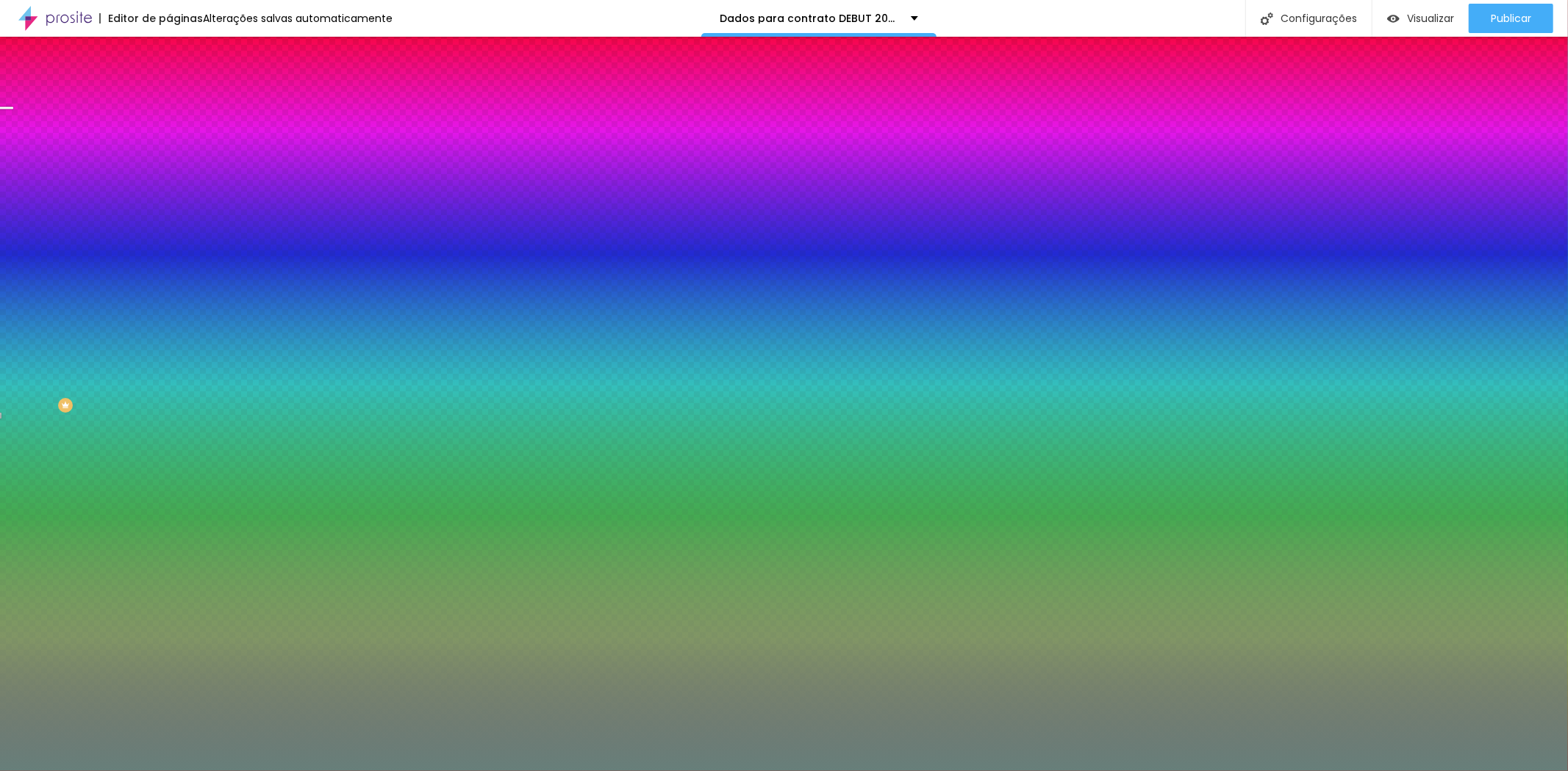
click at [169, 175] on div "Efeito da Imagem Parallax Nenhum Parallax" at bounding box center [253, 153] width 169 height 40
click at [169, 153] on span "Parallax" at bounding box center [186, 146] width 36 height 13
click at [169, 162] on span "Nenhum" at bounding box center [187, 155] width 38 height 13
click at [169, 176] on span "Parallax" at bounding box center [186, 169] width 36 height 13
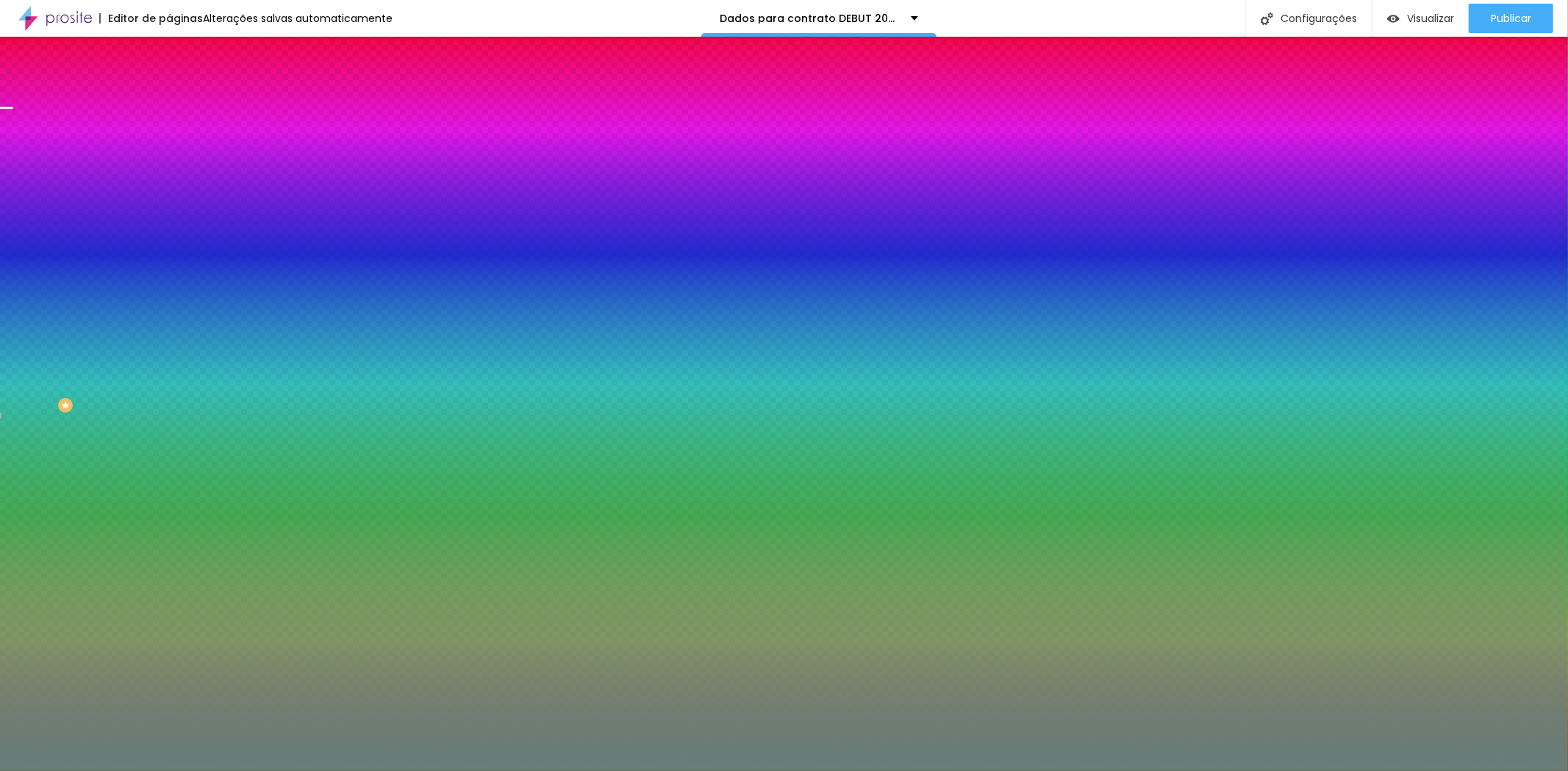
click at [169, 84] on li "Conteúdo" at bounding box center [253, 77] width 169 height 15
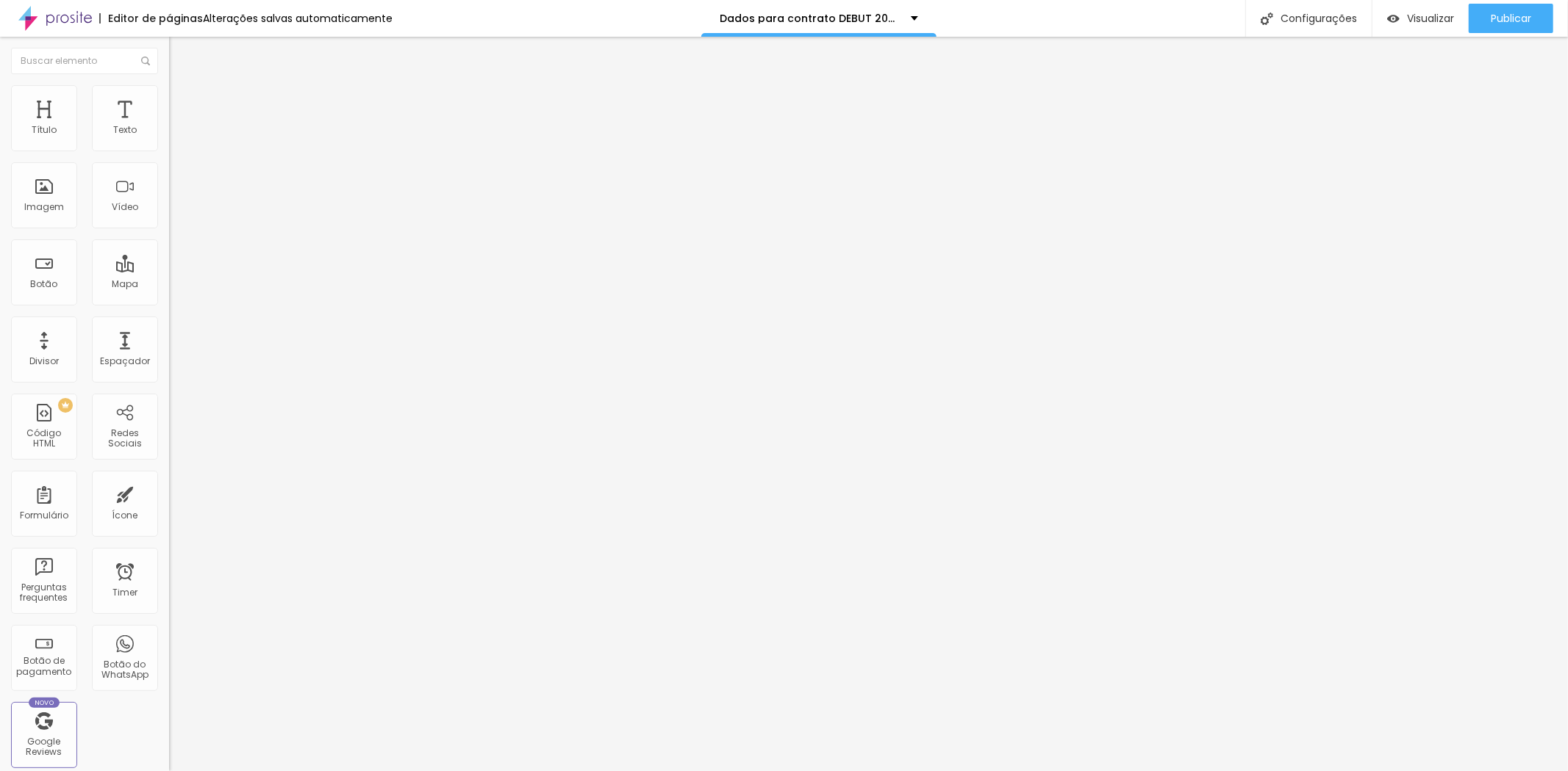
click at [169, 90] on li "Estilo" at bounding box center [253, 92] width 169 height 15
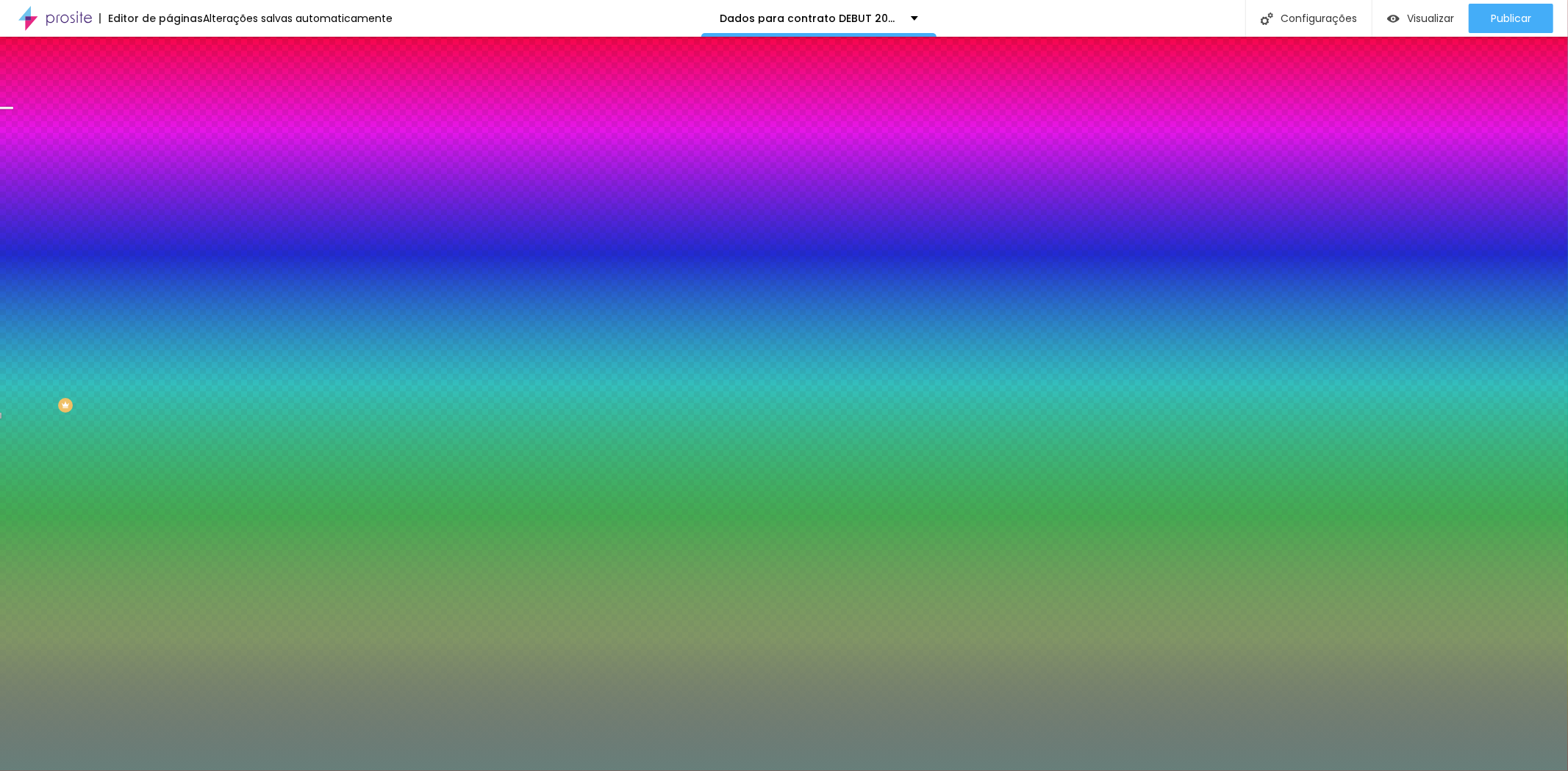
click at [169, 100] on li "Avançado" at bounding box center [253, 107] width 169 height 15
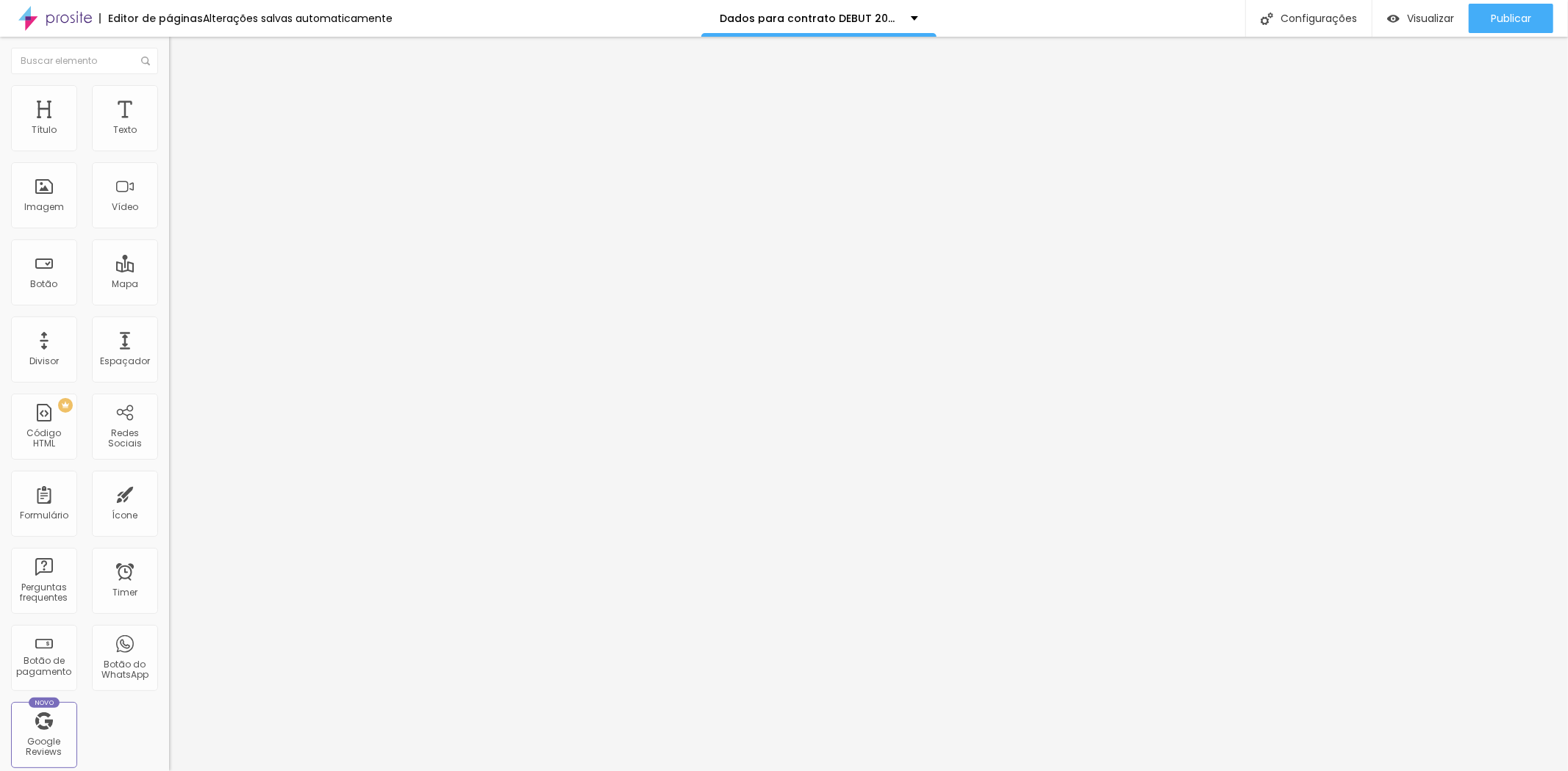
click at [169, 144] on img at bounding box center [174, 140] width 10 height 10
click at [169, 133] on img at bounding box center [174, 128] width 10 height 10
click at [183, 99] on span "Estilo" at bounding box center [193, 95] width 23 height 13
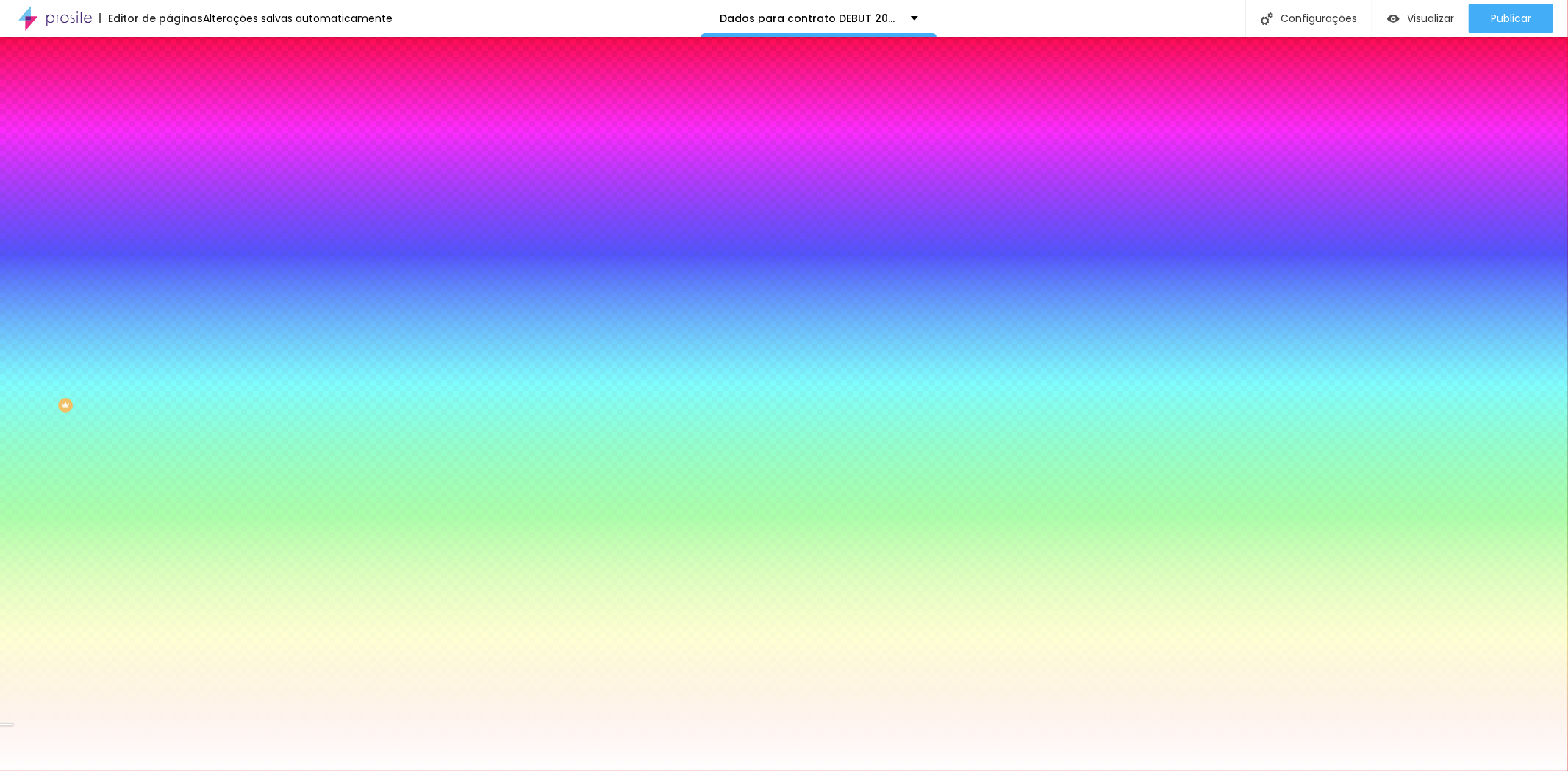
type input "5"
type input "7"
type input "9"
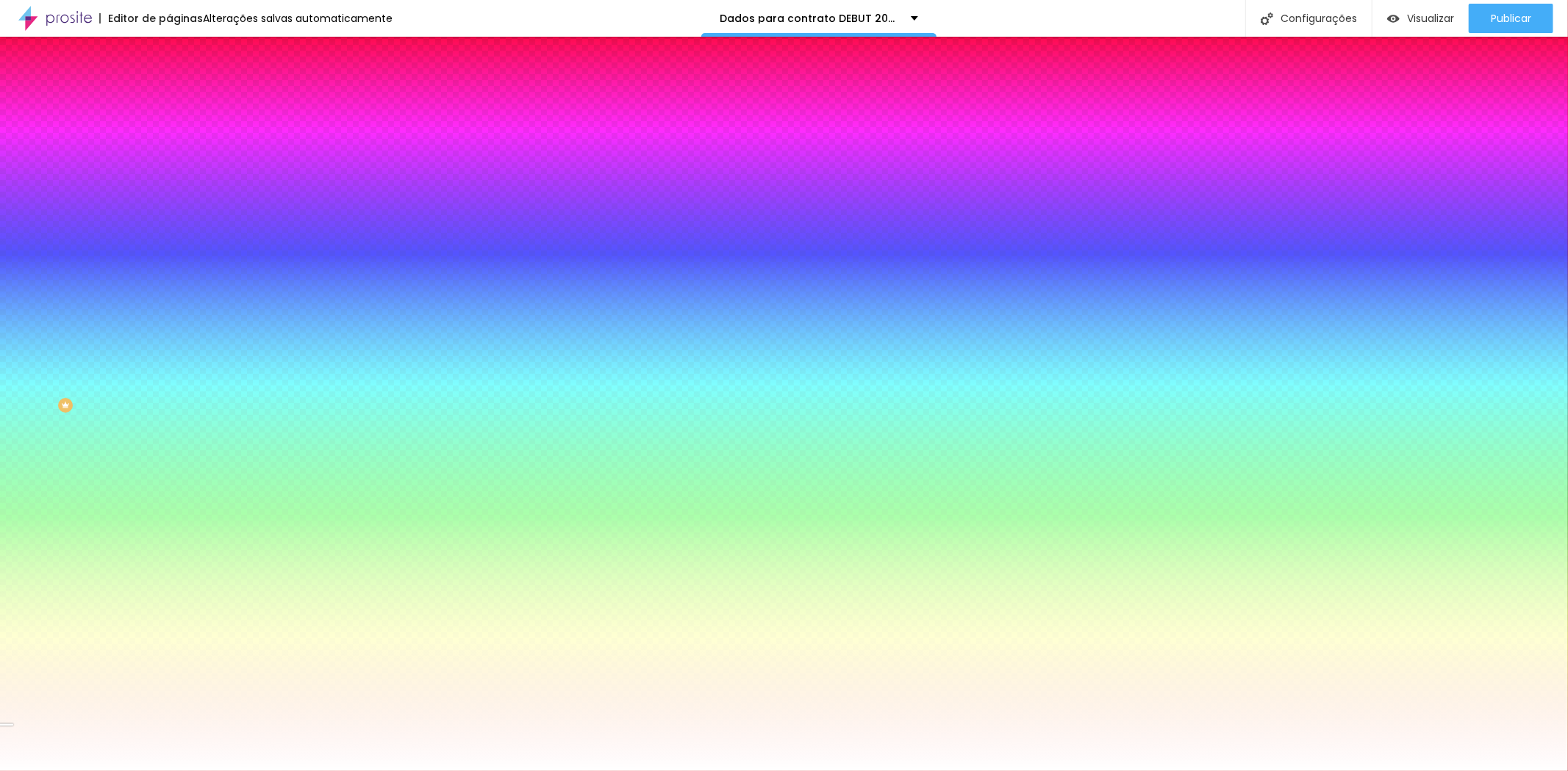
type input "9"
type input "16"
type input "21"
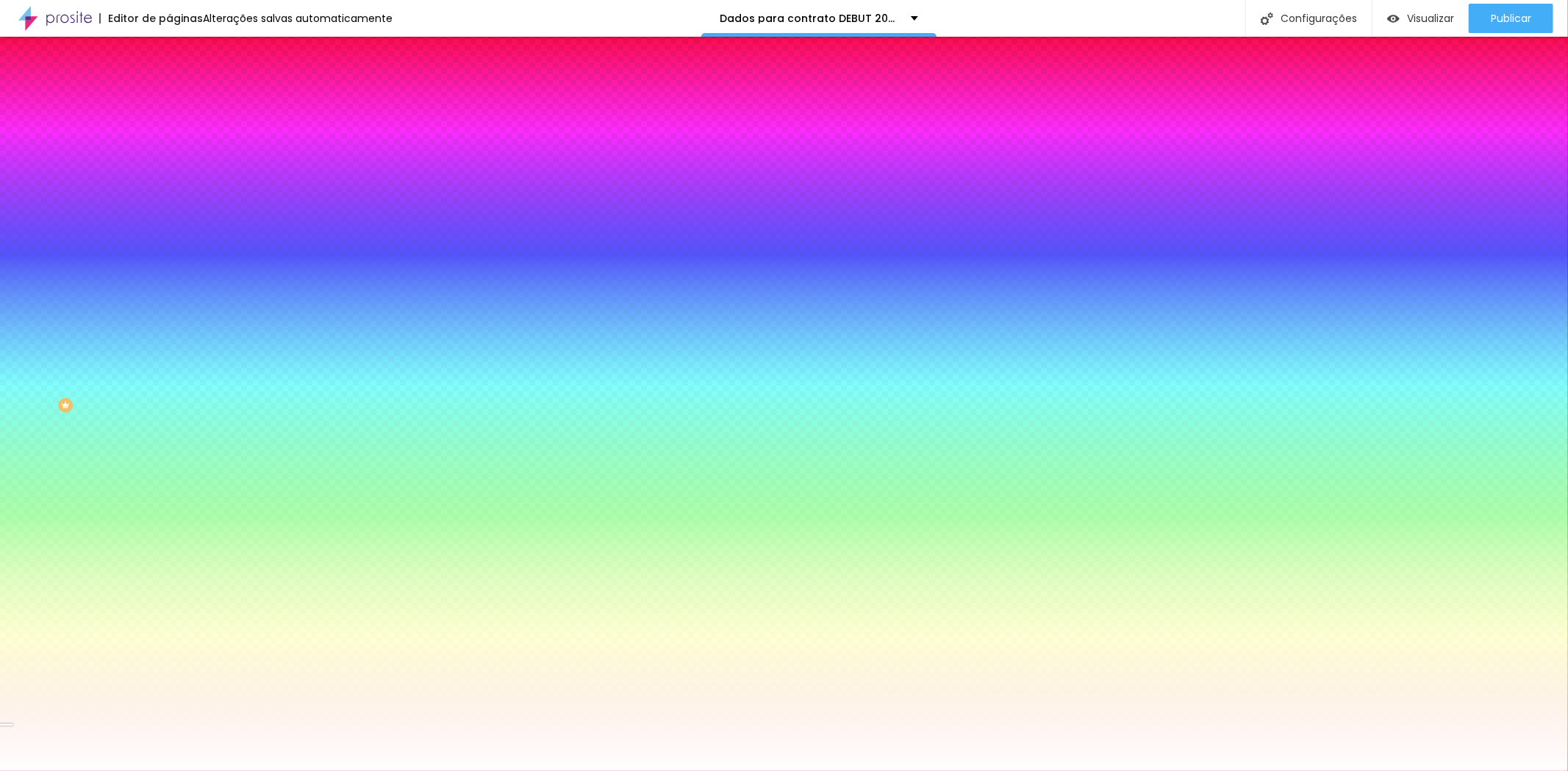
type input "29"
type input "38"
type input "54"
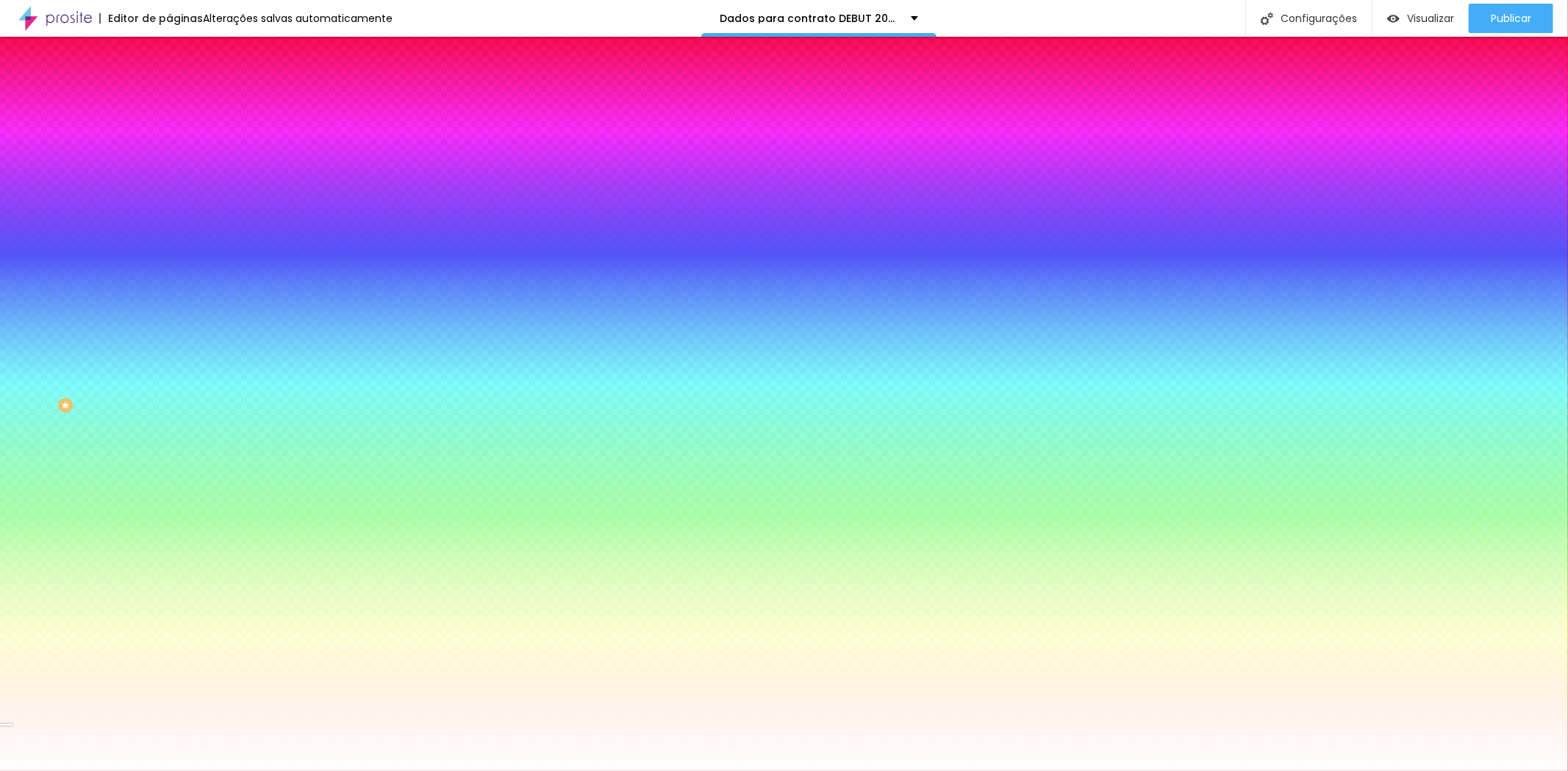
type input "54"
type input "73"
type input "98"
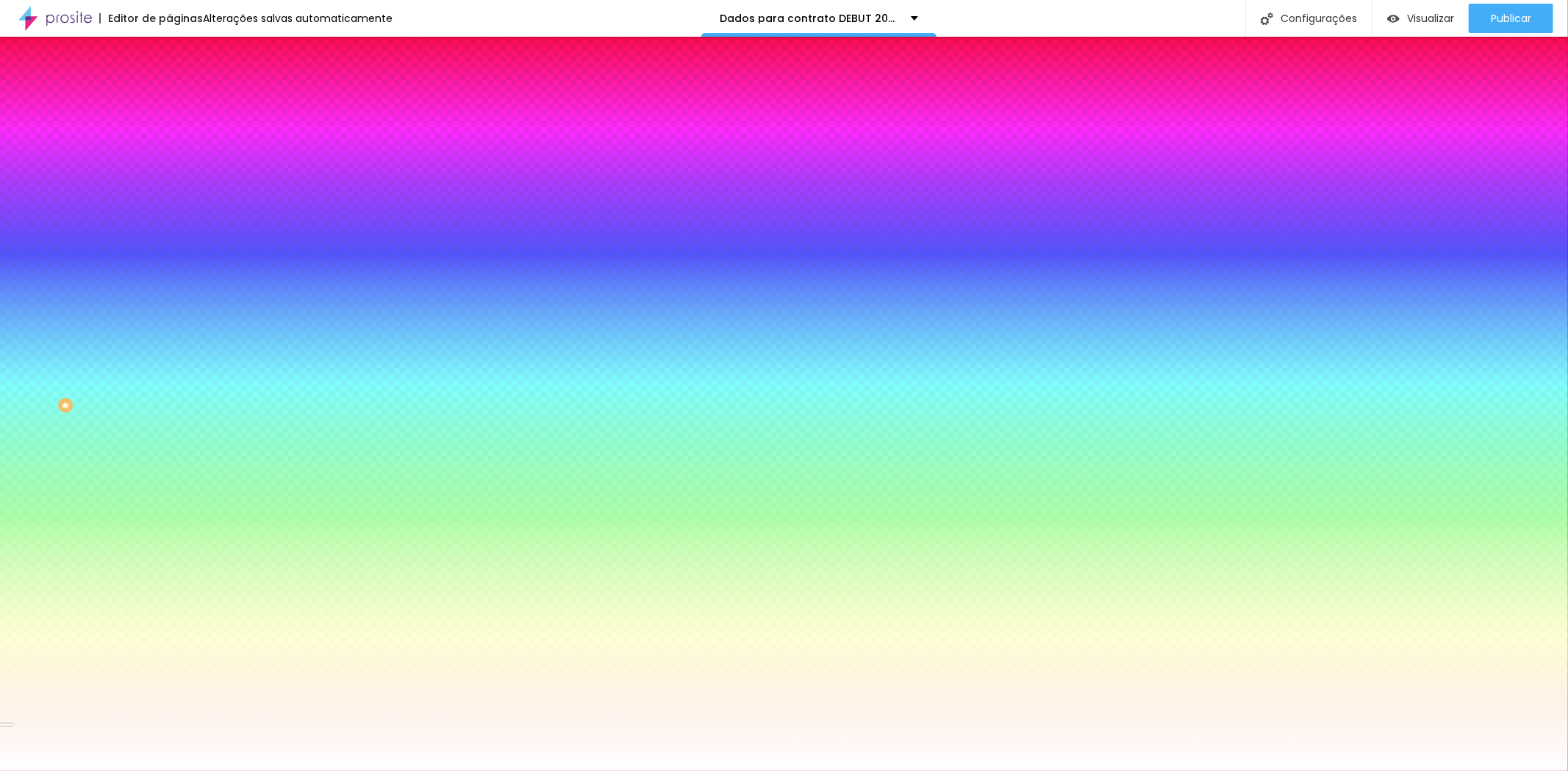
type input "120"
type input "144"
type input "160"
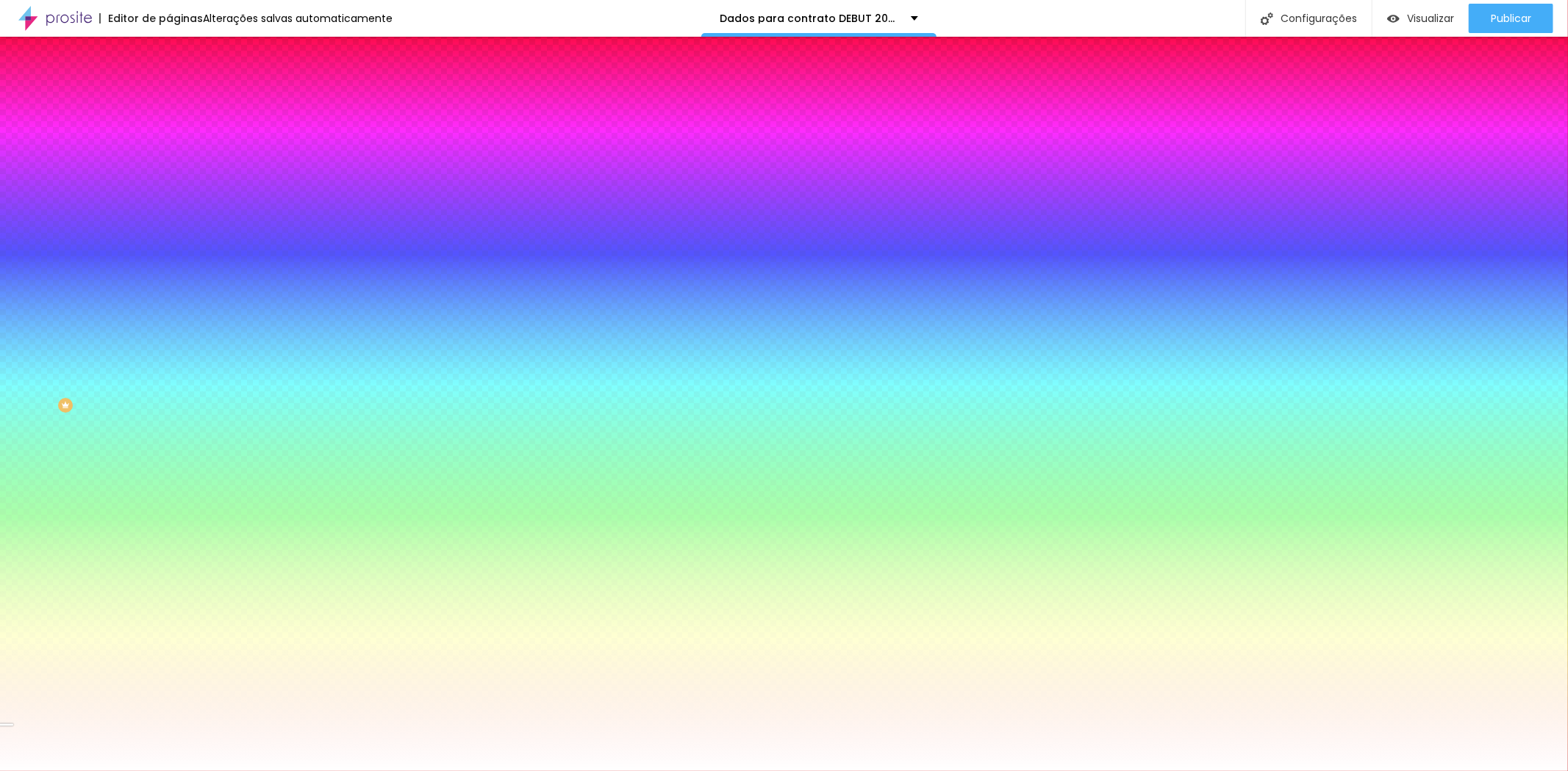
type input "160"
drag, startPoint x: 35, startPoint y: 180, endPoint x: 203, endPoint y: 189, distance: 168.2
click at [203, 326] on input "range" at bounding box center [216, 332] width 95 height 12
drag, startPoint x: 121, startPoint y: 181, endPoint x: 169, endPoint y: 174, distance: 48.5
click at [169, 326] on input "range" at bounding box center [216, 332] width 95 height 12
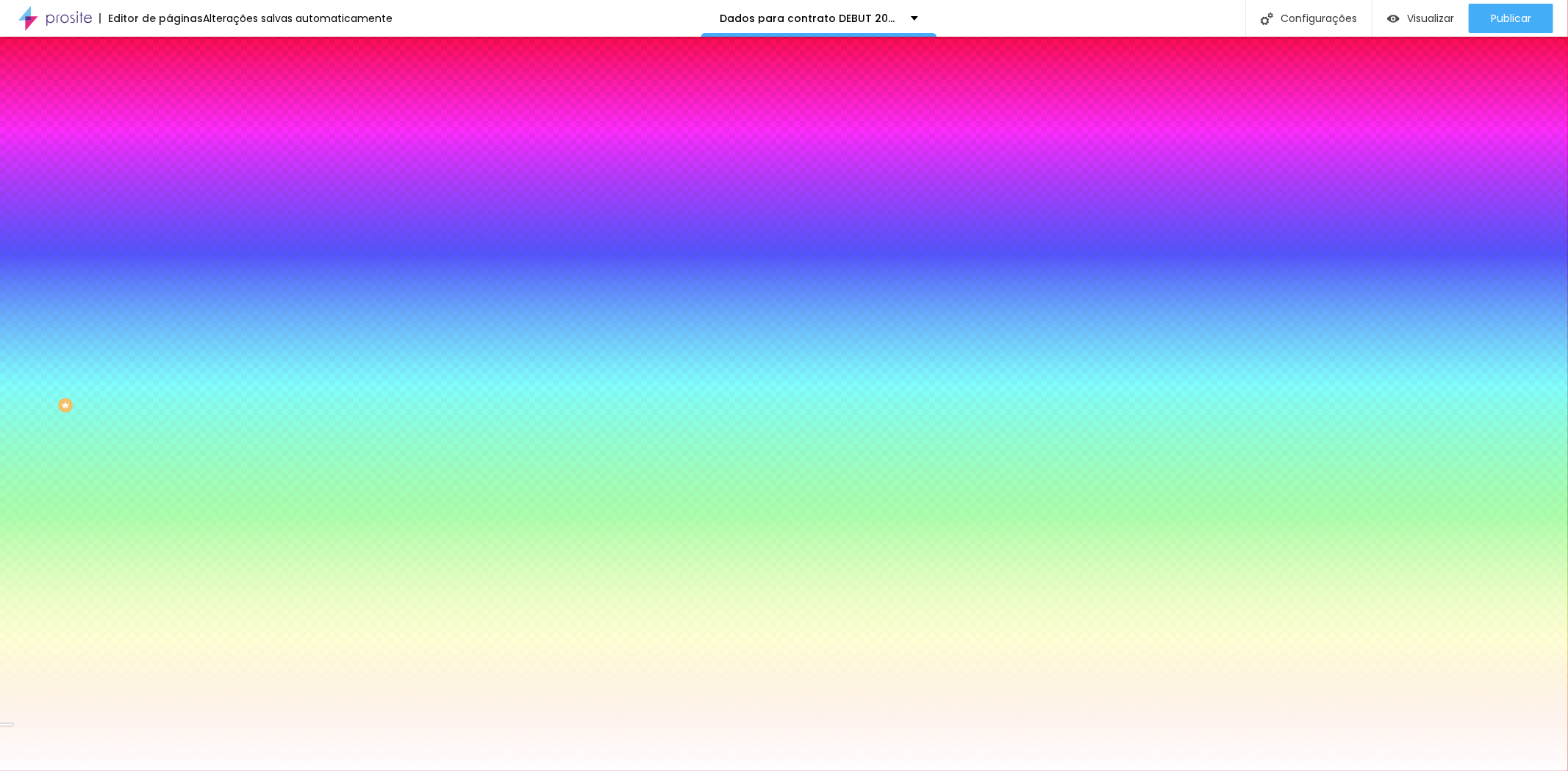
drag, startPoint x: 120, startPoint y: 180, endPoint x: 0, endPoint y: 180, distance: 120.0
click at [169, 326] on input "range" at bounding box center [216, 332] width 95 height 12
click at [169, 100] on img at bounding box center [175, 106] width 13 height 13
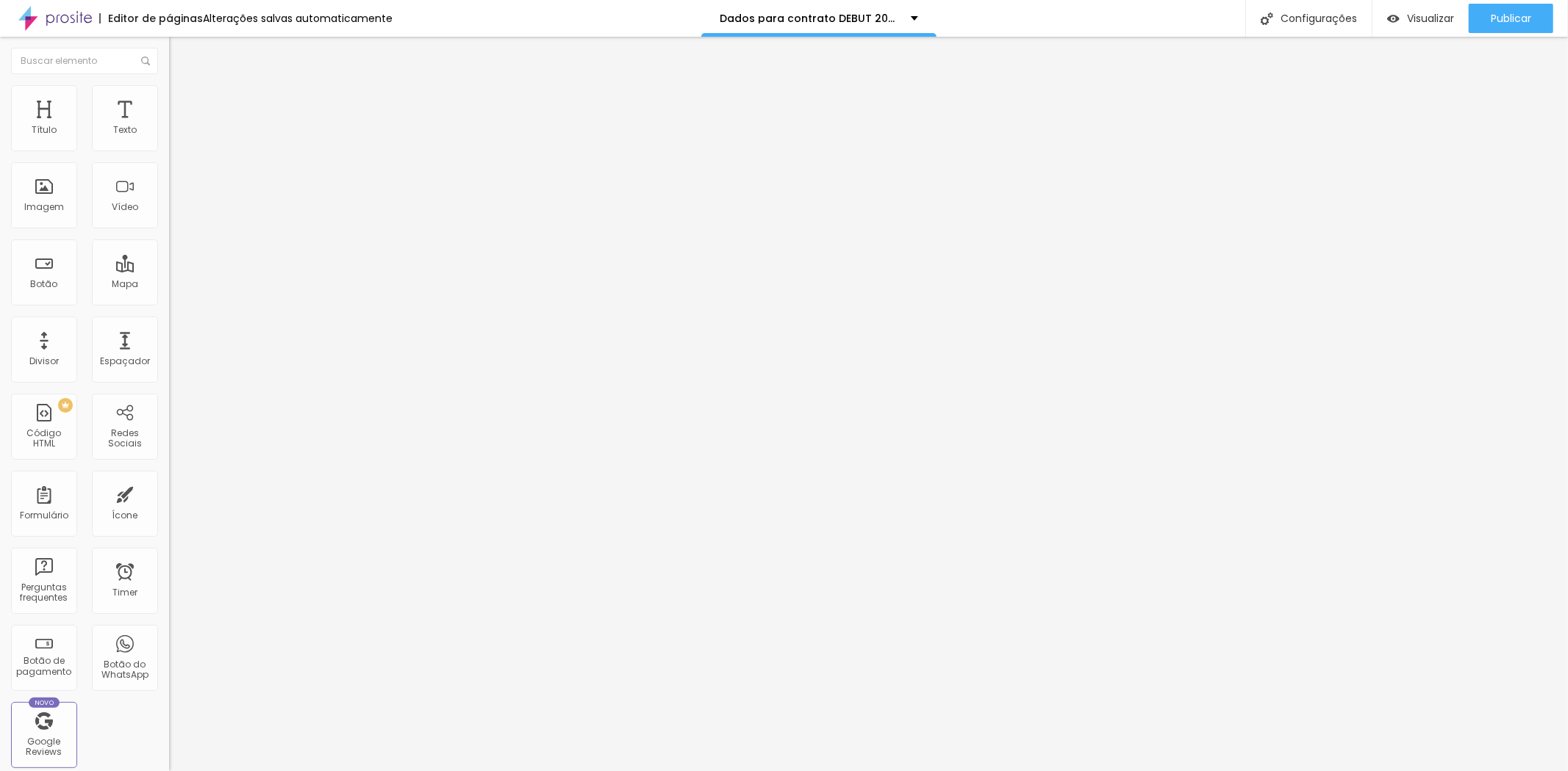
drag, startPoint x: 104, startPoint y: 148, endPoint x: 81, endPoint y: 148, distance: 23.0
click at [169, 285] on div at bounding box center [253, 291] width 169 height 13
drag, startPoint x: 103, startPoint y: 145, endPoint x: 89, endPoint y: 140, distance: 14.9
click at [169, 285] on input "range" at bounding box center [216, 291] width 95 height 12
click at [169, 91] on img at bounding box center [175, 91] width 13 height 13
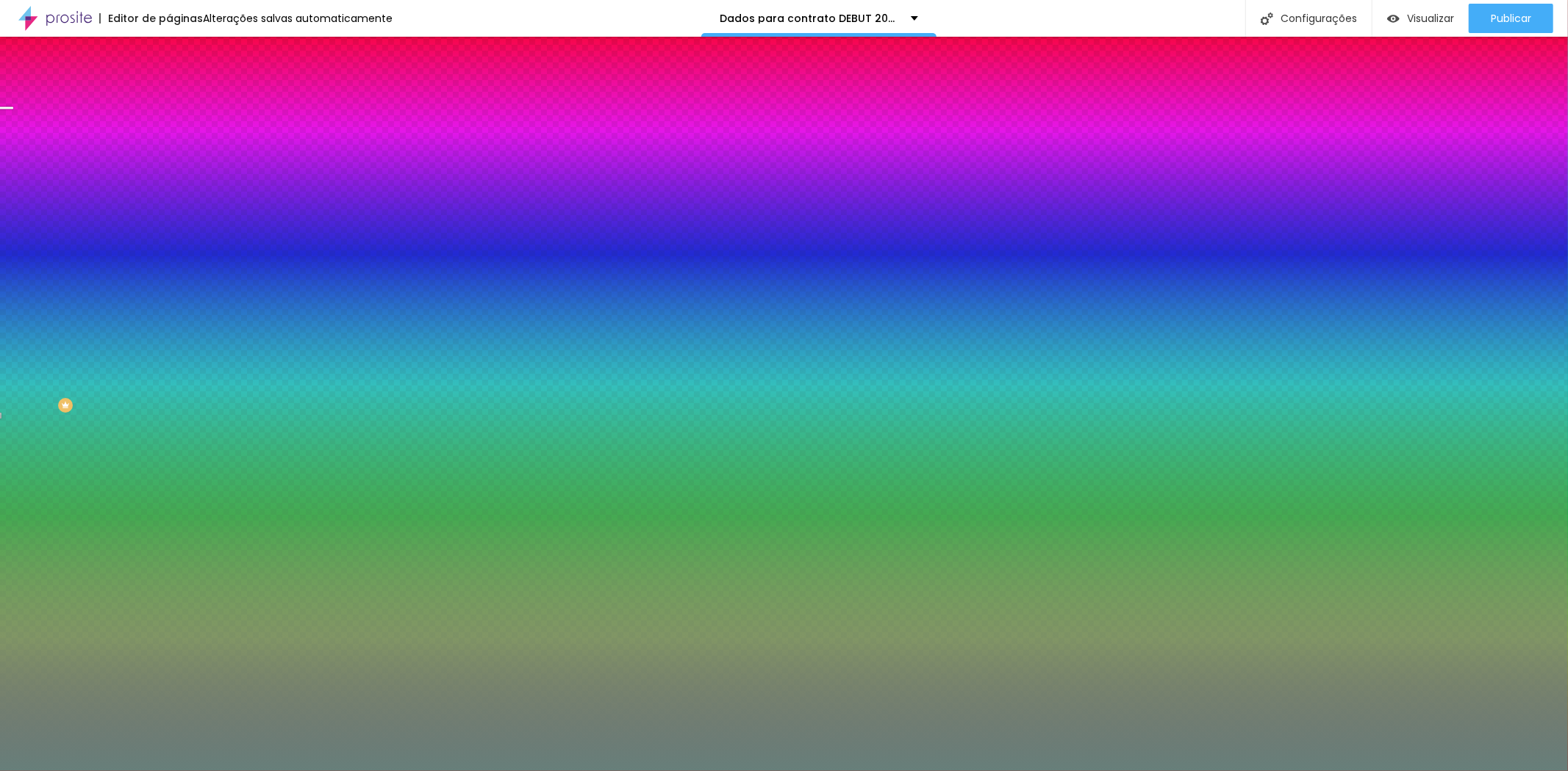
click at [169, 100] on img at bounding box center [175, 106] width 13 height 13
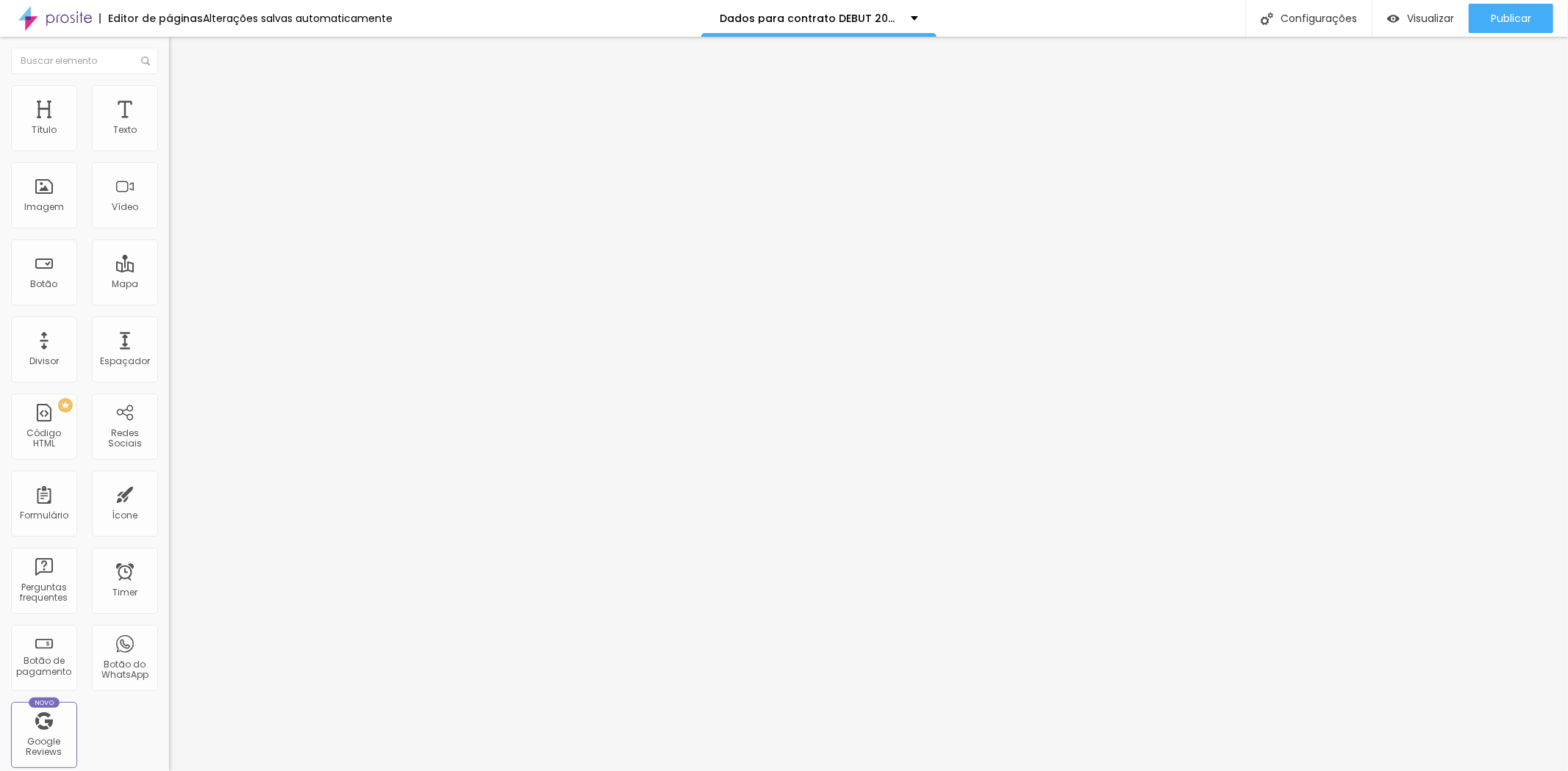
click at [183, 101] on span "Estilo" at bounding box center [193, 95] width 23 height 13
click at [169, 148] on img at bounding box center [173, 152] width 9 height 9
drag, startPoint x: 1060, startPoint y: 362, endPoint x: 1059, endPoint y: 460, distance: 98.0
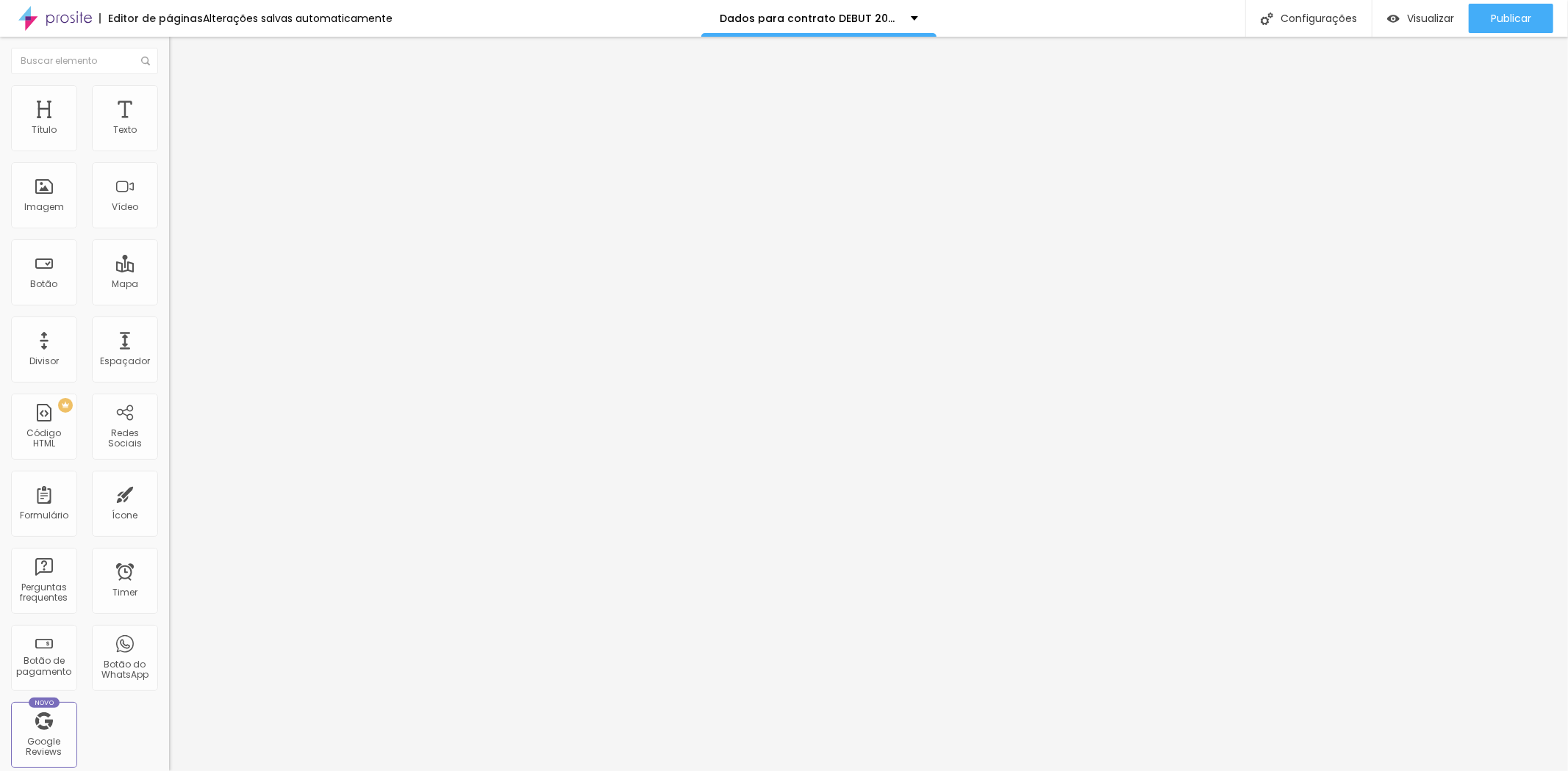
click at [1306, 26] on div "Configurações" at bounding box center [1308, 18] width 127 height 36
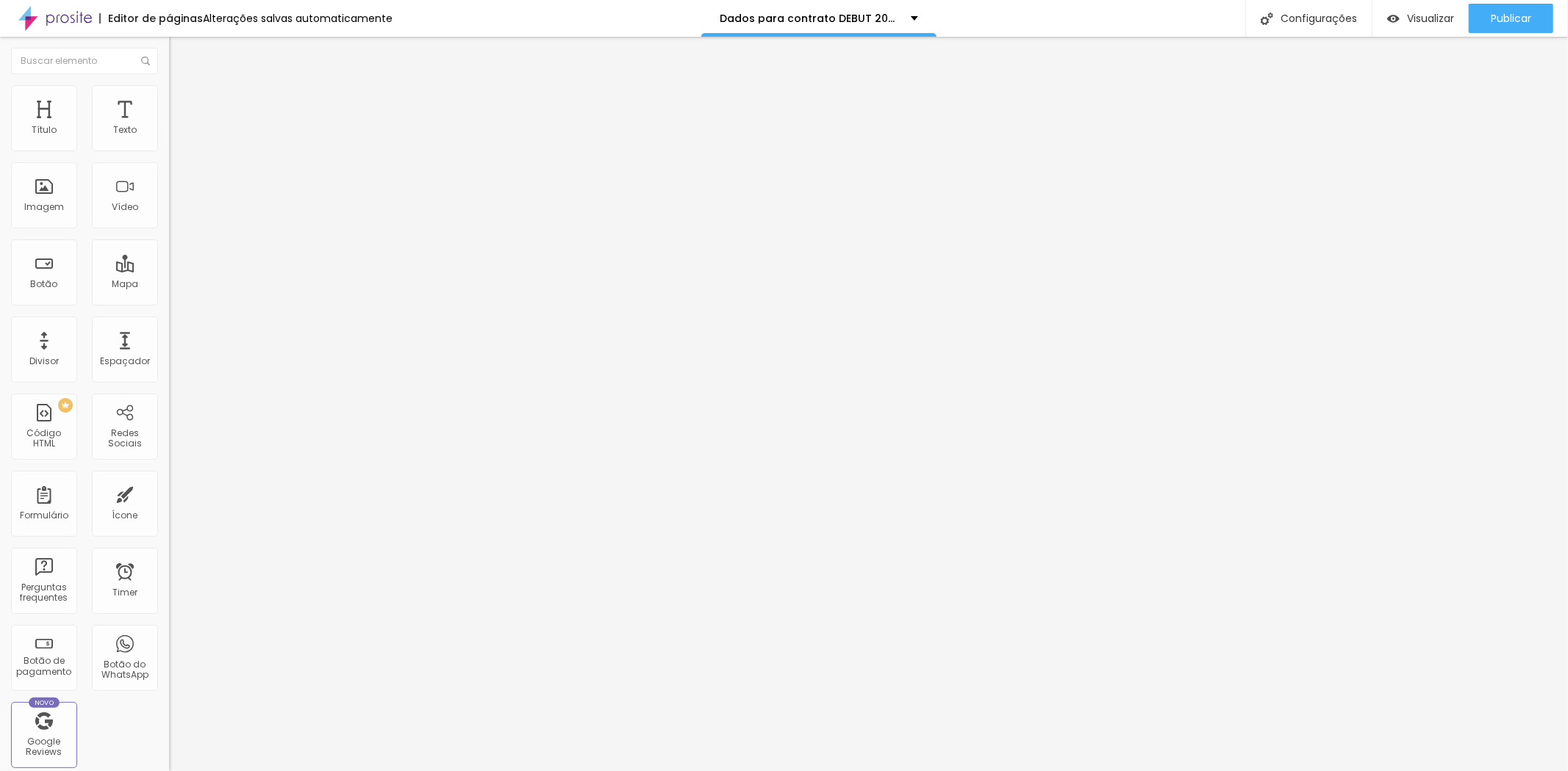
drag, startPoint x: 798, startPoint y: 464, endPoint x: 1132, endPoint y: 501, distance: 336.0
drag, startPoint x: 754, startPoint y: 467, endPoint x: 802, endPoint y: 461, distance: 48.4
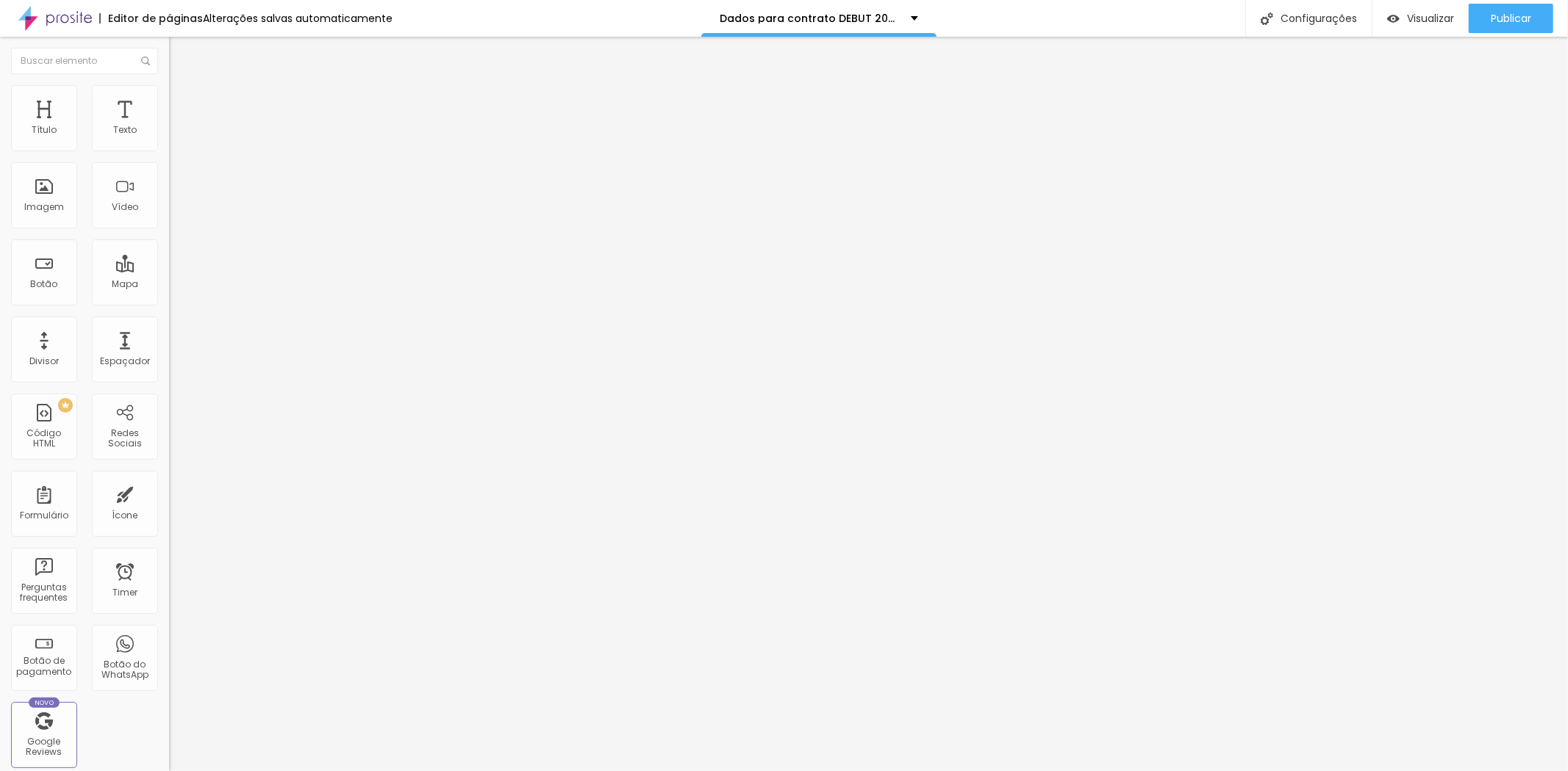
scroll to position [0, 86]
drag, startPoint x: 841, startPoint y: 467, endPoint x: 876, endPoint y: 464, distance: 35.1
paste input "Soledade,"
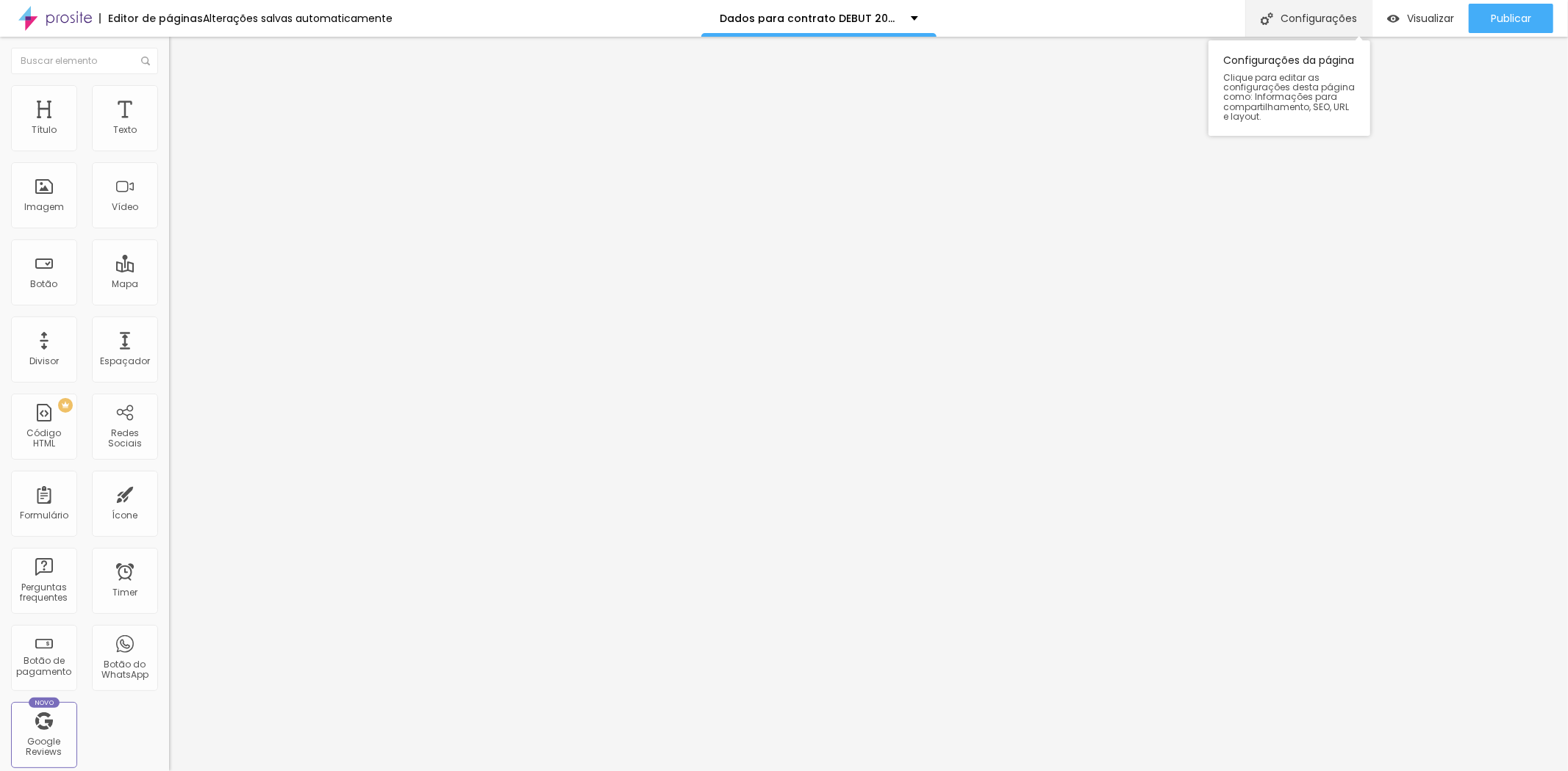
click at [1337, 19] on div "Configurações" at bounding box center [1308, 18] width 127 height 36
drag, startPoint x: 774, startPoint y: 464, endPoint x: 1247, endPoint y: 440, distance: 473.6
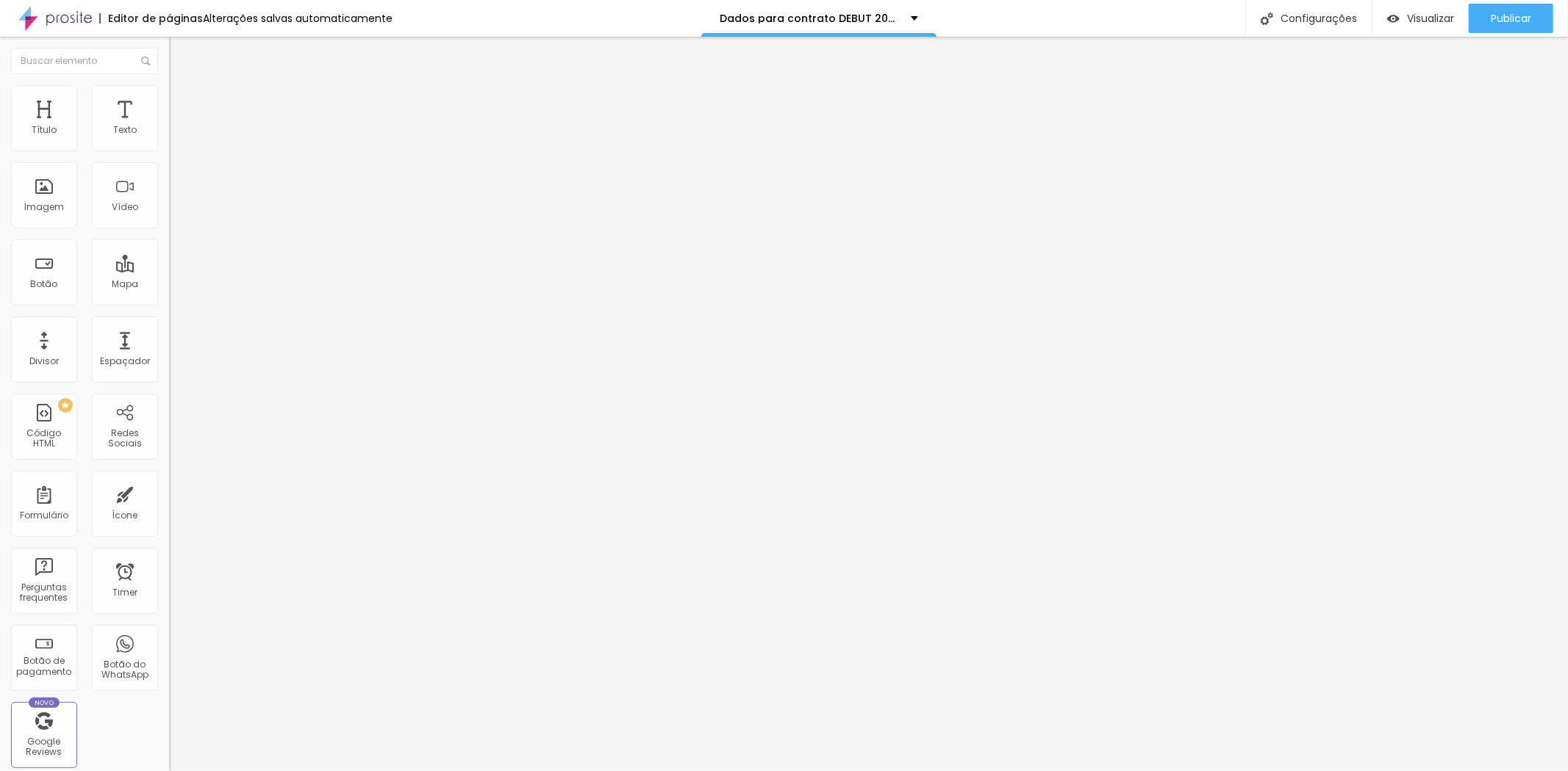
scroll to position [0, 0]
click at [1318, 21] on div "Configurações" at bounding box center [1308, 18] width 127 height 36
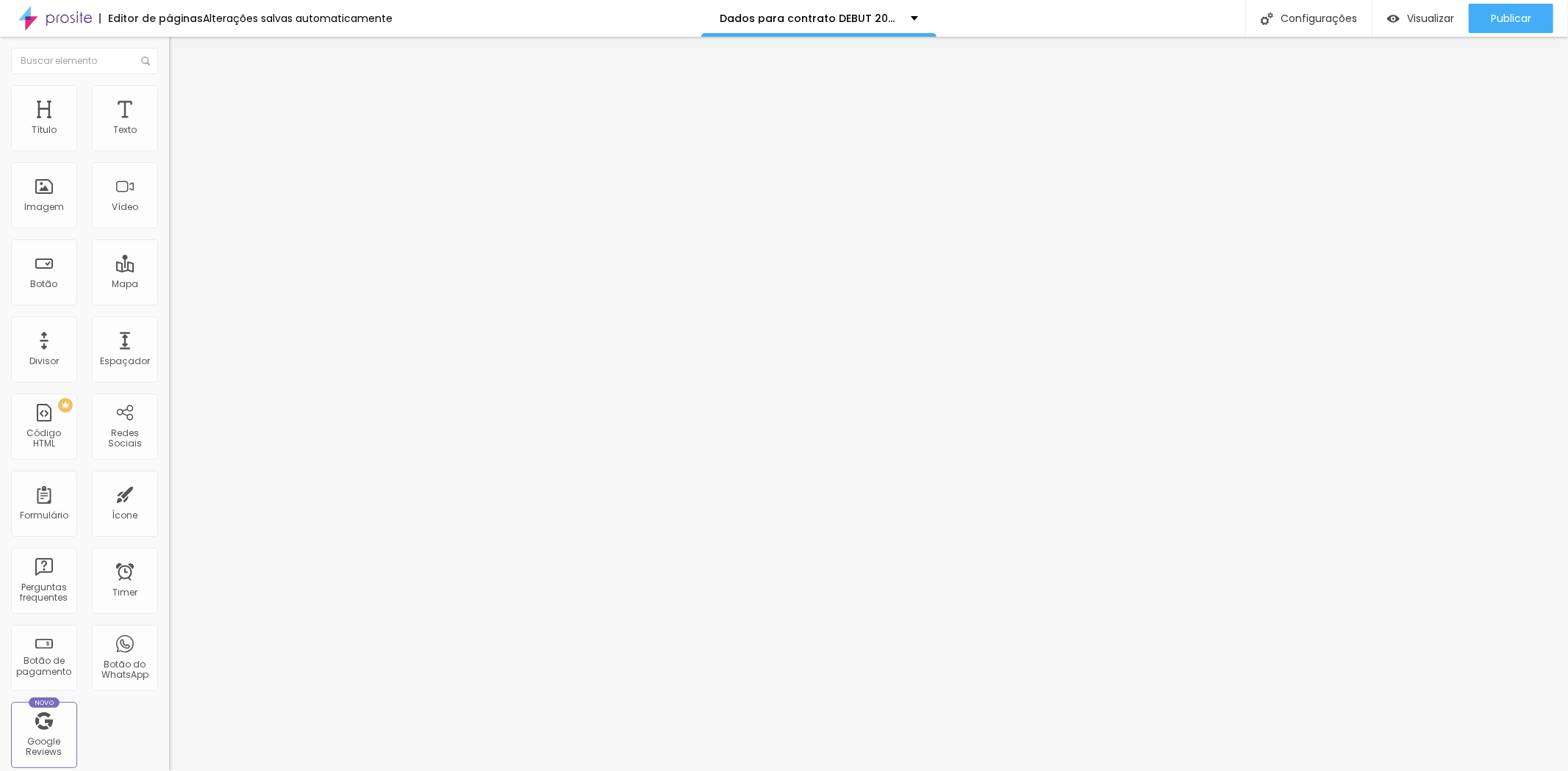
click at [169, 93] on img at bounding box center [175, 91] width 13 height 13
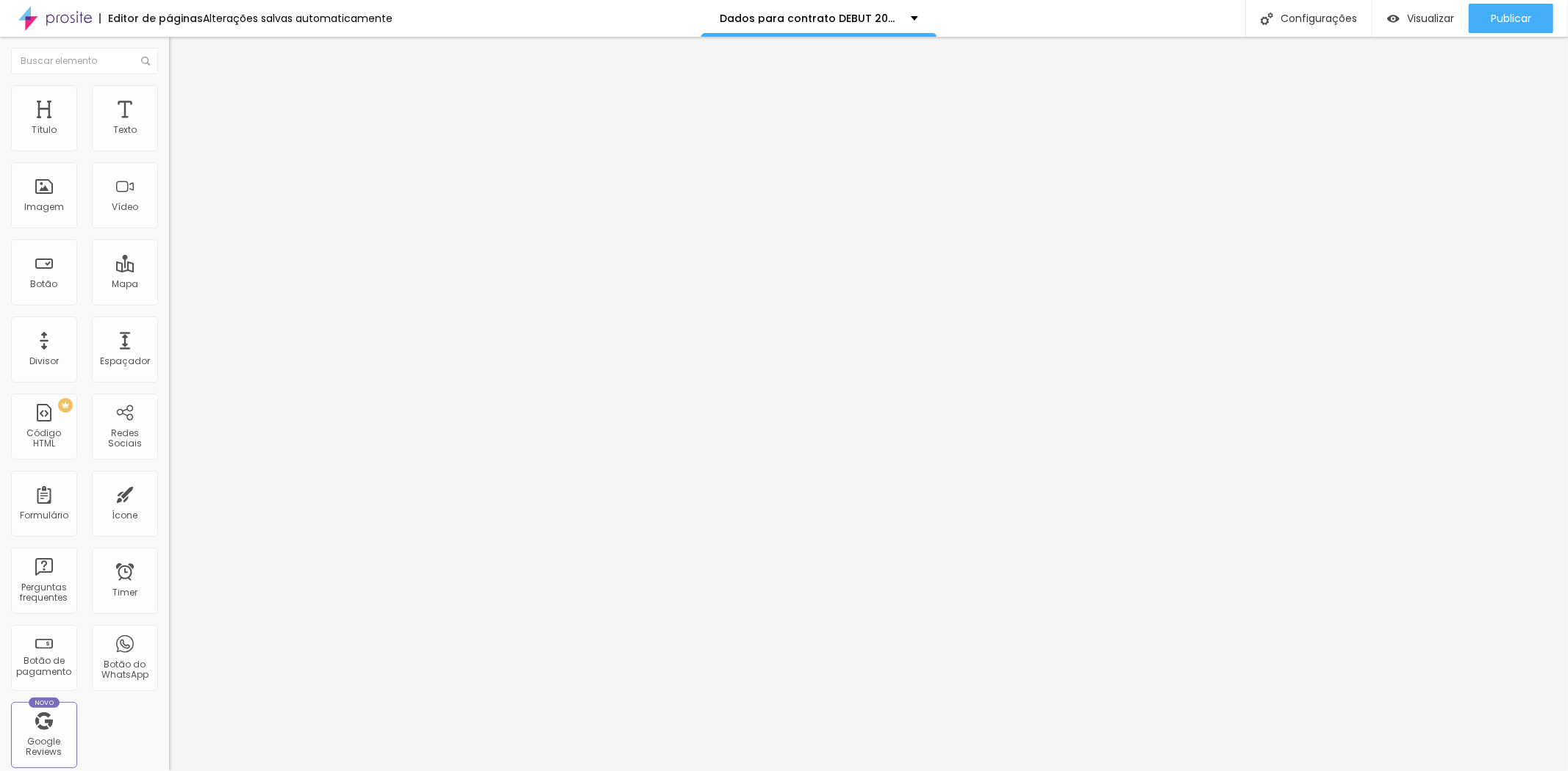
click at [183, 86] on span "Estilo" at bounding box center [193, 80] width 23 height 13
click at [1340, 17] on div "Configurações" at bounding box center [1308, 18] width 127 height 36
click at [1268, 31] on div "Configurações" at bounding box center [1308, 18] width 127 height 36
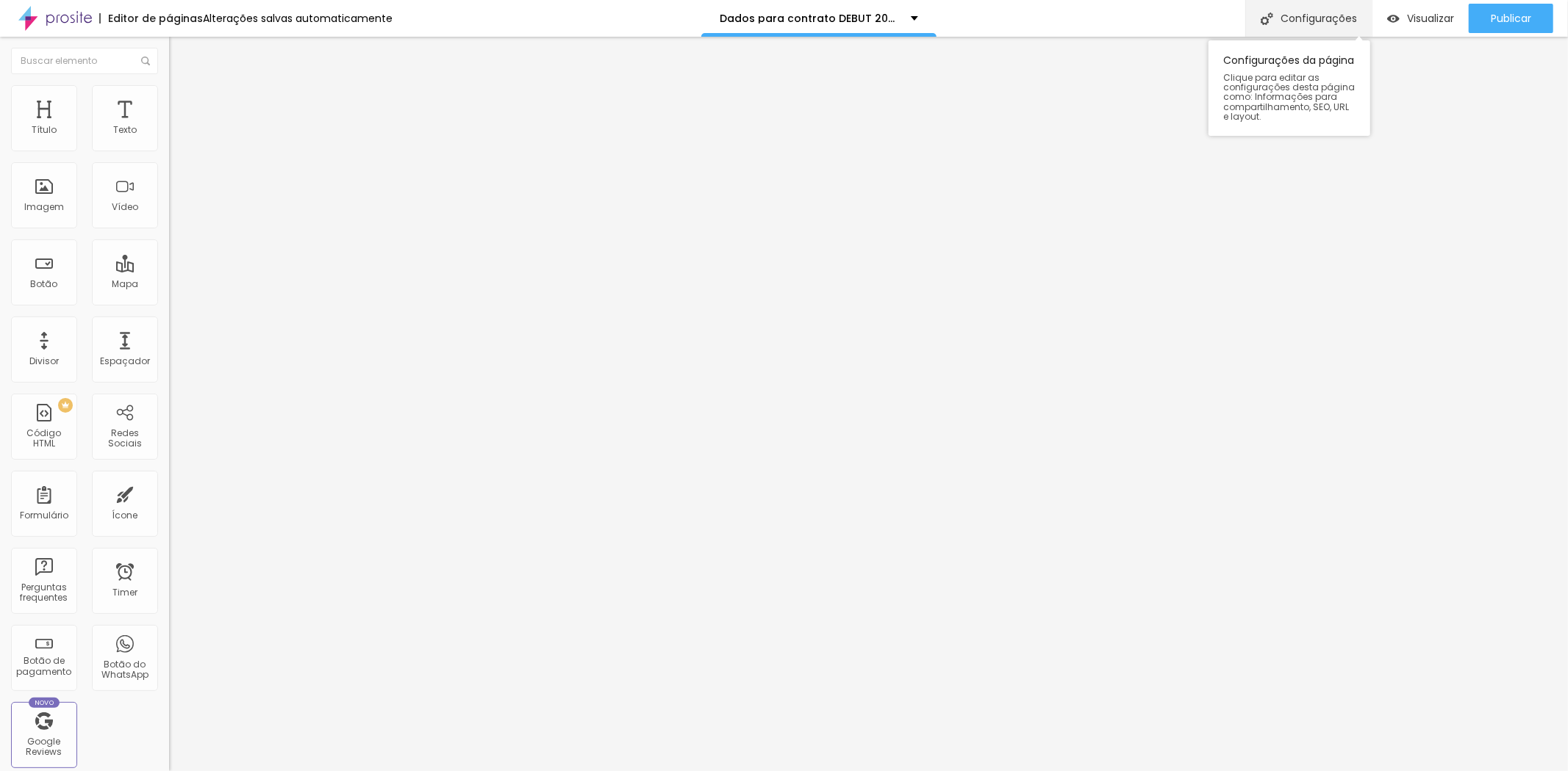
click at [1298, 26] on div "Configurações" at bounding box center [1308, 18] width 127 height 36
click at [169, 148] on span at bounding box center [173, 154] width 9 height 13
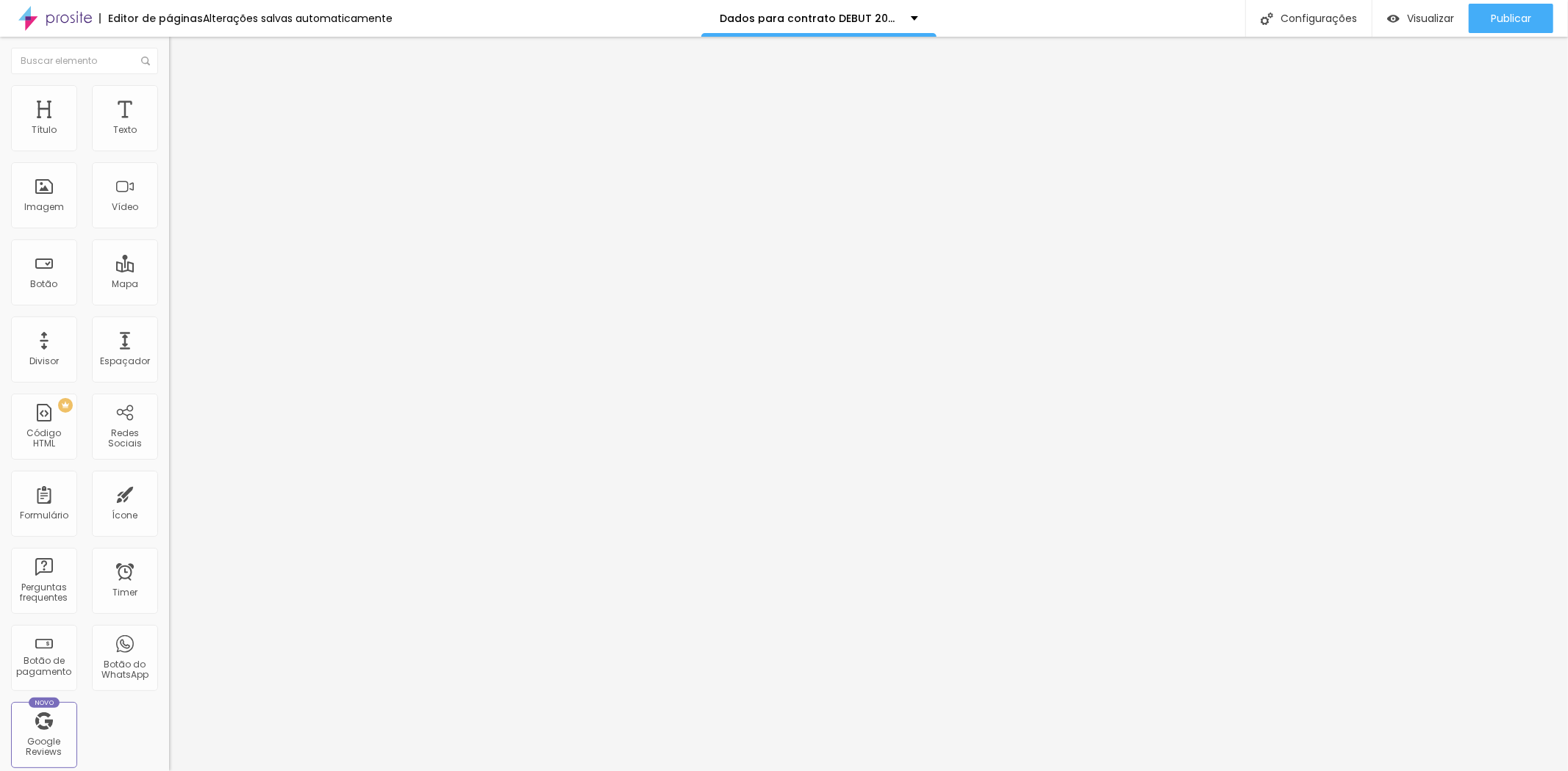
click at [169, 148] on img at bounding box center [173, 152] width 9 height 9
drag, startPoint x: 621, startPoint y: 548, endPoint x: 259, endPoint y: 508, distance: 364.2
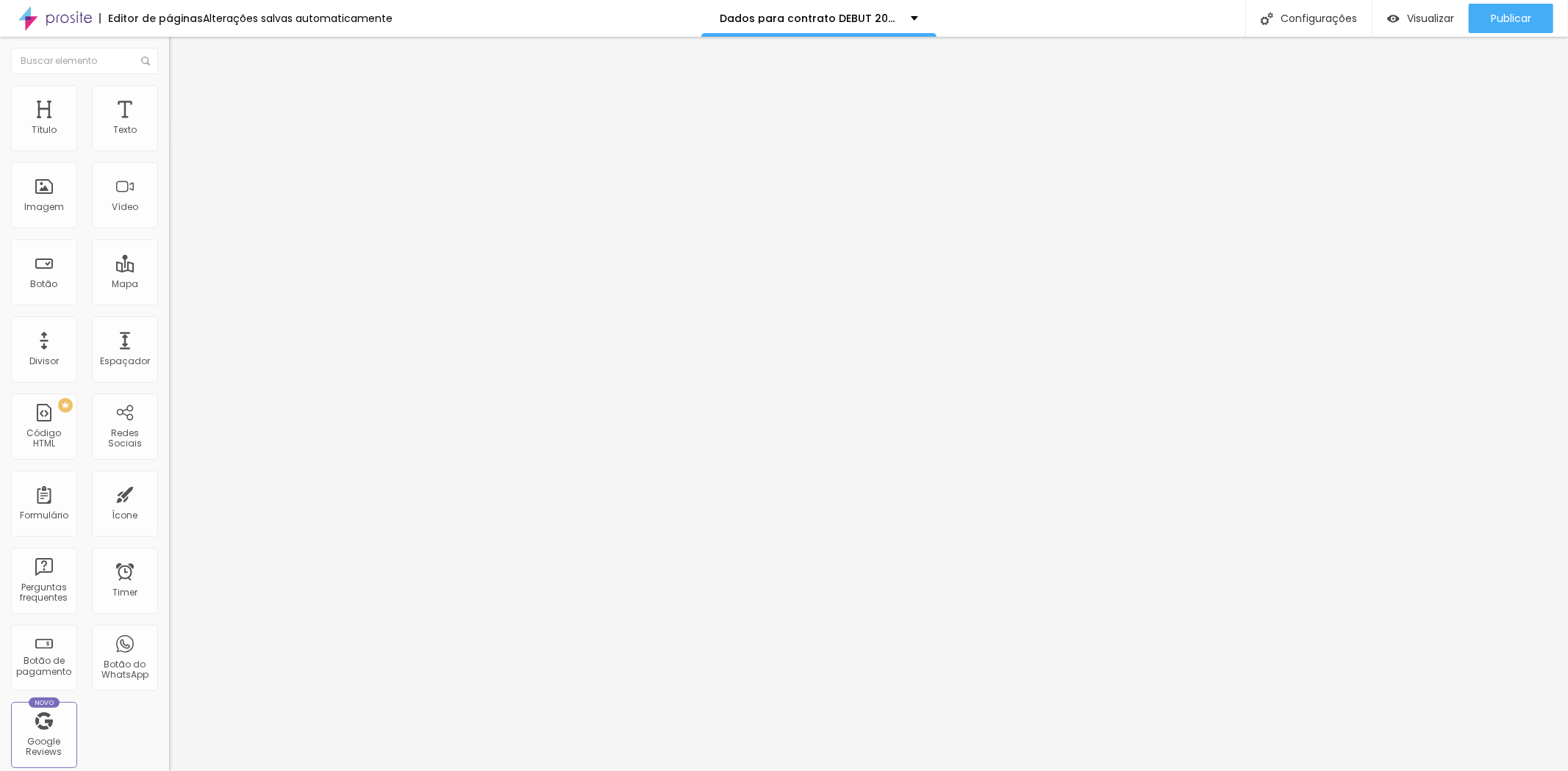
scroll to position [987, 0]
drag, startPoint x: 628, startPoint y: 471, endPoint x: 393, endPoint y: 468, distance: 235.0
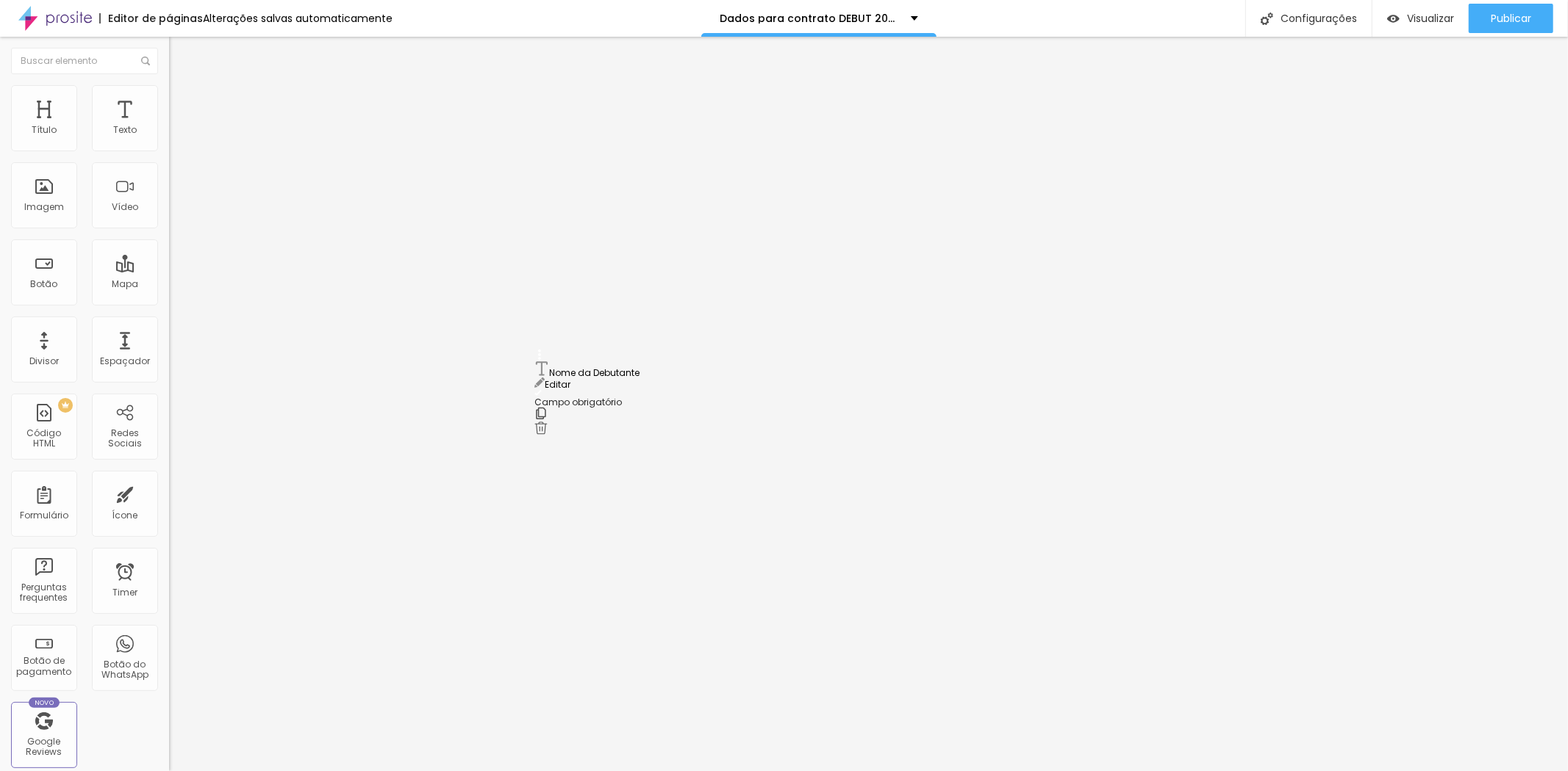
drag, startPoint x: 541, startPoint y: 371, endPoint x: 488, endPoint y: 368, distance: 53.1
drag, startPoint x: 539, startPoint y: 368, endPoint x: 503, endPoint y: 309, distance: 69.1
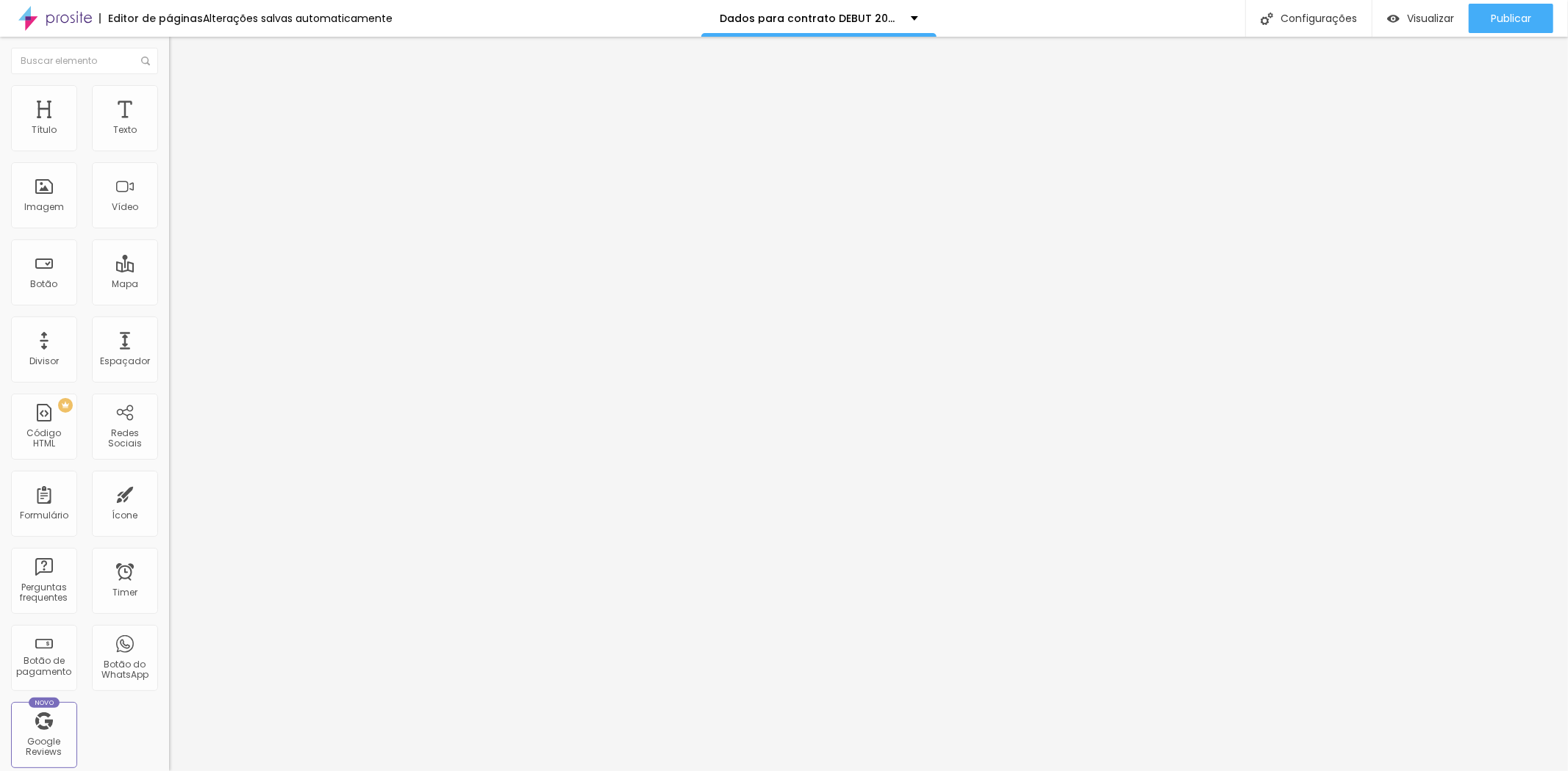
click at [1515, 25] on div "Publicar" at bounding box center [1510, 19] width 40 height 29
click at [1451, 108] on link "Visualizar página" at bounding box center [1470, 113] width 132 height 10
